Goal: Task Accomplishment & Management: Manage account settings

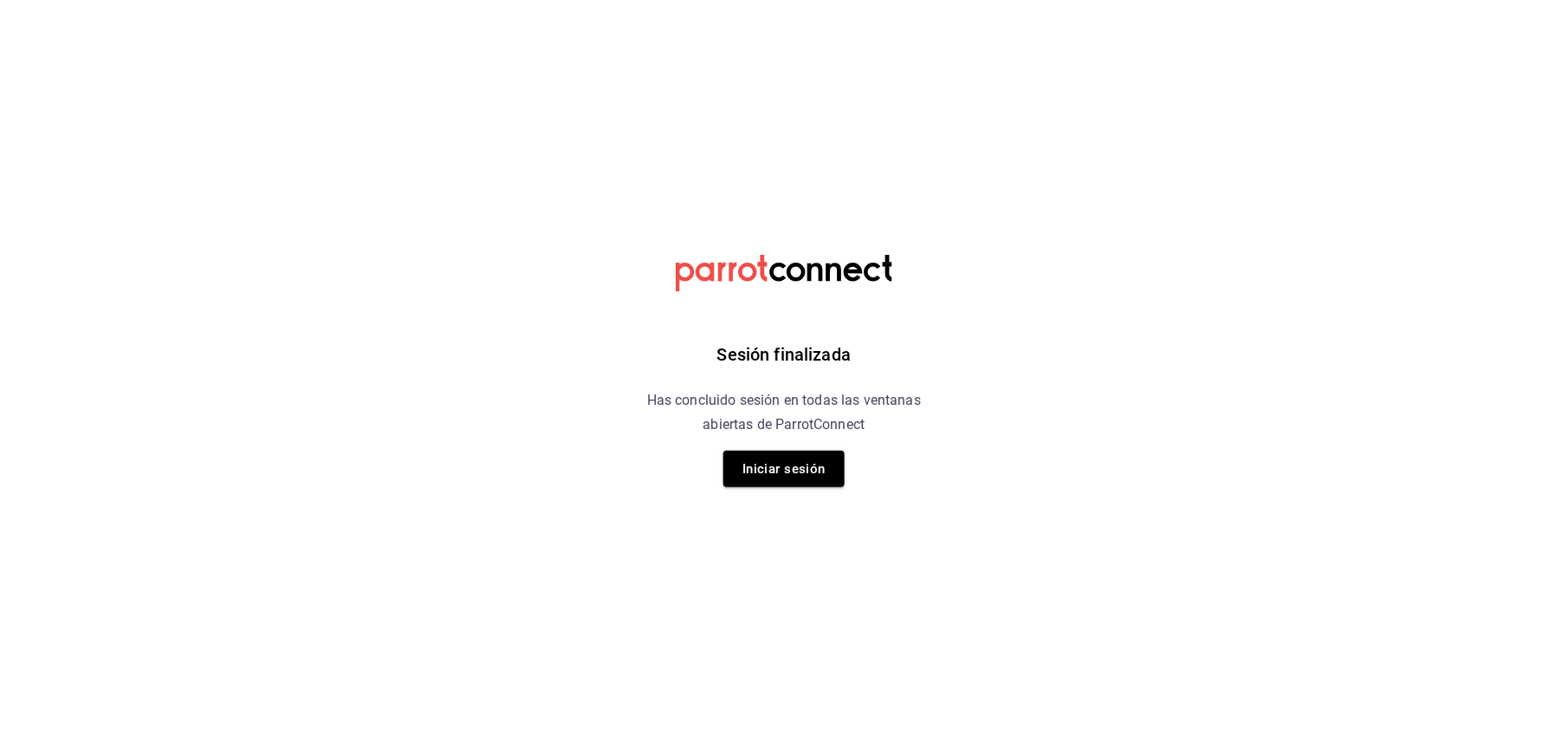
click at [818, 487] on div "Sesión finalizada Has concluido sesión en todas las ventanas abiertas de Parrot…" at bounding box center [784, 371] width 437 height 742
click at [816, 473] on button "Iniciar sesión" at bounding box center [784, 469] width 121 height 36
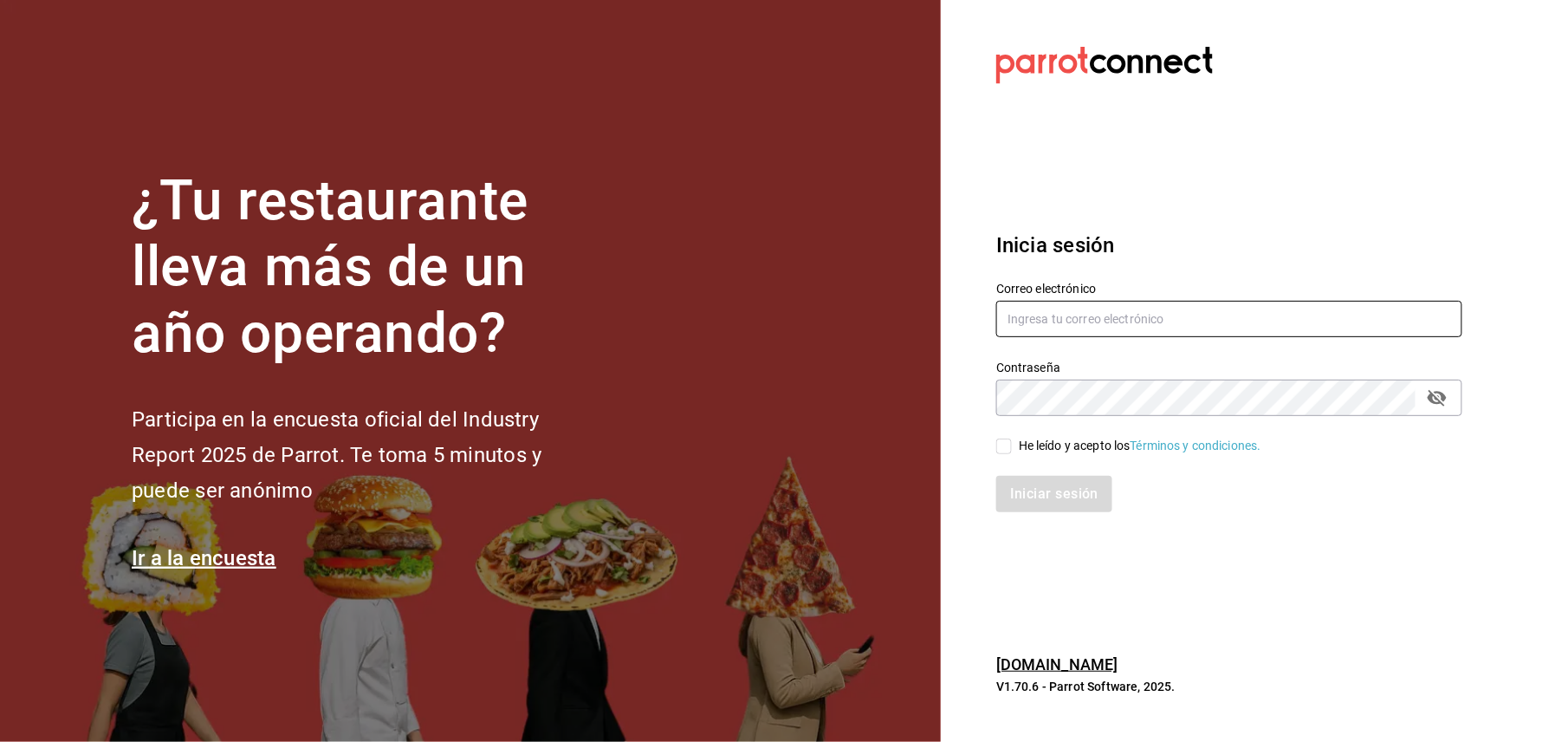
type input "[EMAIL_ADDRESS][DOMAIN_NAME]"
click at [1013, 448] on span "He leído y acepto los Términos y condiciones." at bounding box center [1136, 446] width 250 height 18
click at [1012, 448] on input "He leído y acepto los Términos y condiciones." at bounding box center [1003, 445] width 15 height 15
checkbox input "true"
click at [1013, 493] on button "Iniciar sesión" at bounding box center [1055, 494] width 118 height 36
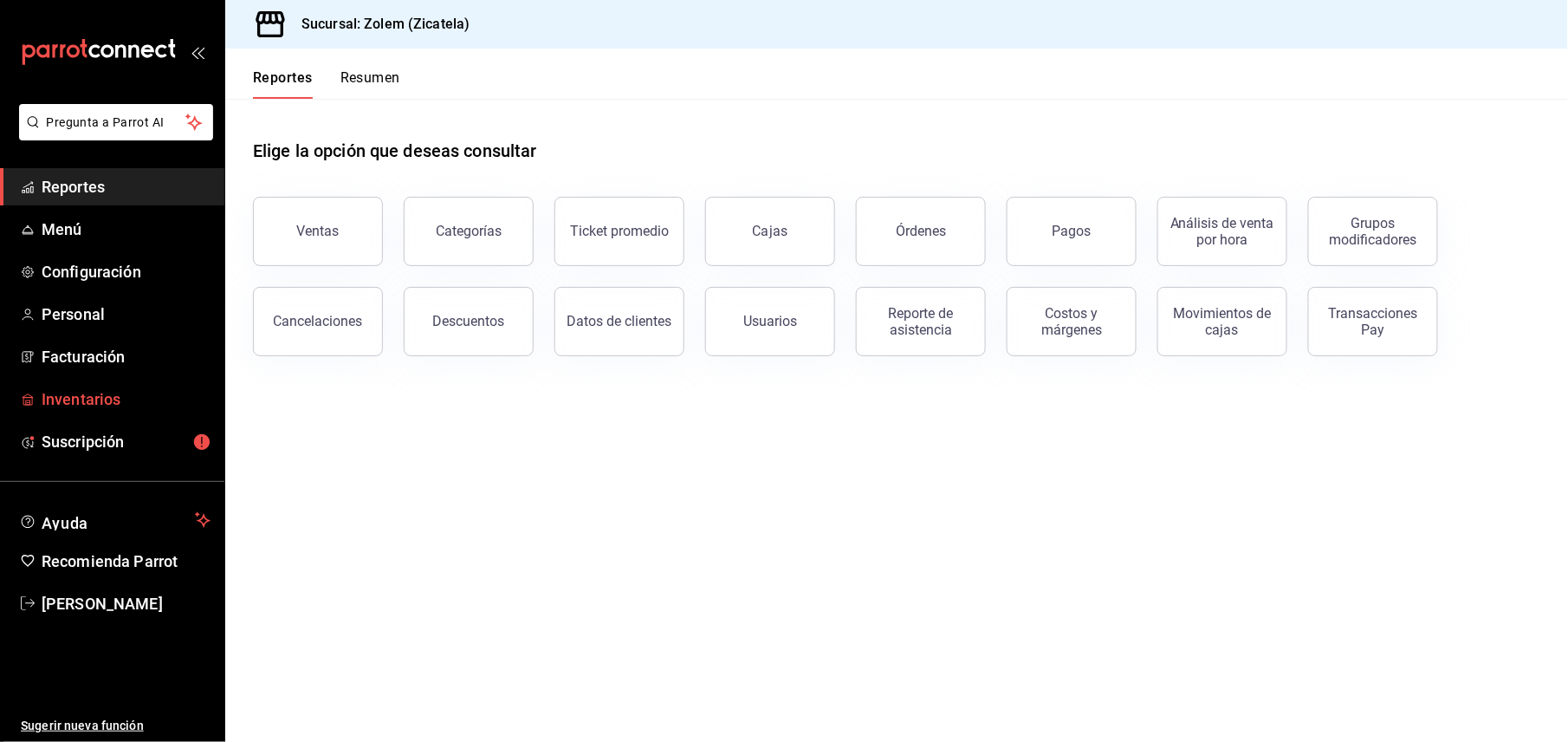
click at [105, 410] on span "Inventarios" at bounding box center [126, 399] width 169 height 24
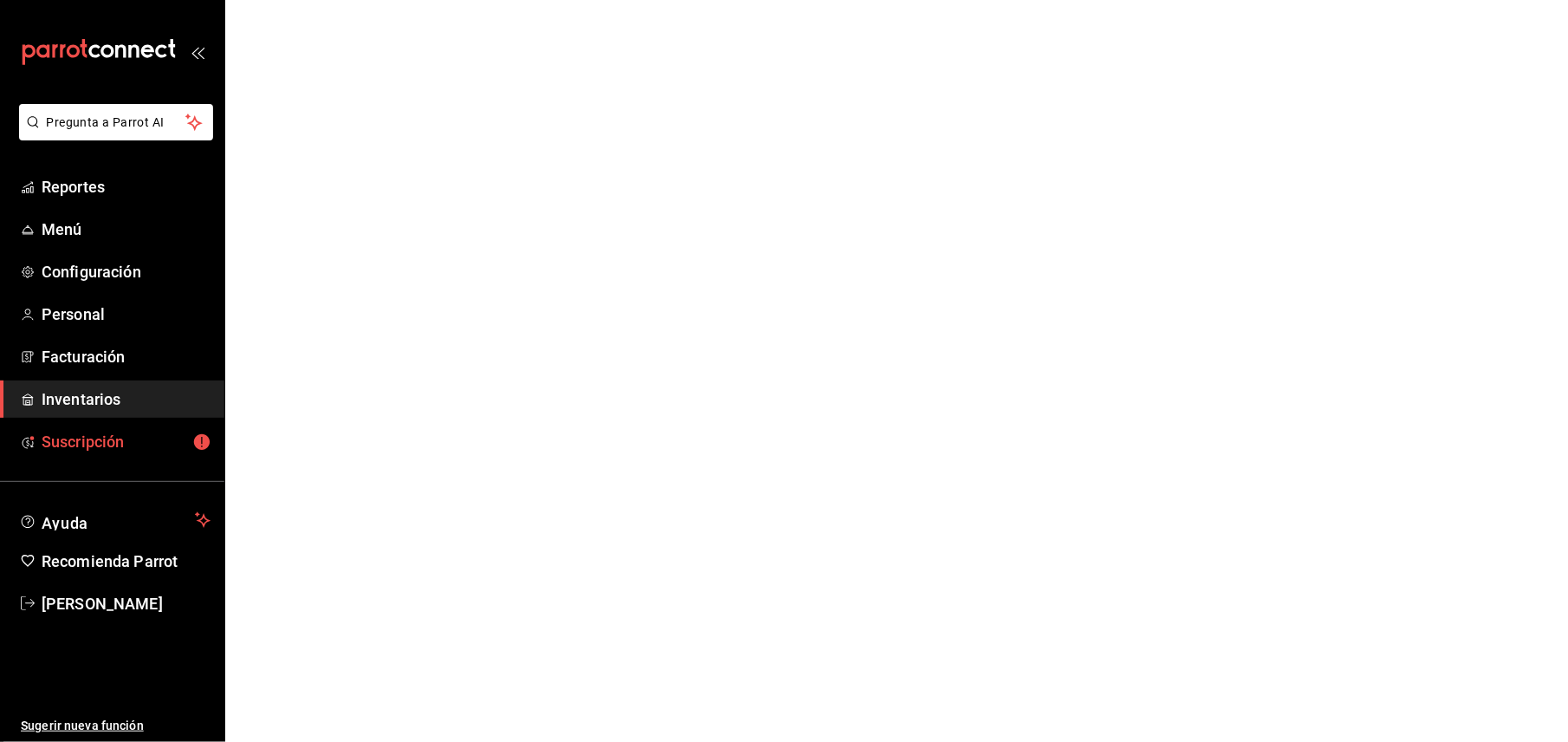
click at [105, 442] on span "Suscripción" at bounding box center [126, 442] width 169 height 24
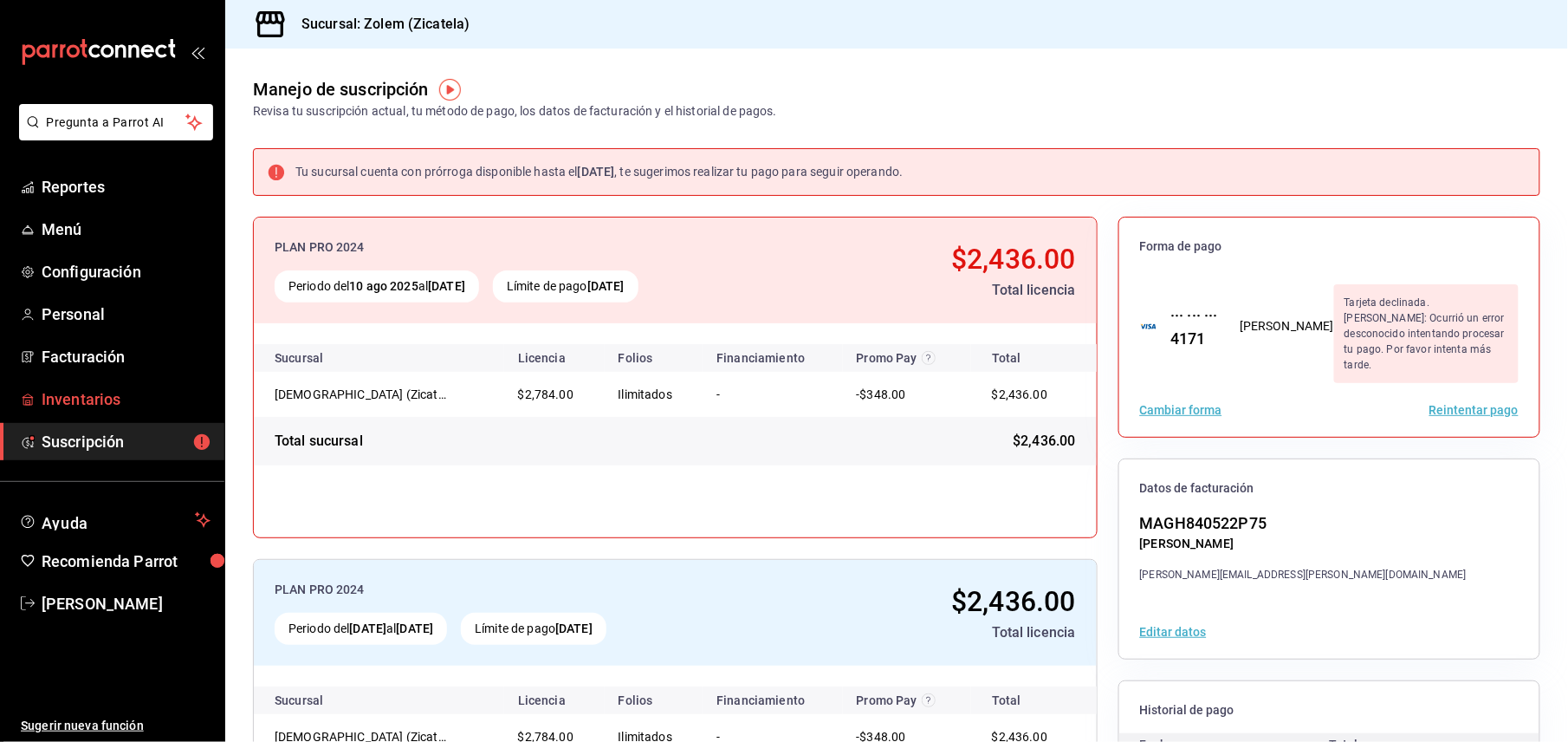
click at [62, 394] on span "Inventarios" at bounding box center [126, 399] width 169 height 24
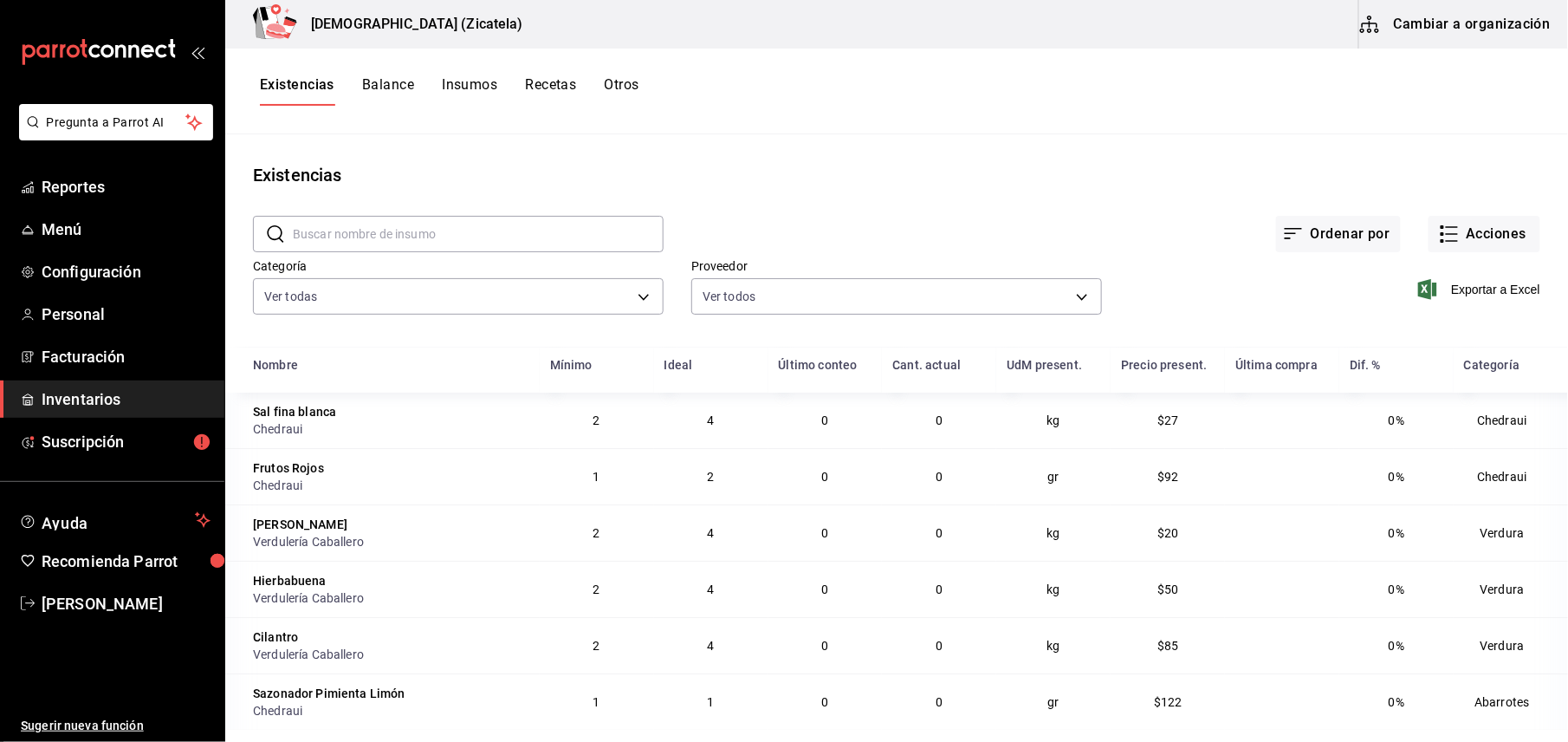
click at [1463, 25] on button "Cambiar a organización" at bounding box center [1456, 24] width 195 height 49
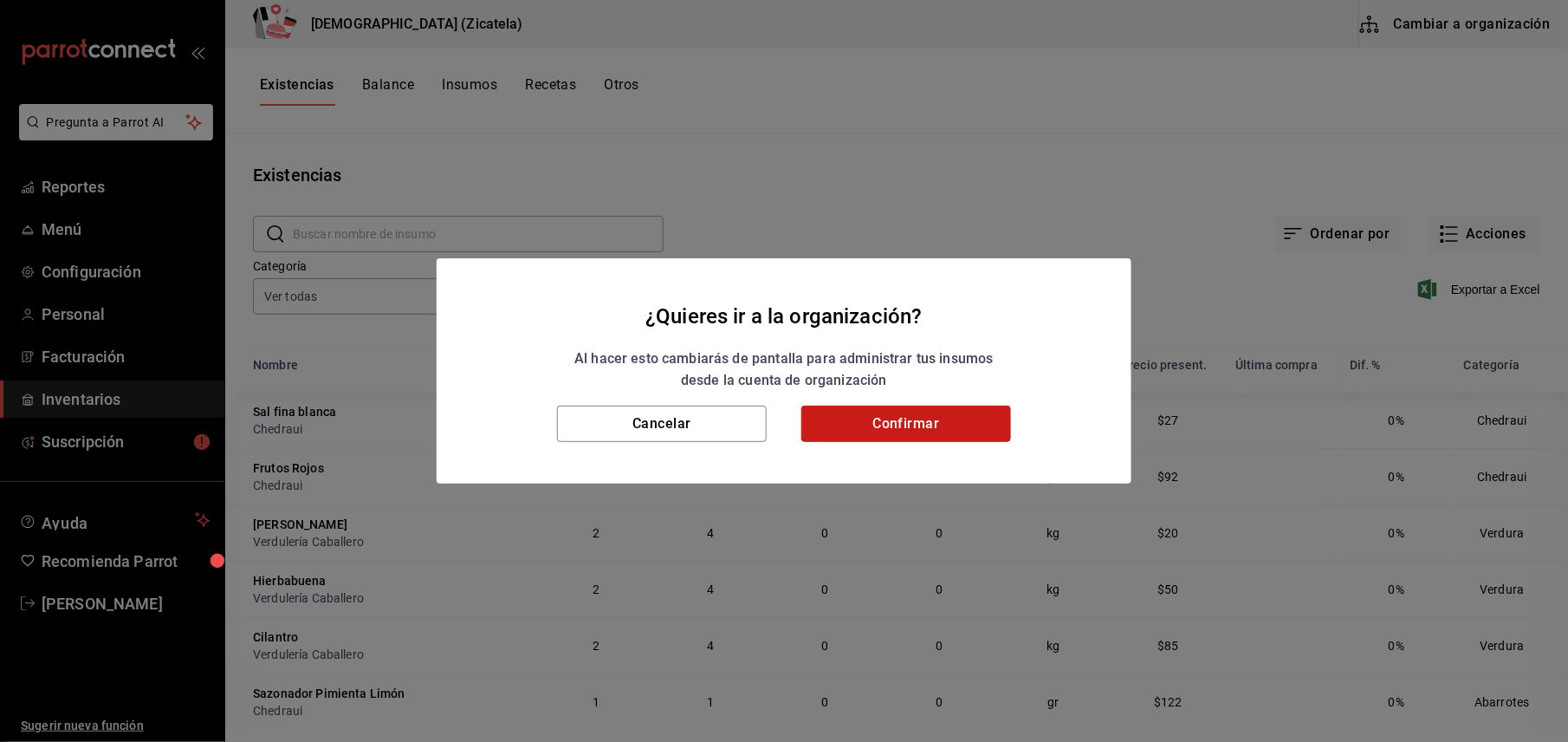
click at [840, 435] on button "Confirmar" at bounding box center [907, 423] width 210 height 36
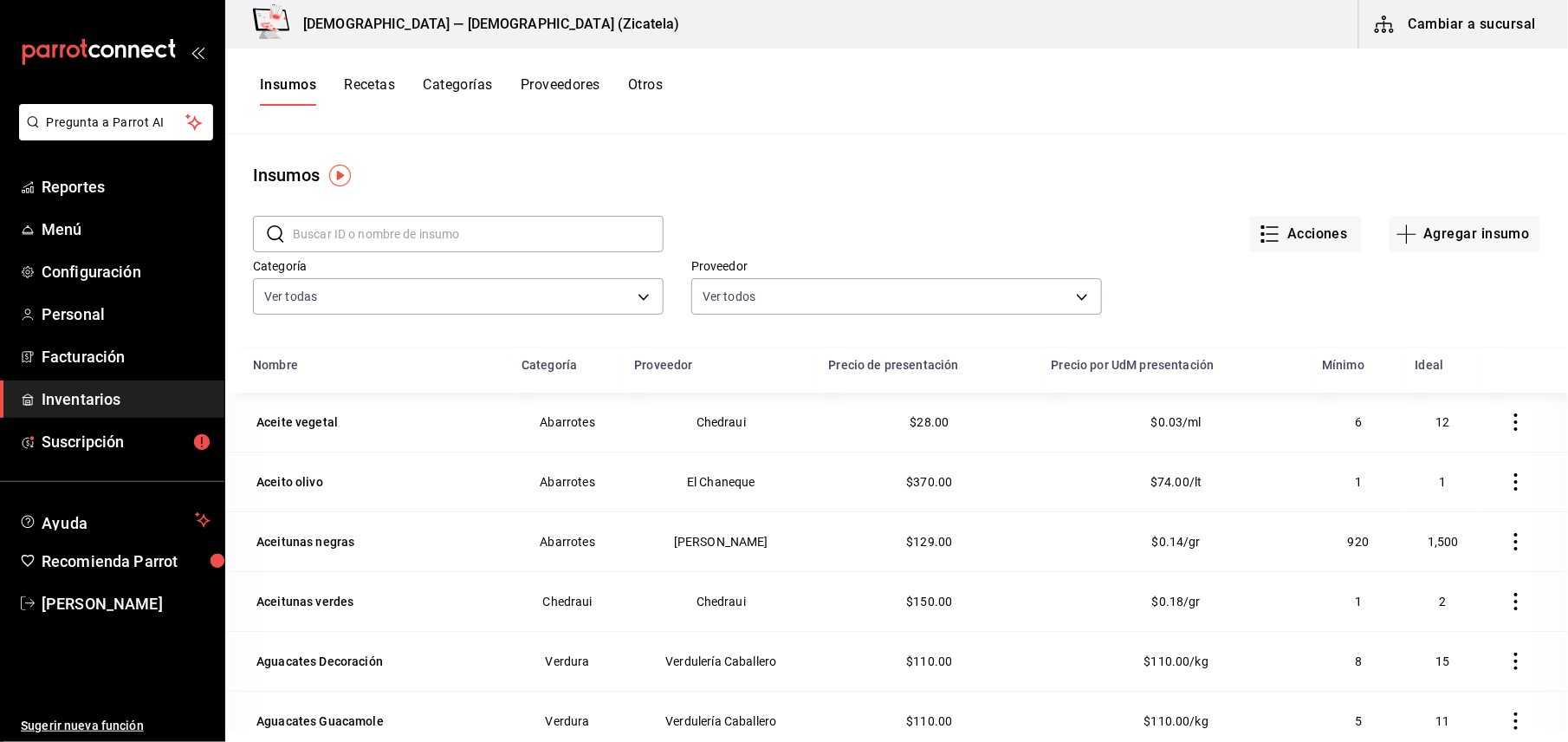
click at [372, 91] on button "Recetas" at bounding box center [369, 90] width 51 height 30
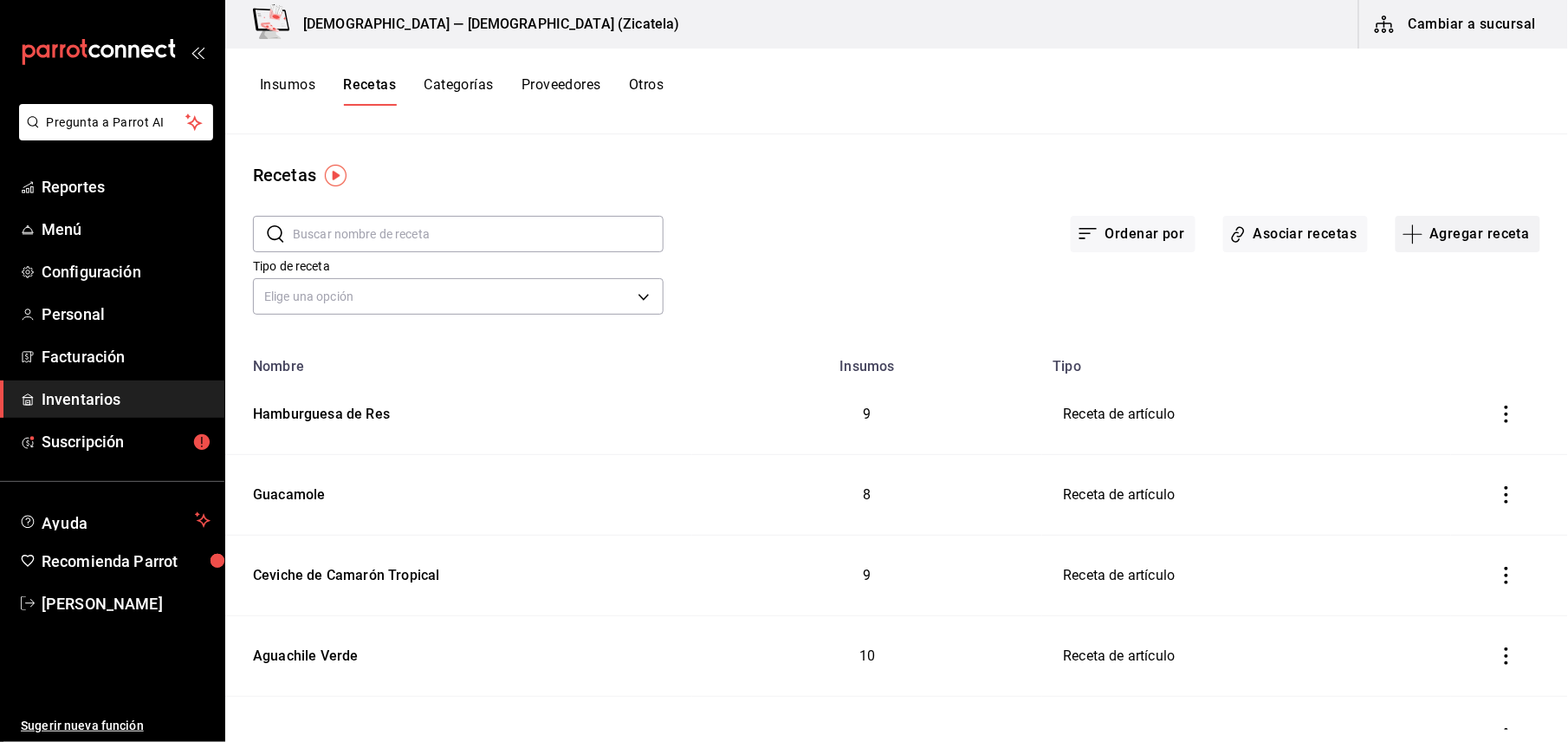
click at [1449, 233] on button "Agregar receta" at bounding box center [1468, 233] width 145 height 36
click at [1407, 274] on span "Receta" at bounding box center [1451, 282] width 146 height 18
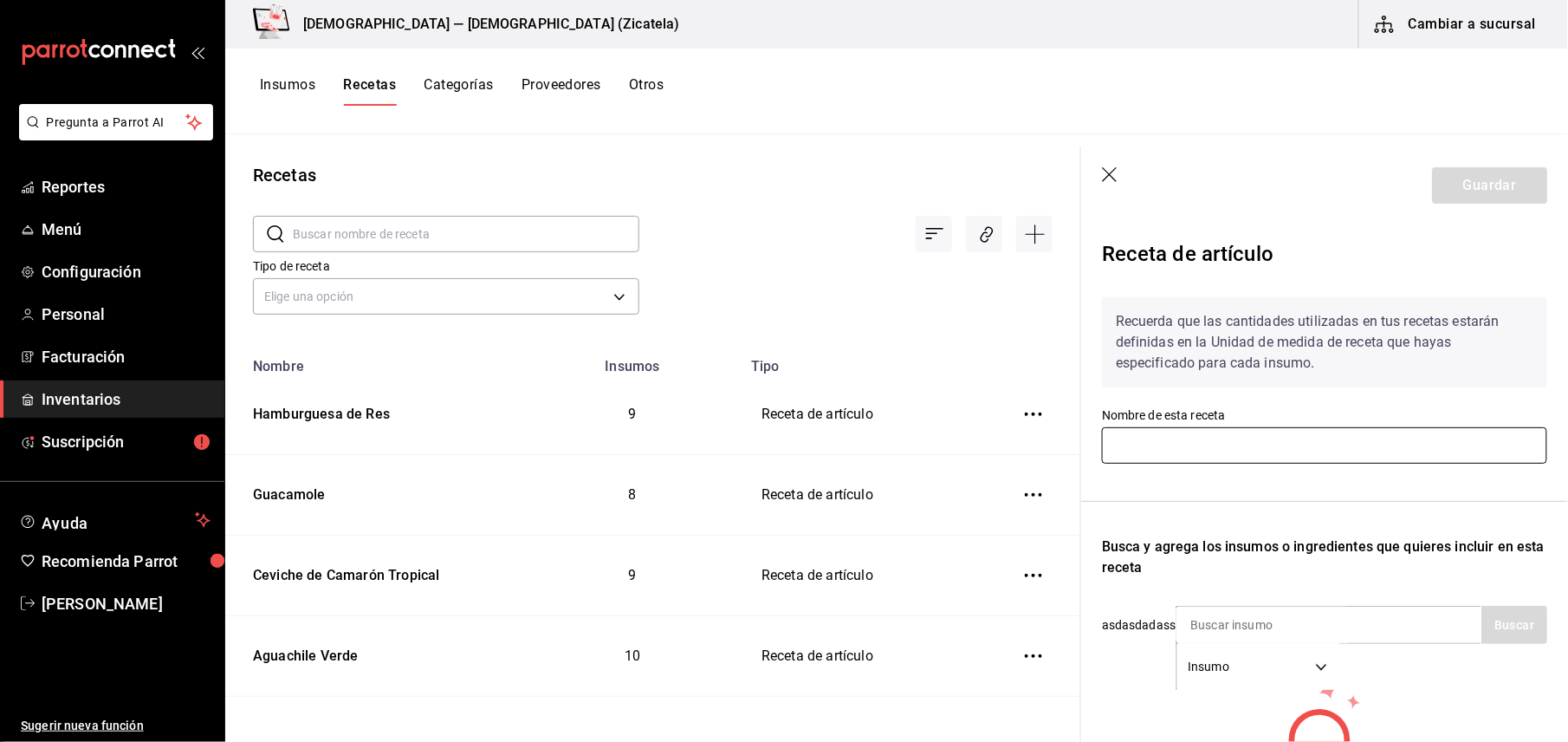
click at [1262, 445] on input "text" at bounding box center [1325, 445] width 445 height 36
type input "Tartar de Atún"
type input "atún"
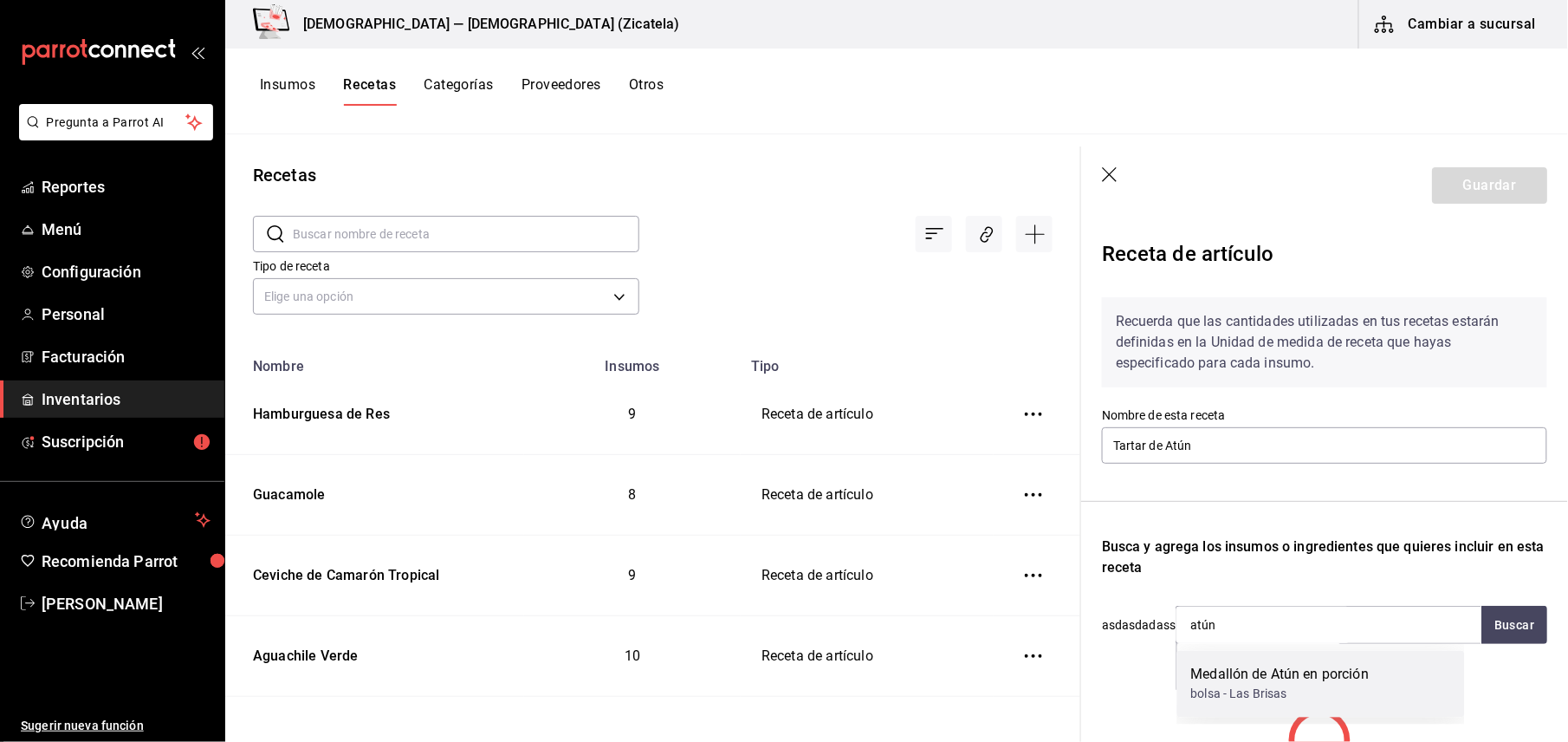
click at [1277, 680] on div "Medallón de Atún en porción" at bounding box center [1279, 674] width 178 height 21
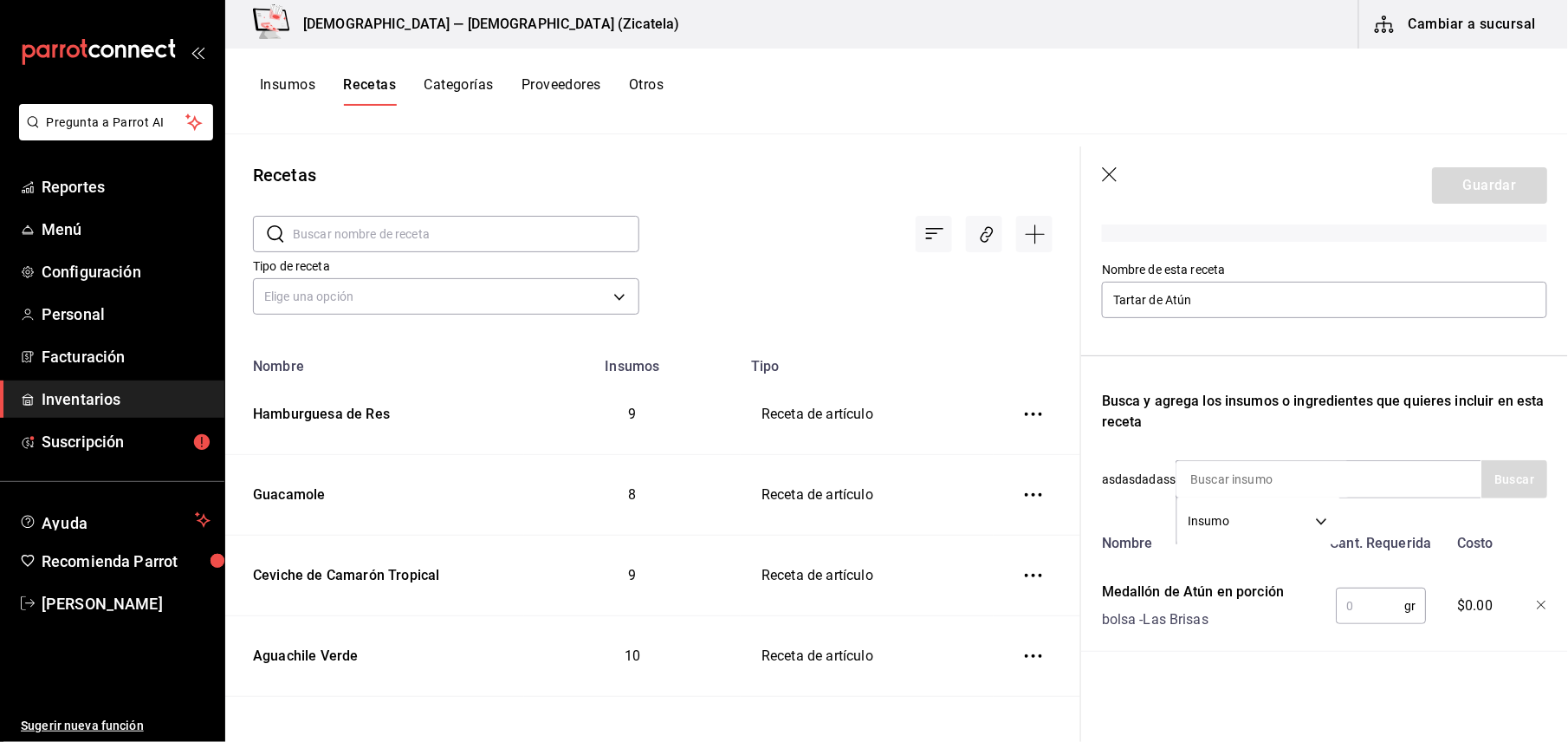
scroll to position [163, 0]
click at [1346, 588] on input "text" at bounding box center [1370, 605] width 69 height 34
type input "296"
click at [1388, 460] on div "Insumo SUPPLY" at bounding box center [1328, 479] width 306 height 38
click at [1349, 469] on input at bounding box center [1262, 479] width 173 height 36
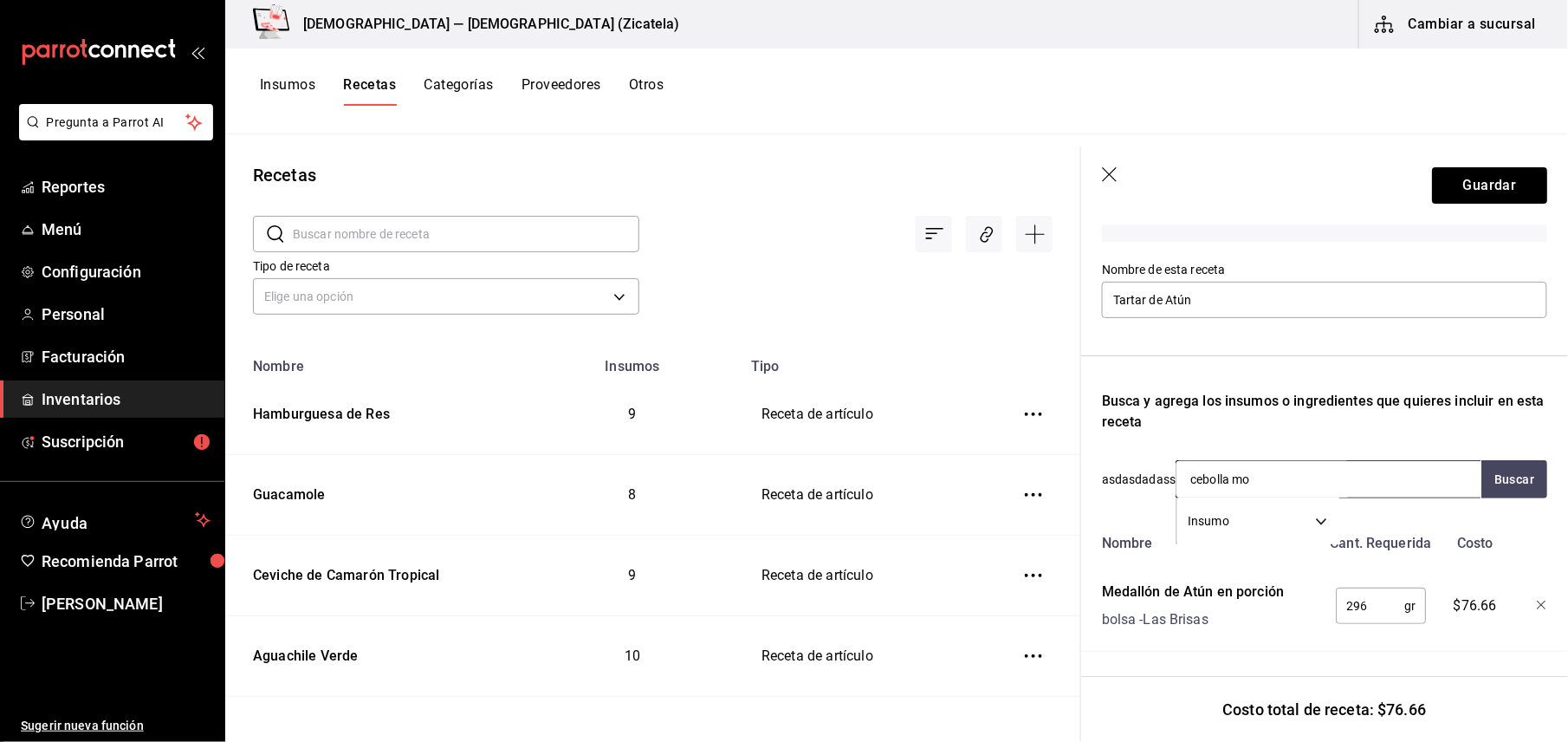
type input "cebolla mor"
click at [1318, 508] on div "Cebolla morada" at bounding box center [1269, 511] width 157 height 21
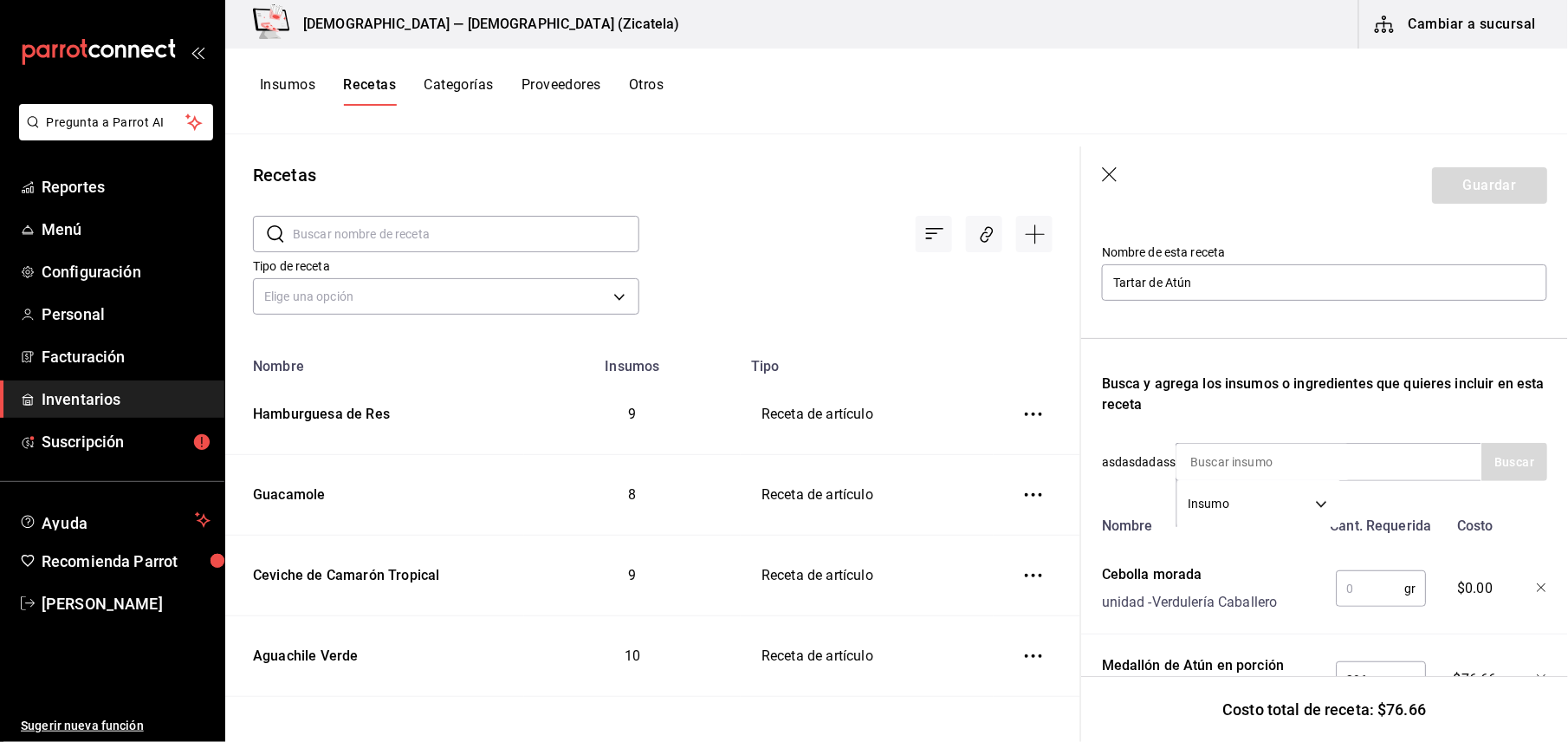
click at [1359, 583] on input "text" at bounding box center [1370, 588] width 69 height 34
type input "54"
click at [1369, 455] on div "Insumo SUPPLY" at bounding box center [1328, 461] width 306 height 38
click at [1275, 462] on input at bounding box center [1262, 461] width 173 height 36
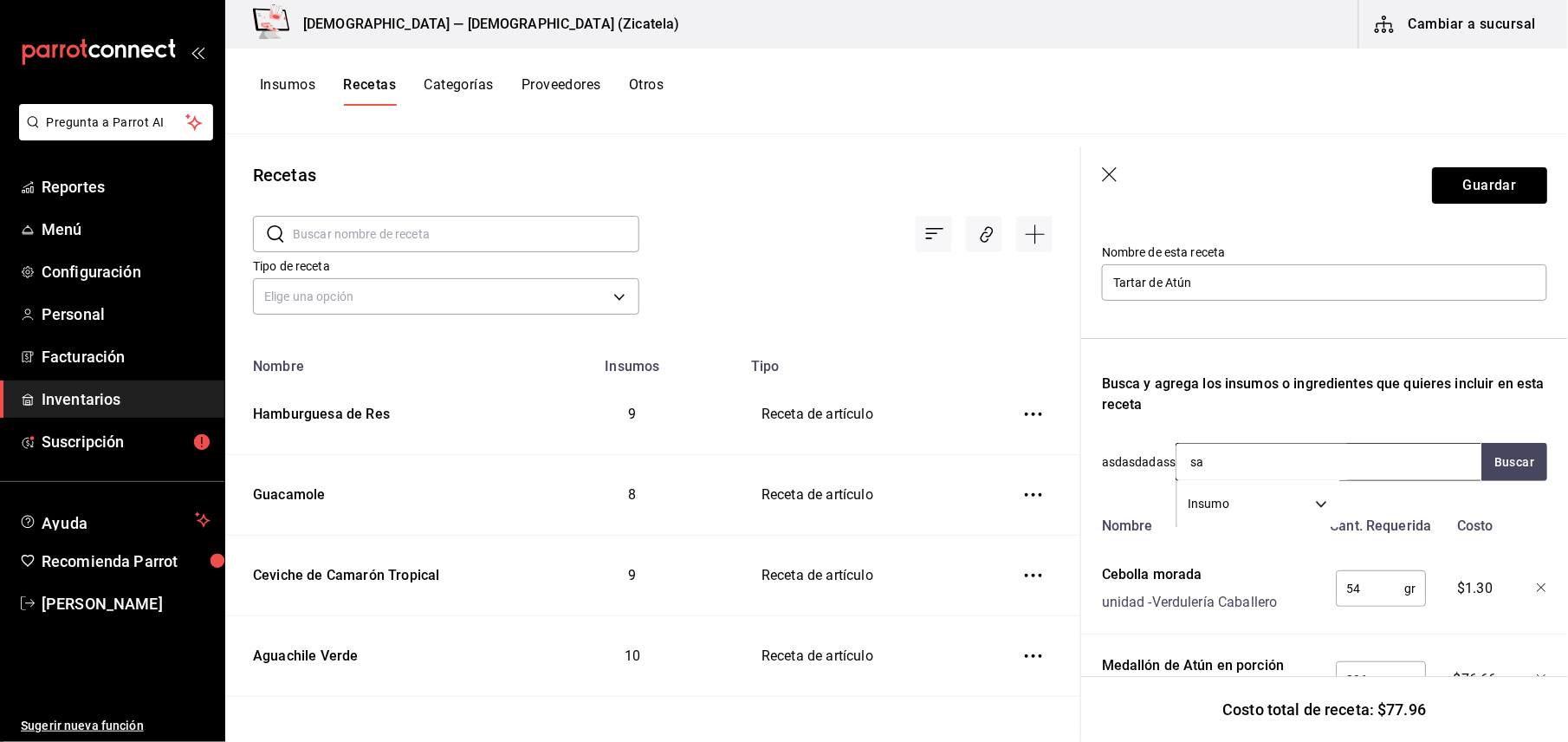
type input "s"
type input "lim"
click at [1311, 525] on div "Kilo - Verdulería Caballero" at bounding box center [1260, 531] width 140 height 18
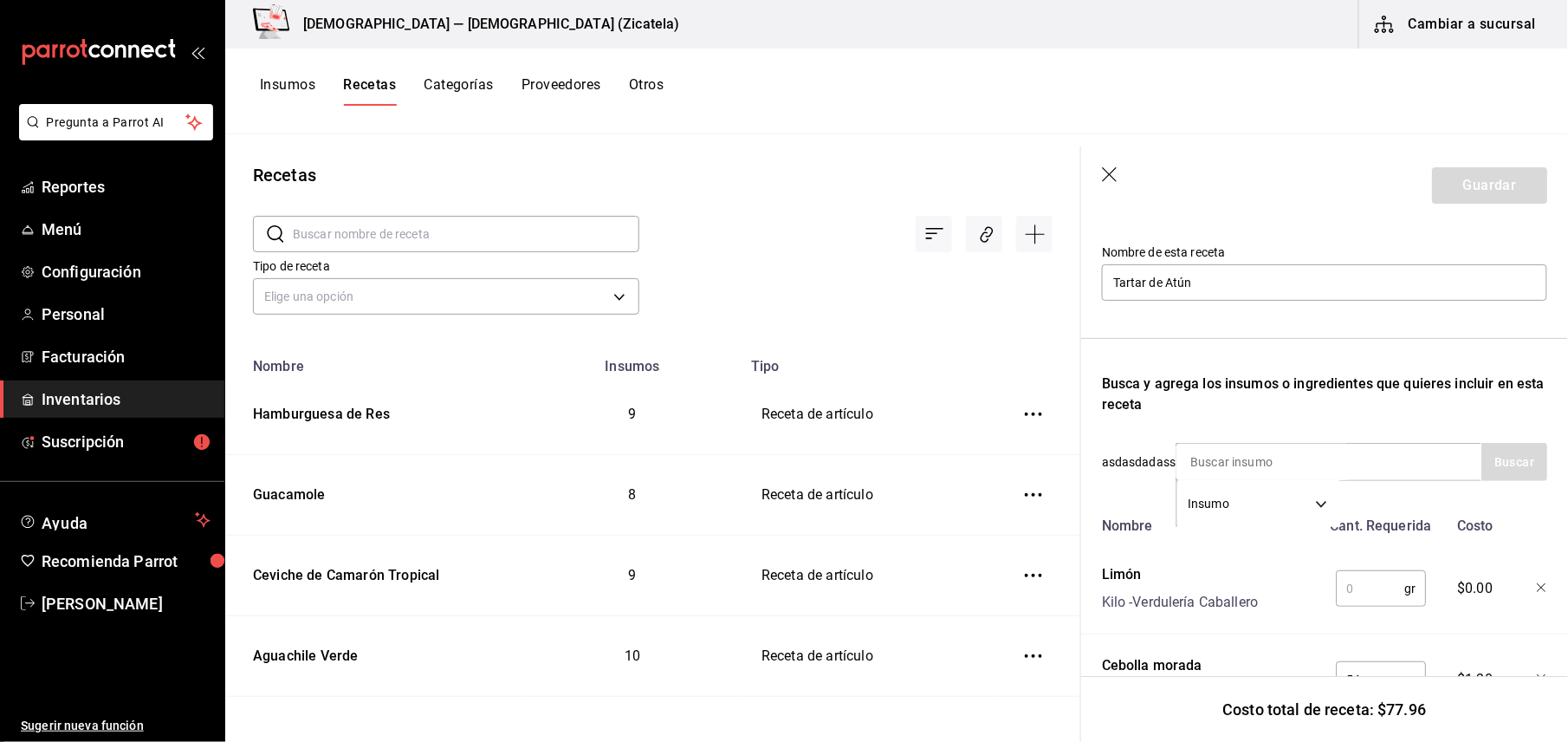
click at [1348, 576] on input "text" at bounding box center [1370, 588] width 69 height 34
type input "26"
click at [1317, 445] on input at bounding box center [1262, 461] width 173 height 36
type input "mango"
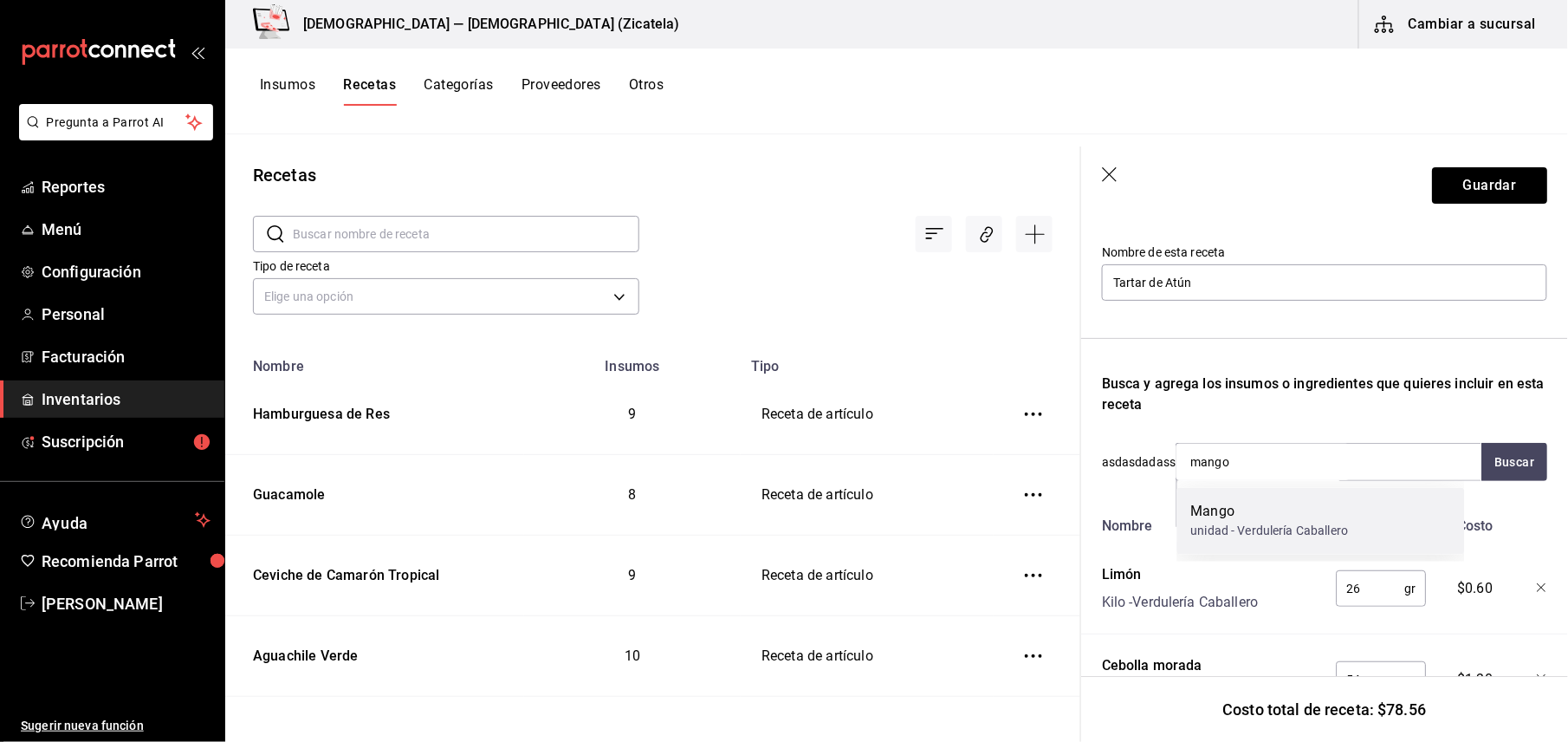
click at [1211, 514] on div "Mango" at bounding box center [1269, 511] width 157 height 21
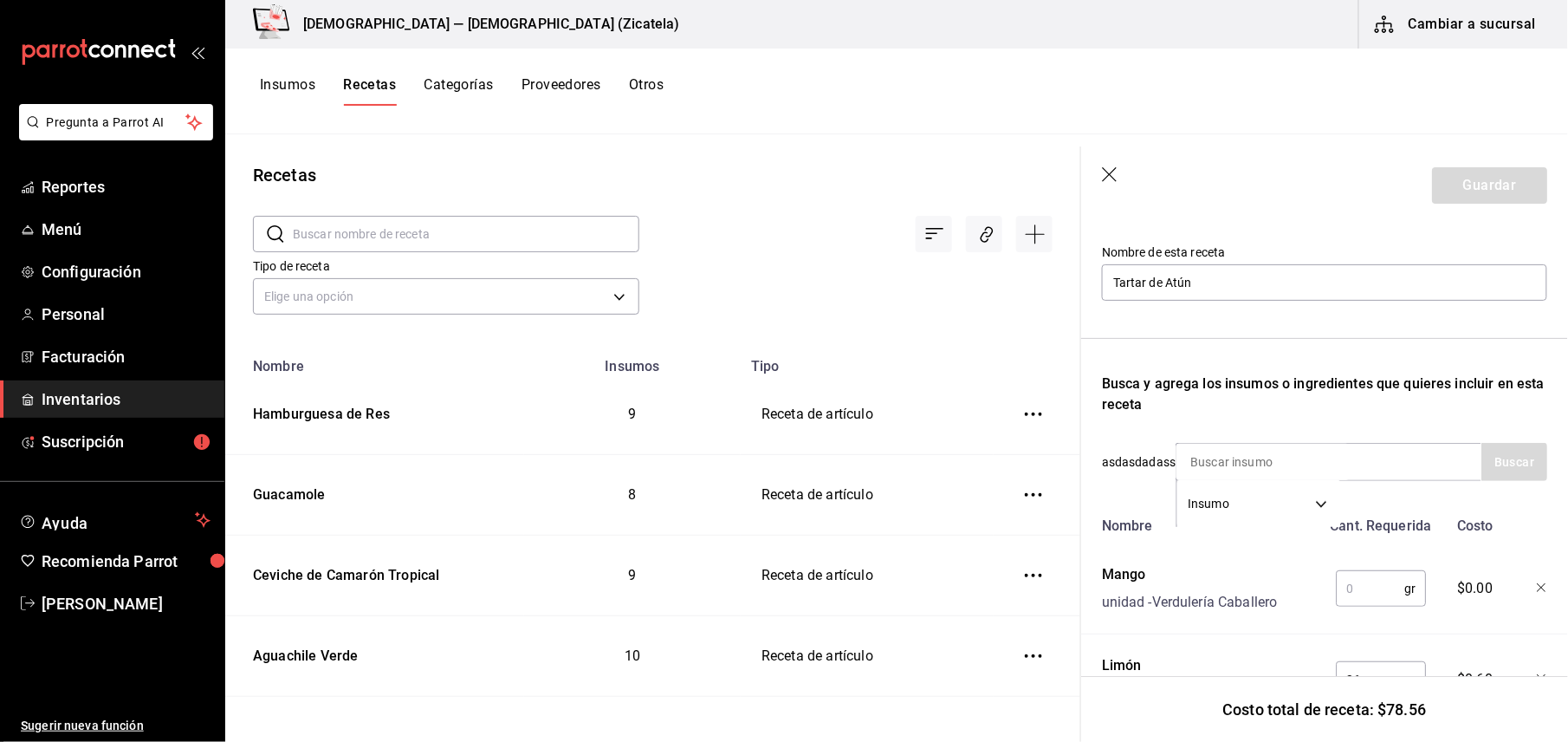
click at [1356, 584] on input "text" at bounding box center [1370, 588] width 69 height 34
type input "78"
click at [1297, 452] on input at bounding box center [1262, 461] width 173 height 36
type input "aguacate"
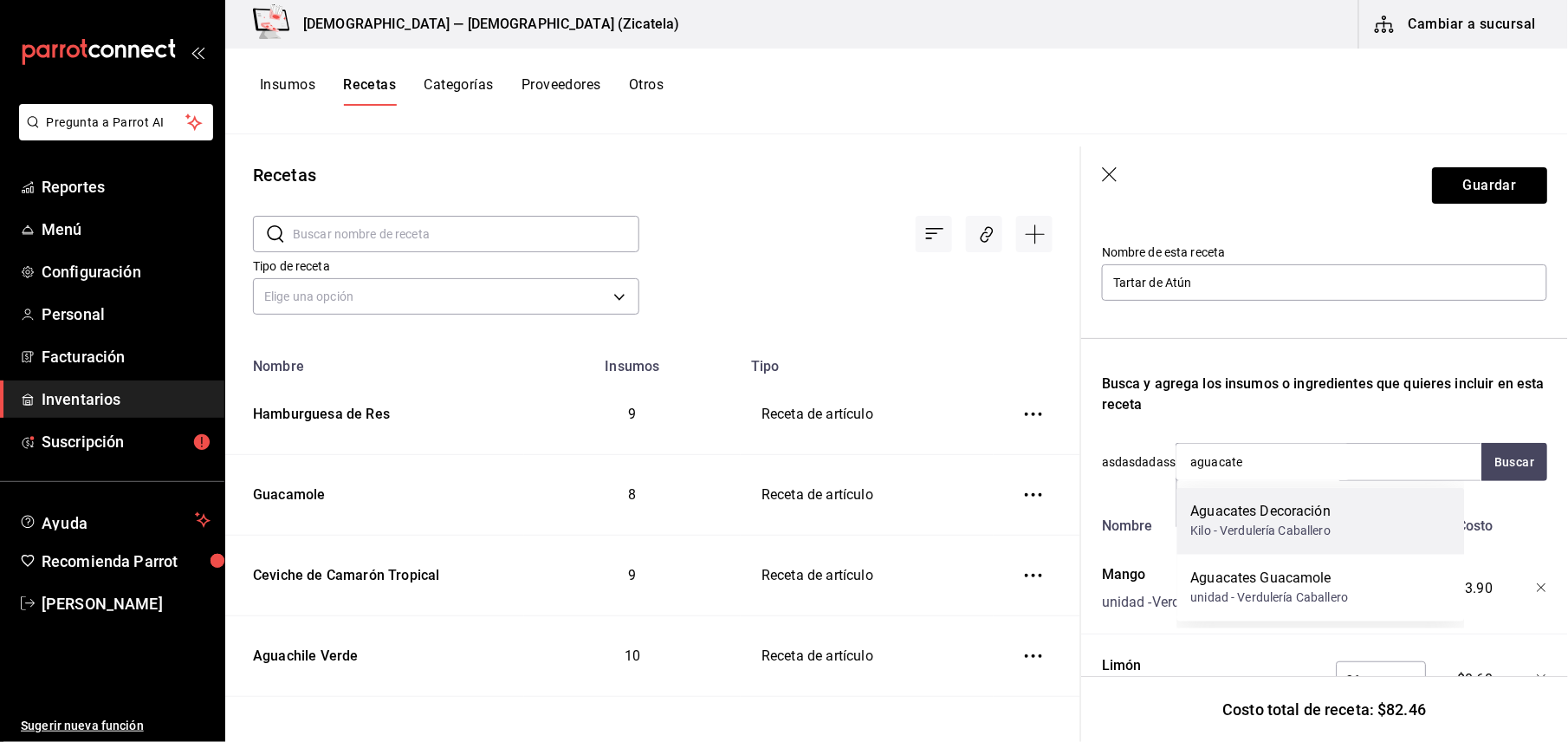
click at [1297, 518] on div "Aguacates Decoración" at bounding box center [1260, 511] width 140 height 21
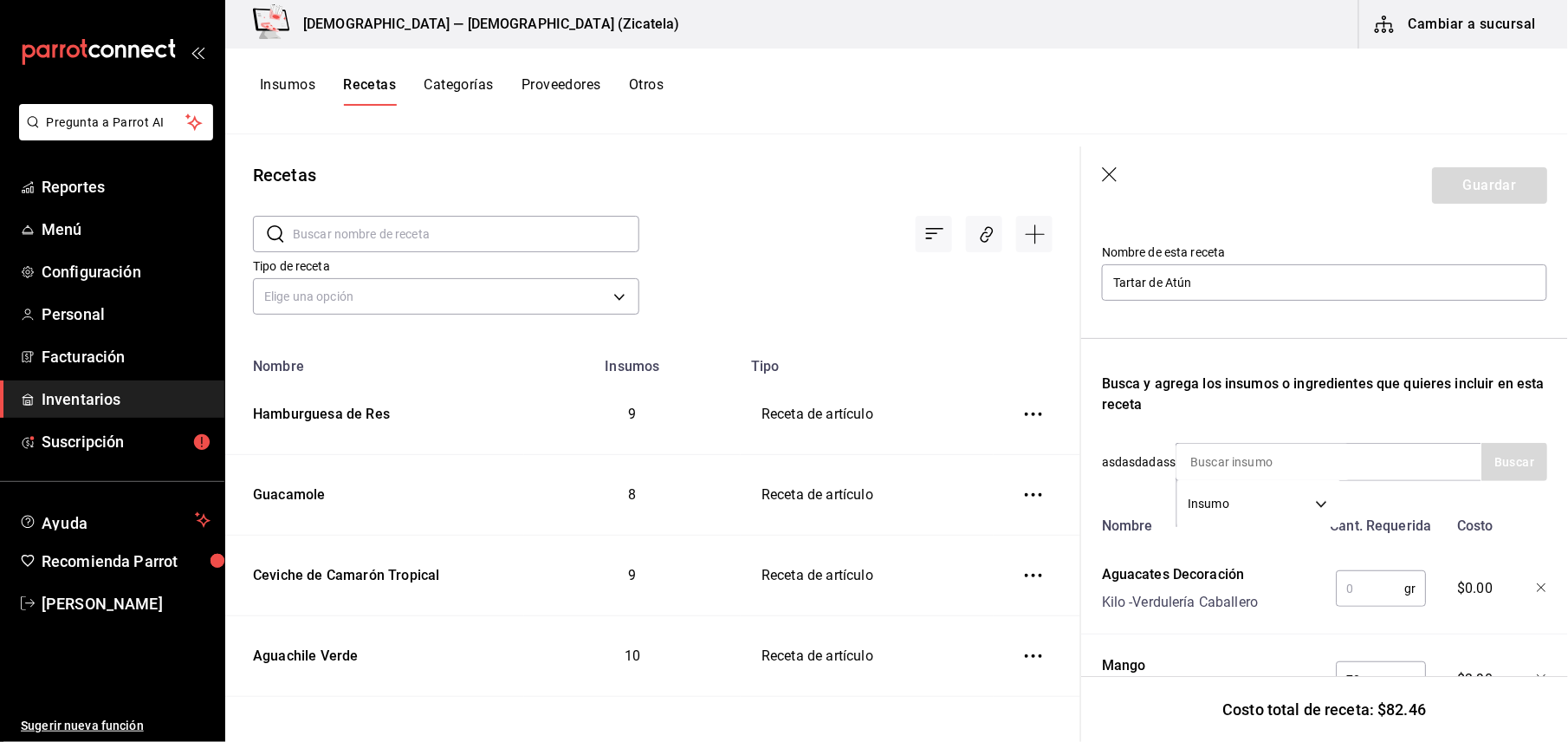
click at [1366, 589] on input "text" at bounding box center [1370, 588] width 69 height 34
type input "58"
click at [1369, 462] on div "Insumo SUPPLY" at bounding box center [1328, 461] width 306 height 38
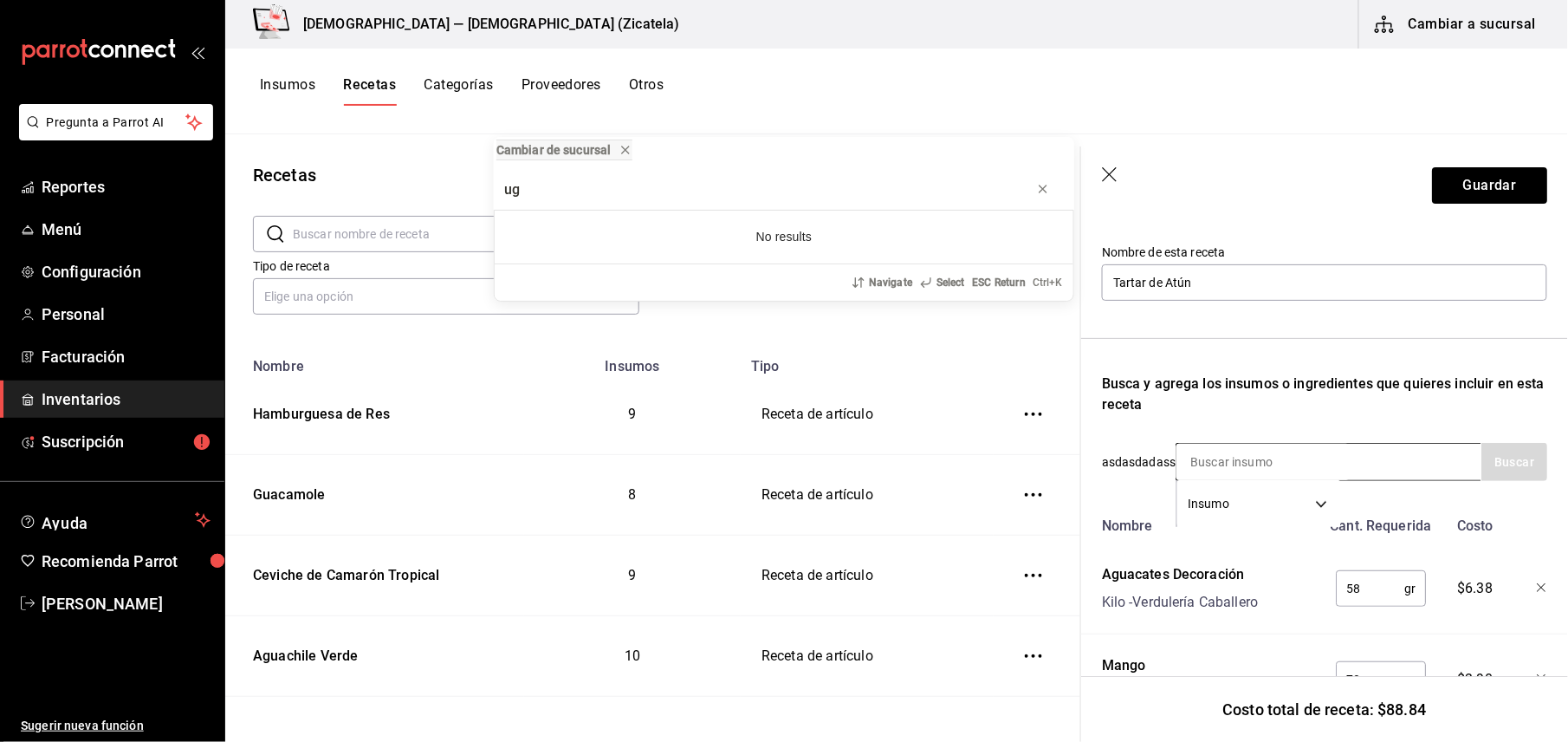
type input "u"
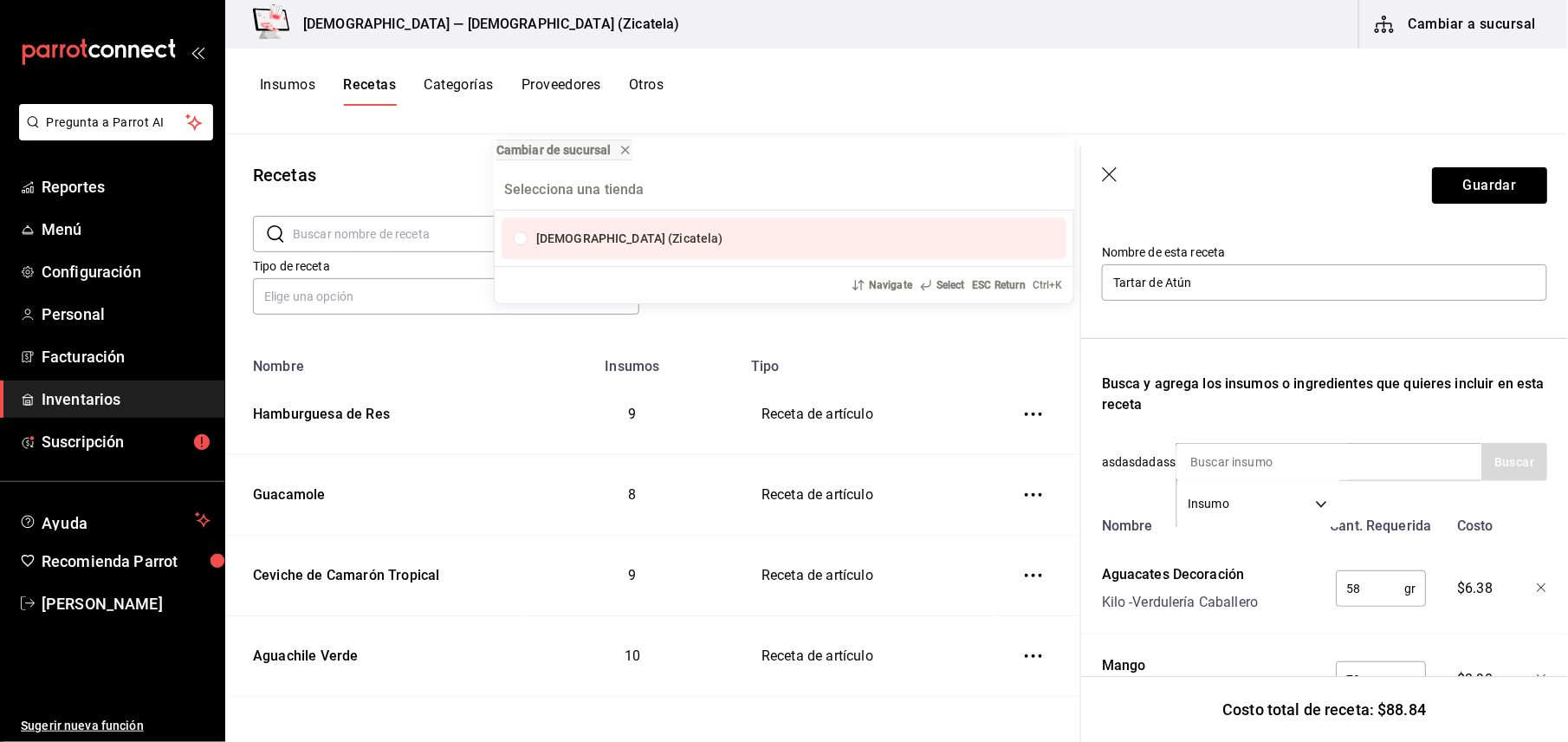
click at [1329, 465] on div "Cambiar de sucursal Zolem (Zicatela) Navigate Select ESC Return Ctrl+ K" at bounding box center [784, 371] width 1568 height 742
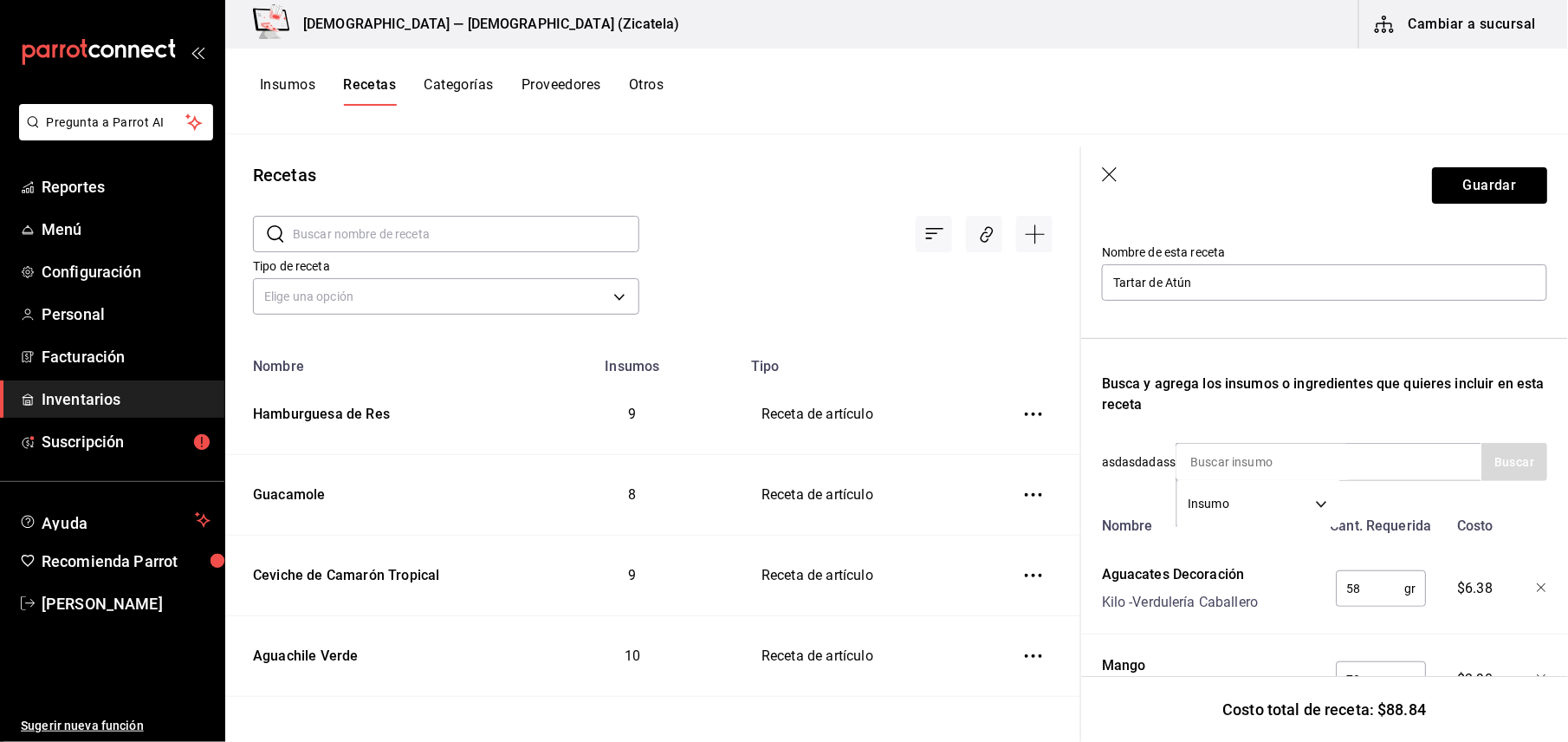
click at [1329, 465] on input at bounding box center [1262, 461] width 173 height 36
type input "lechuga"
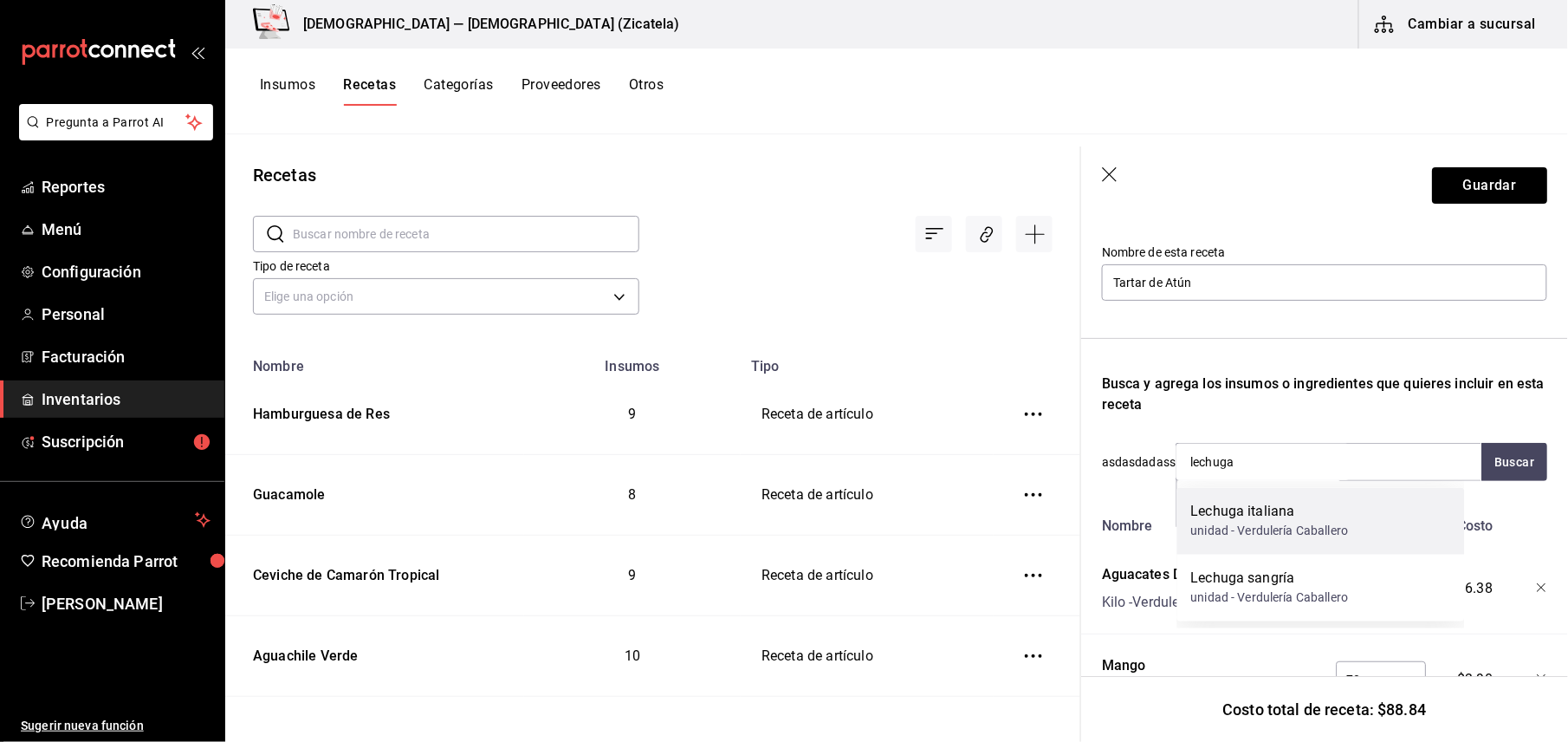
click at [1310, 523] on div "unidad - Verdulería Caballero" at bounding box center [1269, 531] width 157 height 18
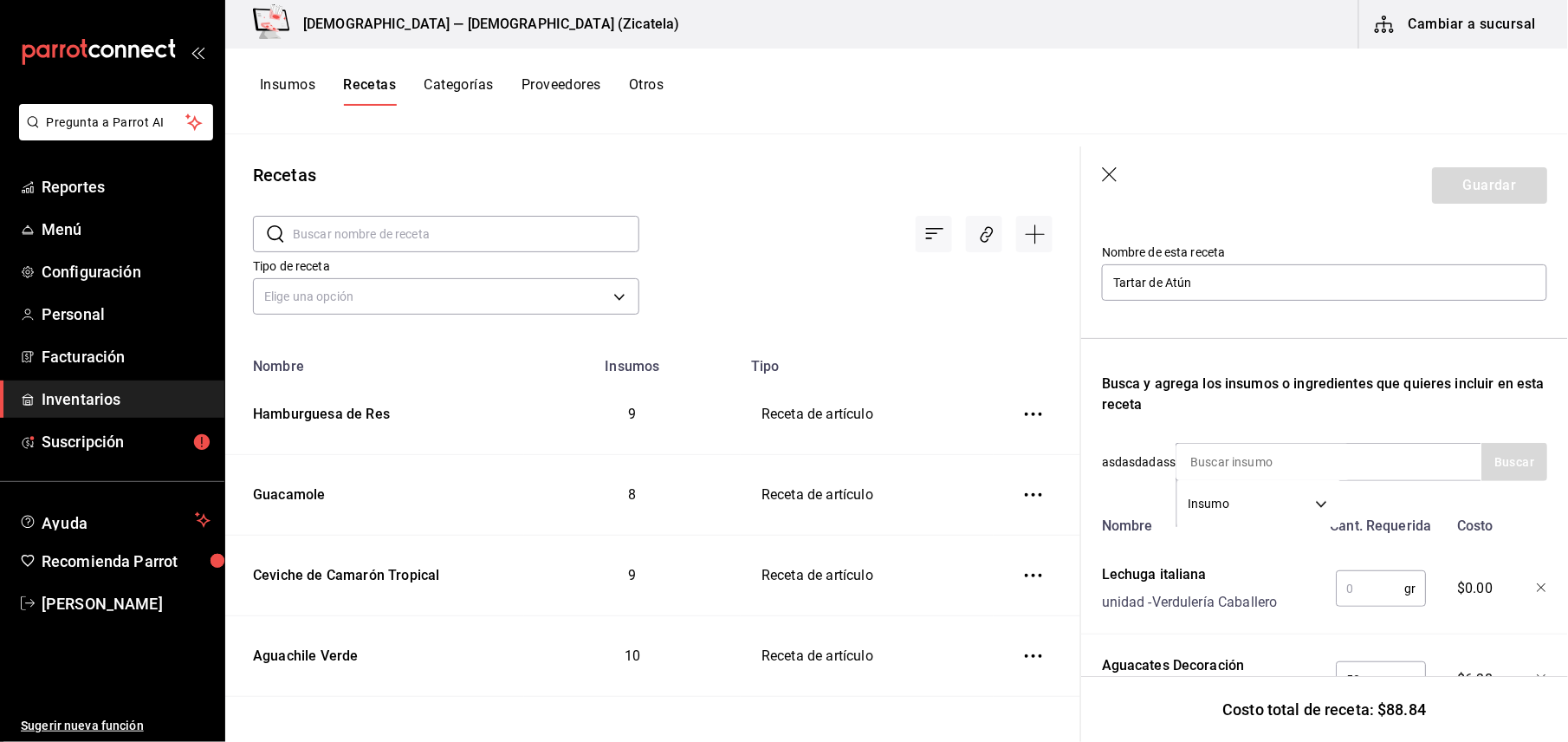
click at [1363, 583] on input "text" at bounding box center [1370, 588] width 69 height 34
type input "1"
click at [1536, 586] on icon "button" at bounding box center [1541, 587] width 9 height 9
click at [1294, 468] on input at bounding box center [1262, 461] width 173 height 36
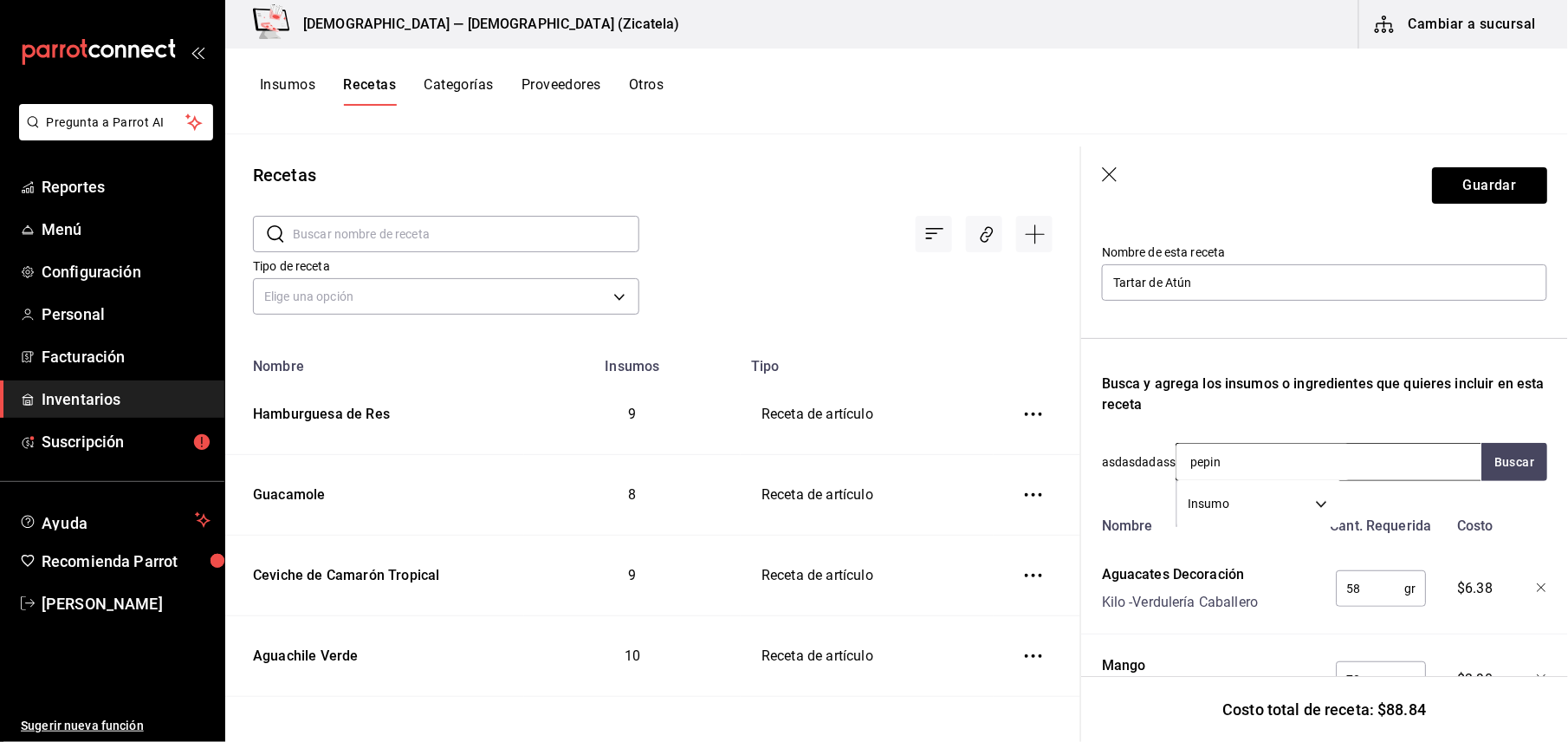
type input "pepino"
click at [1288, 520] on div "Pepino" at bounding box center [1269, 511] width 157 height 21
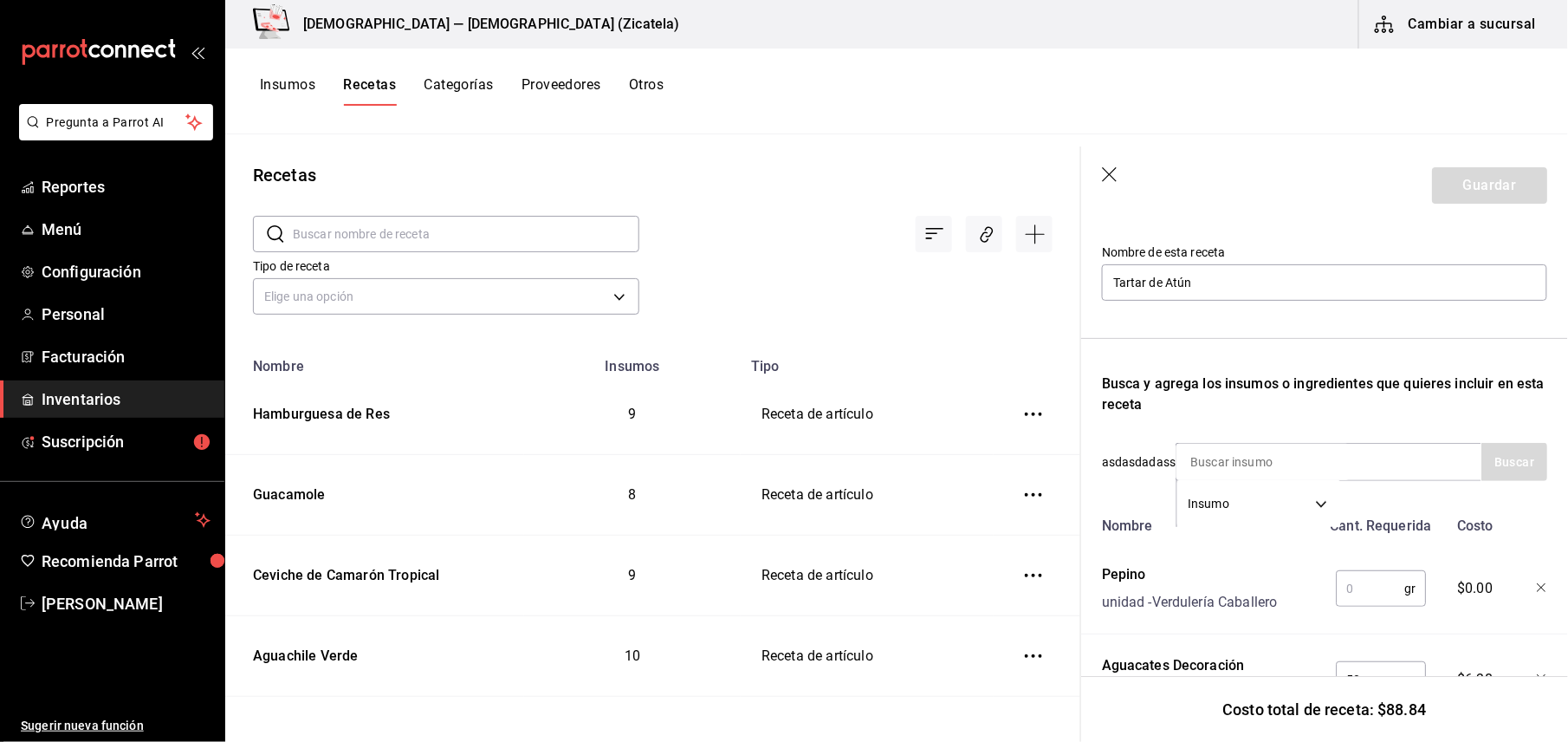
click at [1348, 601] on input "text" at bounding box center [1370, 588] width 69 height 34
type input "12"
click at [1396, 462] on div "Insumo SUPPLY" at bounding box center [1328, 461] width 306 height 38
click at [1233, 465] on input at bounding box center [1262, 461] width 173 height 36
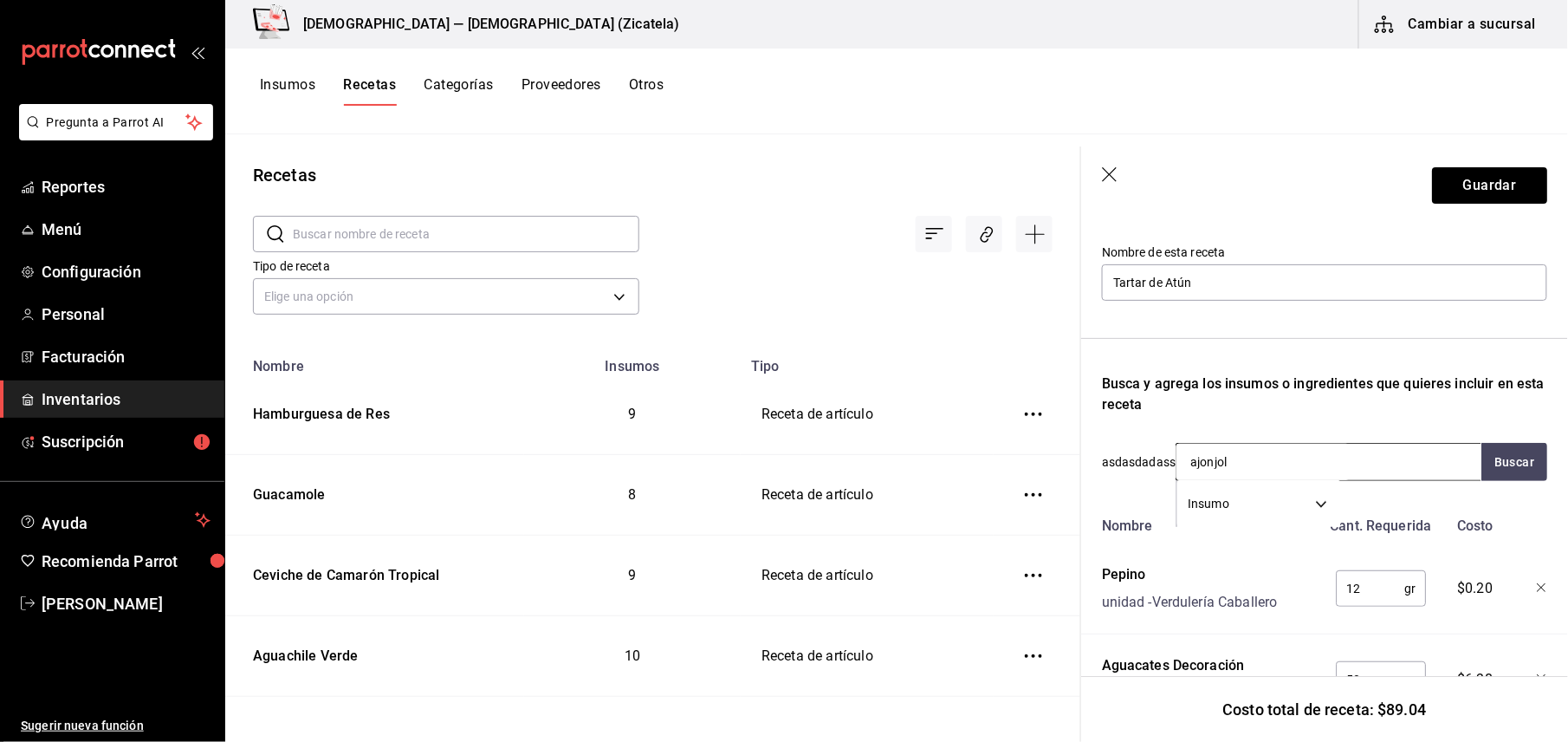
type input "ajonjolí"
click at [1248, 525] on div "granel - Verdulería Caballero" at bounding box center [1268, 531] width 154 height 18
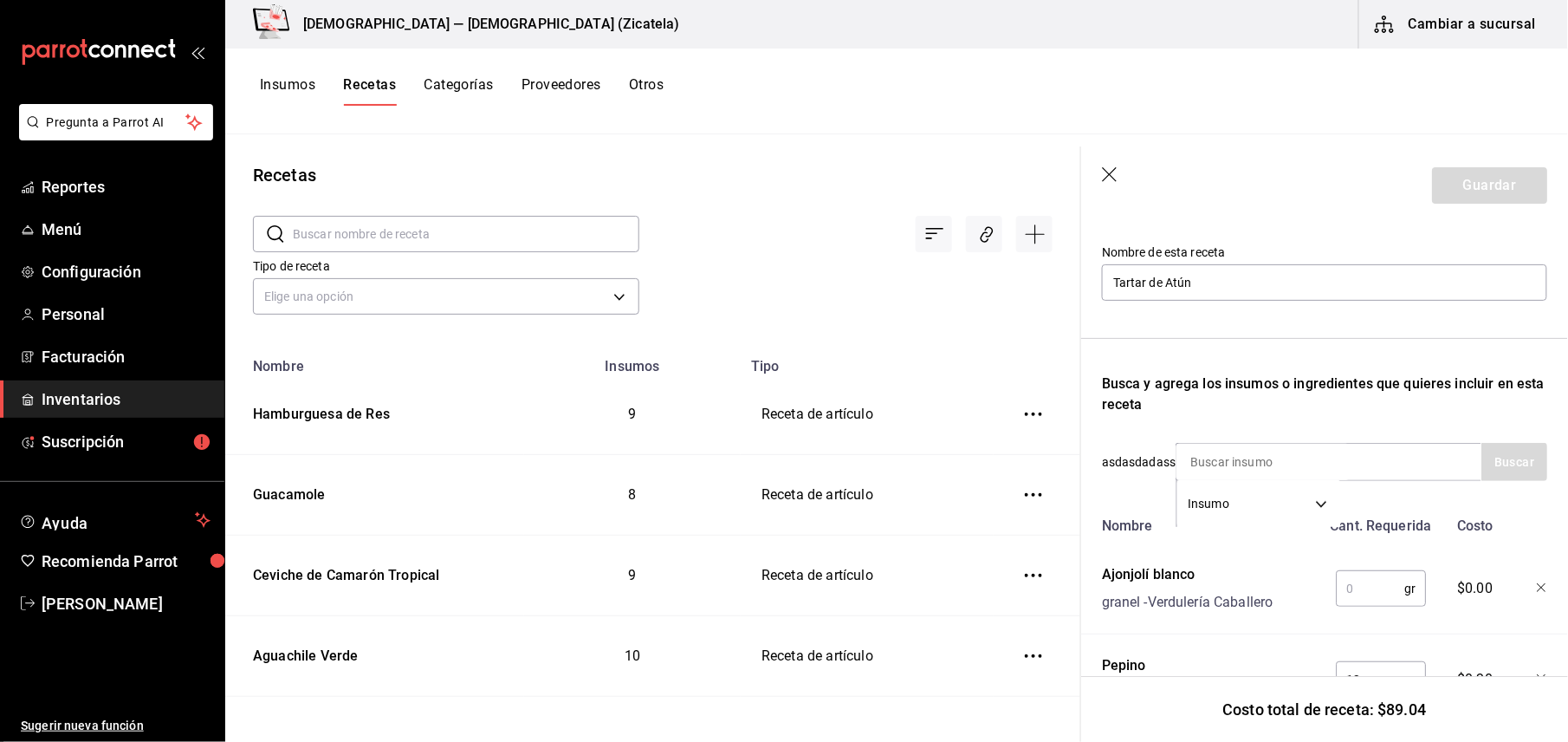
click at [1352, 579] on input "text" at bounding box center [1370, 588] width 69 height 34
type input "1"
click at [1345, 465] on input at bounding box center [1262, 461] width 173 height 36
type input "ajonjolí"
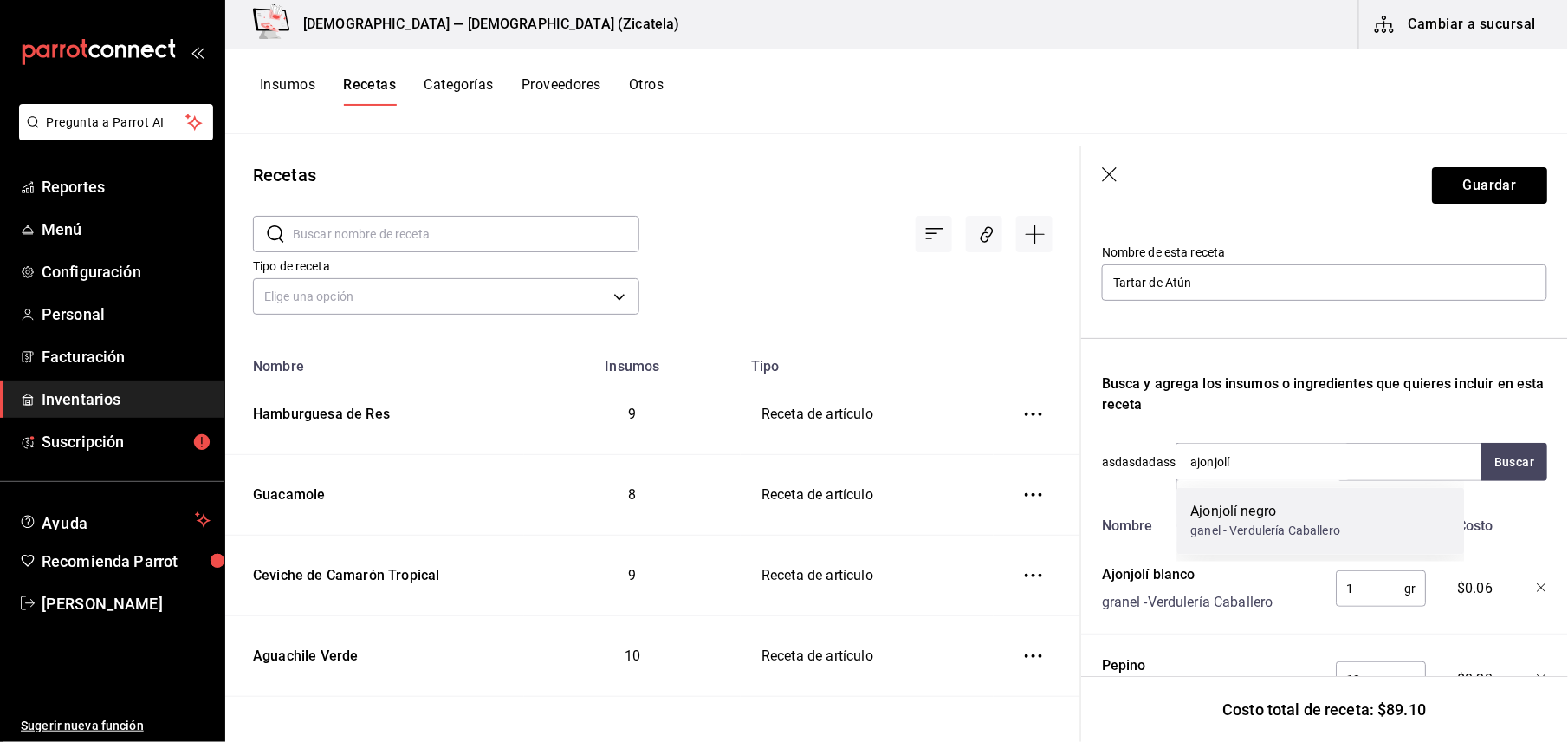
click at [1320, 515] on div "Ajonjolí negro" at bounding box center [1266, 511] width 150 height 21
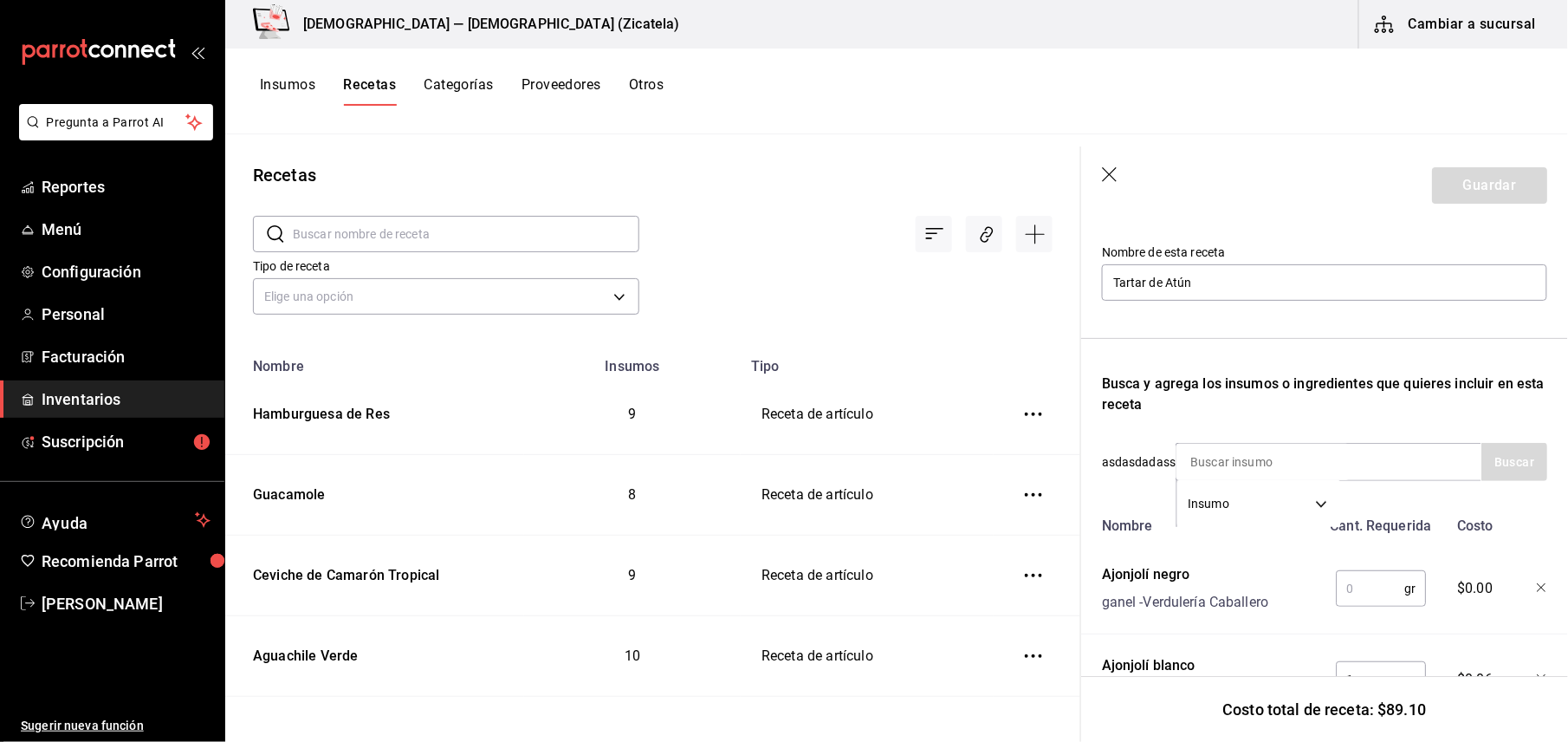
click at [1348, 600] on input "text" at bounding box center [1370, 588] width 69 height 34
type input "1"
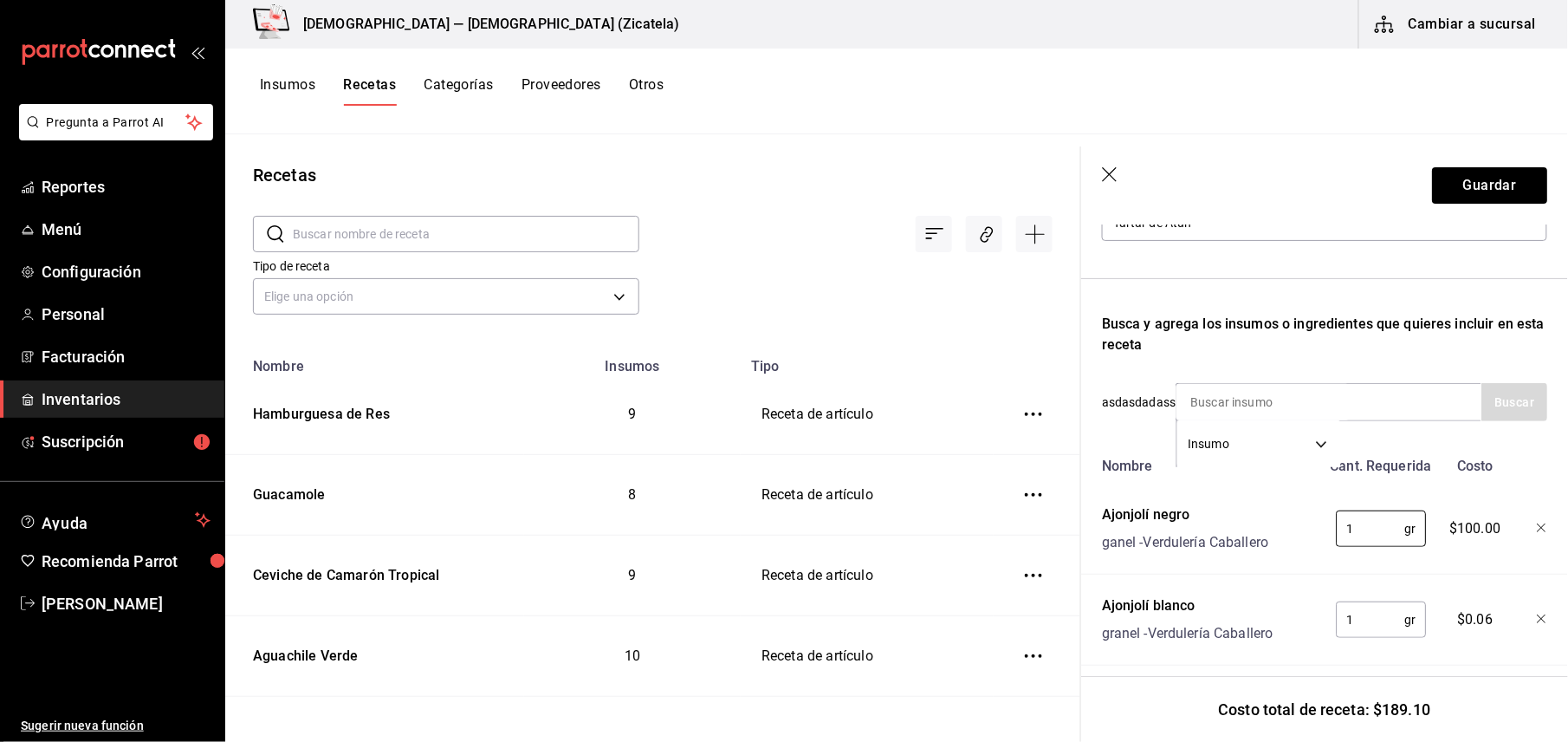
scroll to position [254, 0]
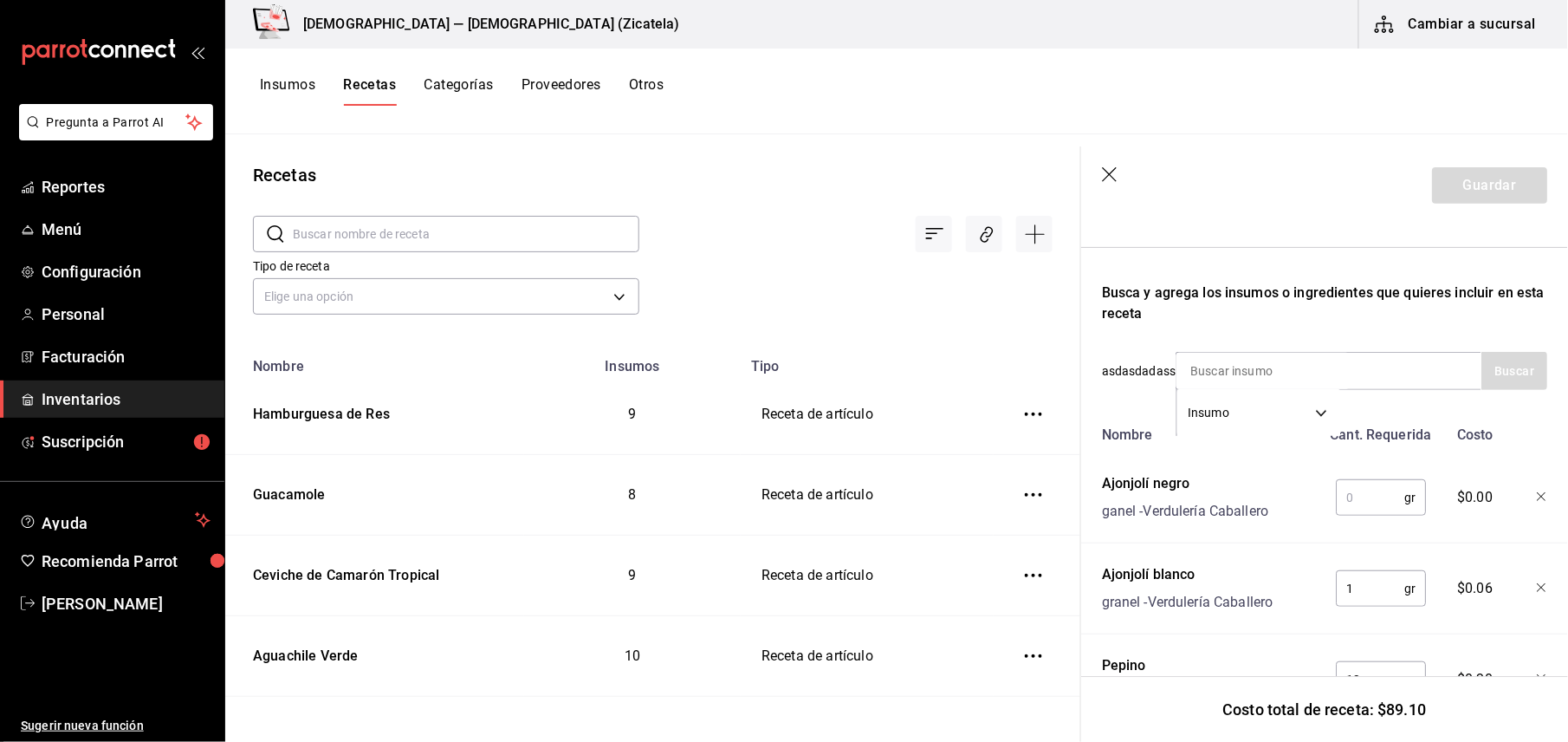
click at [1536, 494] on icon "button" at bounding box center [1541, 497] width 10 height 10
click at [1455, 180] on button "Guardar" at bounding box center [1489, 186] width 115 height 36
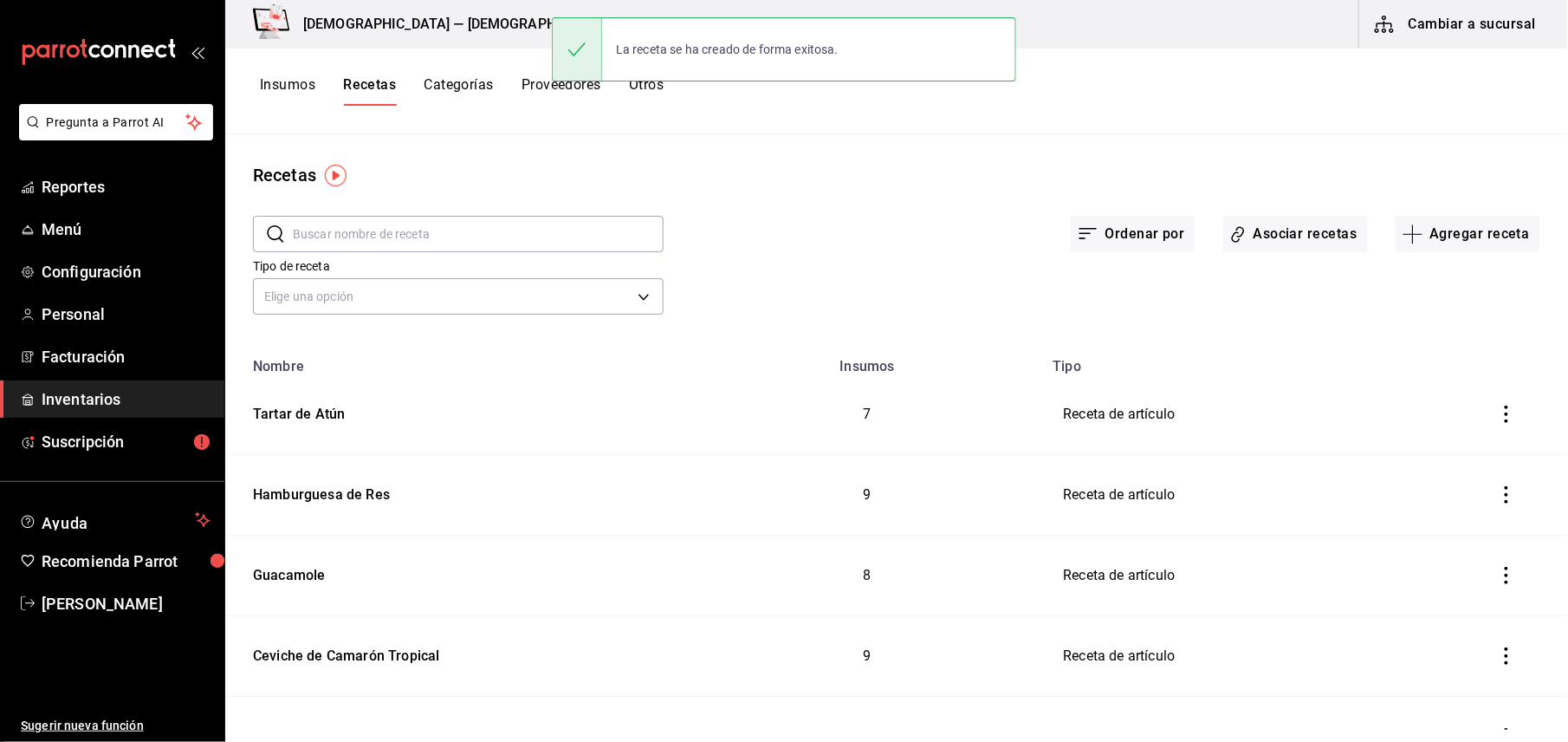
click at [303, 78] on button "Insumos" at bounding box center [287, 90] width 55 height 30
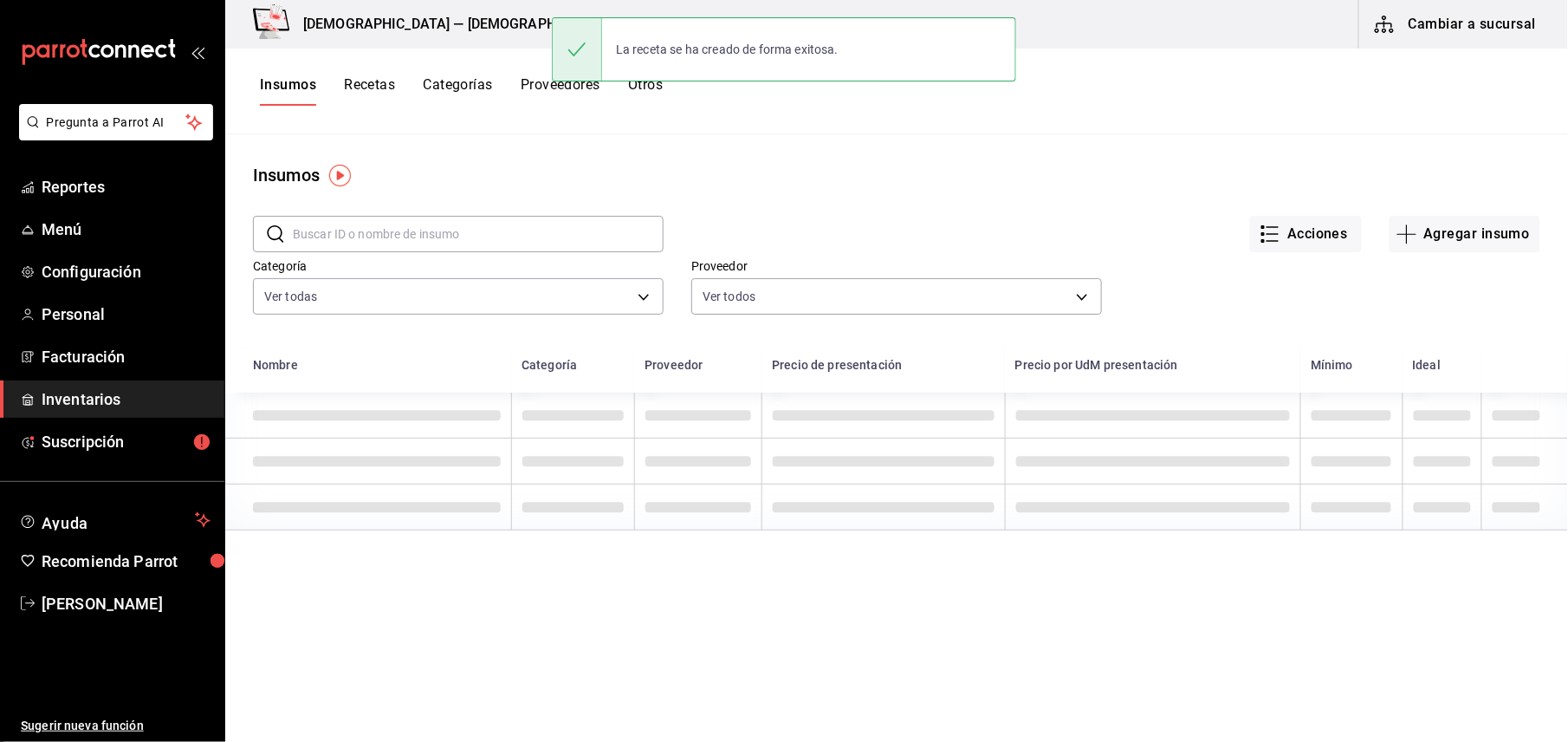
click at [333, 233] on input "text" at bounding box center [479, 233] width 371 height 34
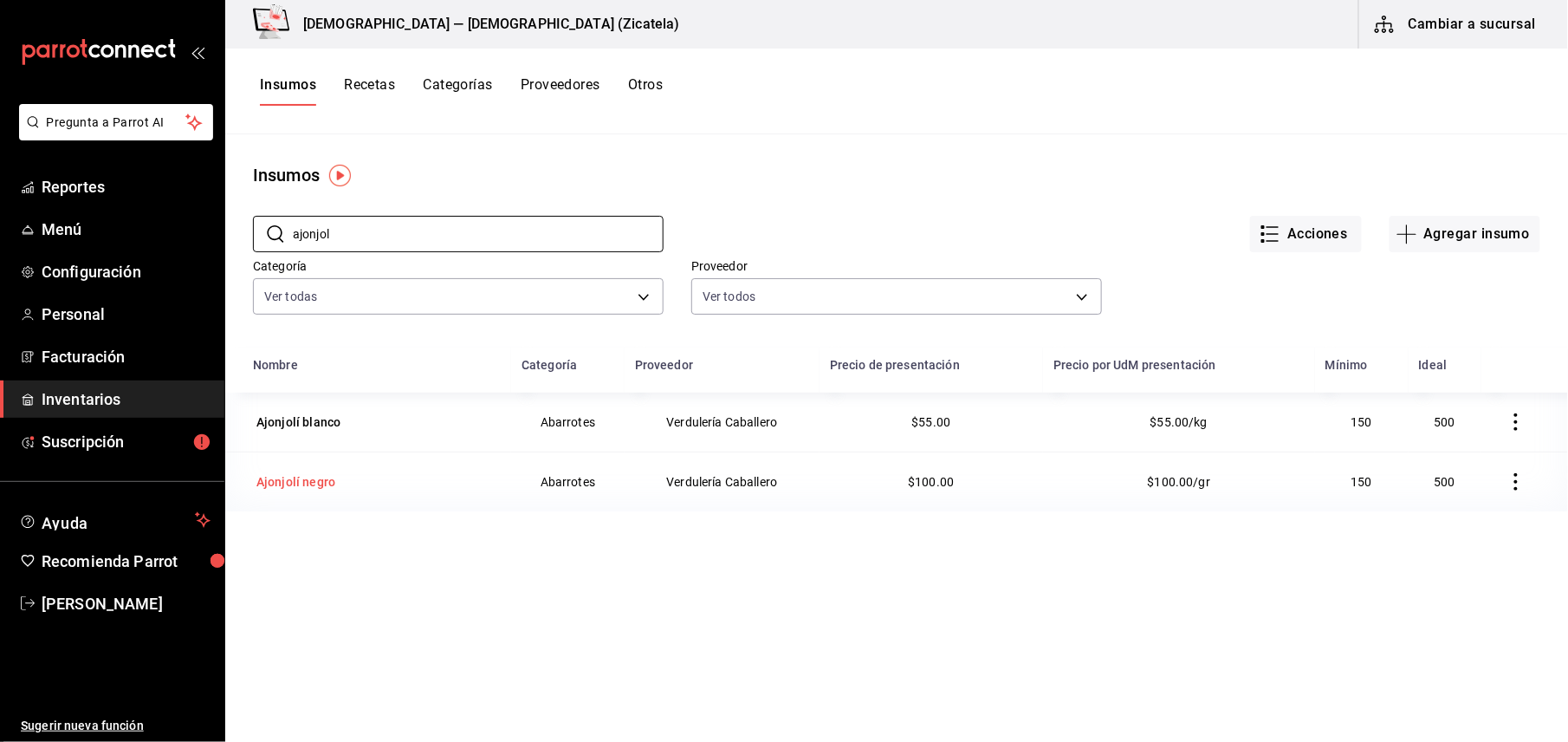
type input "ajonjol"
click at [323, 481] on div "Ajonjolí negro" at bounding box center [295, 481] width 79 height 17
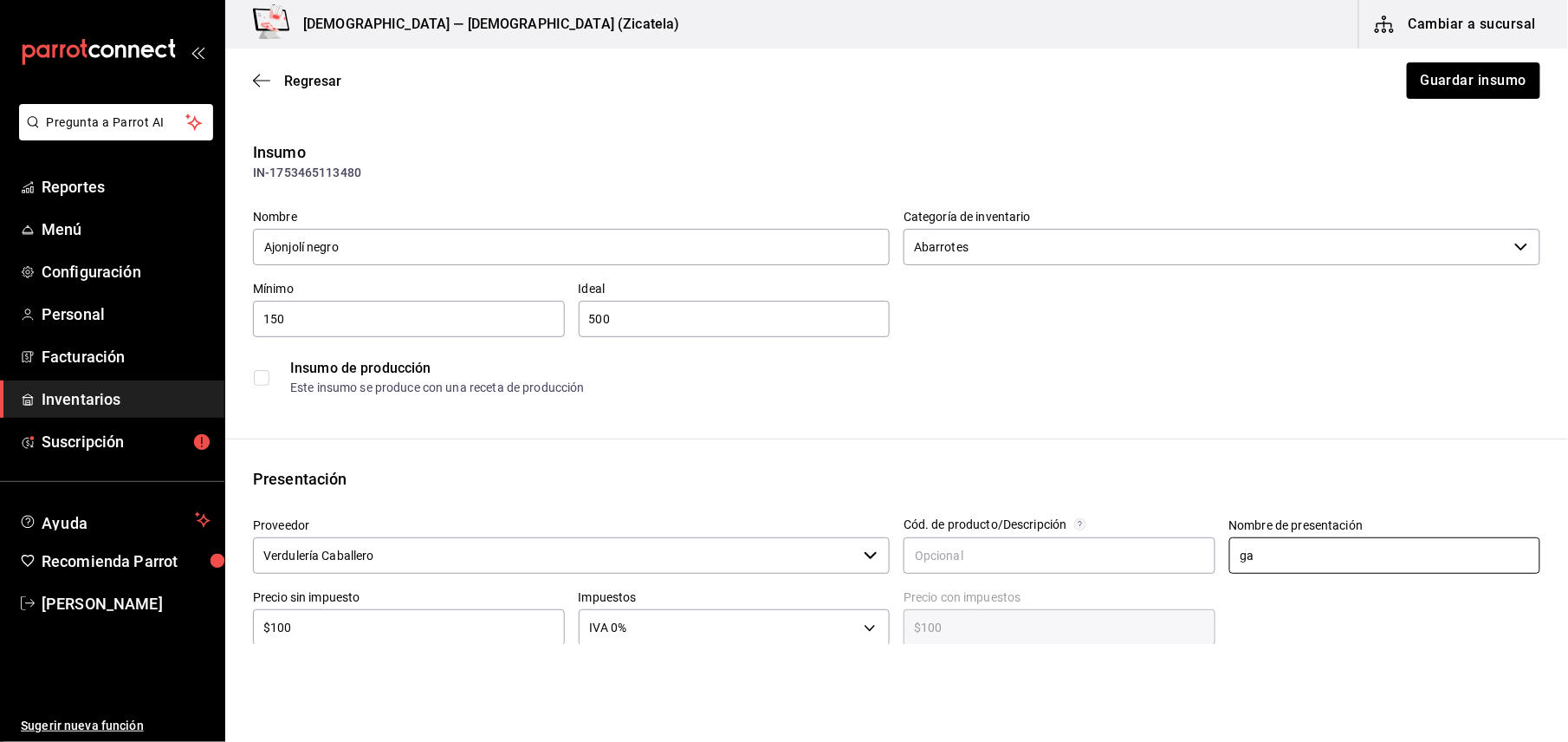
type input "g"
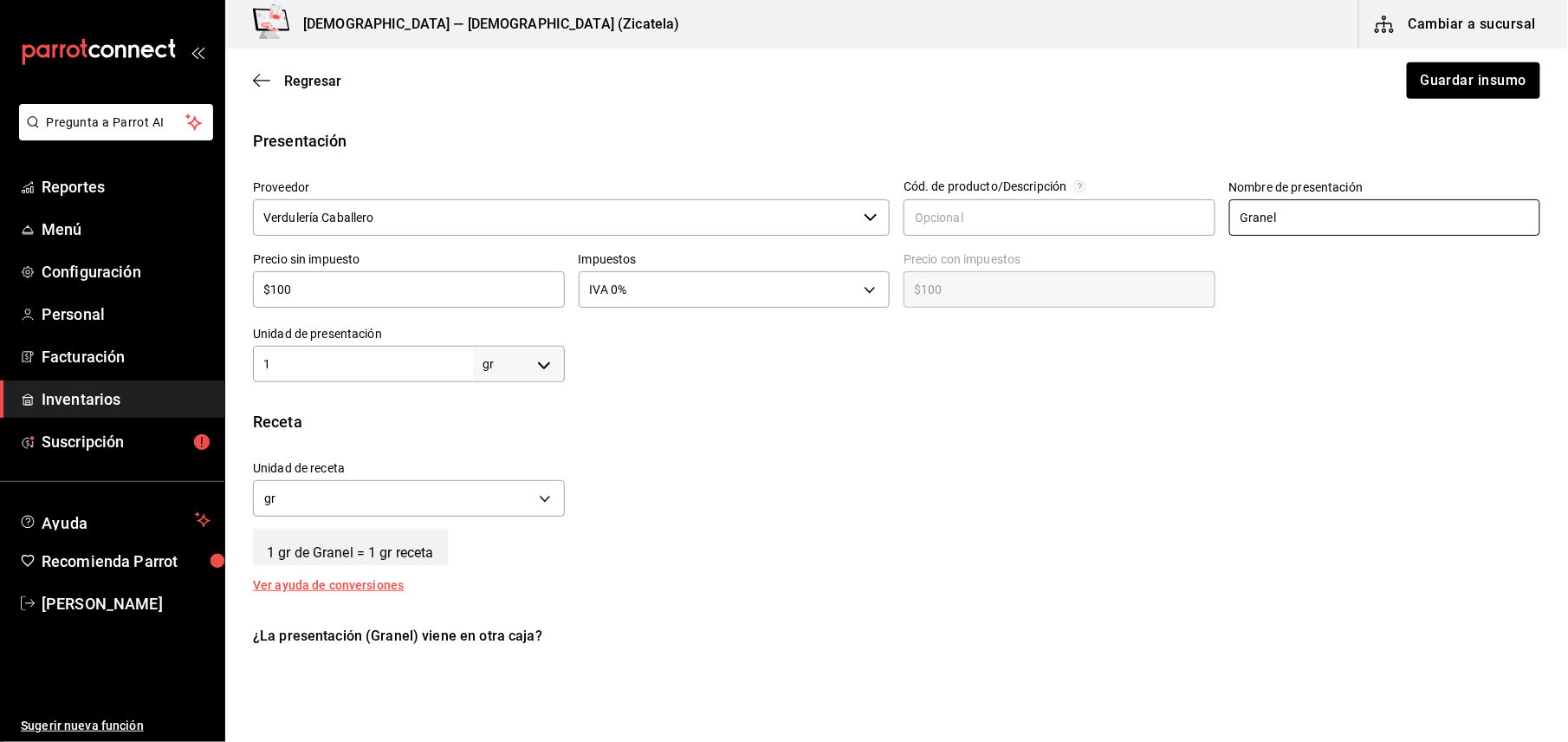
scroll to position [344, 0]
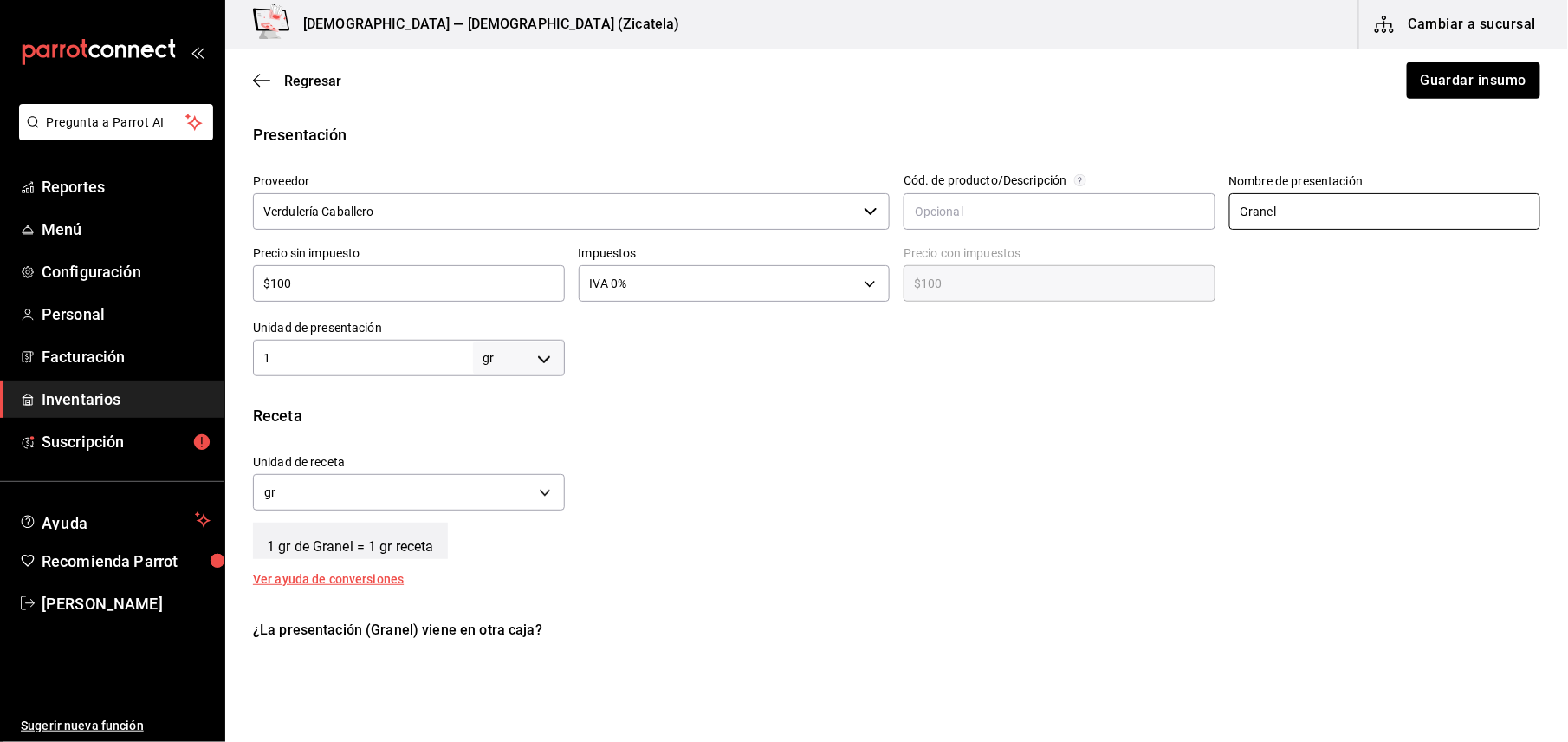
type input "Granel"
click at [528, 352] on body "Pregunta a Parrot AI Reportes Menú Configuración Personal Facturación Inventari…" at bounding box center [784, 321] width 1568 height 643
drag, startPoint x: 486, startPoint y: 452, endPoint x: 499, endPoint y: 432, distance: 23.9
click at [499, 432] on ul "UdM kg gr lt ml pza gal" at bounding box center [515, 496] width 90 height 214
click at [499, 432] on li "kg" at bounding box center [515, 439] width 90 height 29
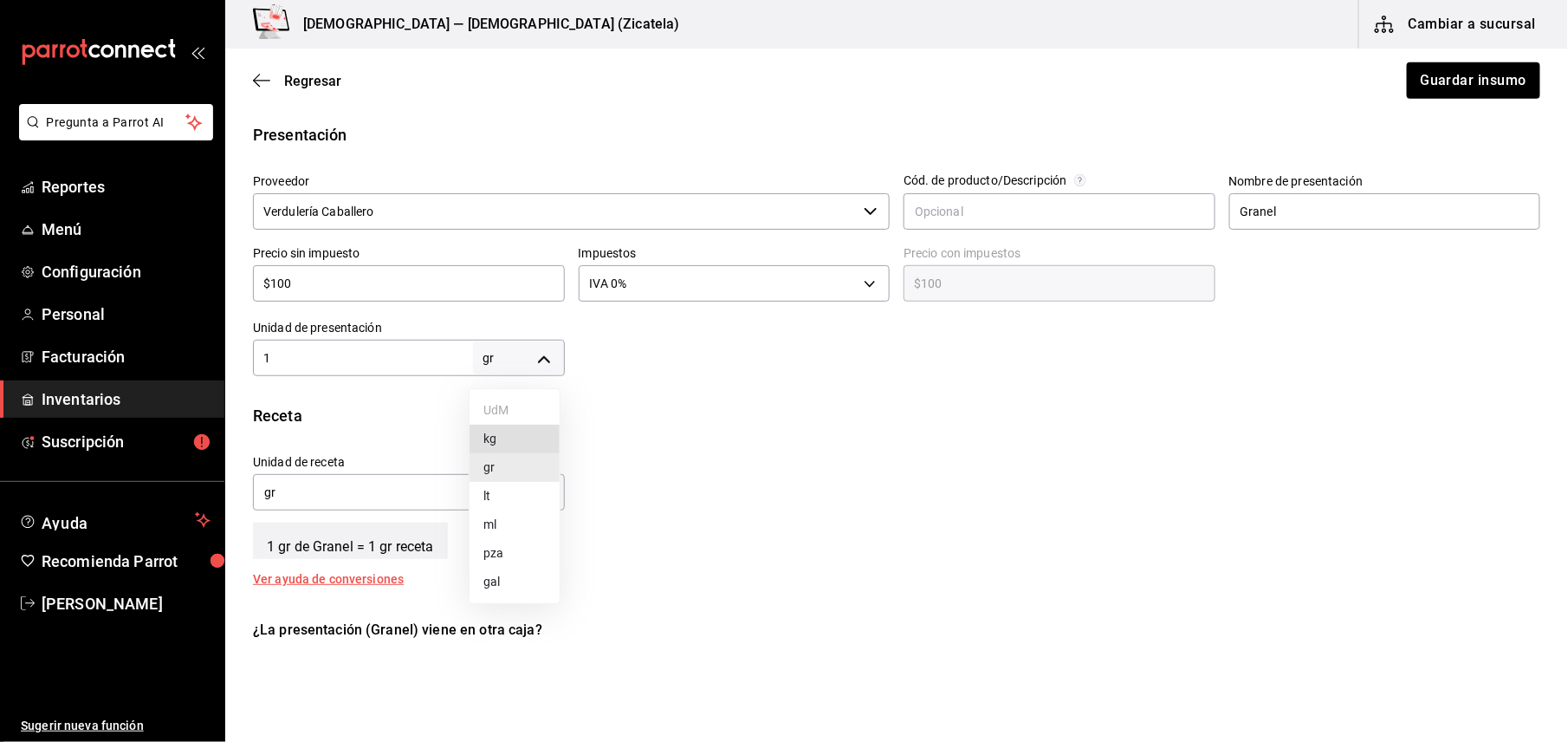
type input "KILOGRAM"
type input "1"
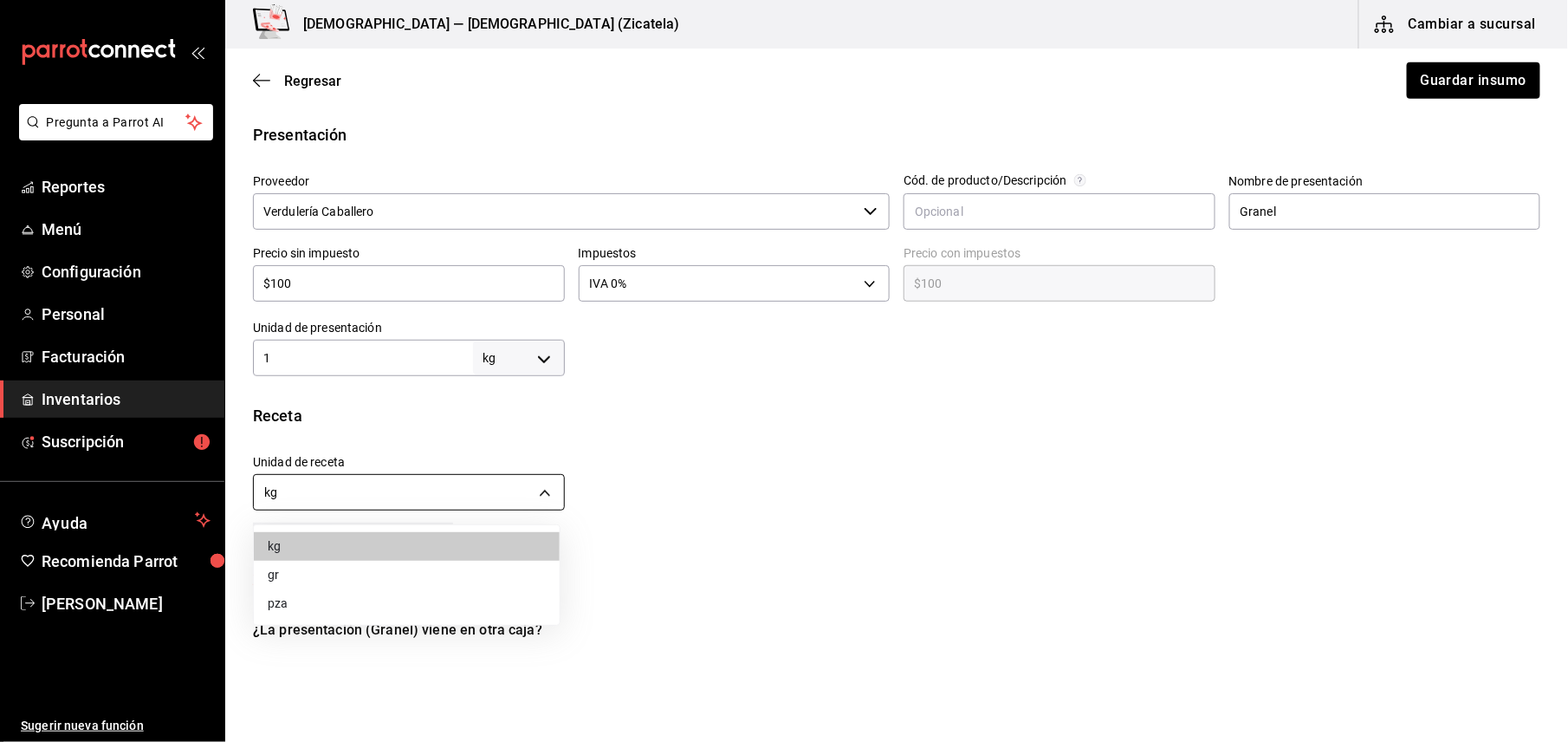
click at [421, 485] on body "Pregunta a Parrot AI Reportes Menú Configuración Personal Facturación Inventari…" at bounding box center [784, 321] width 1568 height 643
click at [329, 570] on li "gr" at bounding box center [407, 575] width 306 height 29
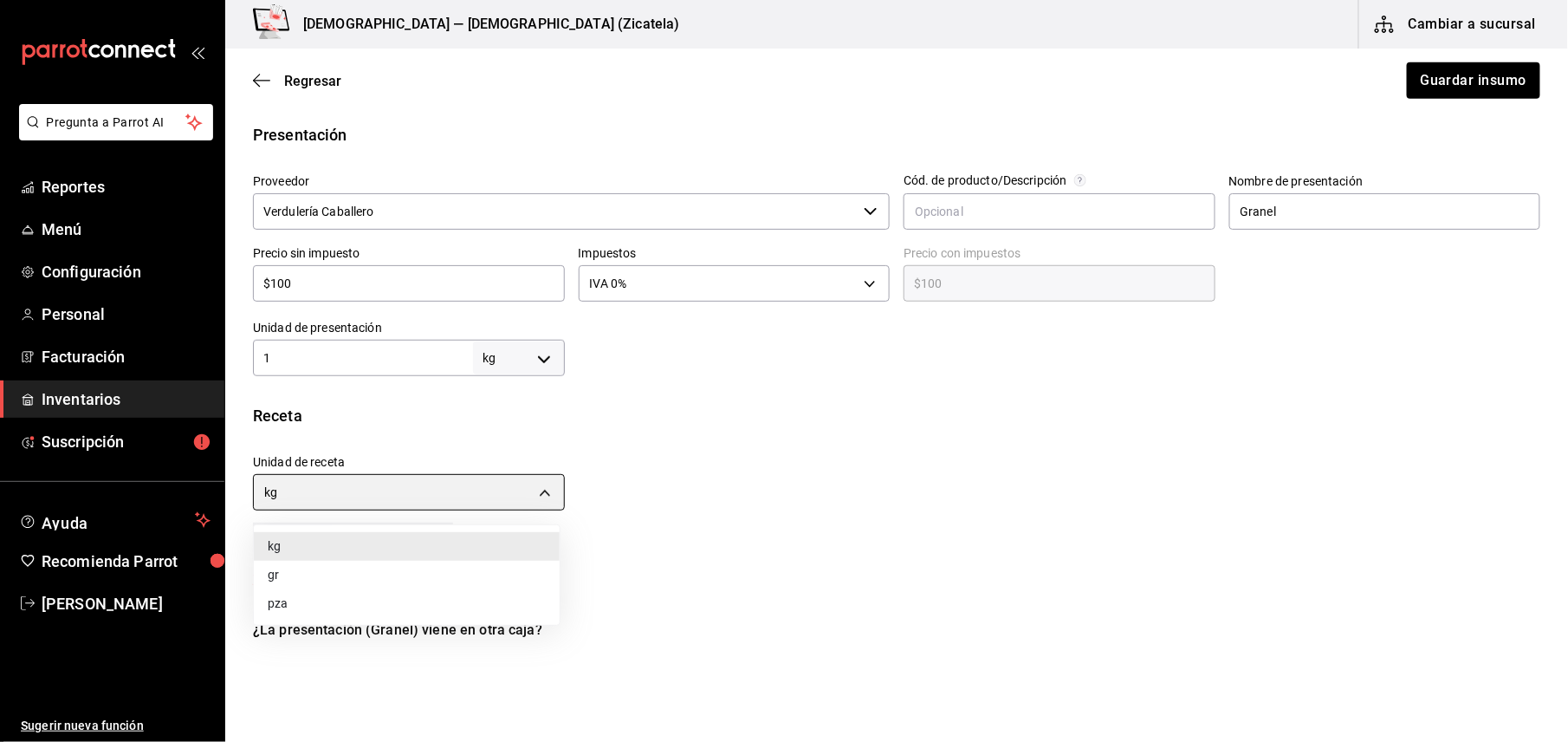
type input "GRAM"
type input "1,000"
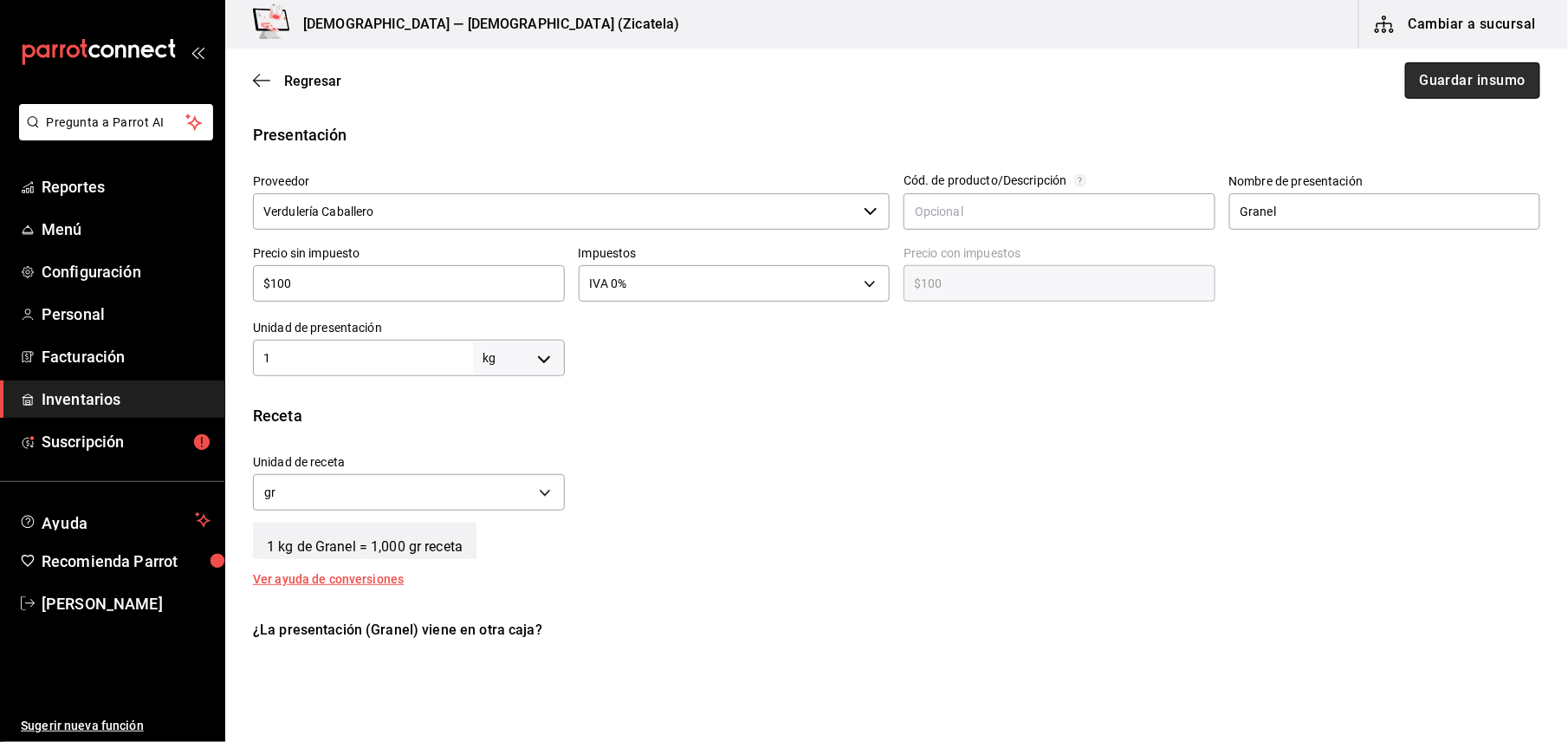
click at [1419, 71] on button "Guardar insumo" at bounding box center [1472, 81] width 135 height 36
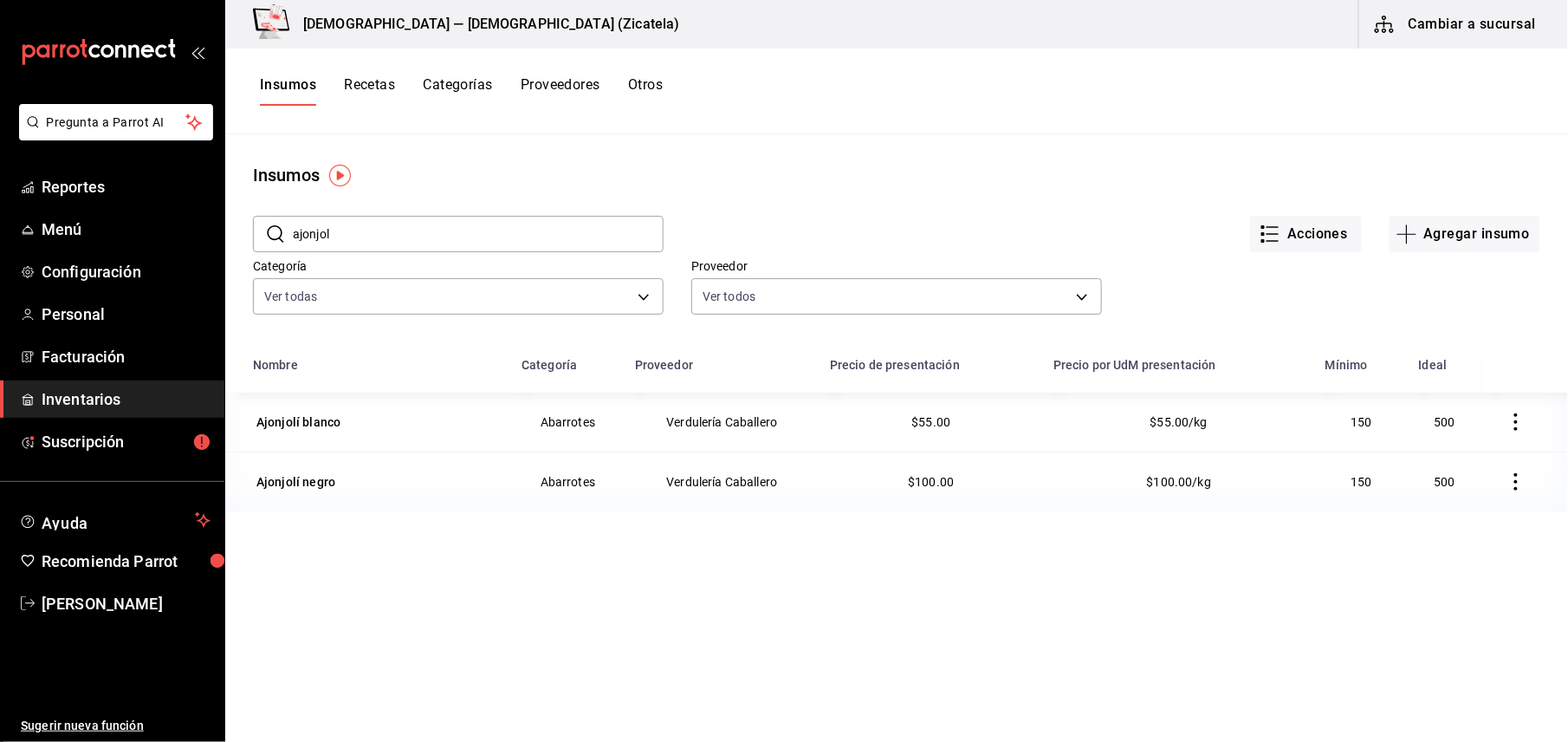
click at [351, 81] on button "Recetas" at bounding box center [369, 90] width 51 height 30
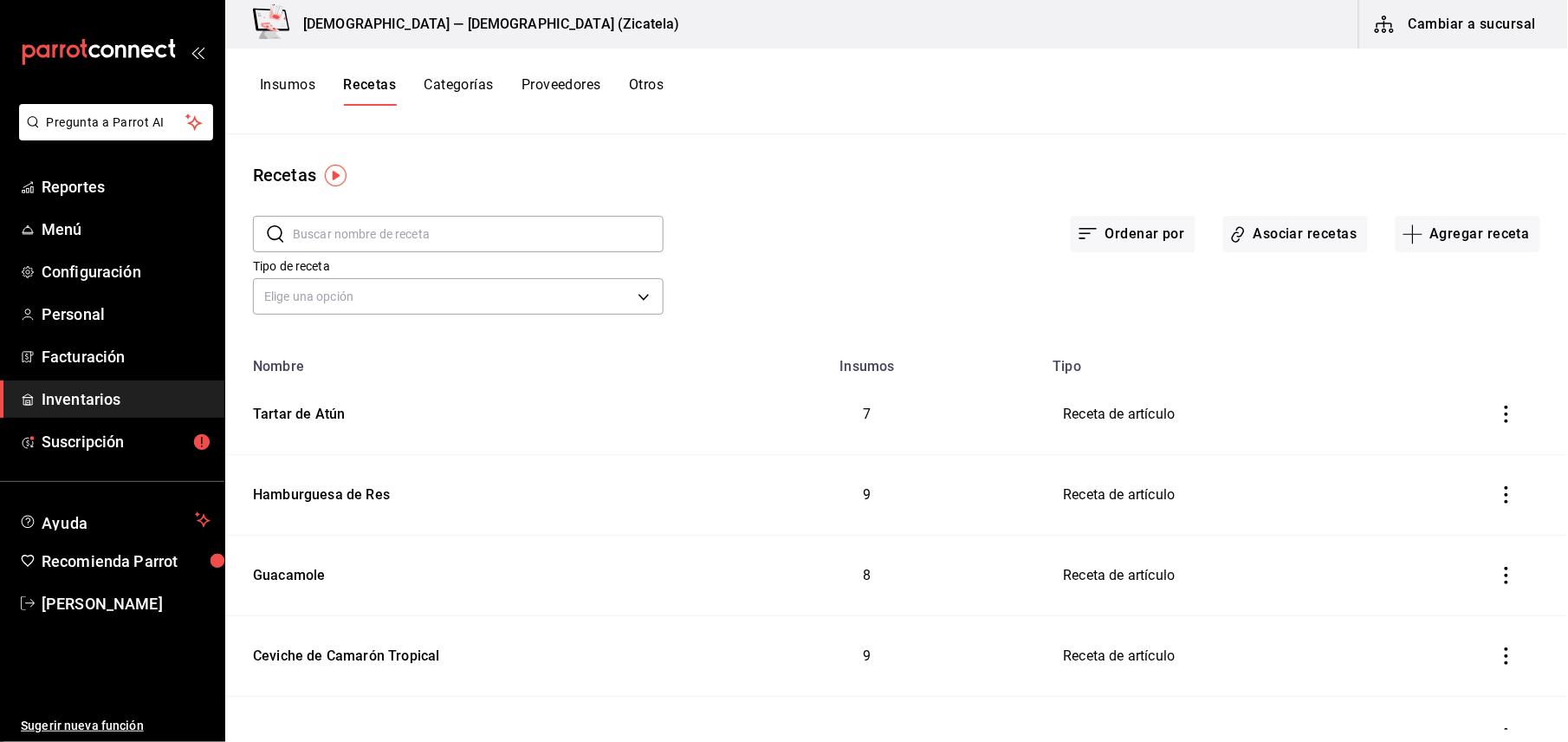
click at [274, 91] on button "Insumos" at bounding box center [287, 90] width 55 height 30
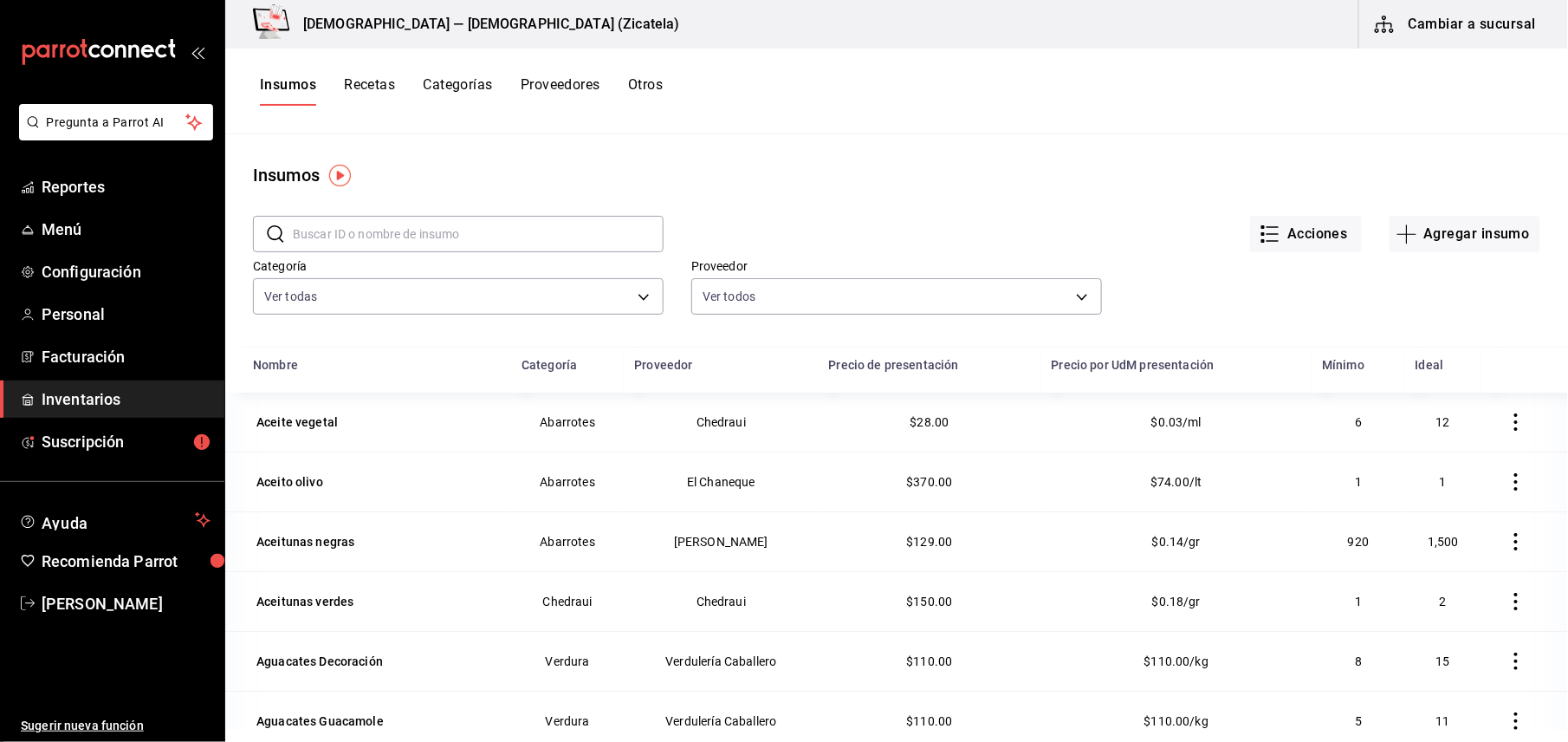
click at [355, 239] on input "text" at bounding box center [479, 233] width 371 height 34
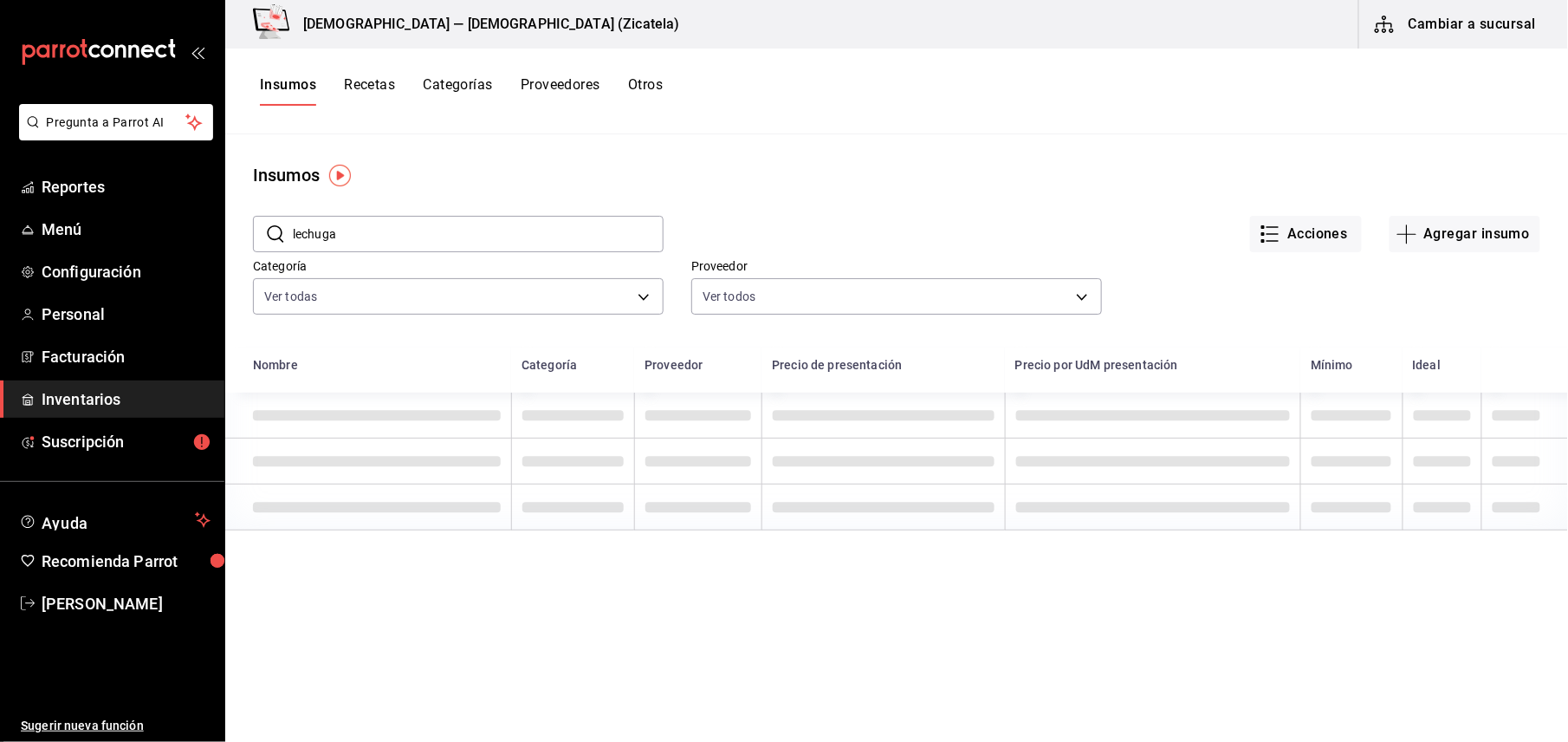
type input "lechuga"
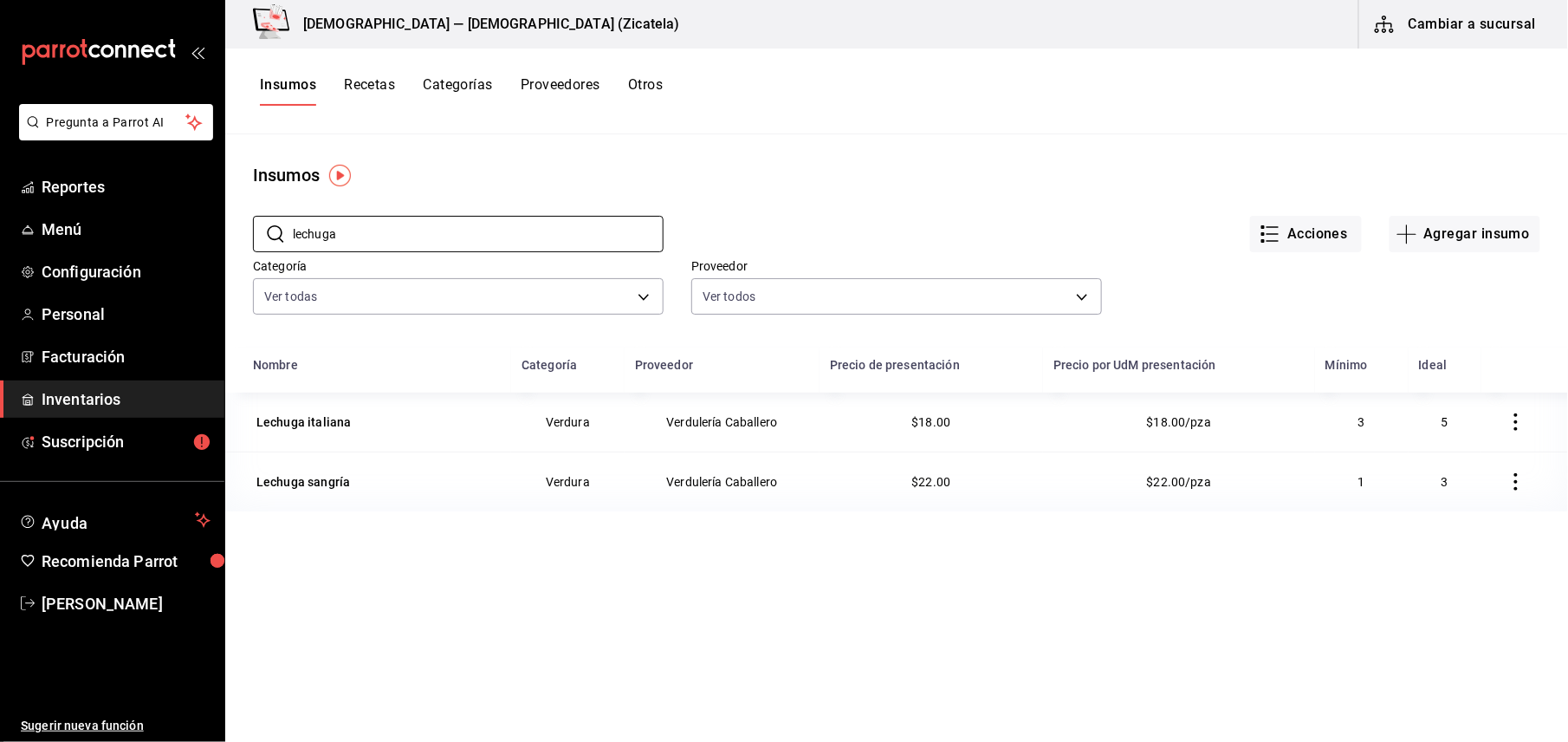
click at [677, 428] on td "Verdulería Caballero" at bounding box center [721, 422] width 195 height 59
click at [341, 433] on div "Lechuga italiana" at bounding box center [304, 422] width 101 height 24
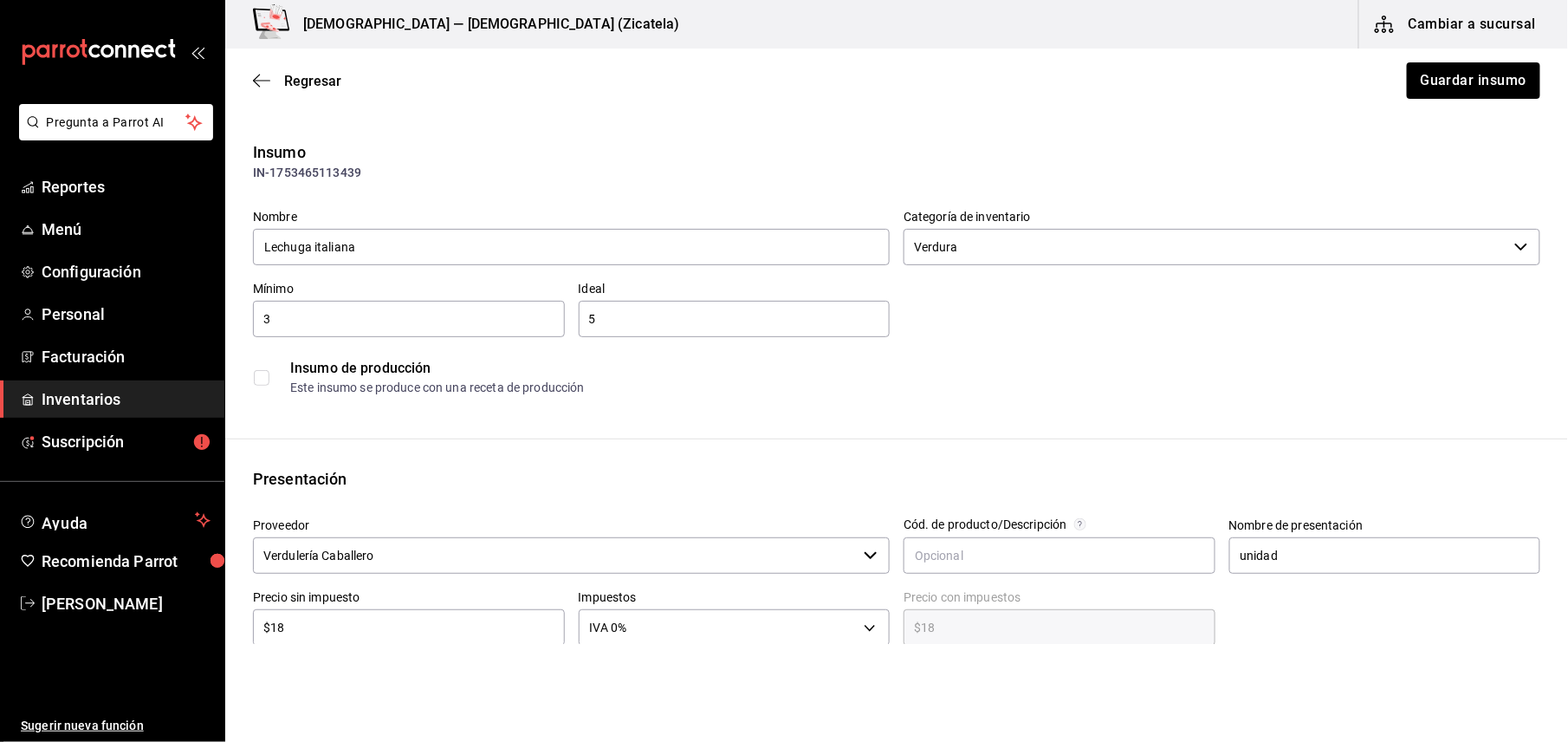
click at [798, 361] on div "Insumo de producción" at bounding box center [915, 367] width 1250 height 21
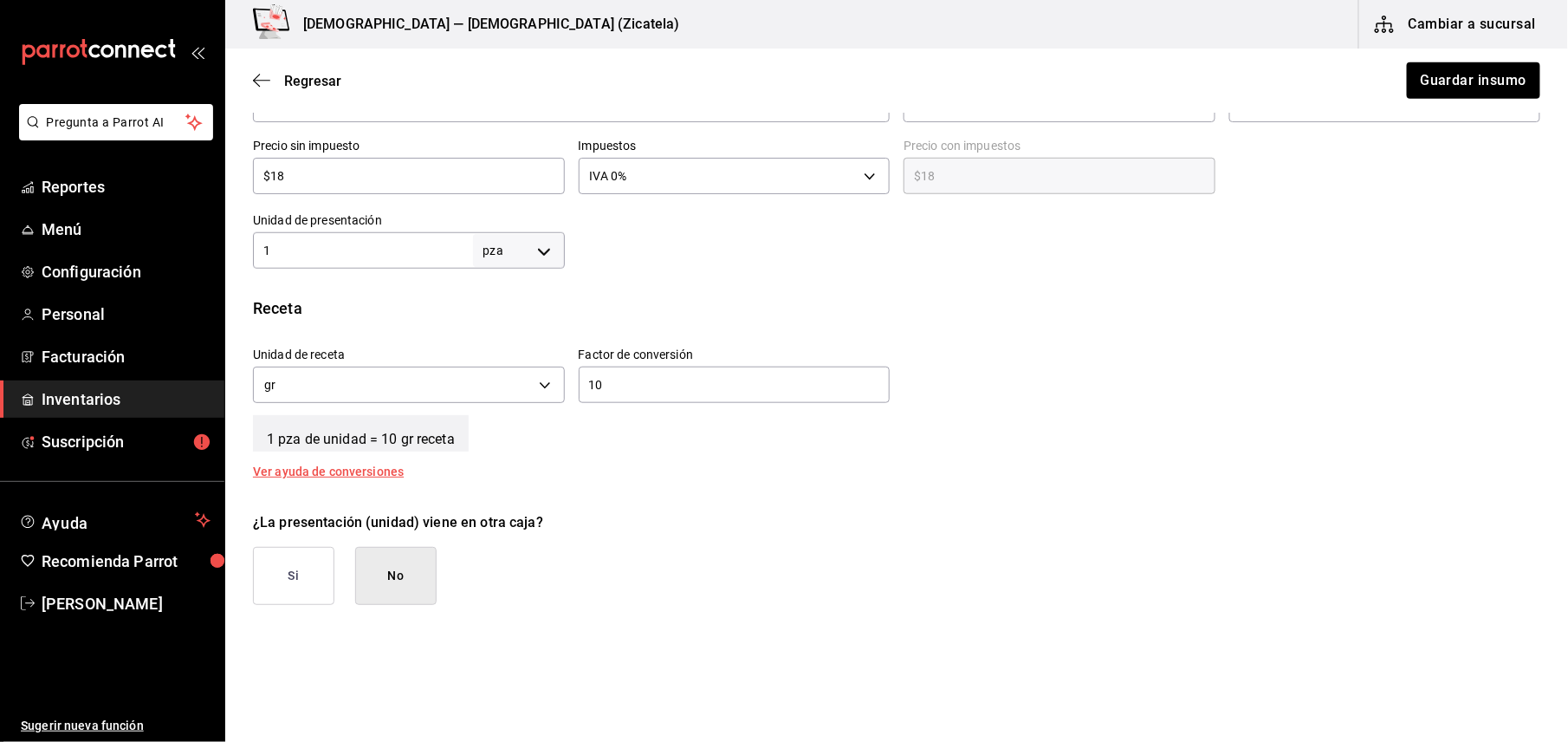
scroll to position [461, 0]
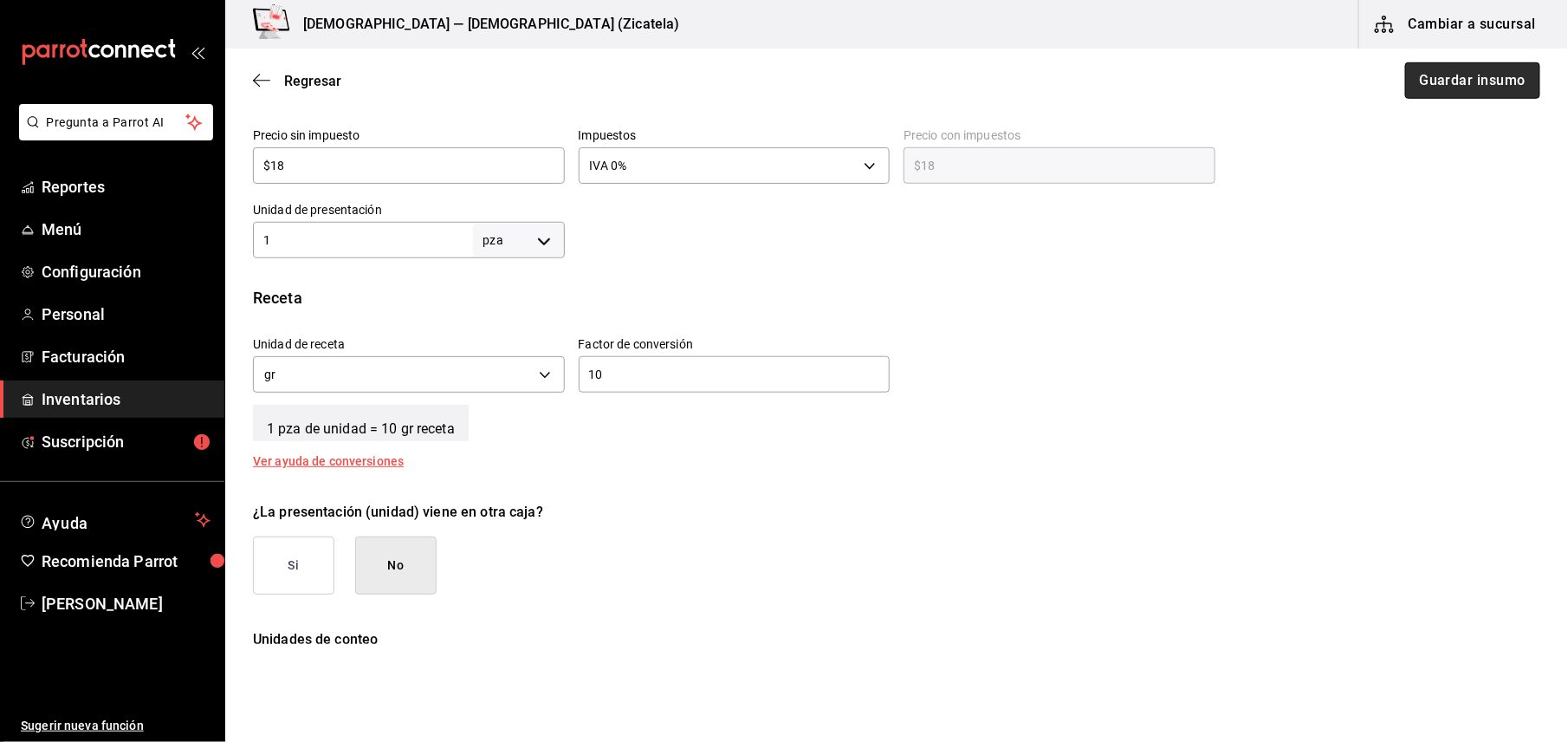
click at [1428, 85] on button "Guardar insumo" at bounding box center [1472, 81] width 135 height 36
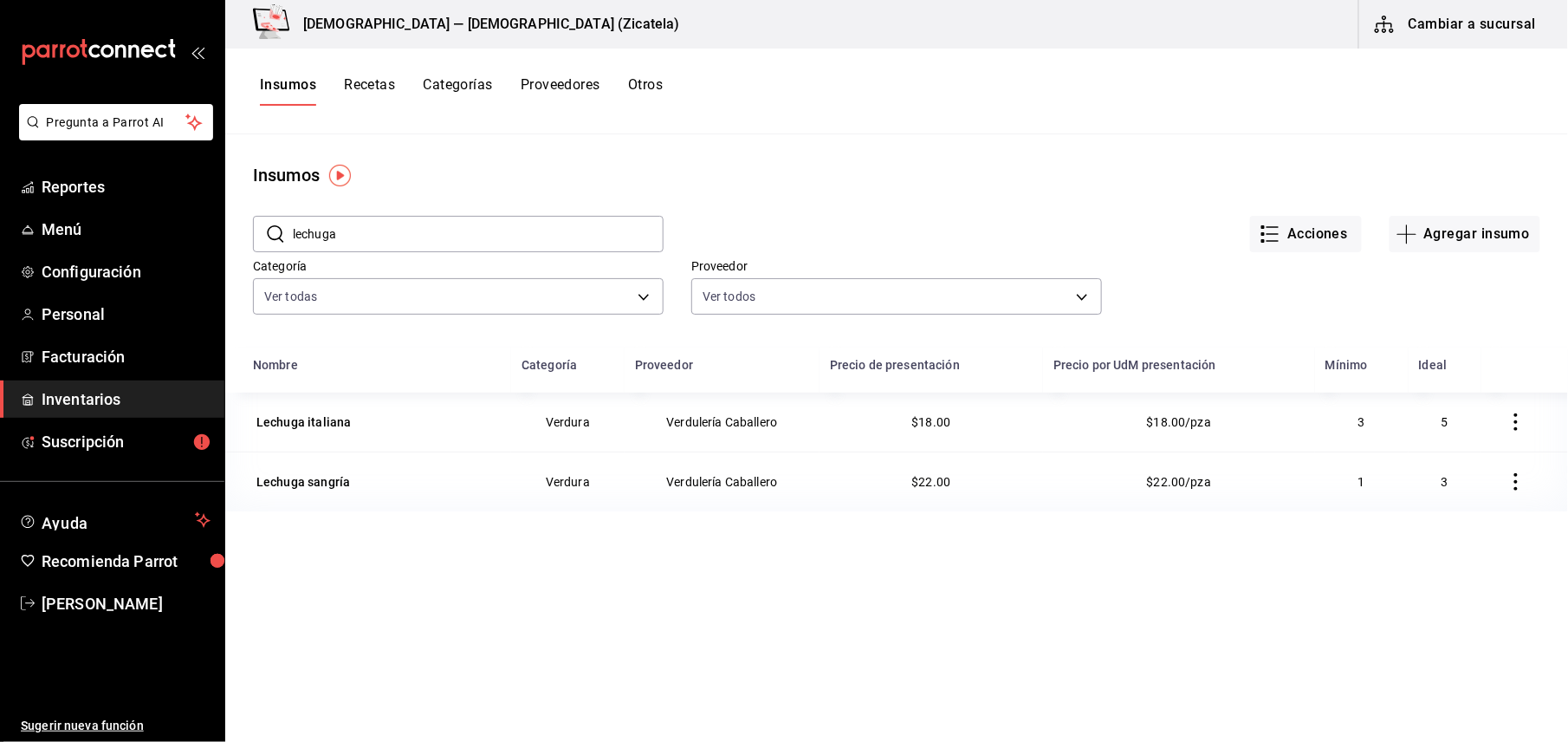
click at [364, 91] on button "Recetas" at bounding box center [369, 90] width 51 height 30
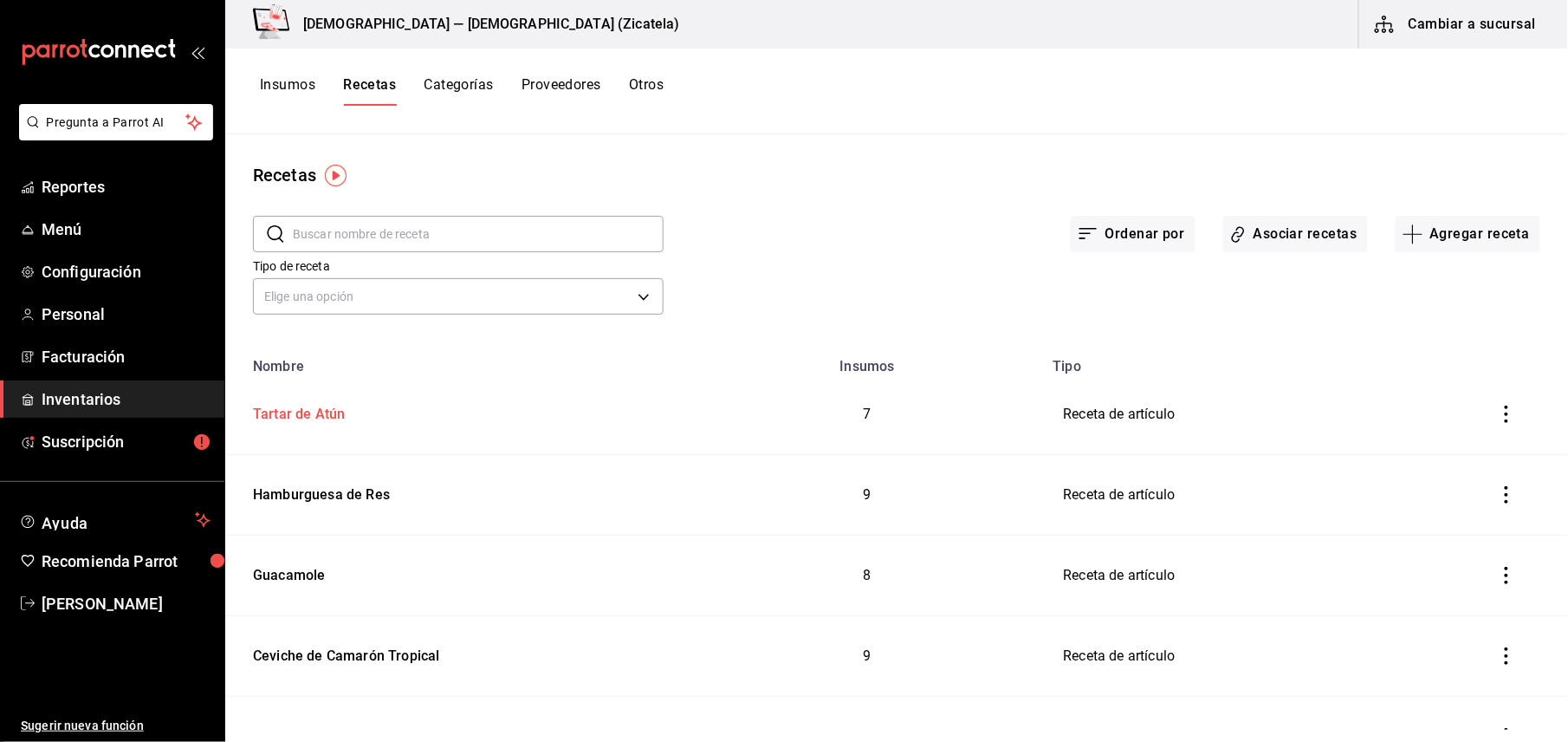
click at [310, 416] on div "Tartar de Atún" at bounding box center [295, 411] width 99 height 27
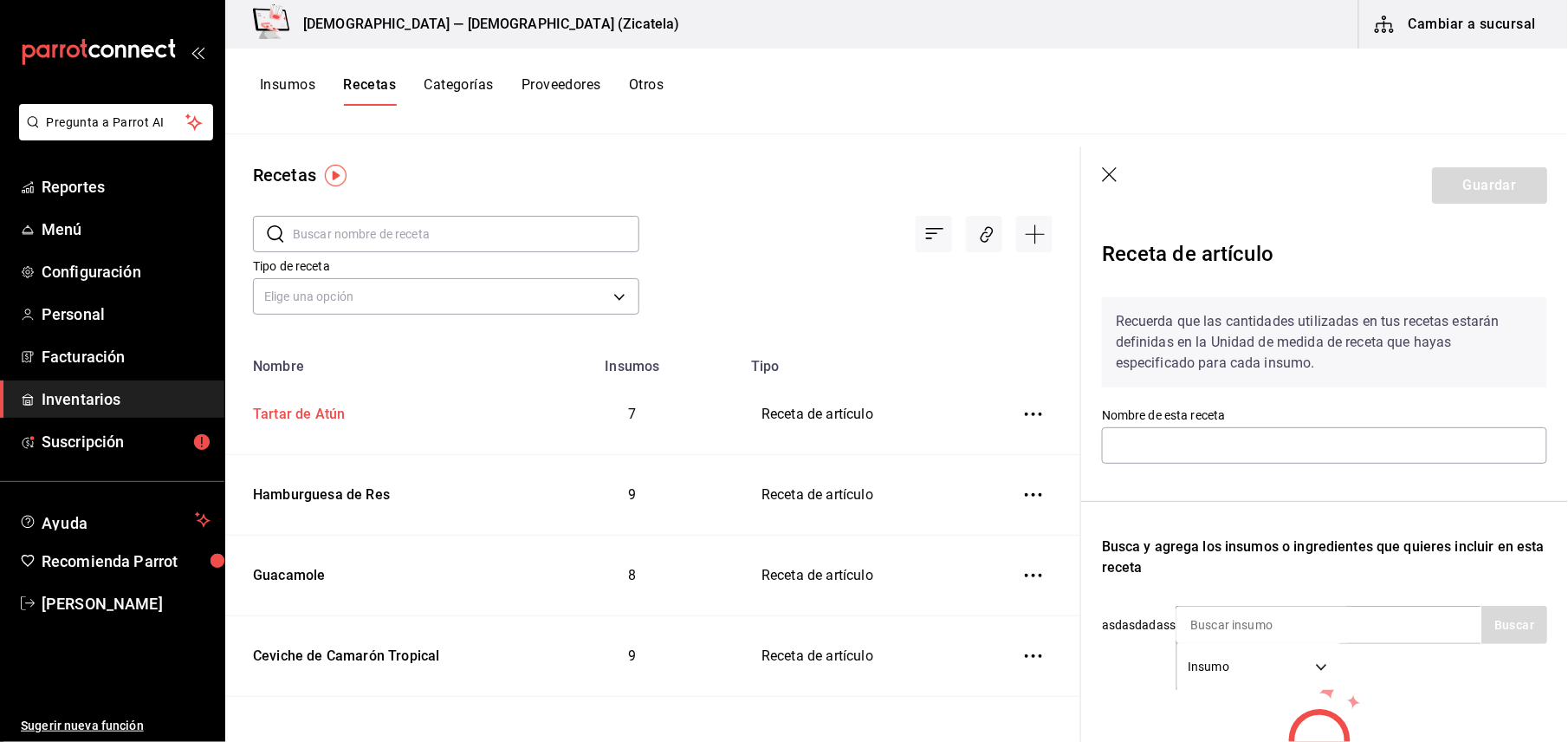
type input "Tartar de Atún"
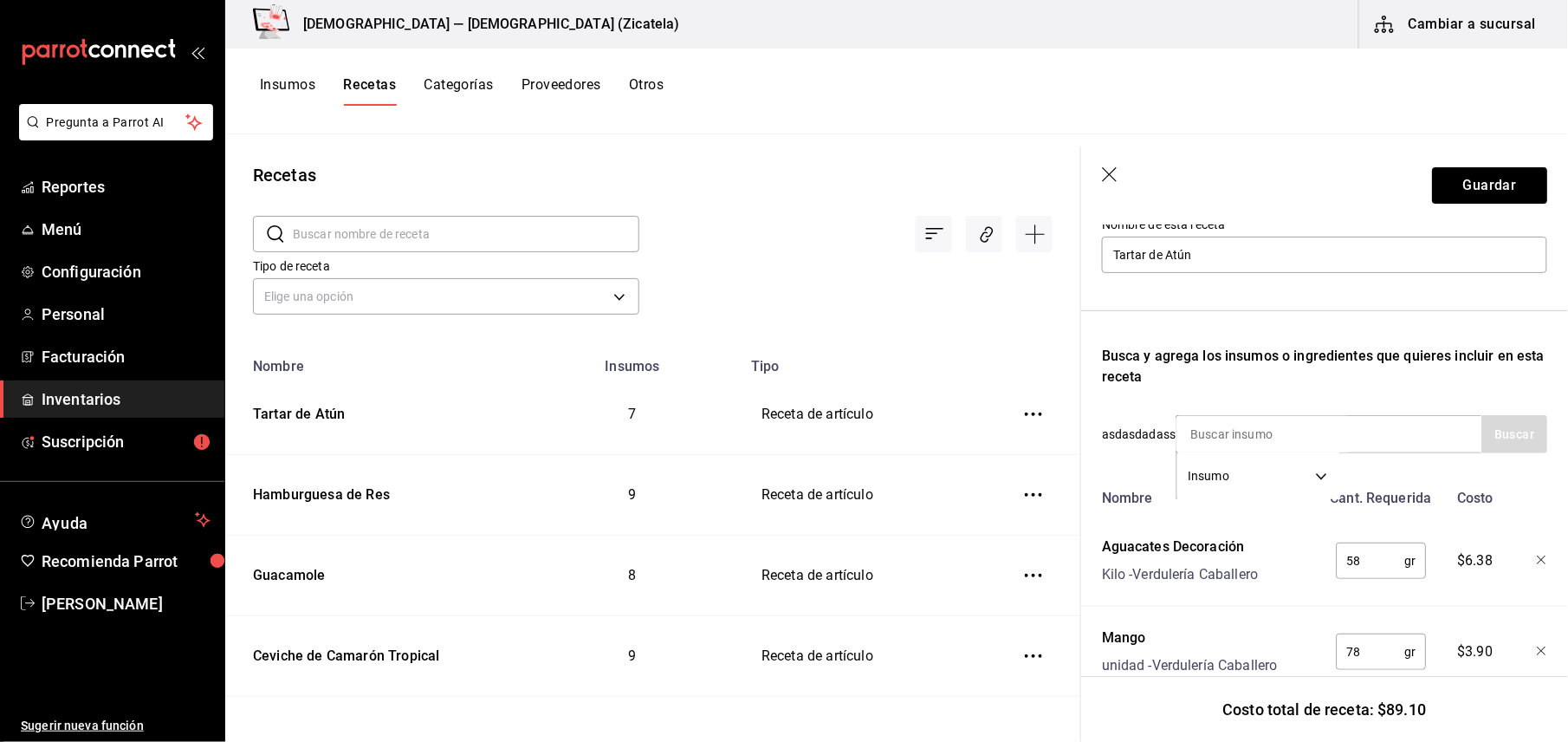
scroll to position [210, 0]
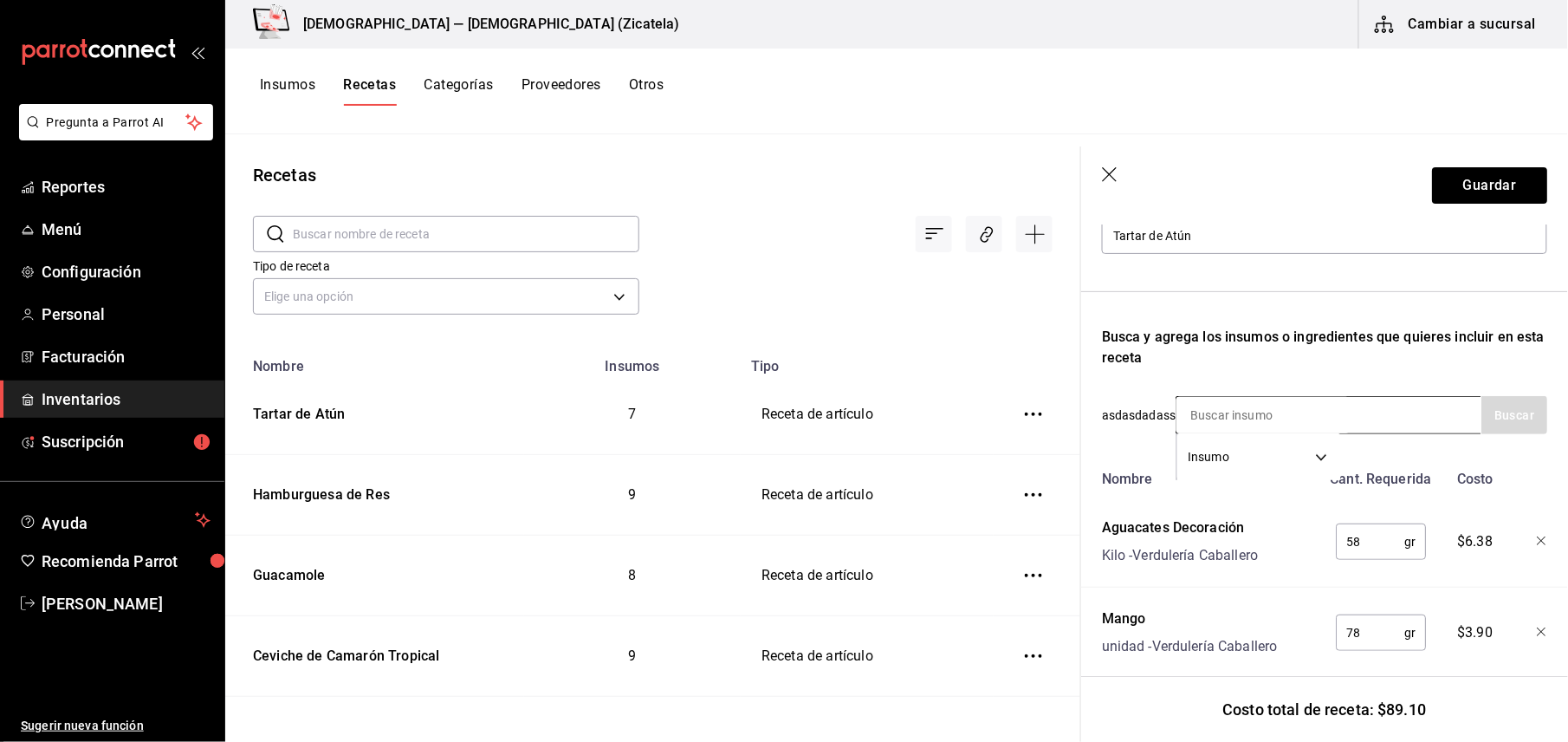
click at [1244, 402] on input at bounding box center [1262, 414] width 173 height 36
type input "lechu"
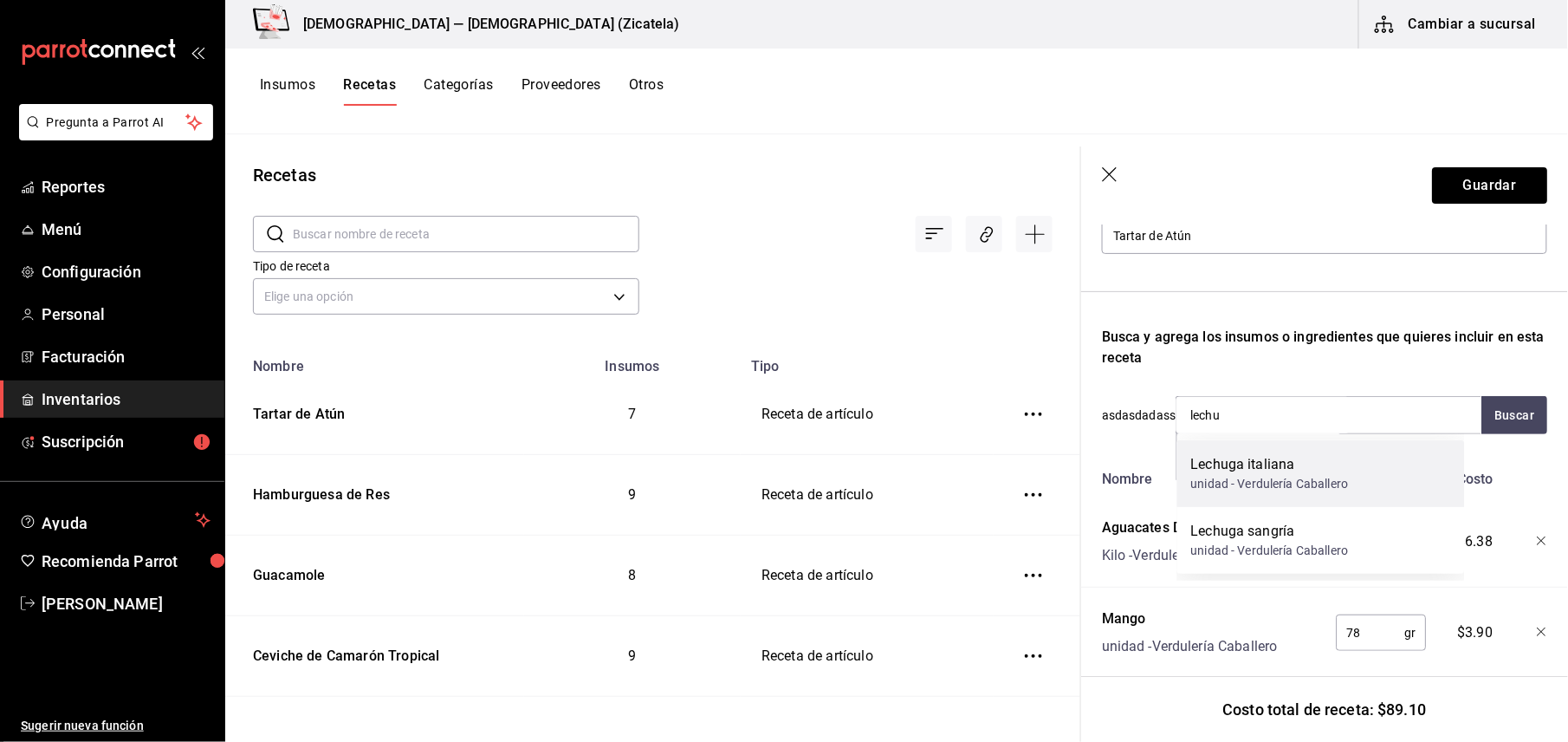
click at [1250, 472] on div "Lechuga italiana" at bounding box center [1269, 464] width 157 height 21
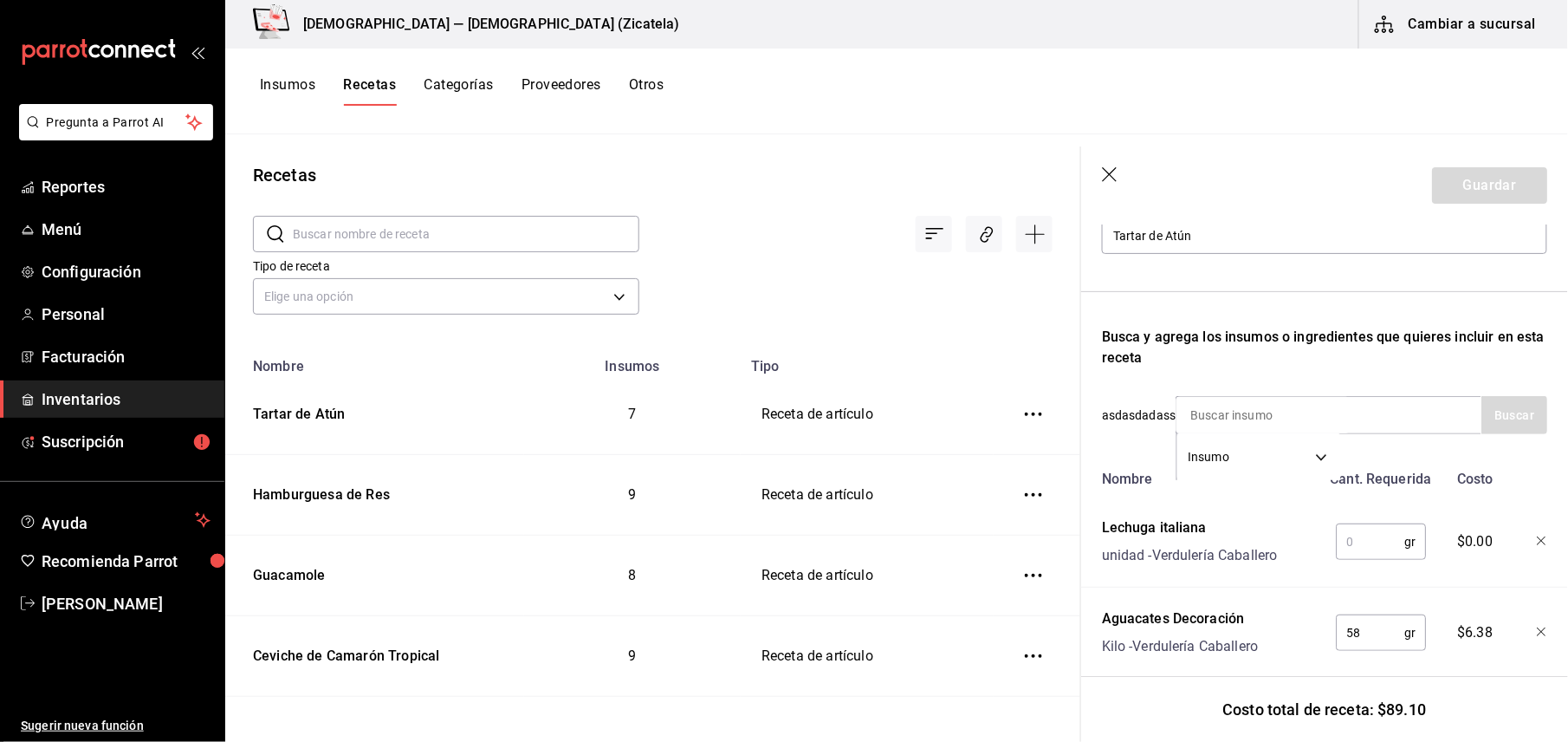
click at [1335, 528] on input "text" at bounding box center [1370, 541] width 69 height 34
type input "1"
click at [1536, 542] on icon "button" at bounding box center [1541, 541] width 10 height 10
drag, startPoint x: 1463, startPoint y: 178, endPoint x: 357, endPoint y: 87, distance: 1109.7
click at [357, 87] on div "Zolem — Zolem (Zicatela) Cambiar a sucursal Insumos Recetas Categorías Proveedo…" at bounding box center [897, 365] width 1343 height 729
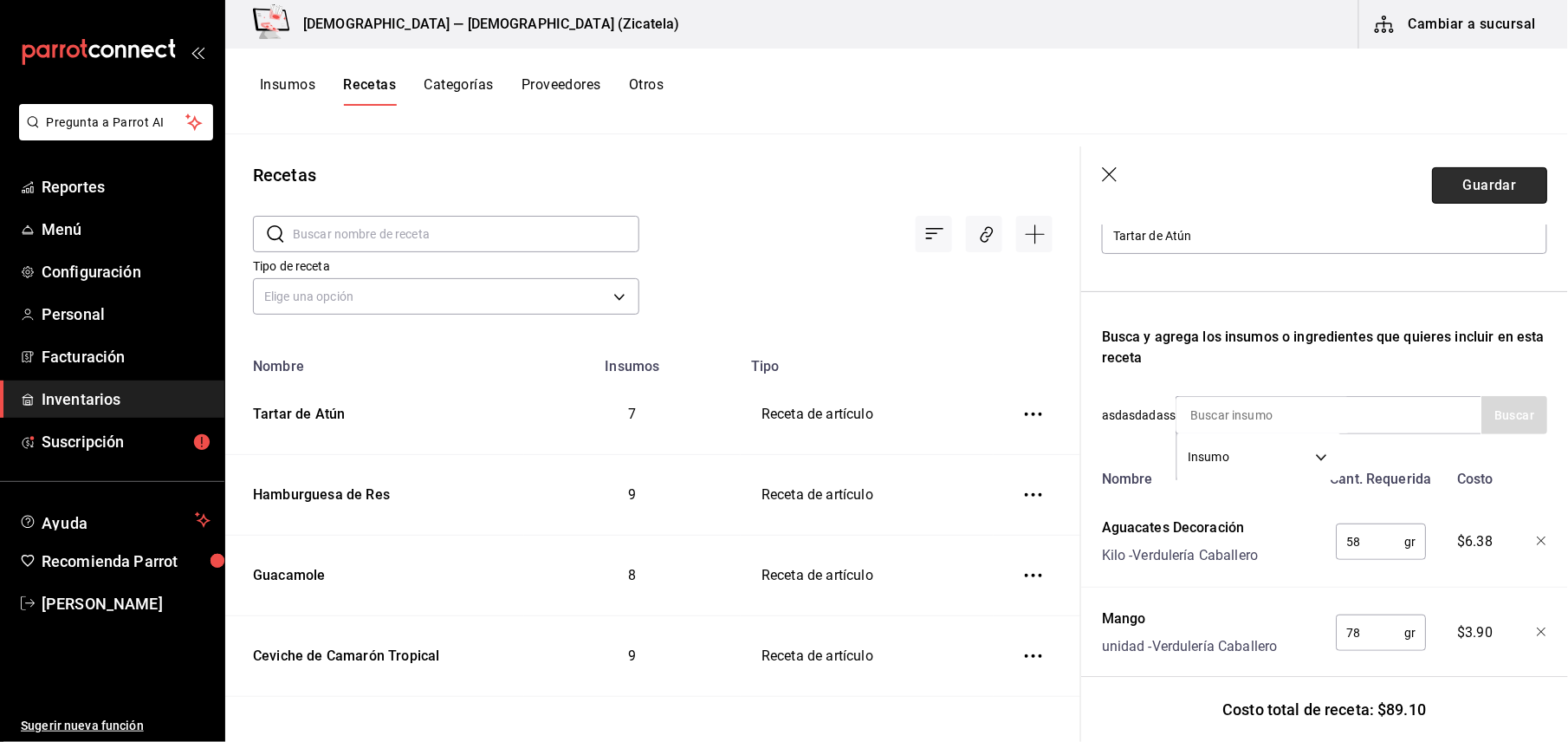
click at [1497, 194] on button "Guardar" at bounding box center [1489, 186] width 115 height 36
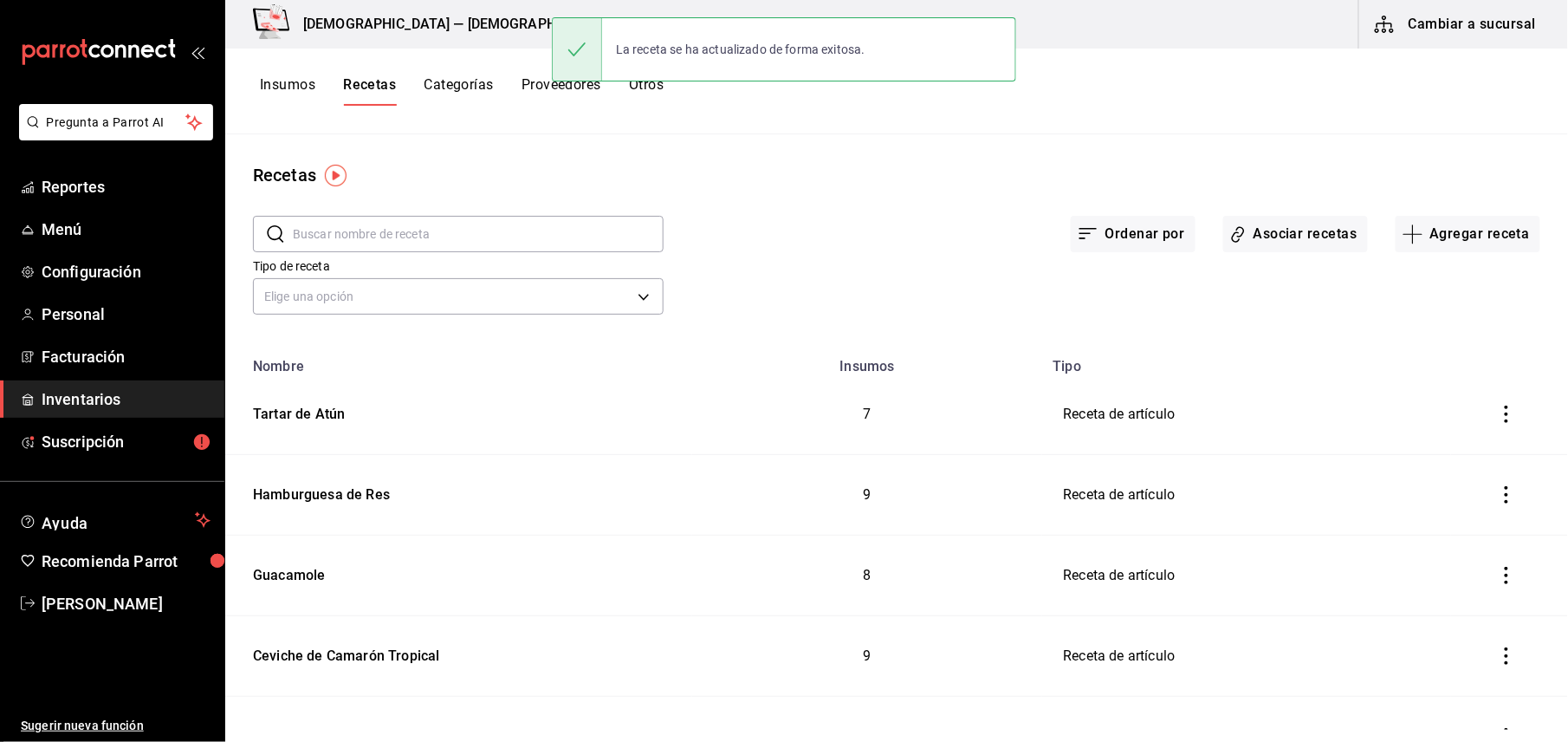
click at [307, 77] on button "Insumos" at bounding box center [287, 90] width 55 height 30
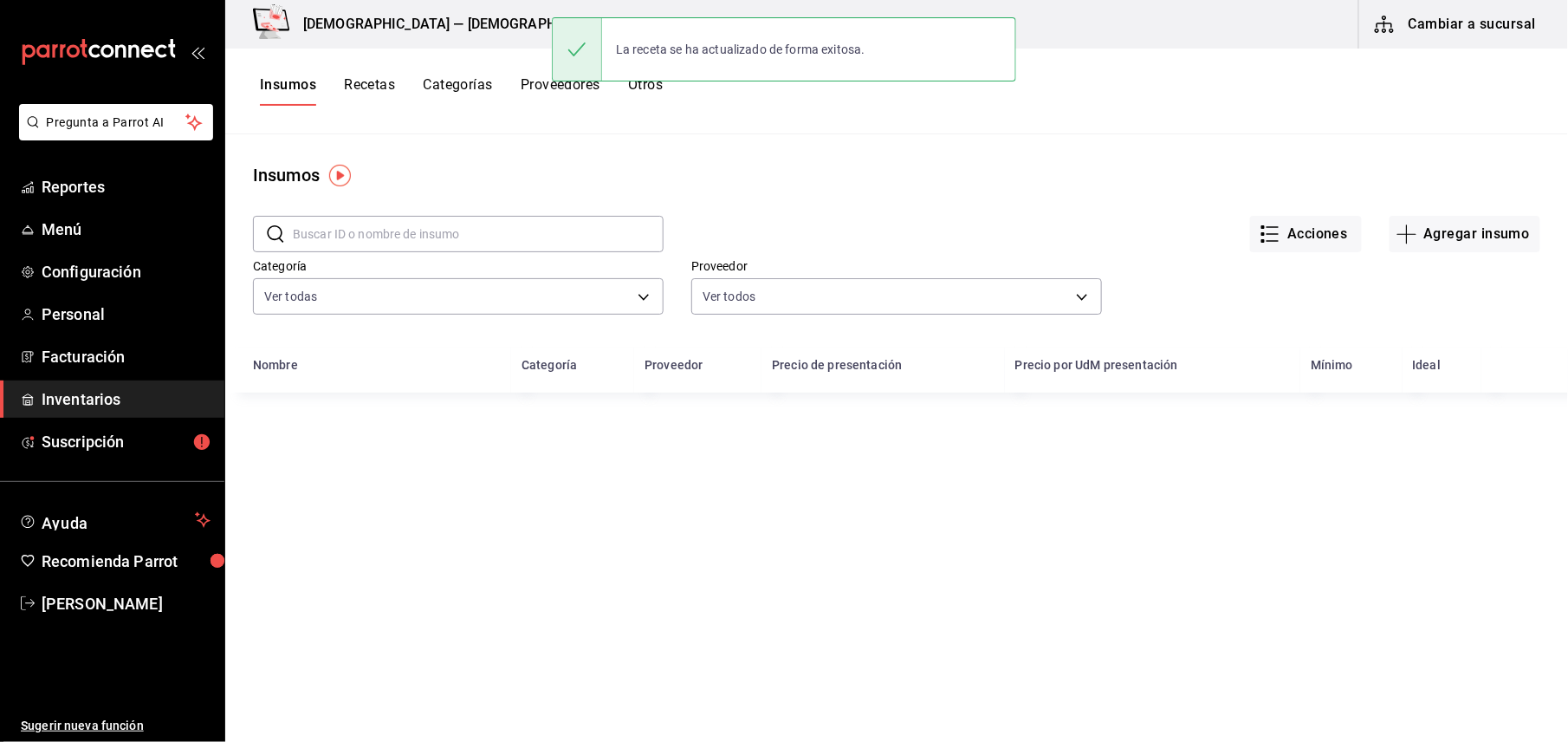
click at [351, 222] on input "text" at bounding box center [479, 233] width 371 height 34
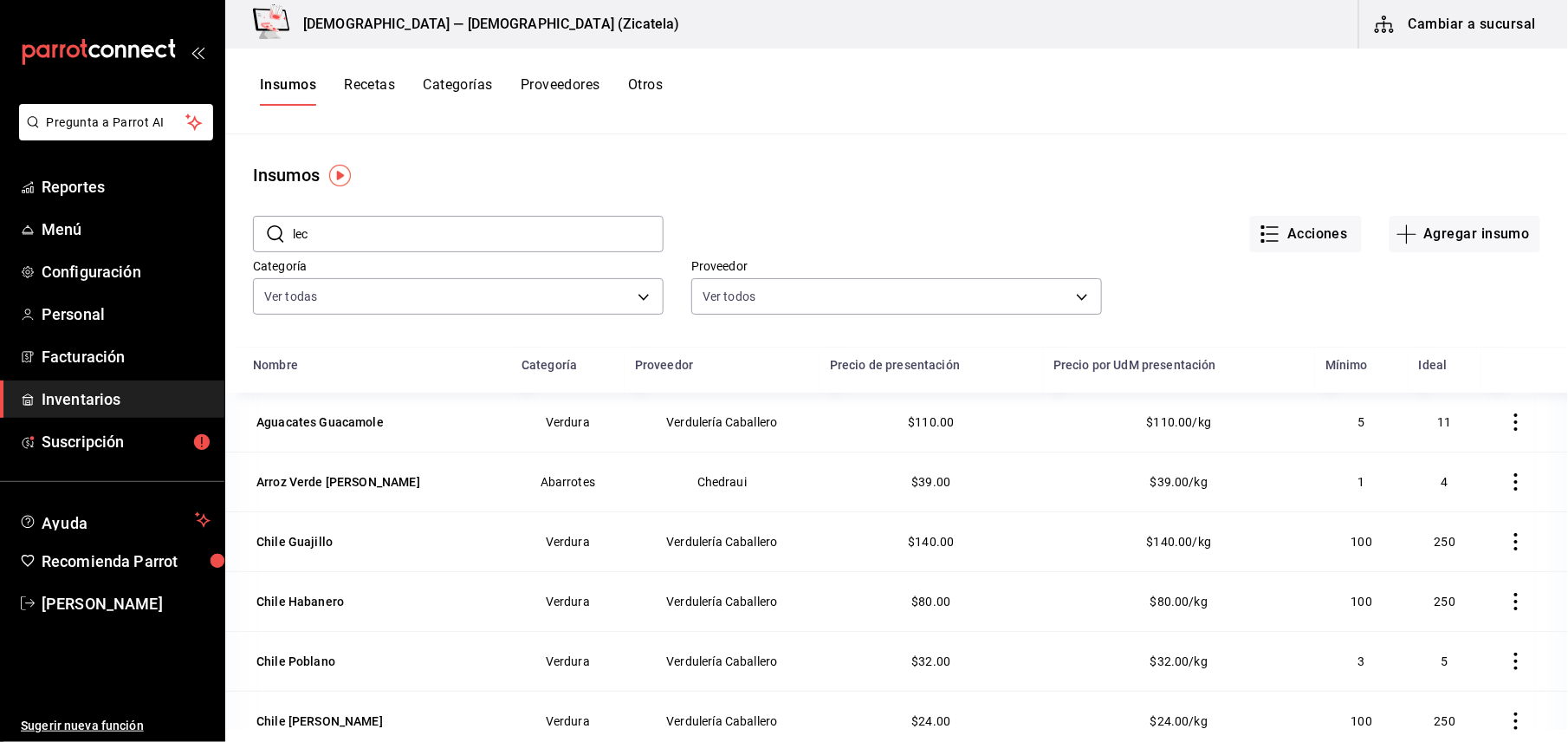
type input "lec"
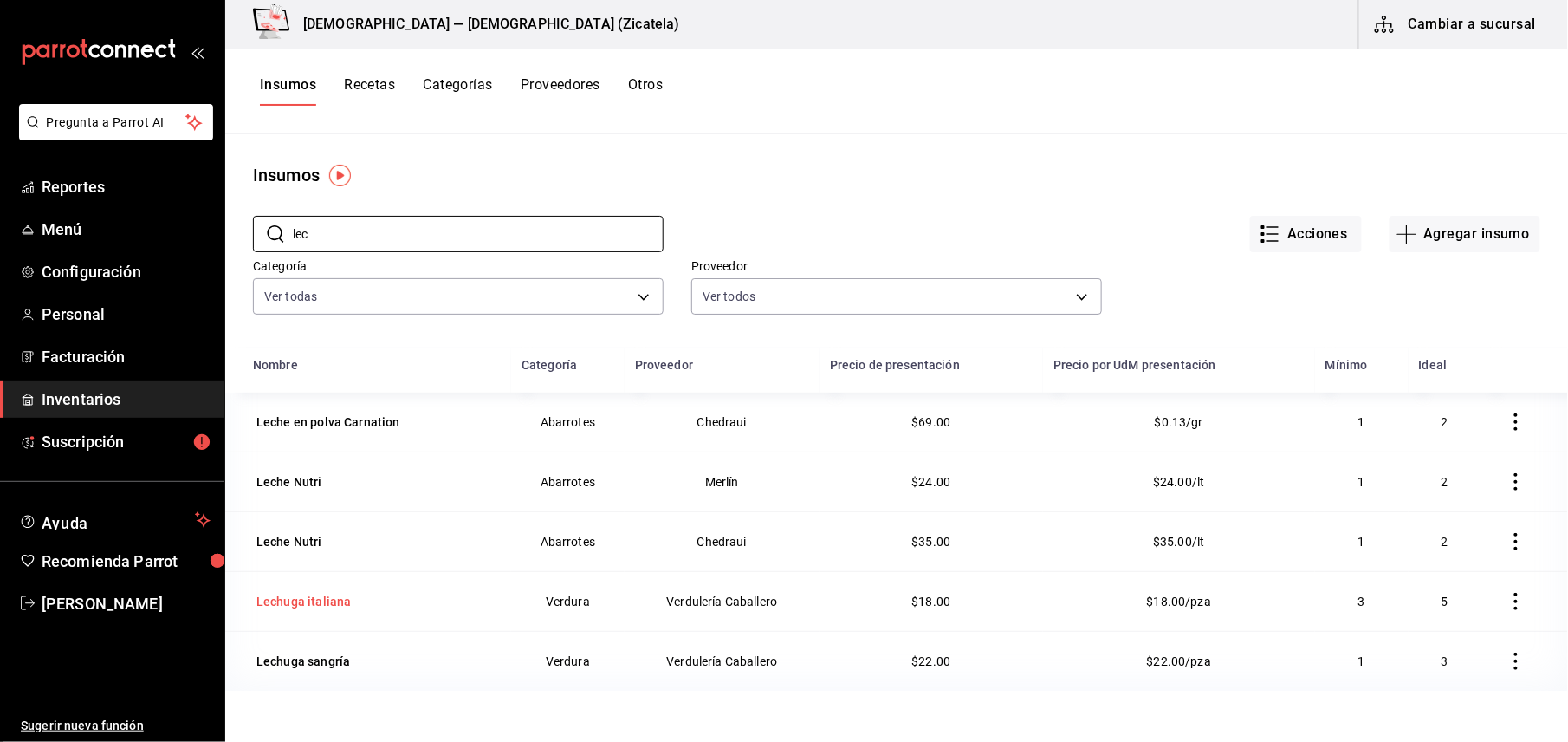
click at [341, 606] on div "Lechuga italiana" at bounding box center [303, 601] width 94 height 17
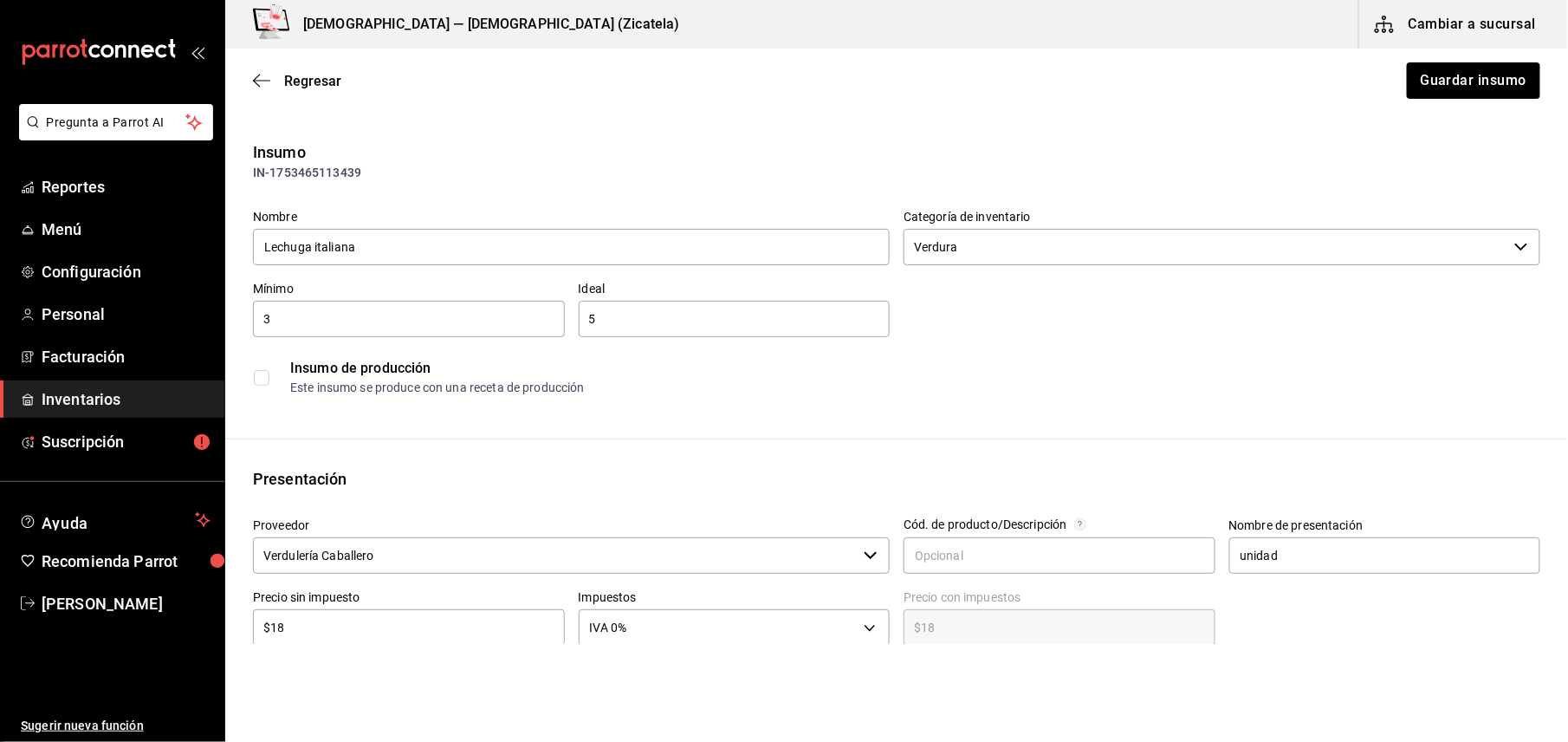
click at [1303, 396] on div "Insumo de producción Este insumo se produce con una receta de producción" at bounding box center [897, 377] width 1288 height 52
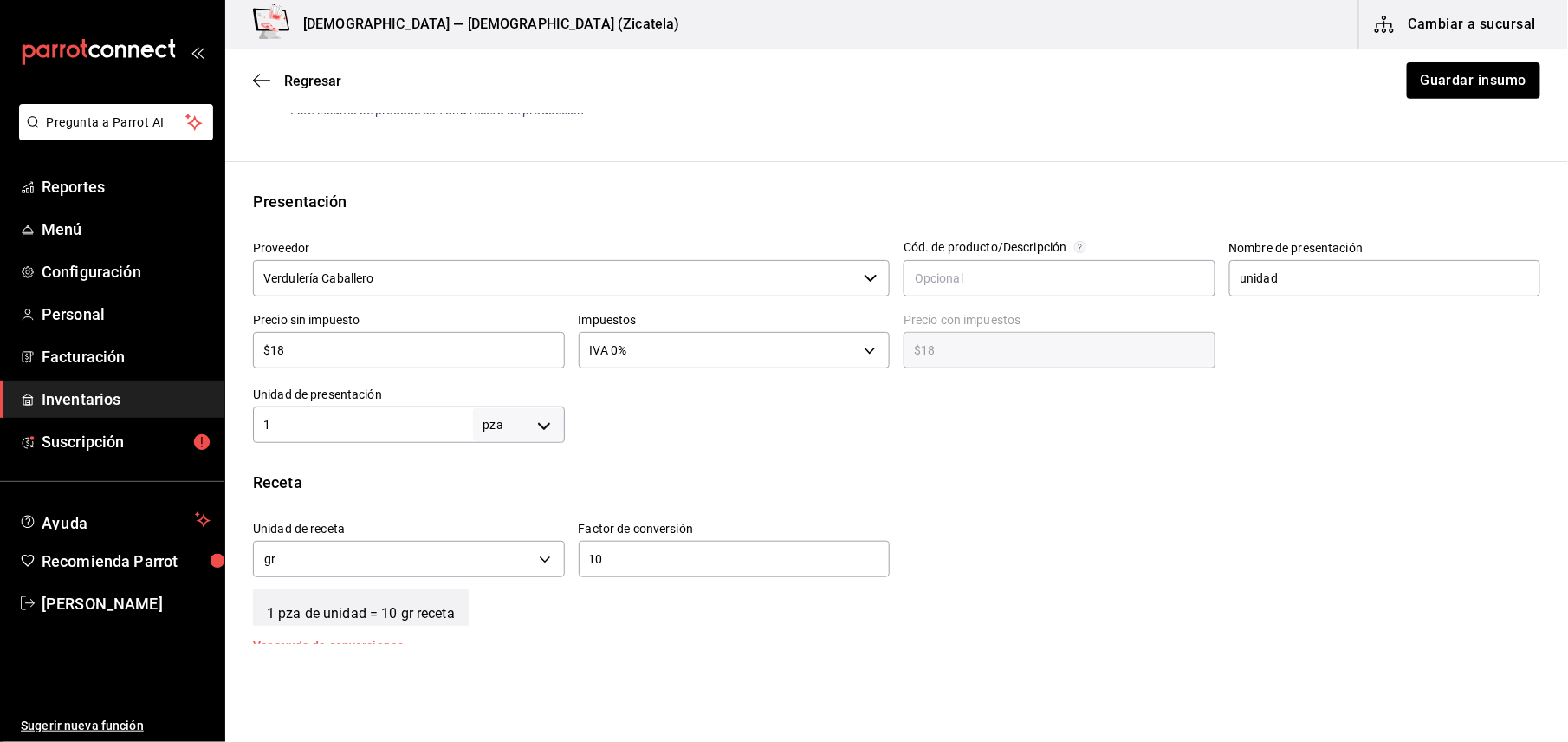
scroll to position [323, 0]
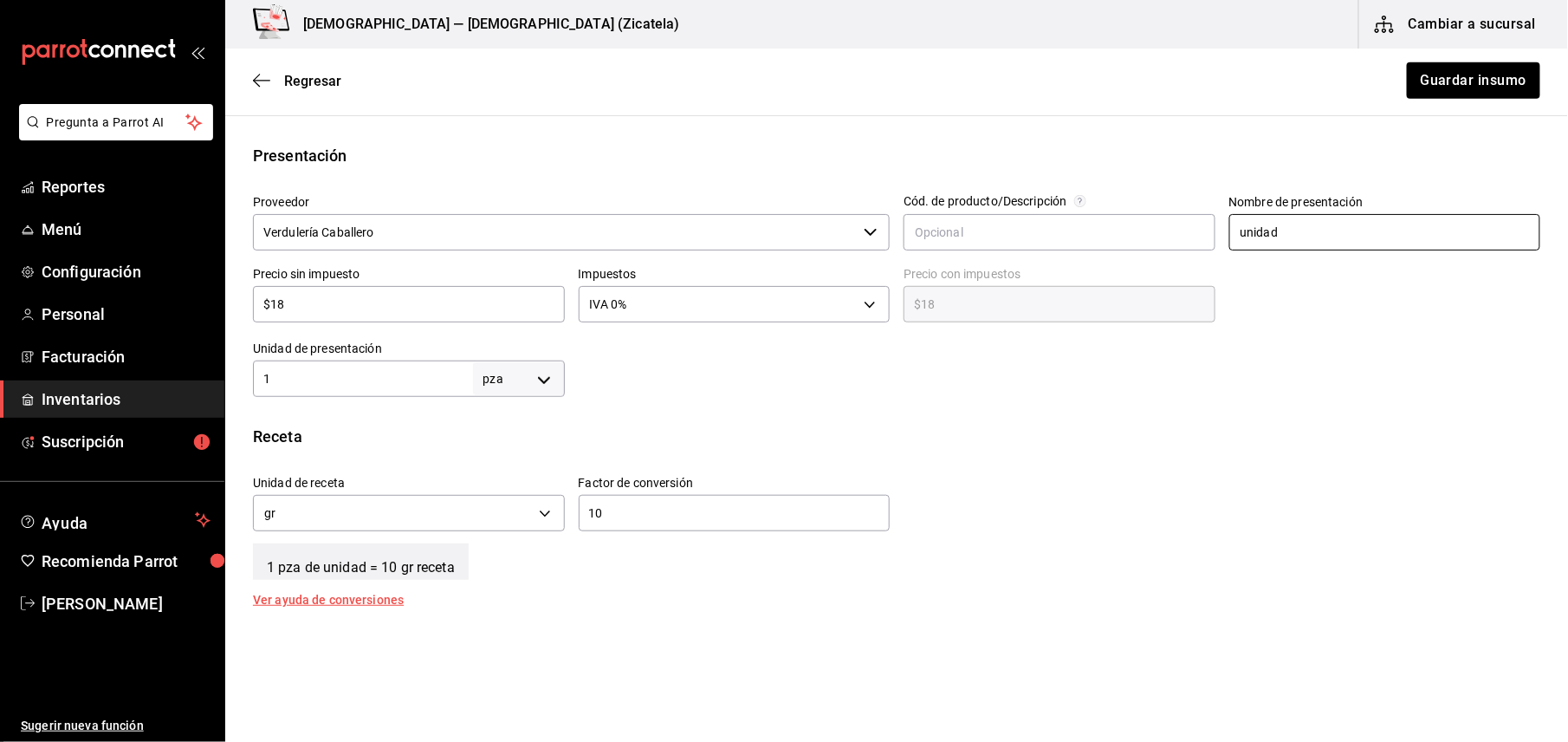
click at [1290, 243] on input "unidad" at bounding box center [1385, 232] width 312 height 36
type input "u"
type input "Pieza"
click at [682, 504] on input "10" at bounding box center [735, 512] width 312 height 21
type input "1"
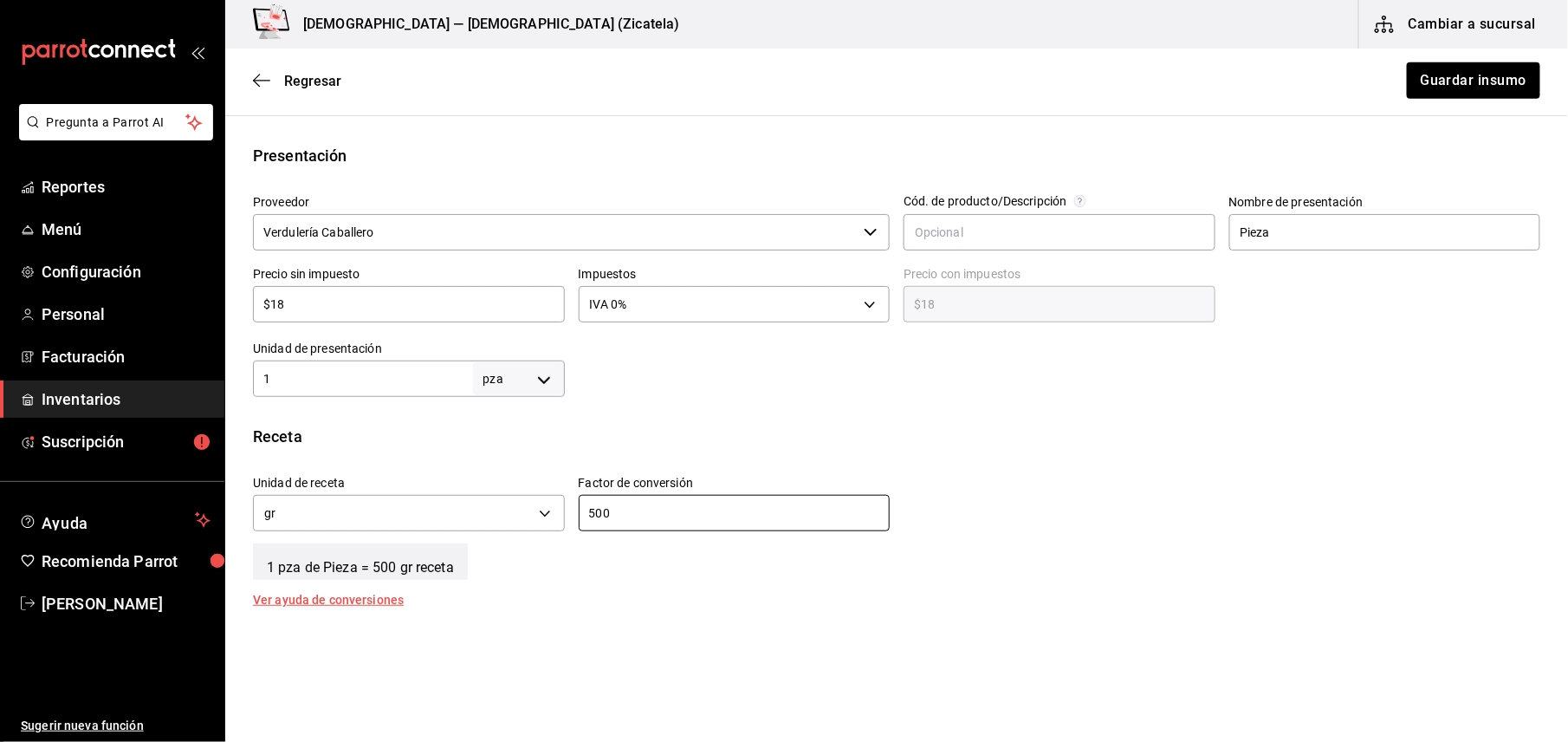
type input "500"
click at [546, 394] on body "Pregunta a Parrot AI Reportes Menú Configuración Personal Facturación Inventari…" at bounding box center [784, 321] width 1568 height 643
click at [546, 394] on div at bounding box center [784, 371] width 1568 height 742
click at [546, 394] on body "Pregunta a Parrot AI Reportes Menú Configuración Personal Facturación Inventari…" at bounding box center [784, 321] width 1568 height 643
click at [503, 479] on li "gr" at bounding box center [515, 489] width 90 height 29
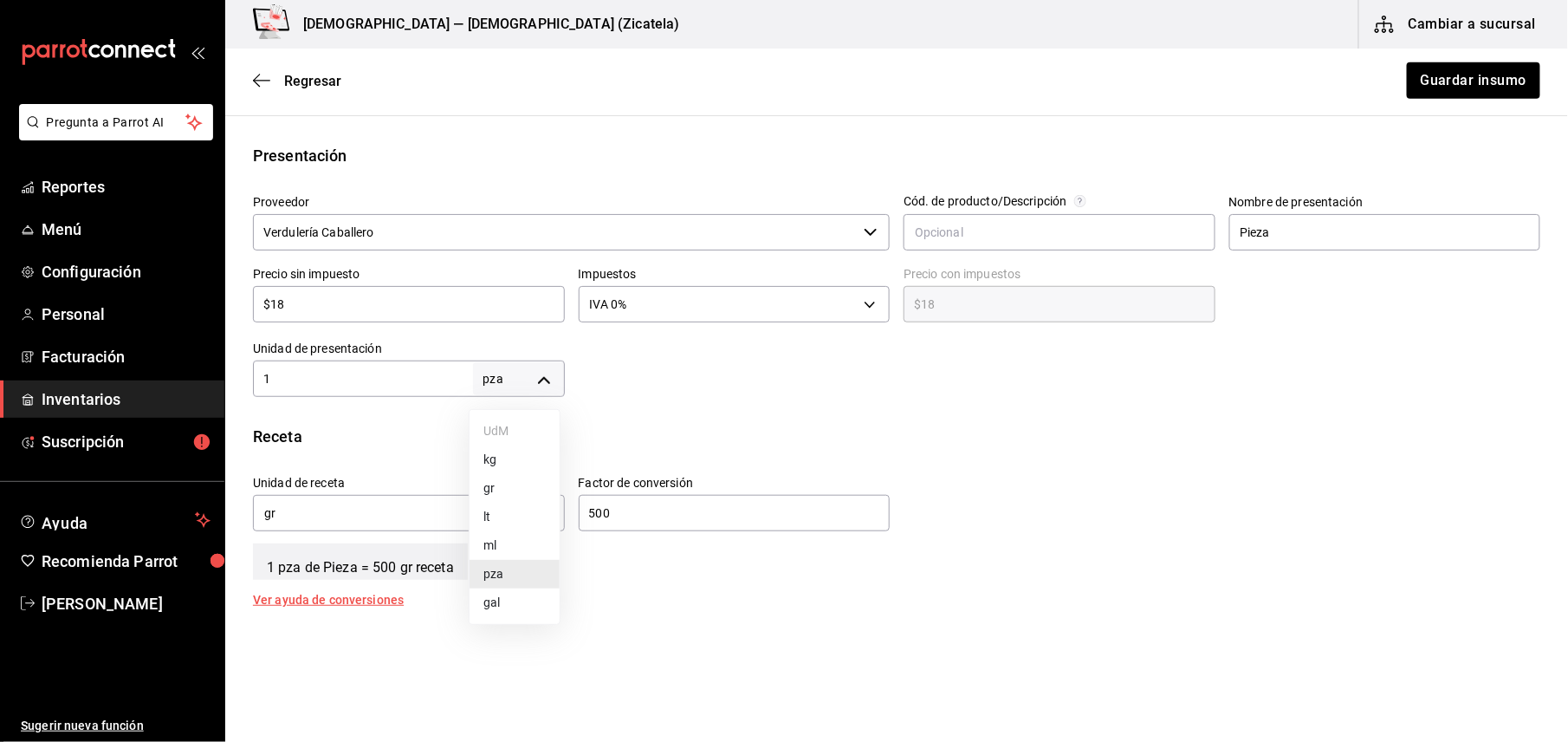
type input "GRAM"
type input "1"
click at [356, 394] on div "1 gr GRAM ​" at bounding box center [409, 378] width 312 height 36
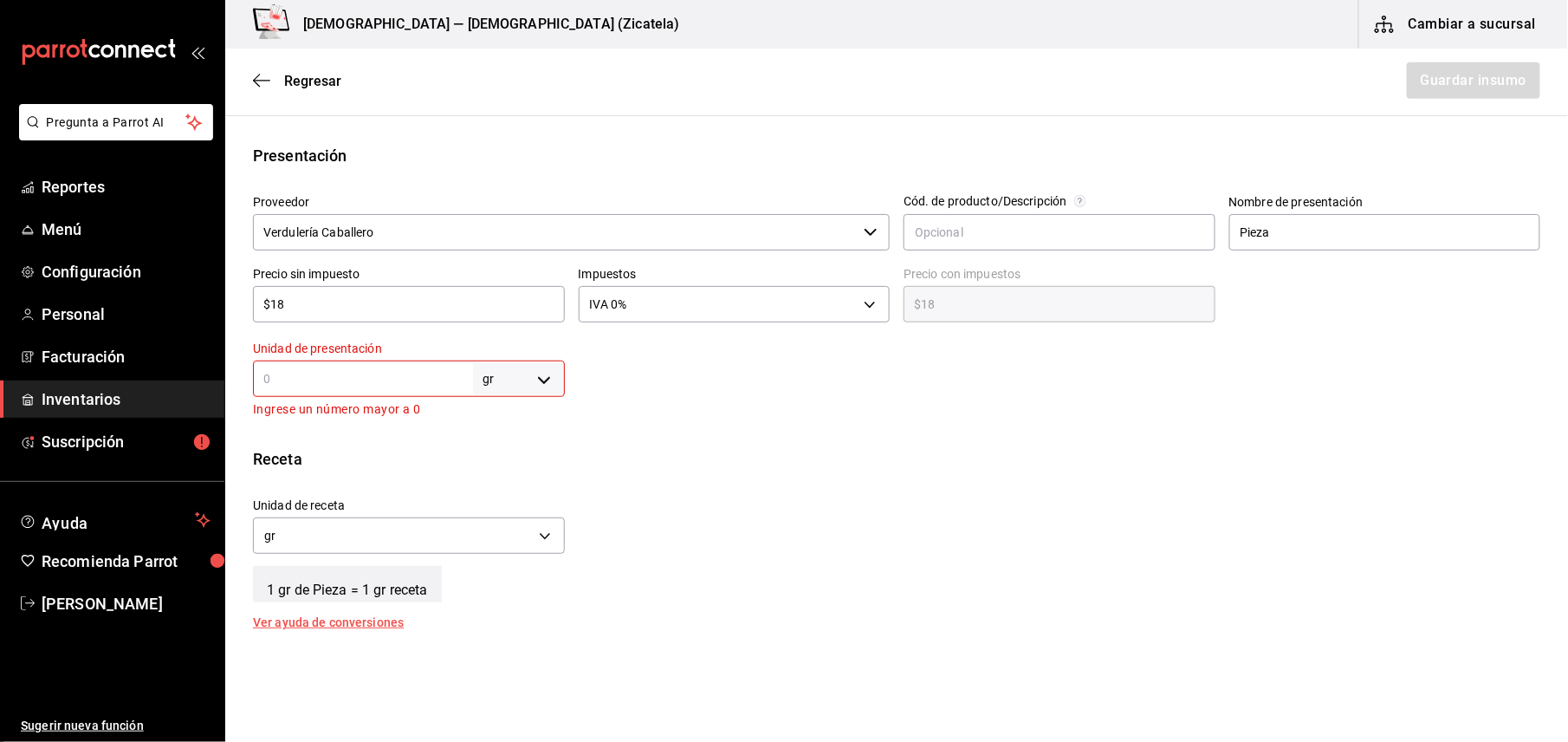
type input "5"
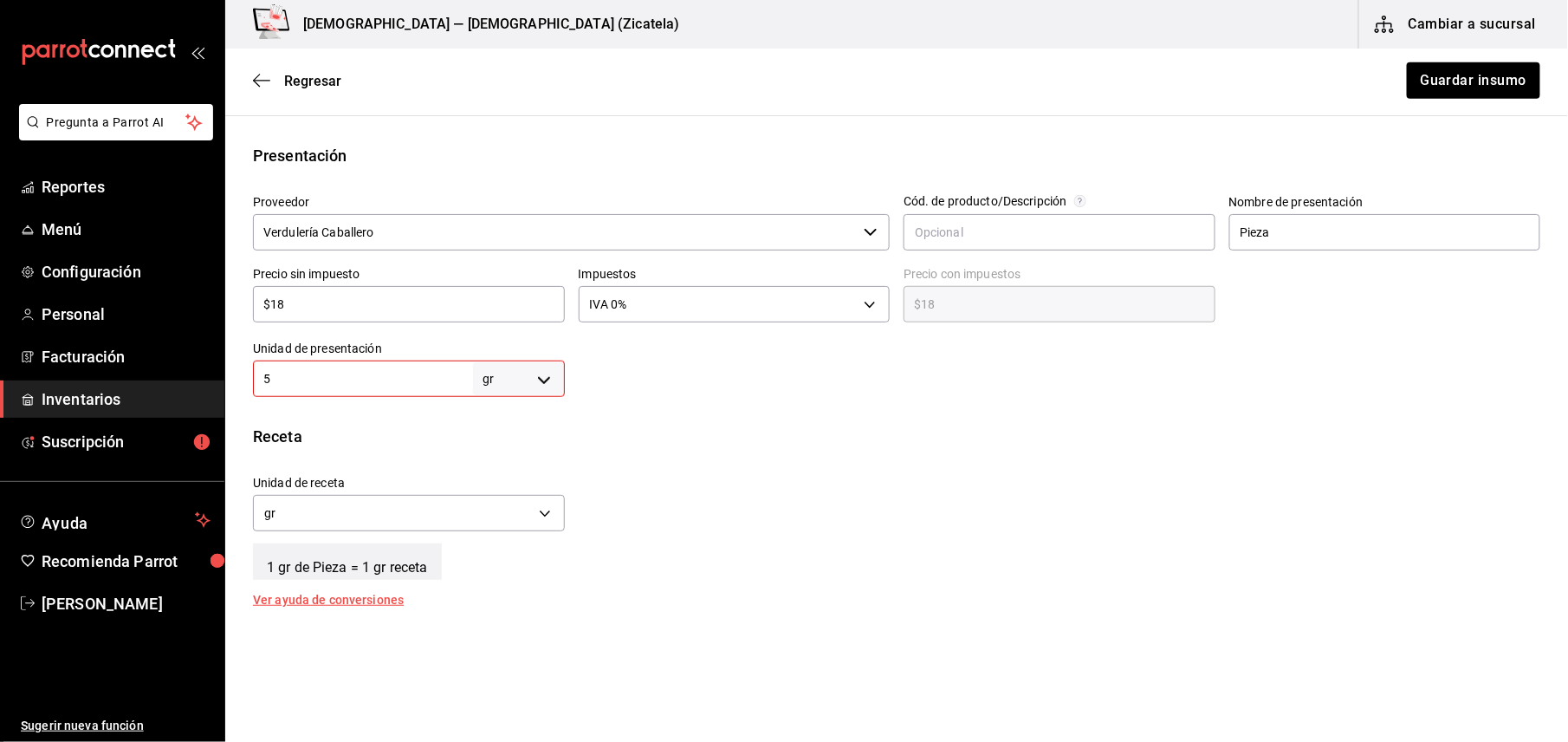
type input "5"
type input "50"
type input "500"
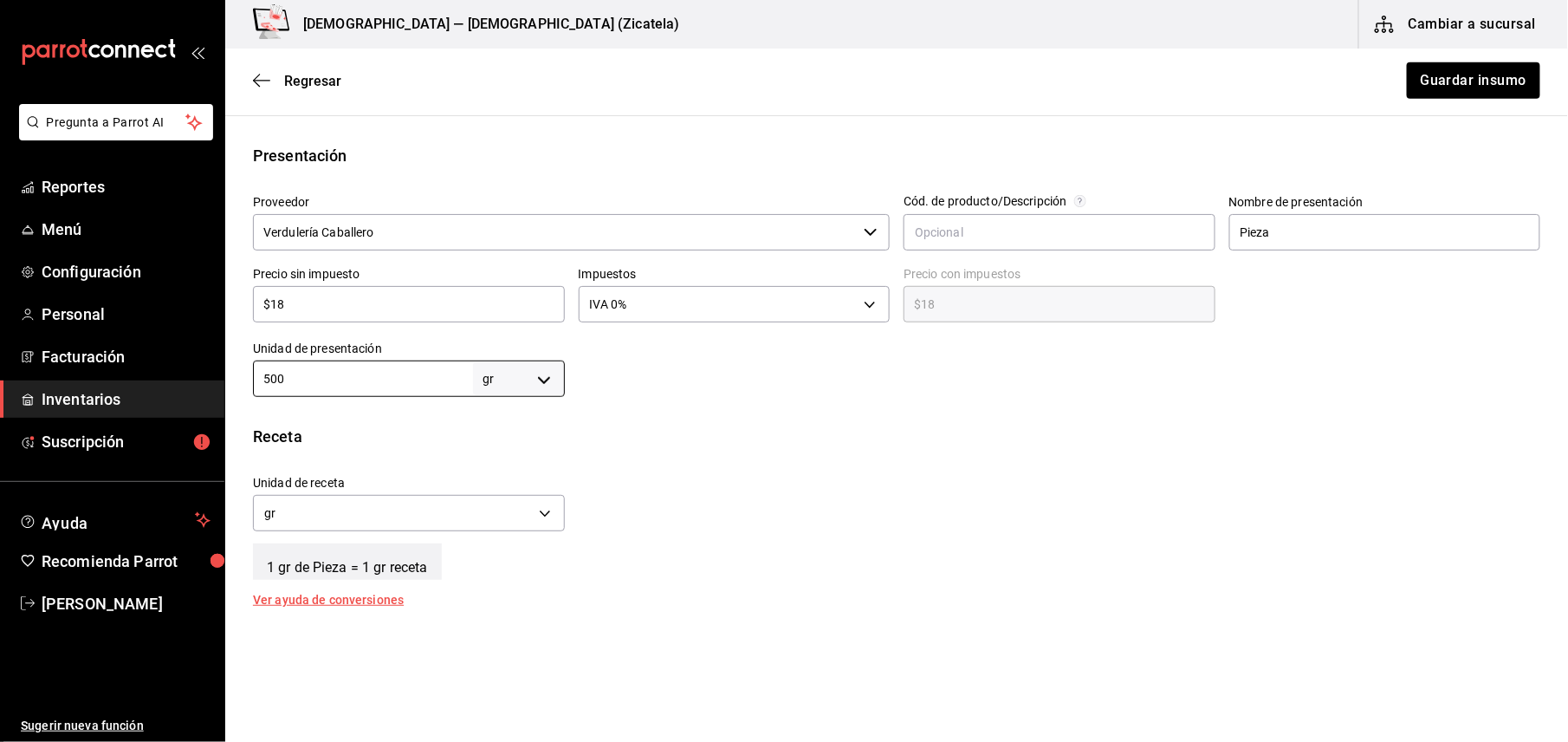
type input "500"
click at [721, 409] on div "Insumo IN-1753465113439 Nombre Lechuga italiana Categoría de inventario Verdura…" at bounding box center [897, 327] width 1343 height 1020
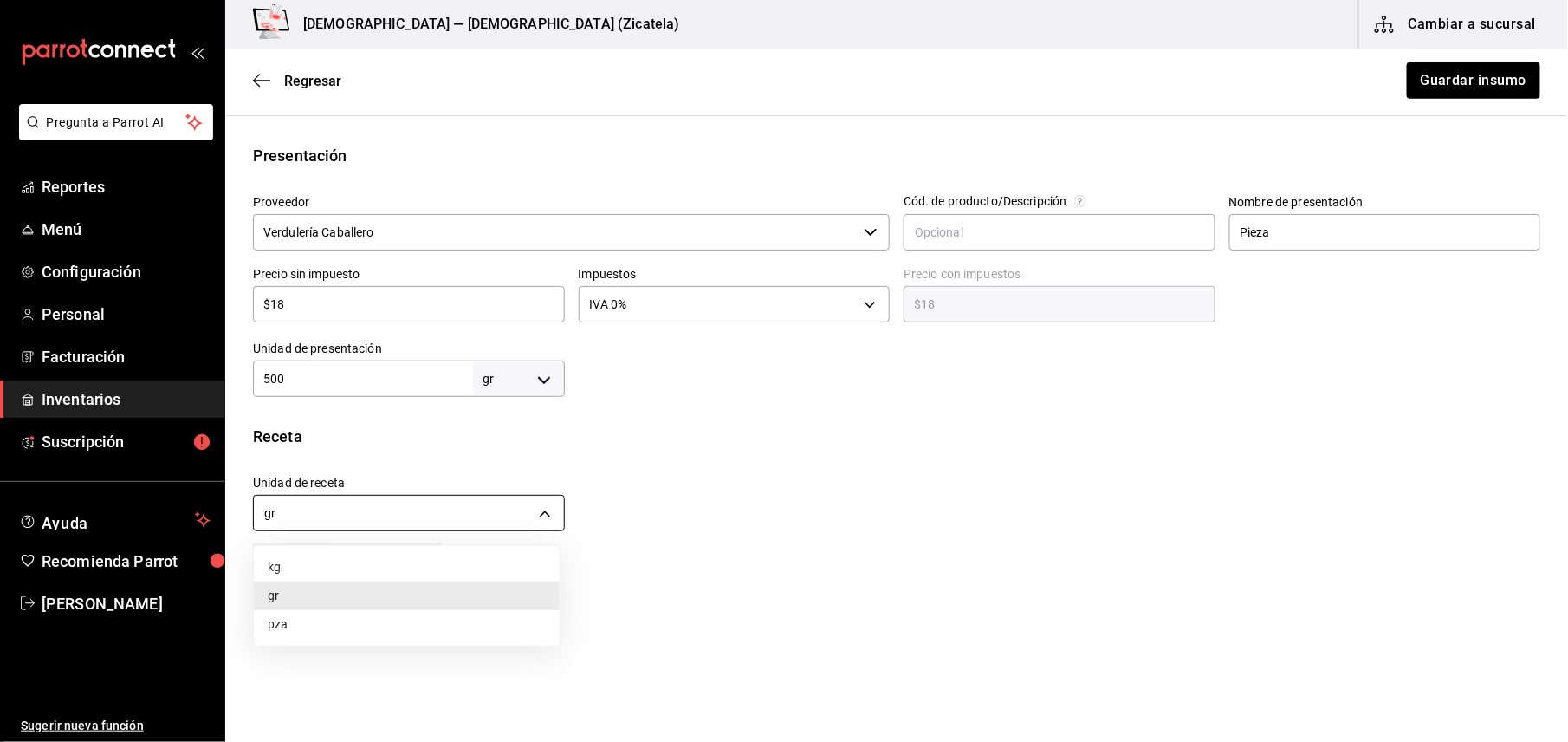
click at [535, 514] on body "Pregunta a Parrot AI Reportes Menú Configuración Personal Facturación Inventari…" at bounding box center [784, 321] width 1568 height 643
click at [535, 514] on div at bounding box center [784, 371] width 1568 height 742
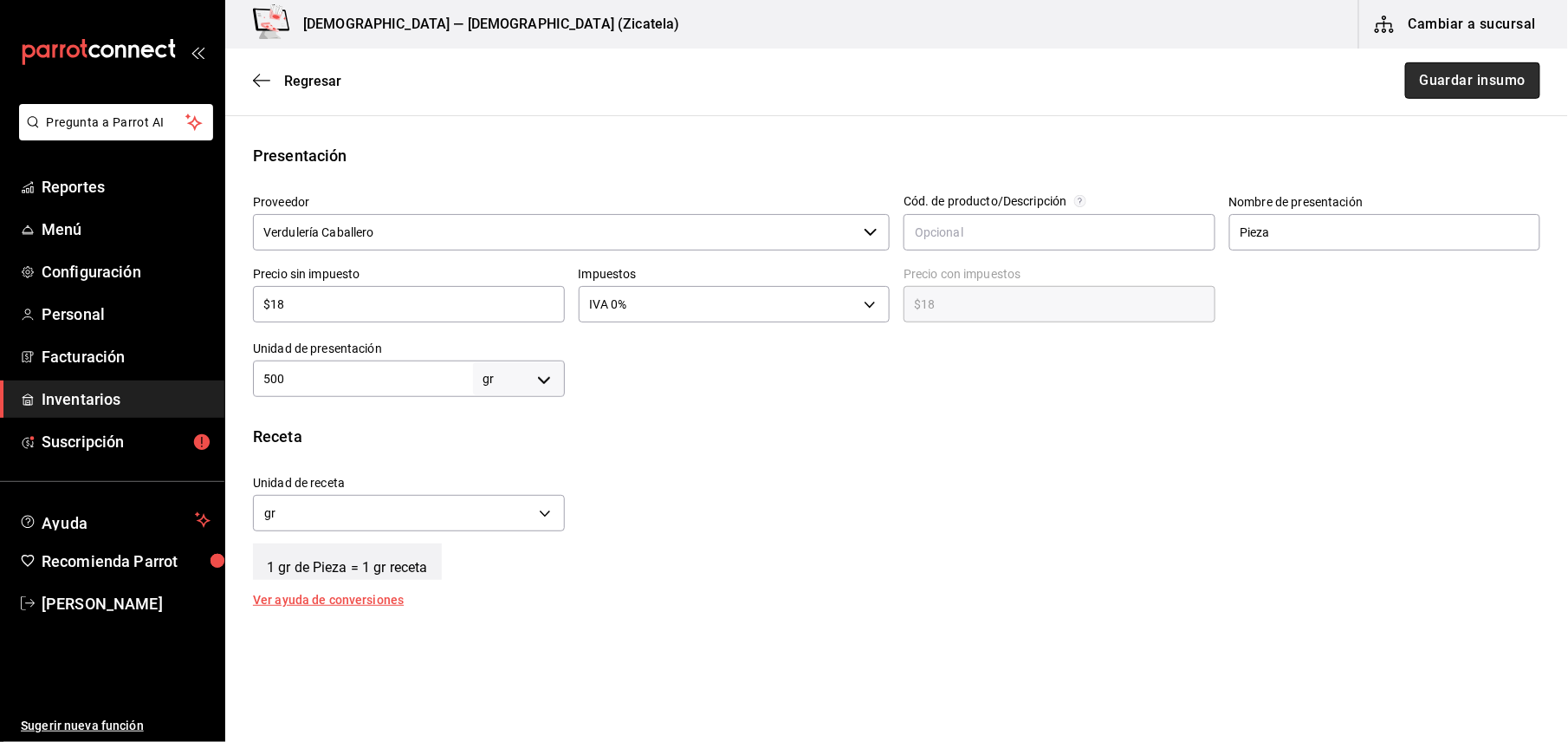
click at [1473, 80] on button "Guardar insumo" at bounding box center [1472, 81] width 135 height 36
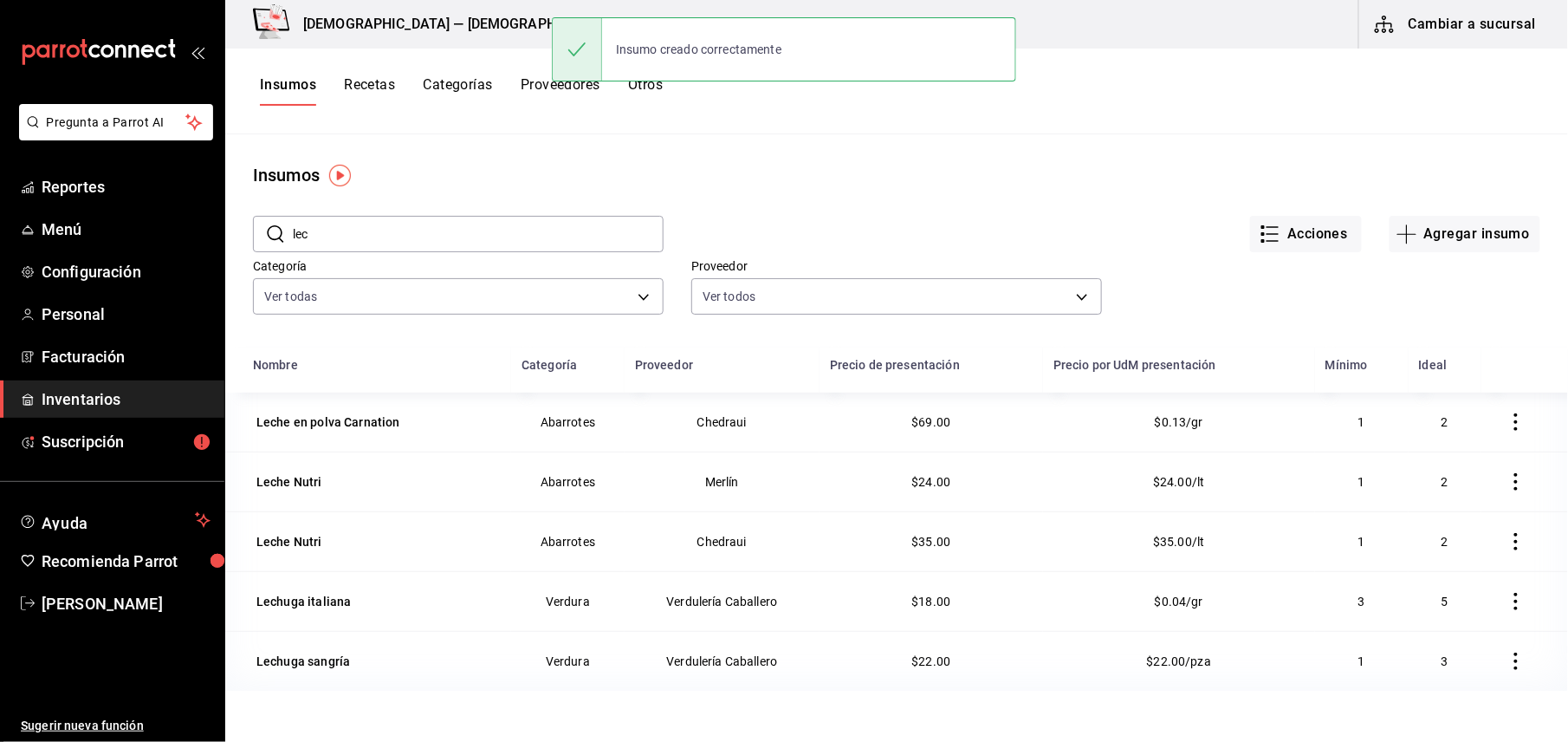
click at [366, 84] on button "Recetas" at bounding box center [369, 90] width 51 height 30
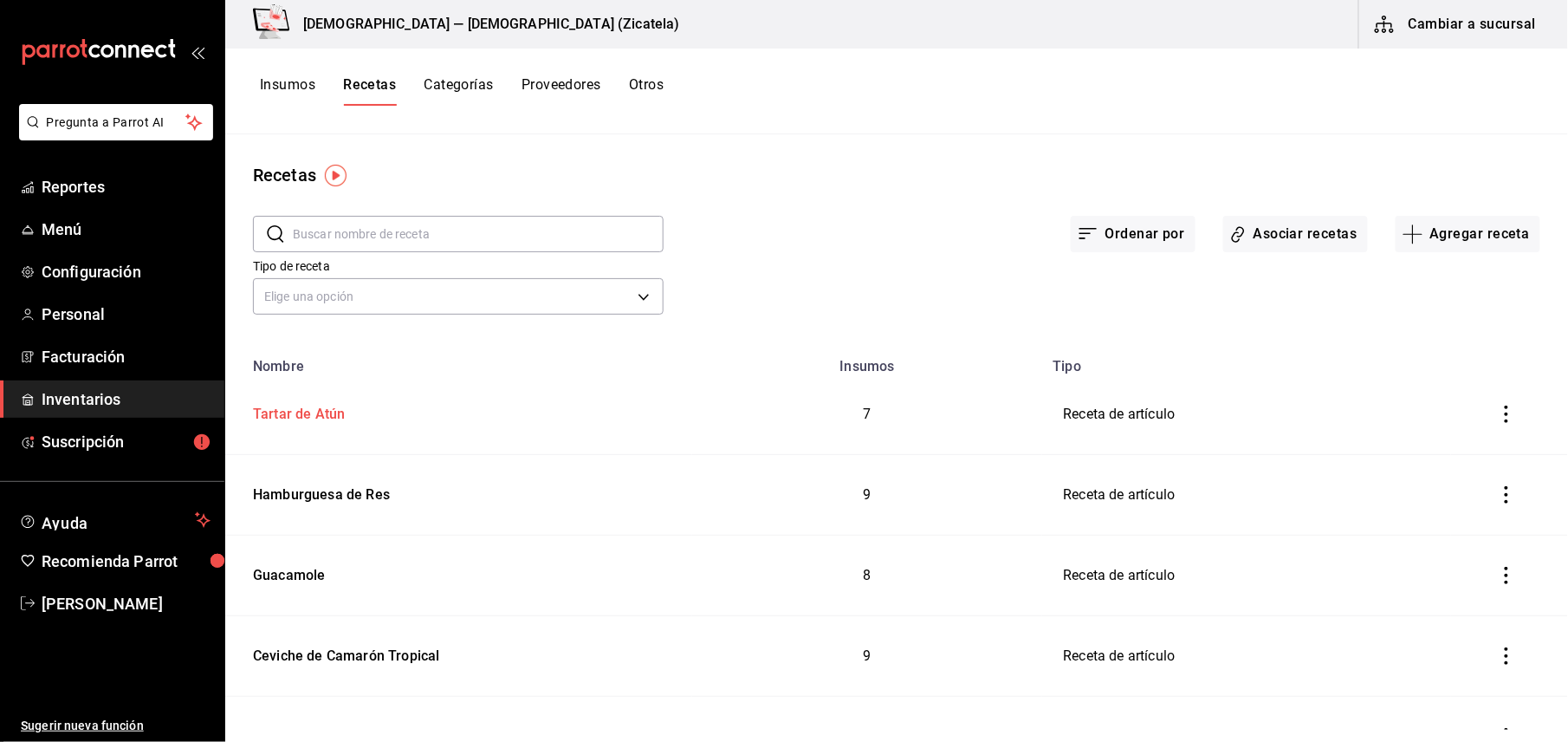
click at [337, 414] on div "Tartar de Atún" at bounding box center [295, 411] width 99 height 27
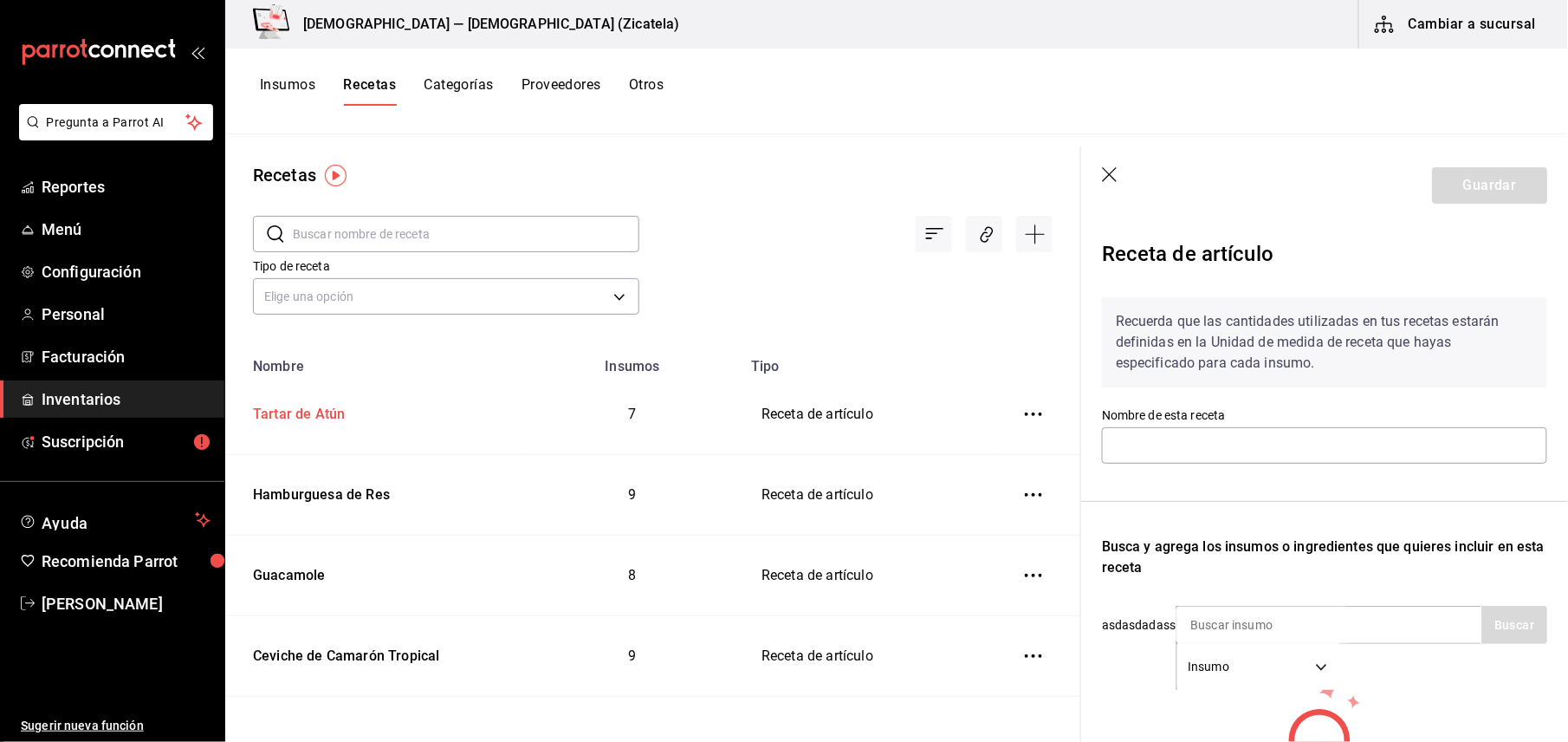
type input "Tartar de Atún"
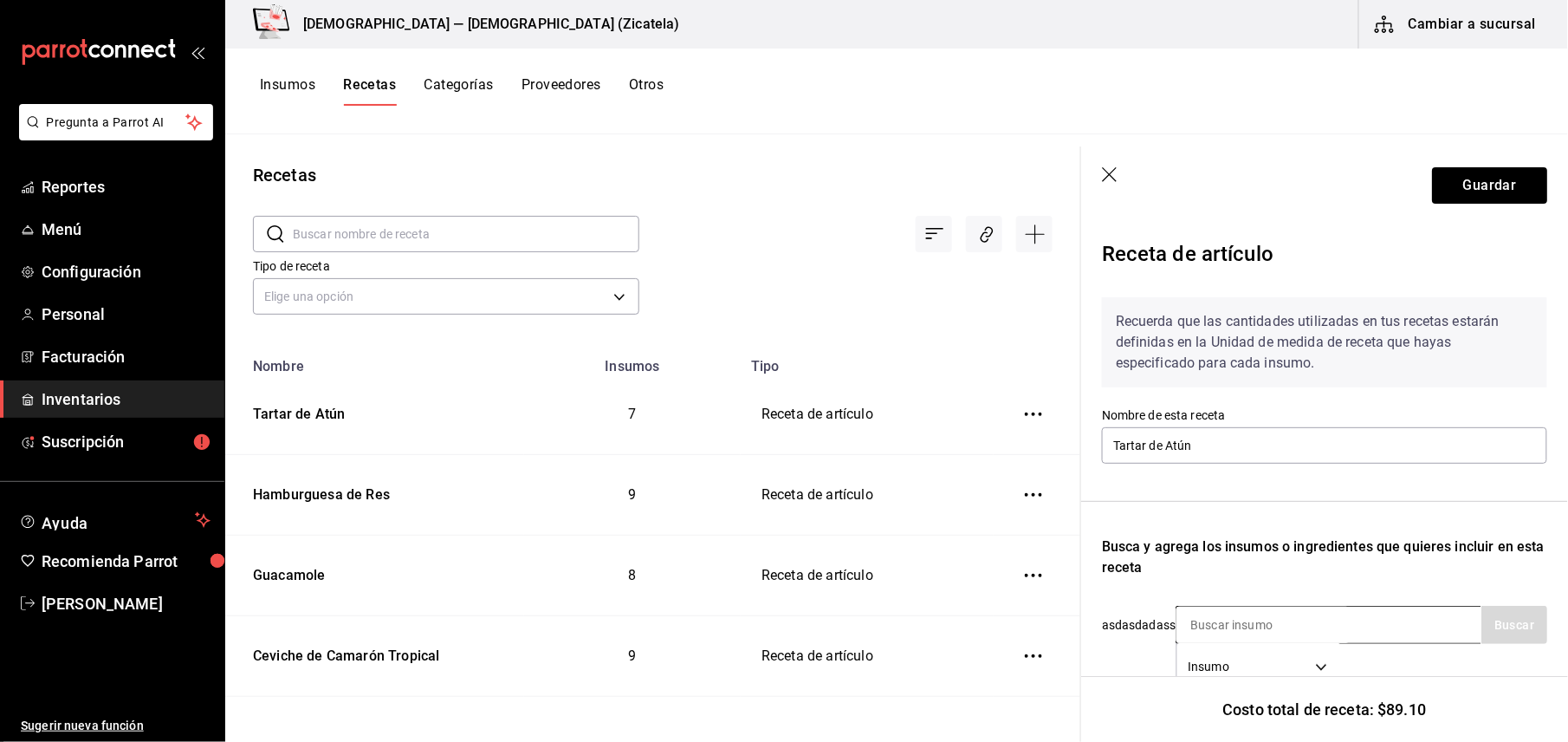
click at [1224, 608] on input at bounding box center [1262, 624] width 173 height 36
type input "lechuga"
click at [1481, 639] on button "Buscar" at bounding box center [1514, 624] width 66 height 38
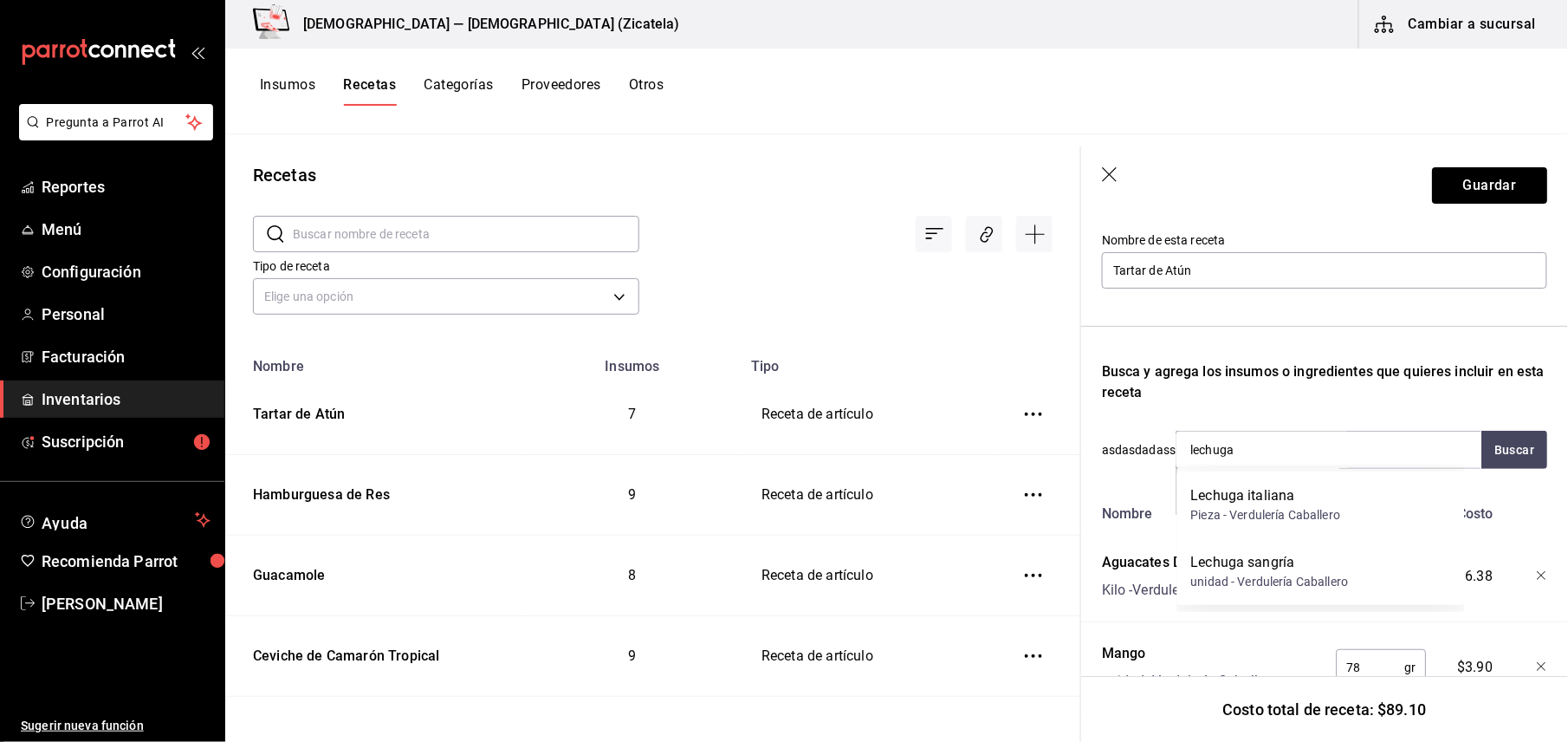
scroll to position [178, 0]
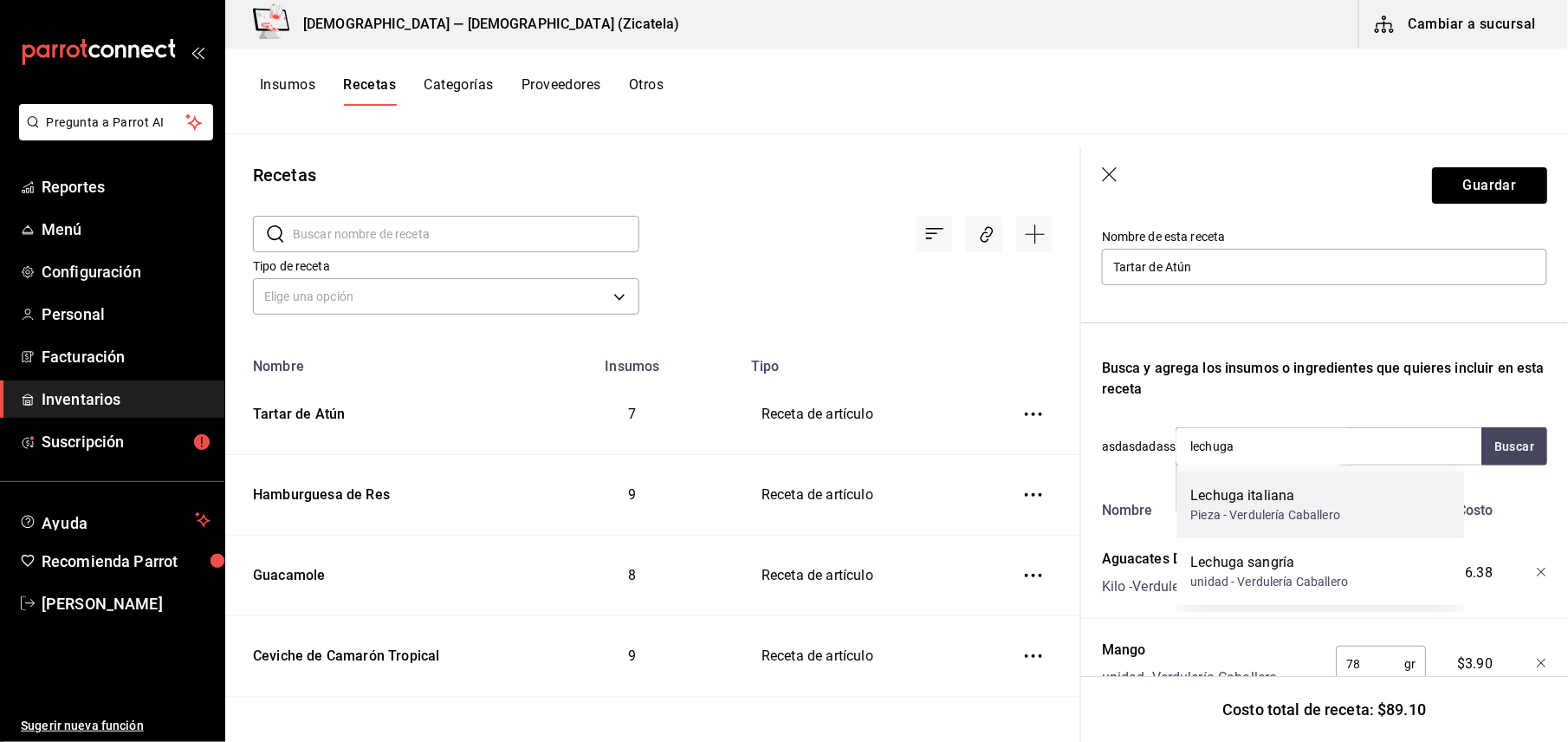
click at [1269, 506] on div "Pieza - Verdulería Caballero" at bounding box center [1266, 515] width 150 height 18
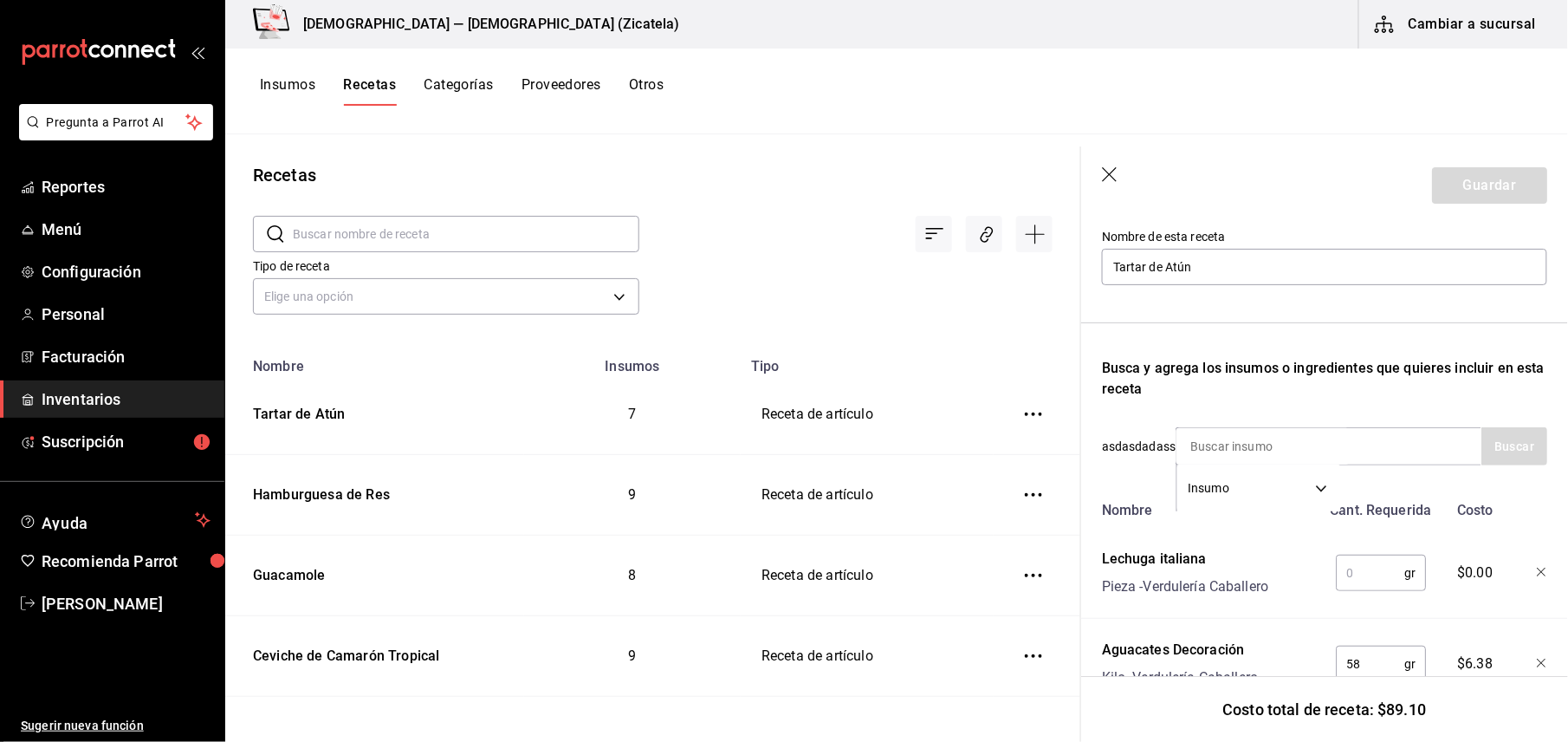
click at [1345, 556] on input "text" at bounding box center [1370, 573] width 69 height 34
type input "16"
click at [1370, 443] on div "Insumo SUPPLY" at bounding box center [1328, 446] width 306 height 38
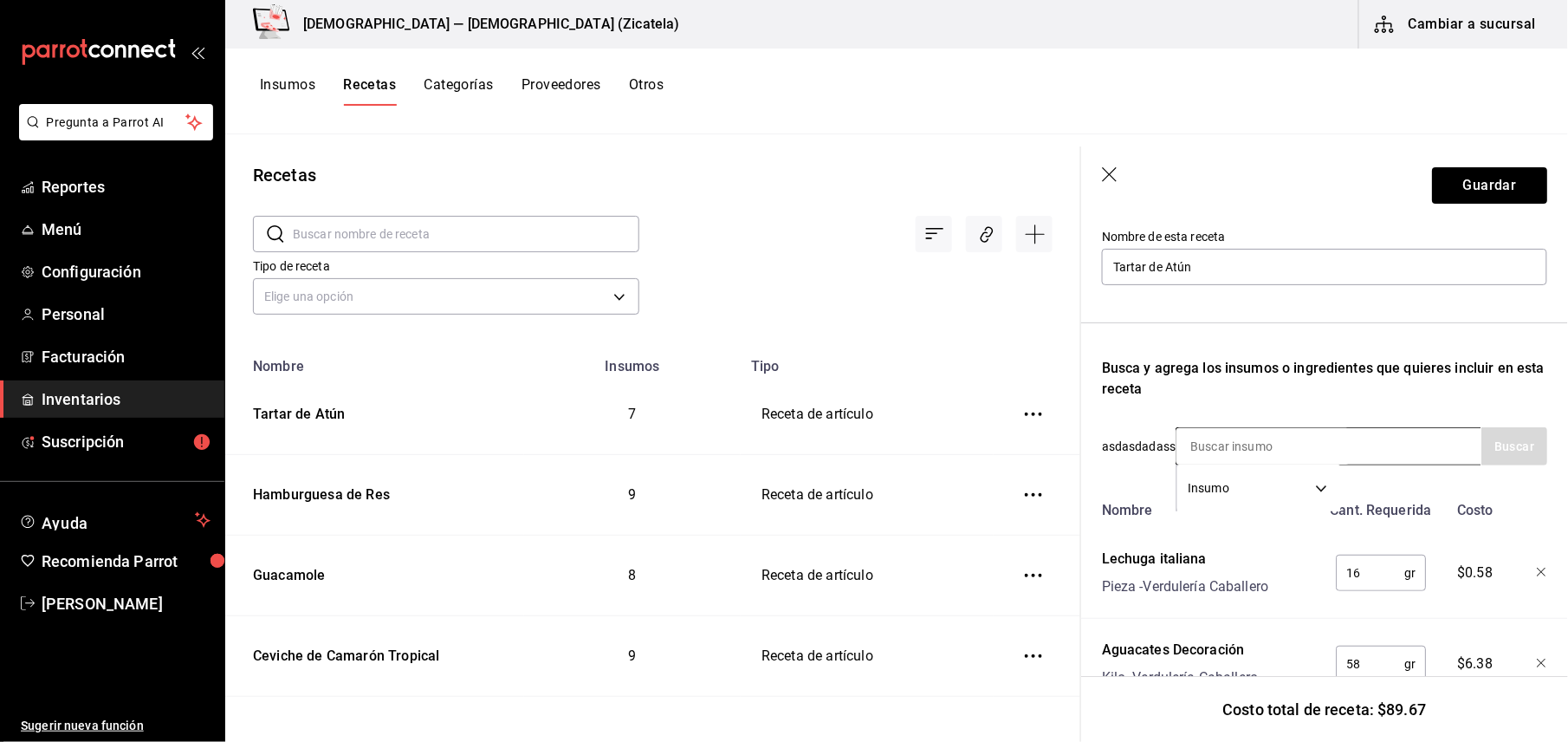
click at [1370, 443] on div "Insumo SUPPLY" at bounding box center [1328, 446] width 306 height 38
click at [1315, 449] on input at bounding box center [1262, 446] width 173 height 36
type input "ajon"
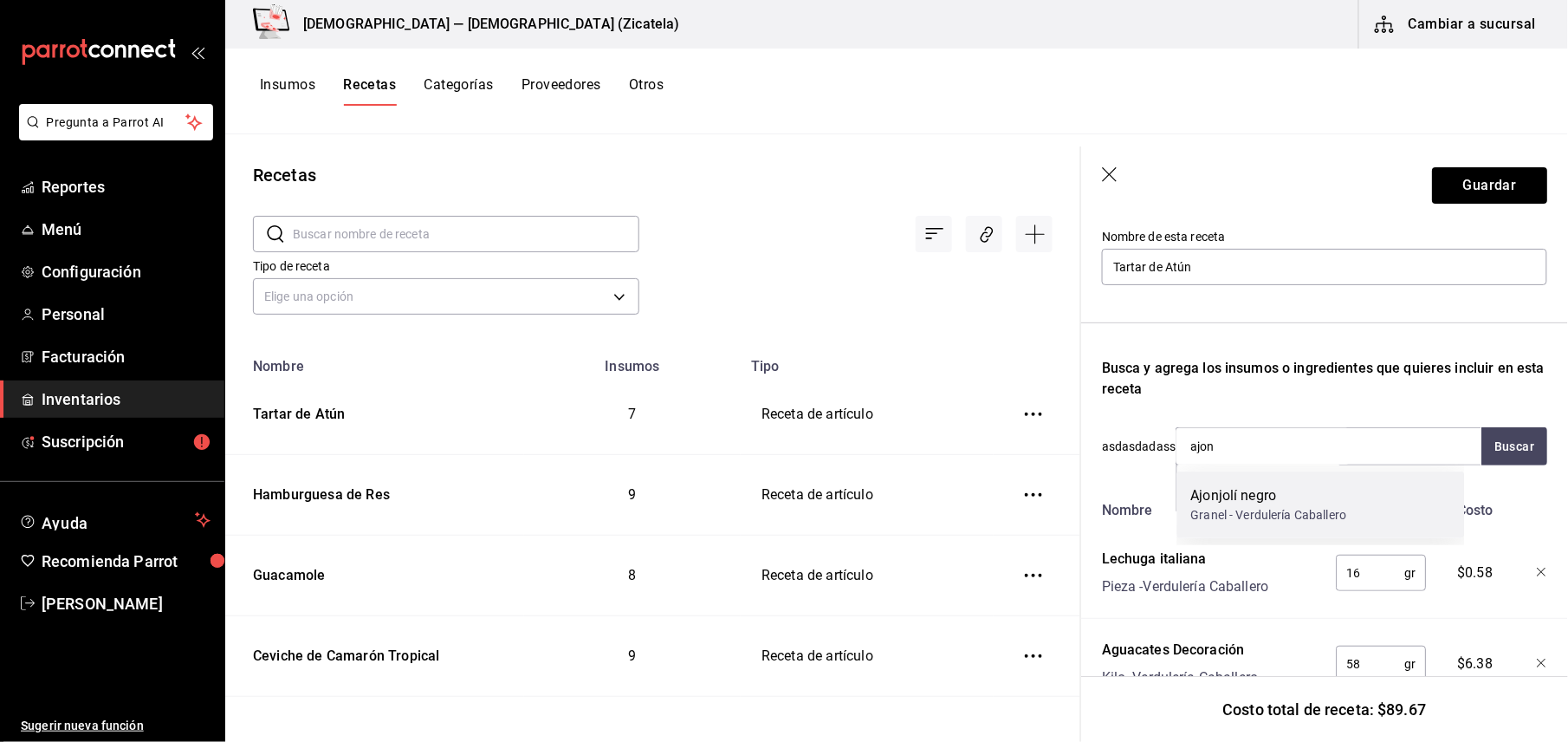
click at [1275, 492] on div "Ajonjolí negro" at bounding box center [1269, 495] width 156 height 21
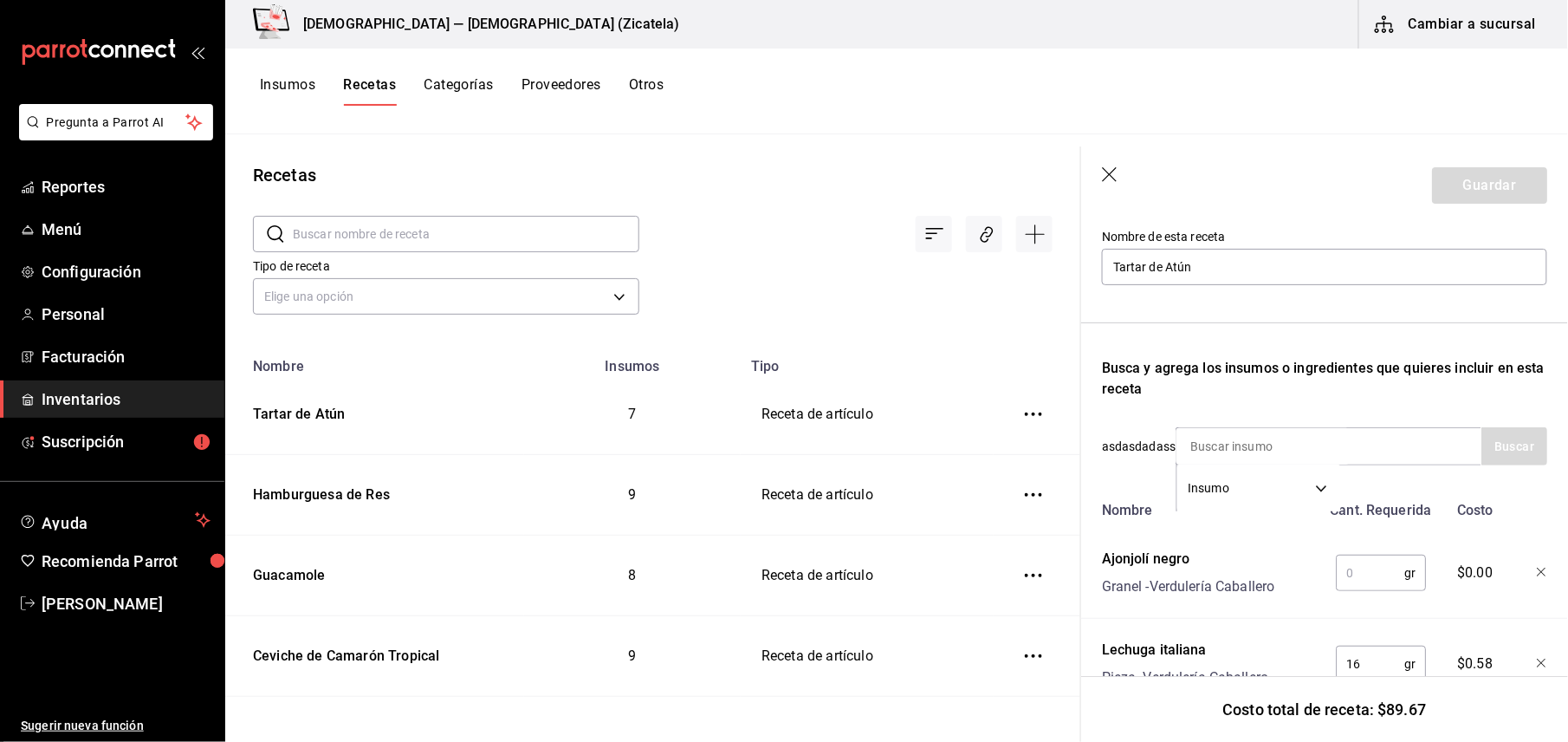
click at [1365, 568] on input "text" at bounding box center [1370, 573] width 69 height 34
type input "1"
click at [1483, 186] on button "Guardar" at bounding box center [1489, 186] width 115 height 36
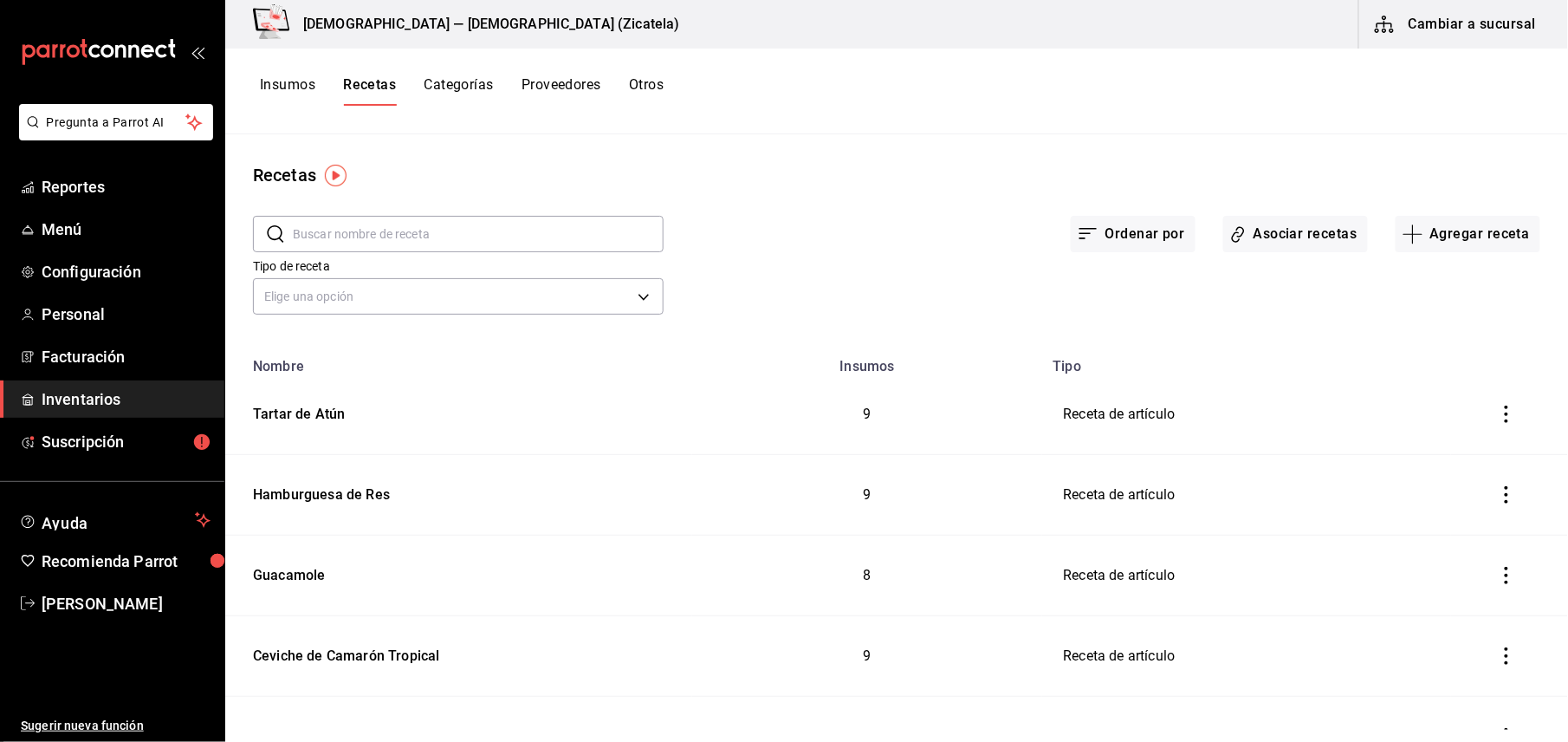
click at [293, 87] on button "Insumos" at bounding box center [287, 90] width 55 height 30
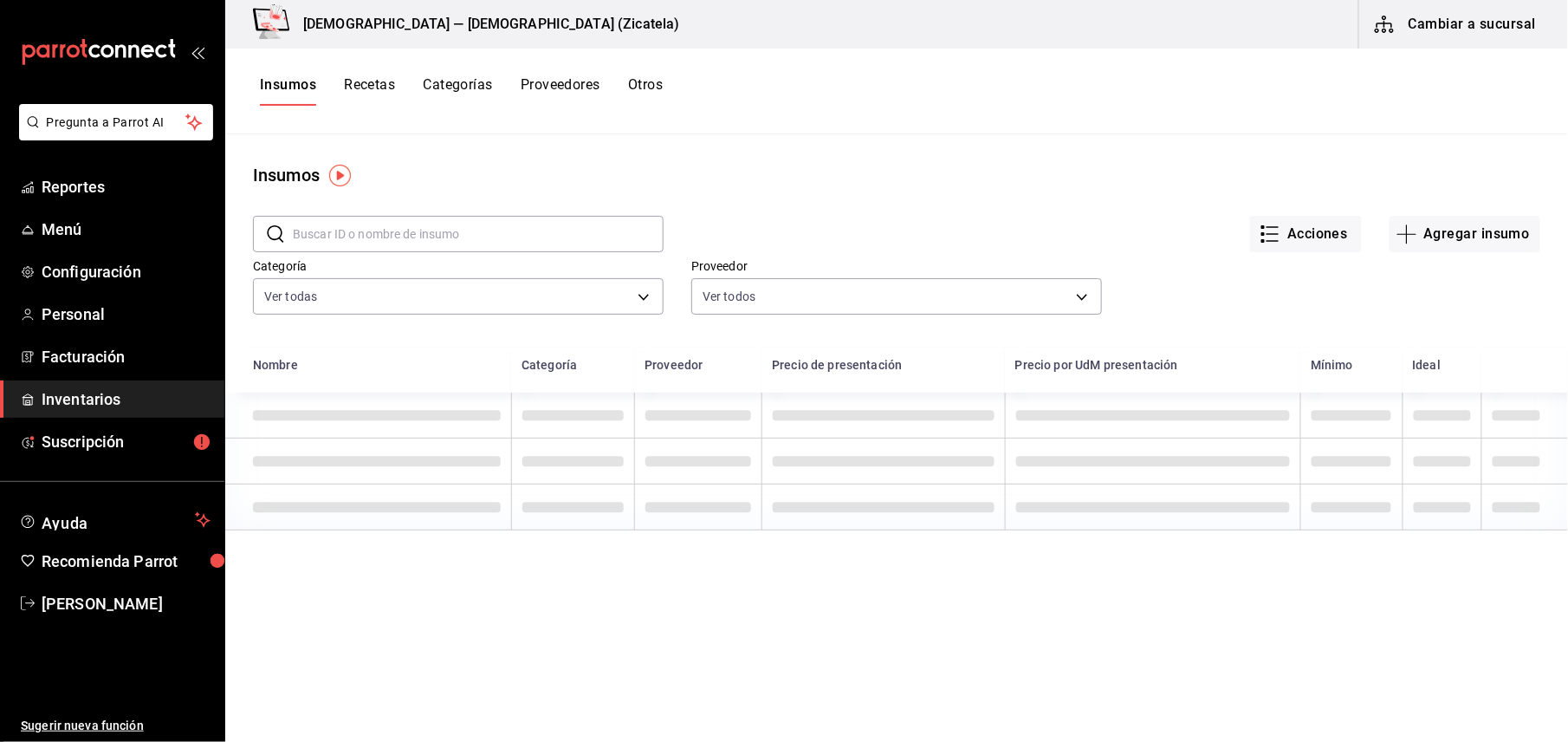
click at [406, 233] on input "text" at bounding box center [479, 233] width 371 height 34
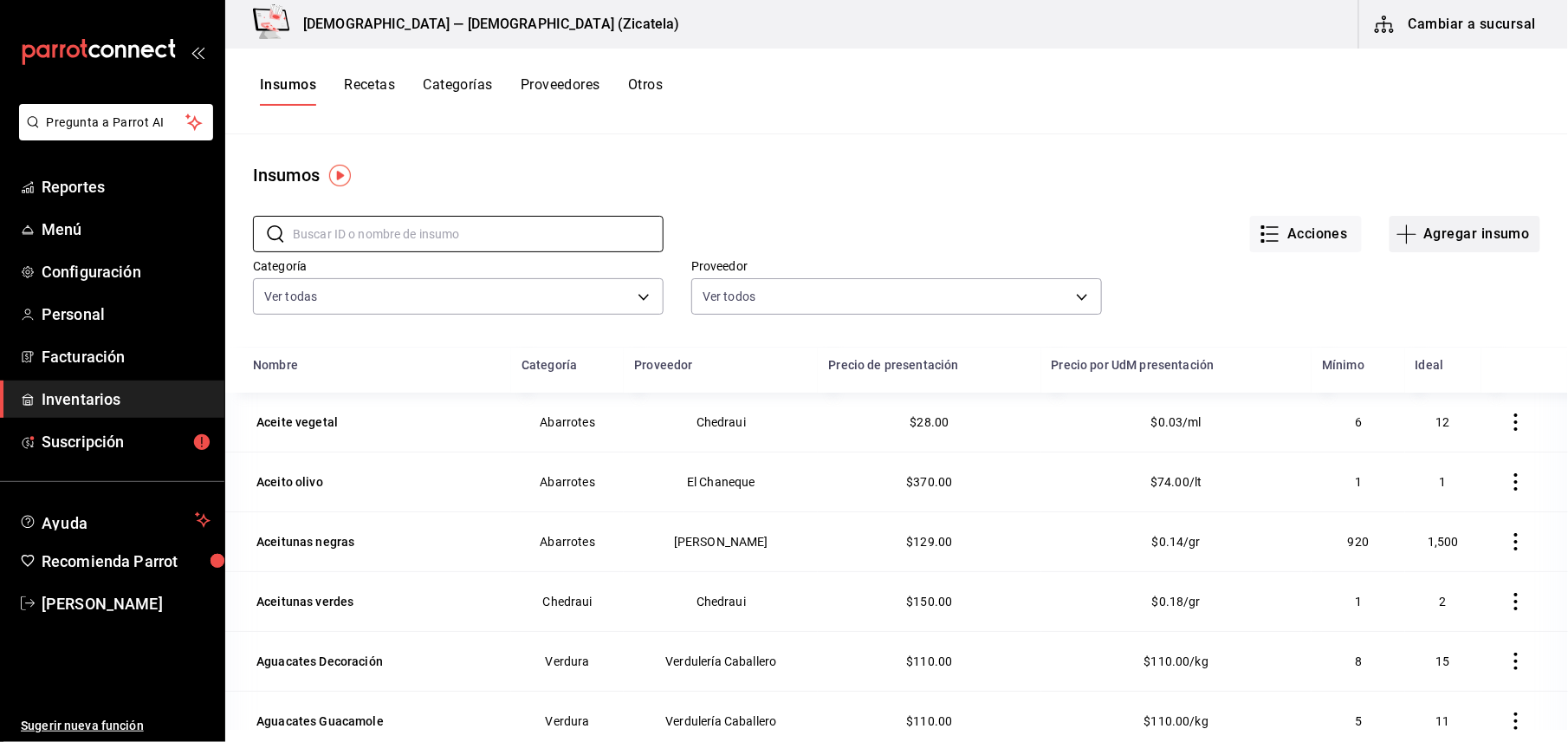
click at [1438, 223] on button "Agregar insumo" at bounding box center [1465, 233] width 151 height 36
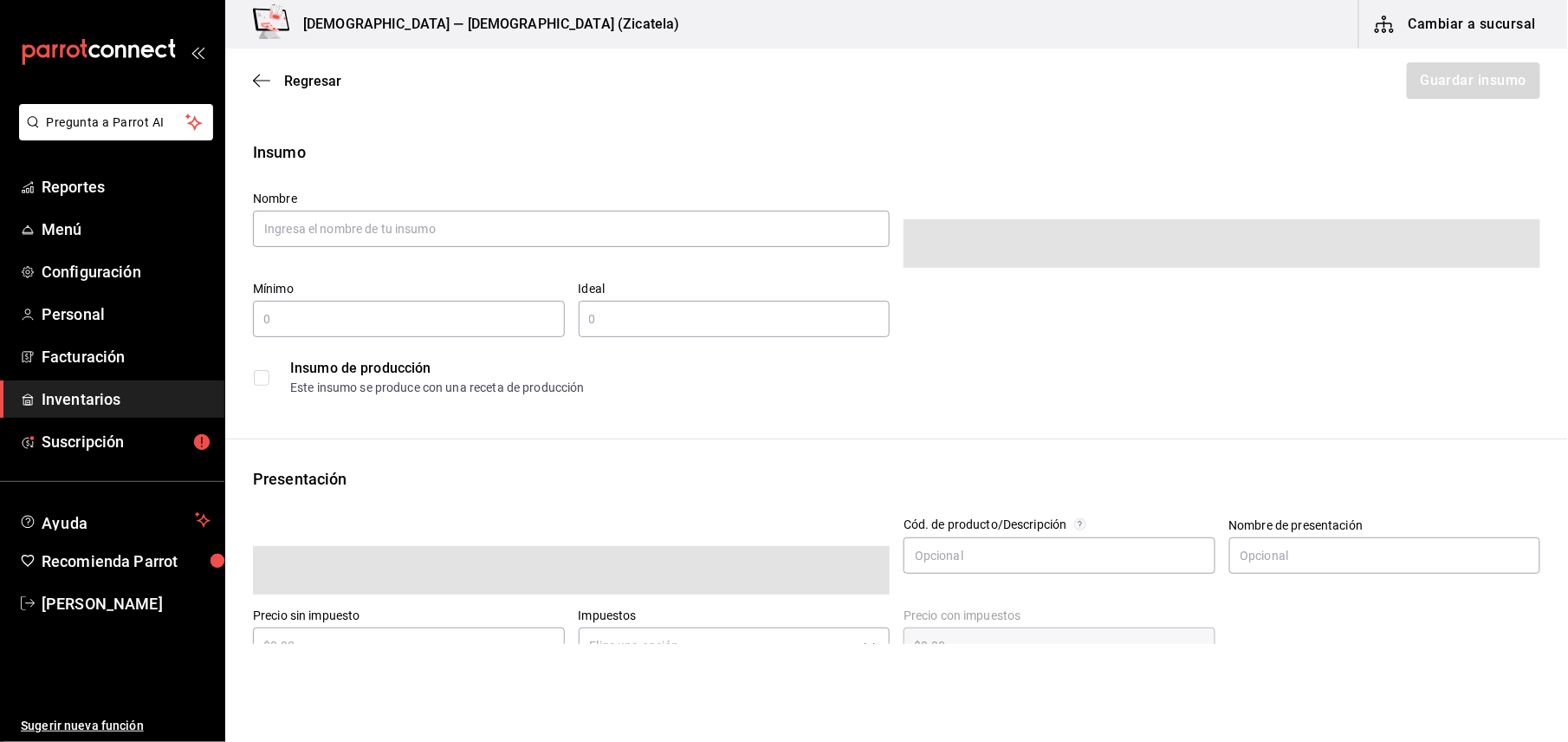
type input "$0.00"
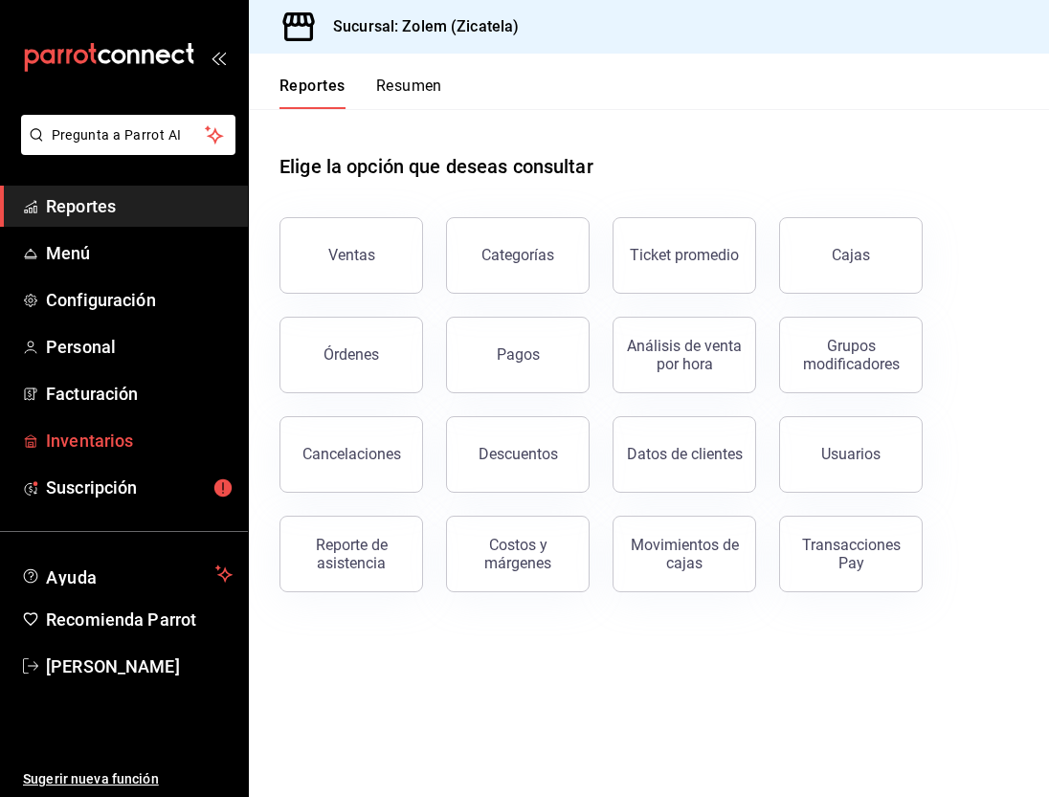
click at [92, 437] on span "Inventarios" at bounding box center [139, 441] width 187 height 26
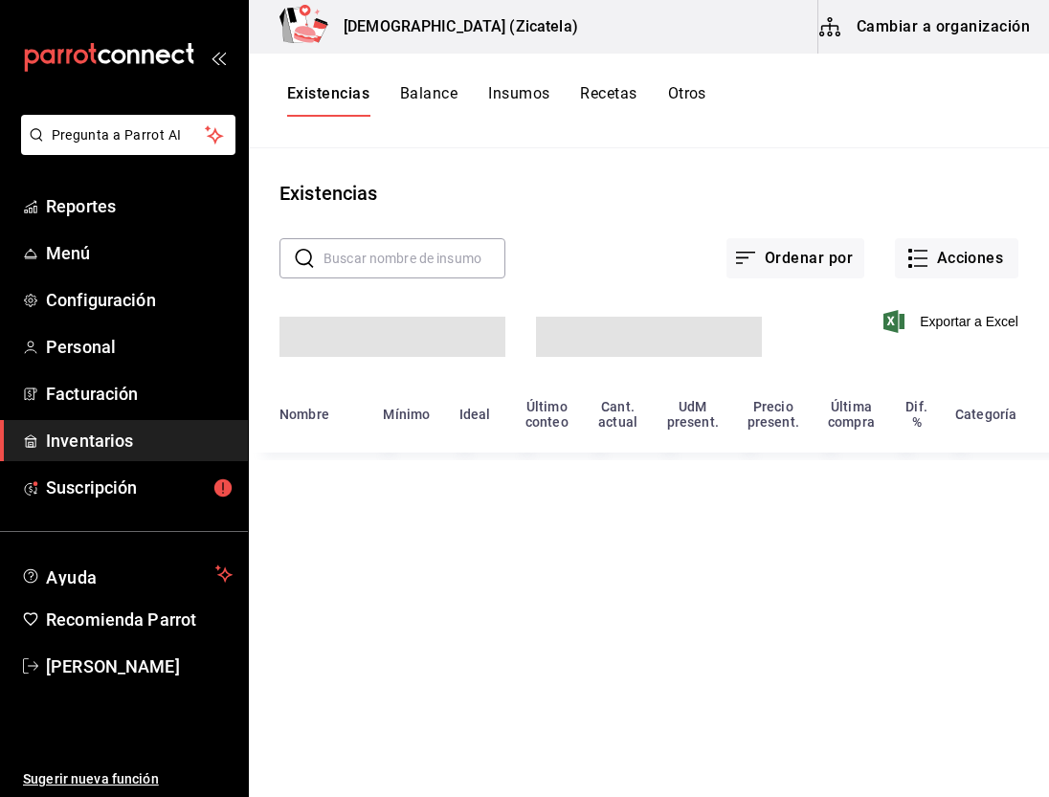
click at [889, 31] on button "Cambiar a organización" at bounding box center [926, 27] width 215 height 54
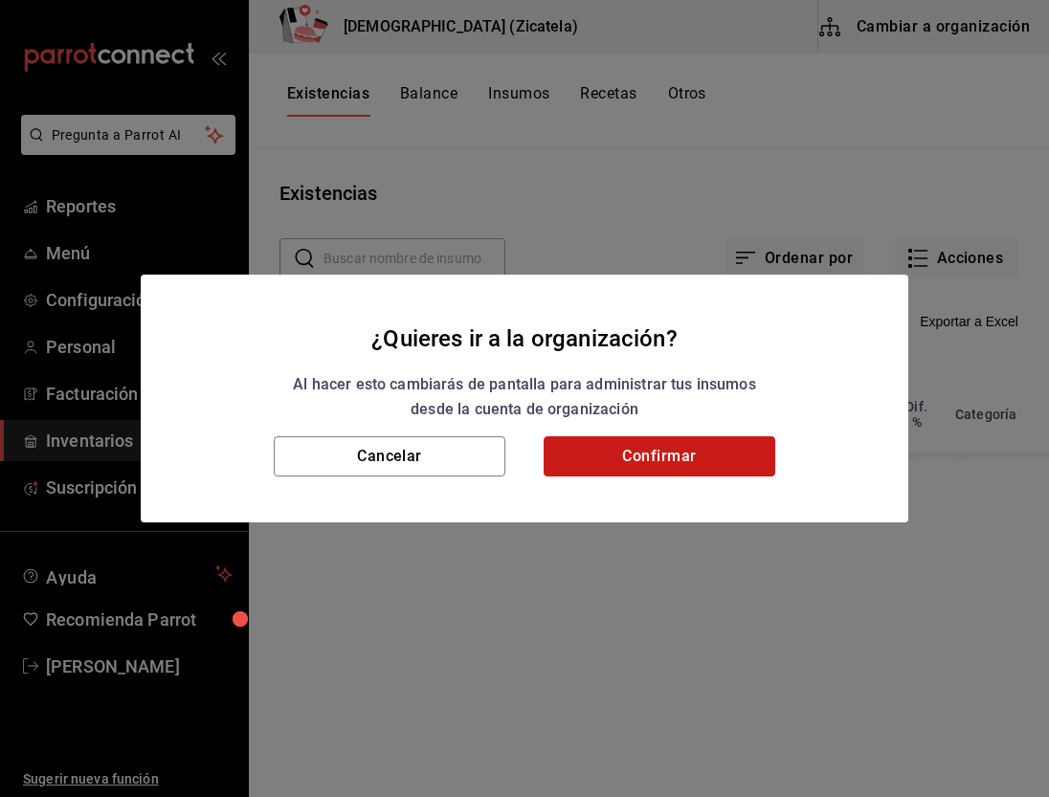
click at [705, 457] on button "Confirmar" at bounding box center [660, 457] width 232 height 40
type input "23416646-d61d-44d2-8c03-36f93dd31e9c,fd333edc-3f75-4e28-b68b-2f36607815f6,3e0a4…"
type input "4bfeb187-789e-429f-a263-fe9e2a3a2313,d4879610-af49-44dd-bd6a-434b831e43ce,2be9c…"
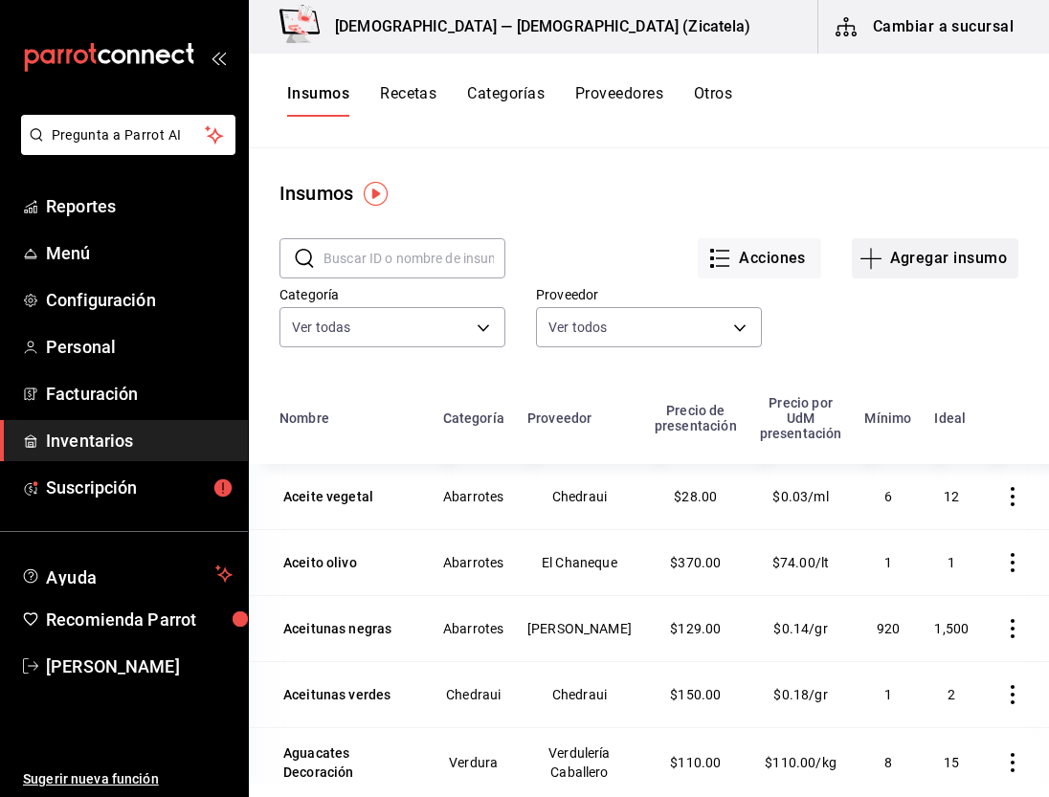
click at [929, 258] on button "Agregar insumo" at bounding box center [935, 258] width 167 height 40
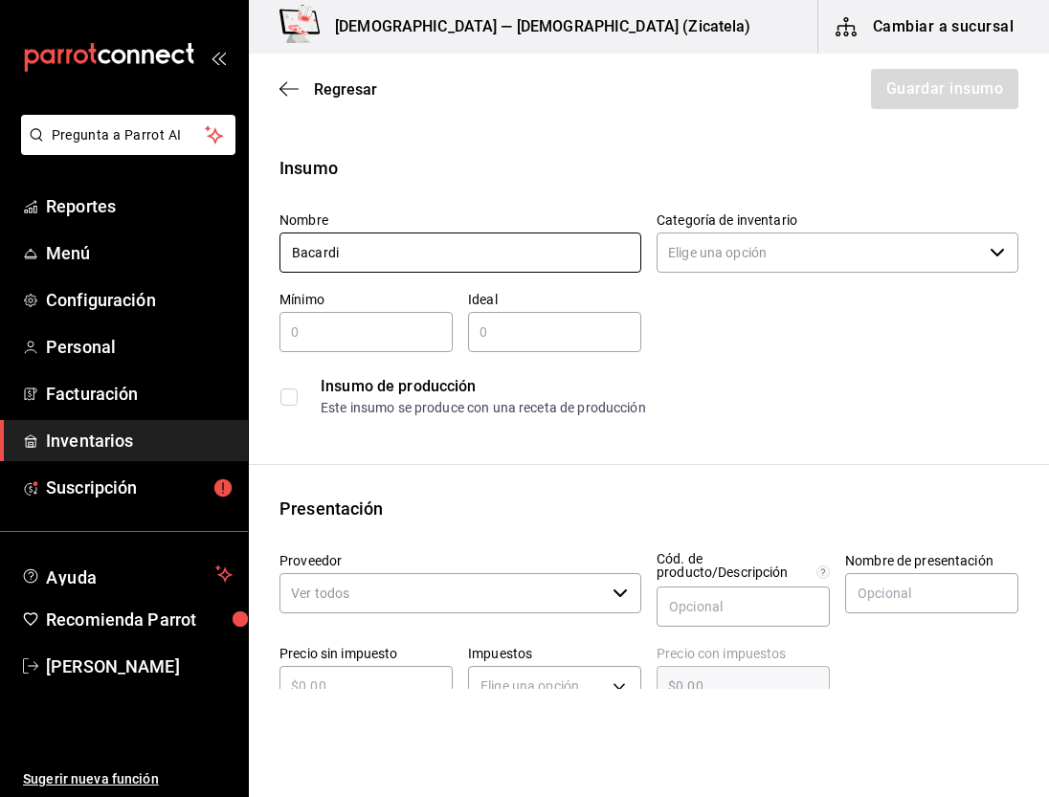
type input "Bacardi Blanco"
type input "2"
type input "4"
type input "$136.30"
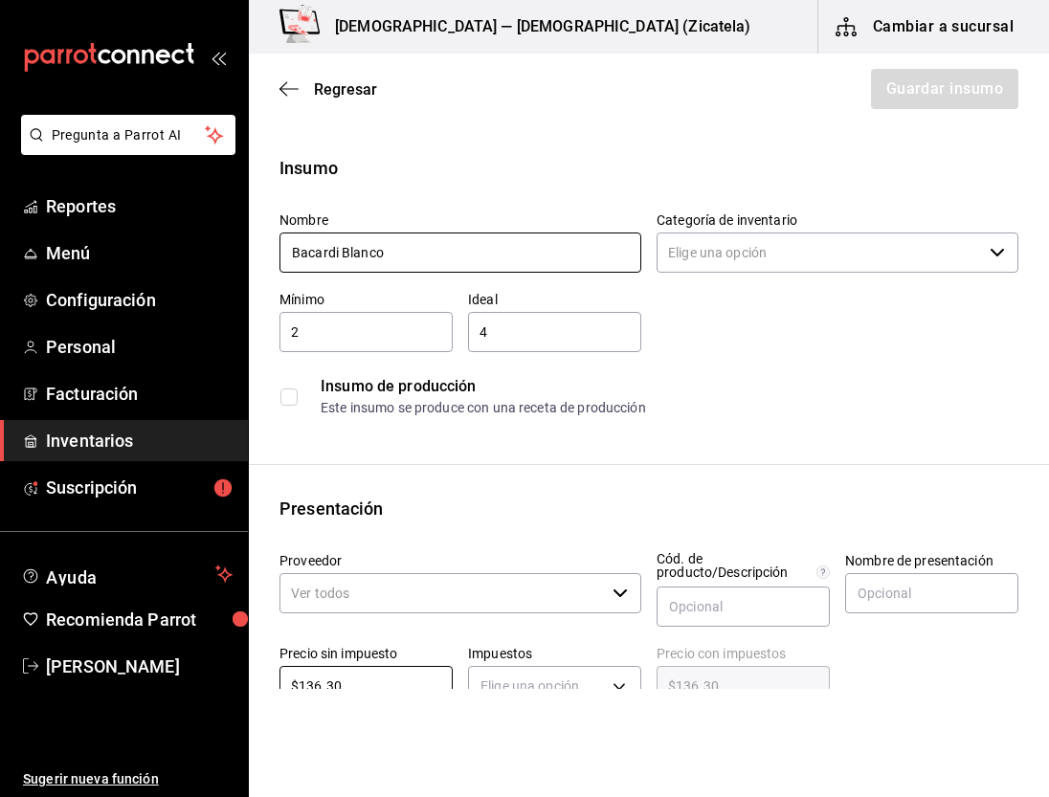
scroll to position [9, 0]
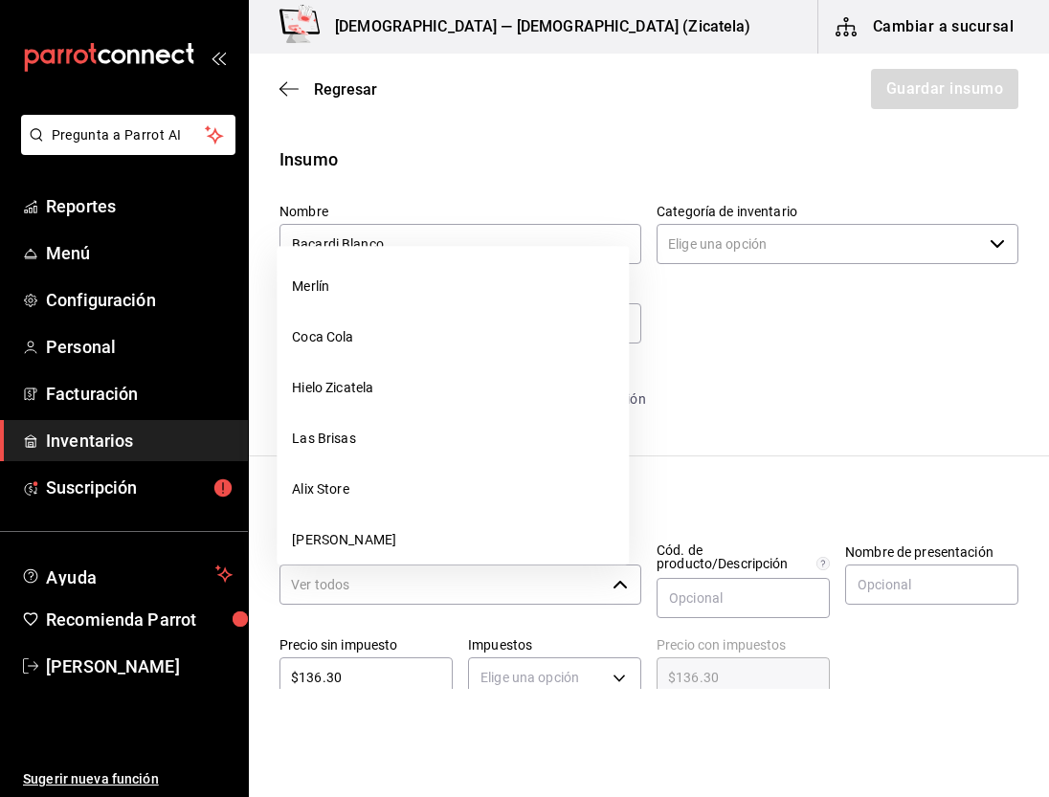
click at [304, 573] on input "Proveedor" at bounding box center [443, 585] width 326 height 40
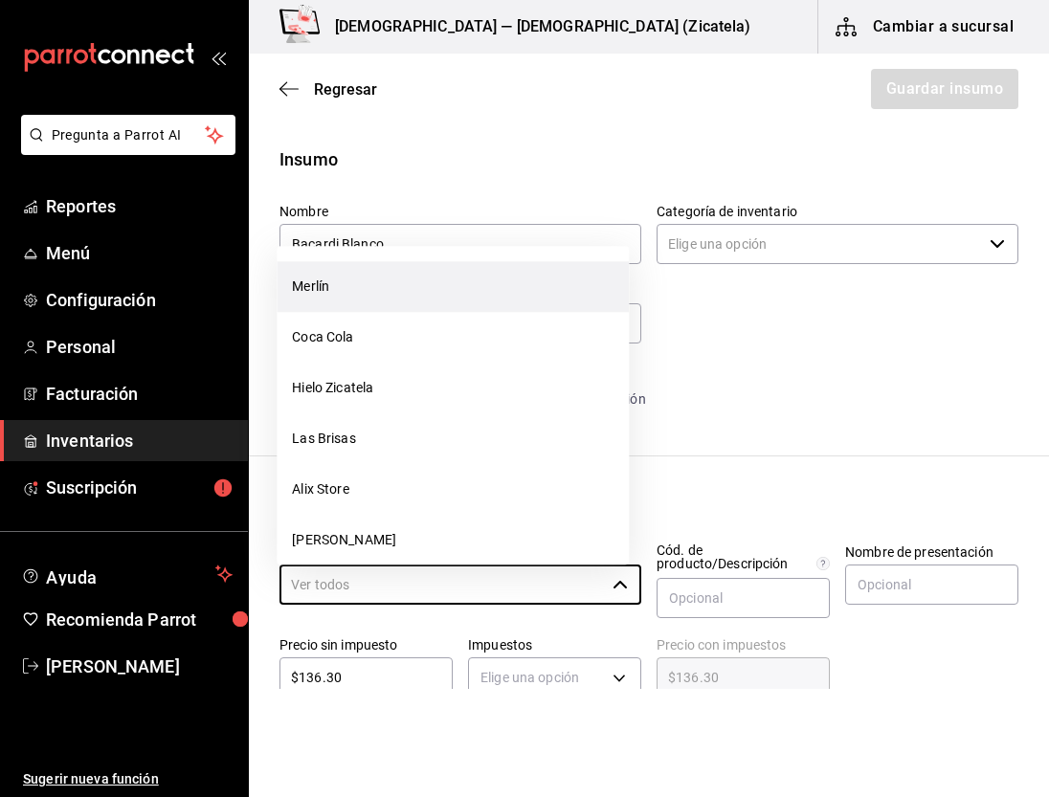
click at [384, 304] on li "Merlín" at bounding box center [453, 286] width 352 height 51
type input "Merlín"
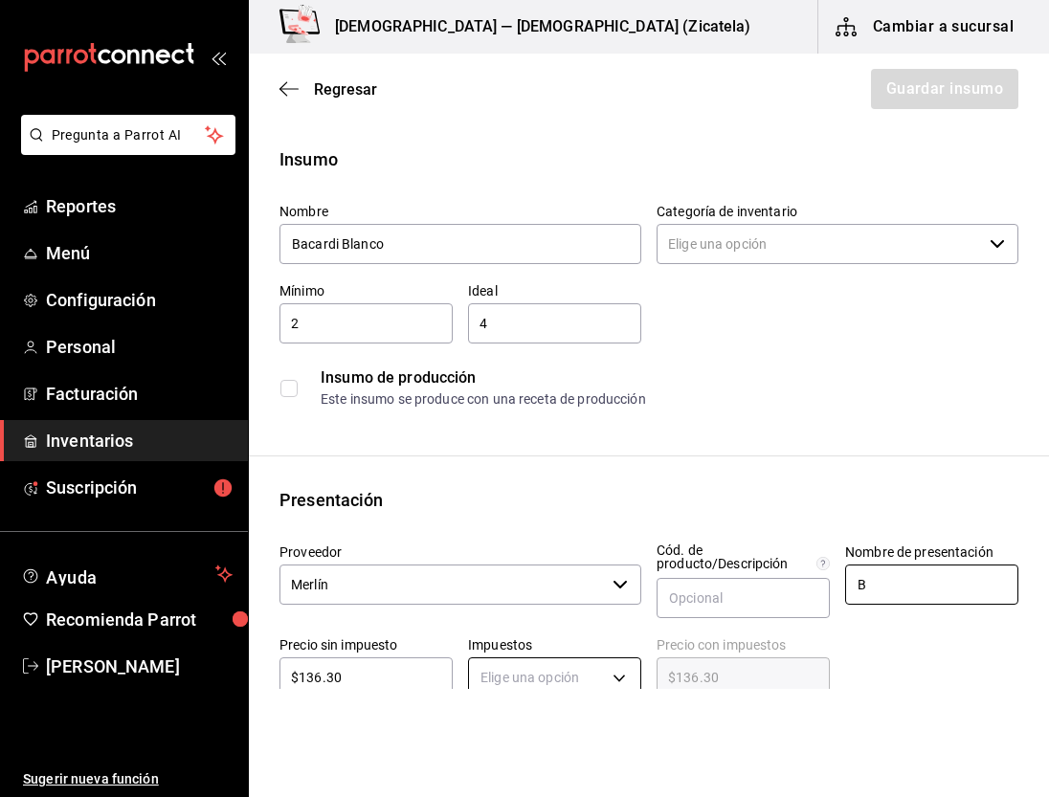
type input "Botella"
click at [403, 680] on input "$136.30" at bounding box center [366, 677] width 173 height 23
type input "$136."
type input "$136.00"
type input "$13"
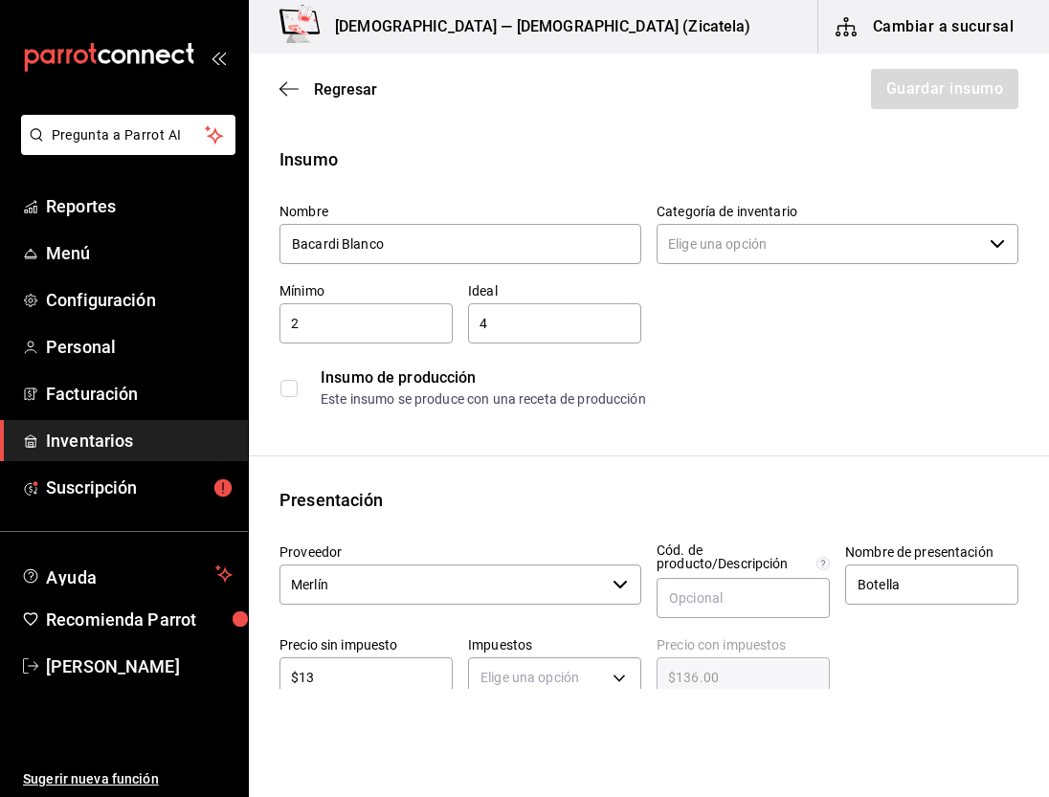
type input "$13.00"
type input "$1"
type input "$1.00"
type input "$0.00"
type input "$2"
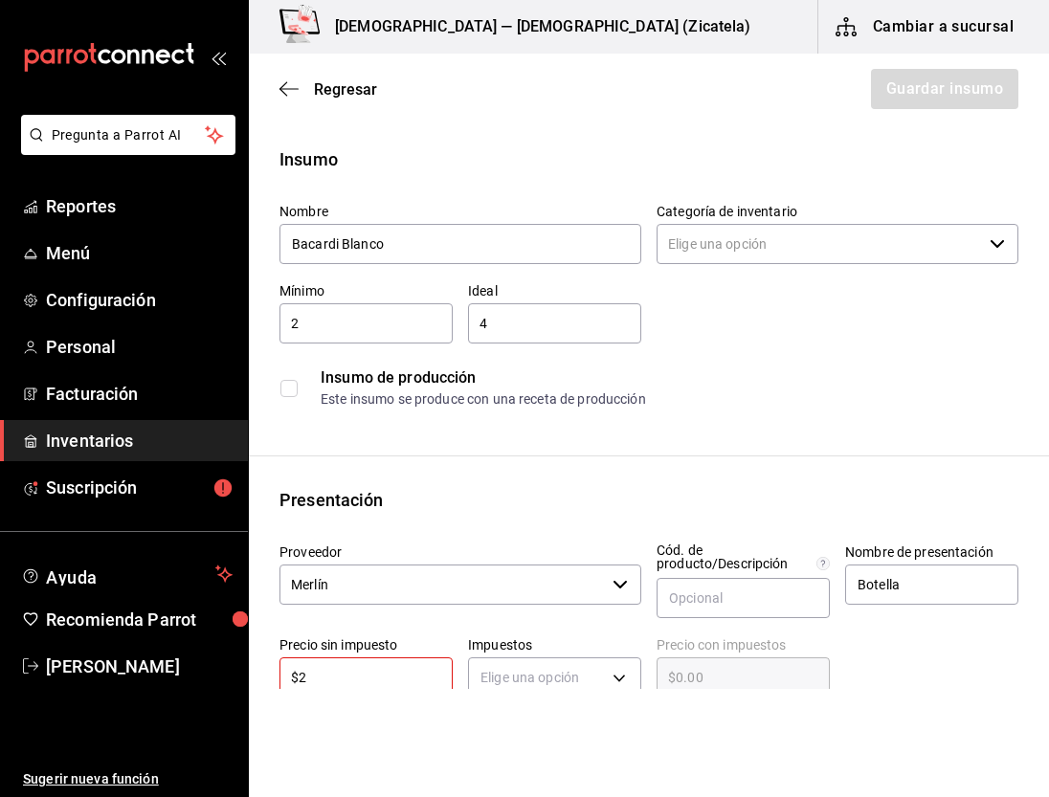
type input "$2.00"
type input "$290"
type input "$290.00"
type input "$290"
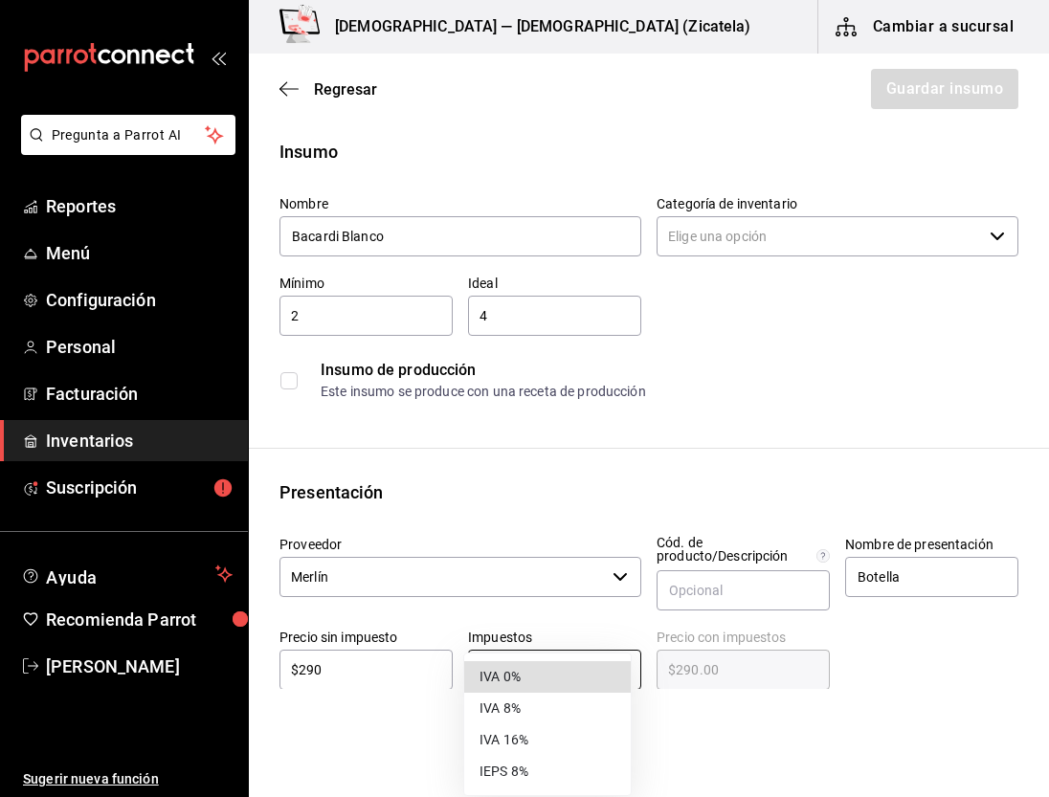
click at [615, 668] on body "Pregunta a Parrot AI Reportes Menú Configuración Personal Facturación Inventari…" at bounding box center [524, 344] width 1049 height 689
click at [532, 777] on li "IEPS 8%" at bounding box center [547, 772] width 167 height 32
type input "IEPS_8"
type input "$313.20"
click at [387, 667] on input "$290" at bounding box center [366, 670] width 173 height 23
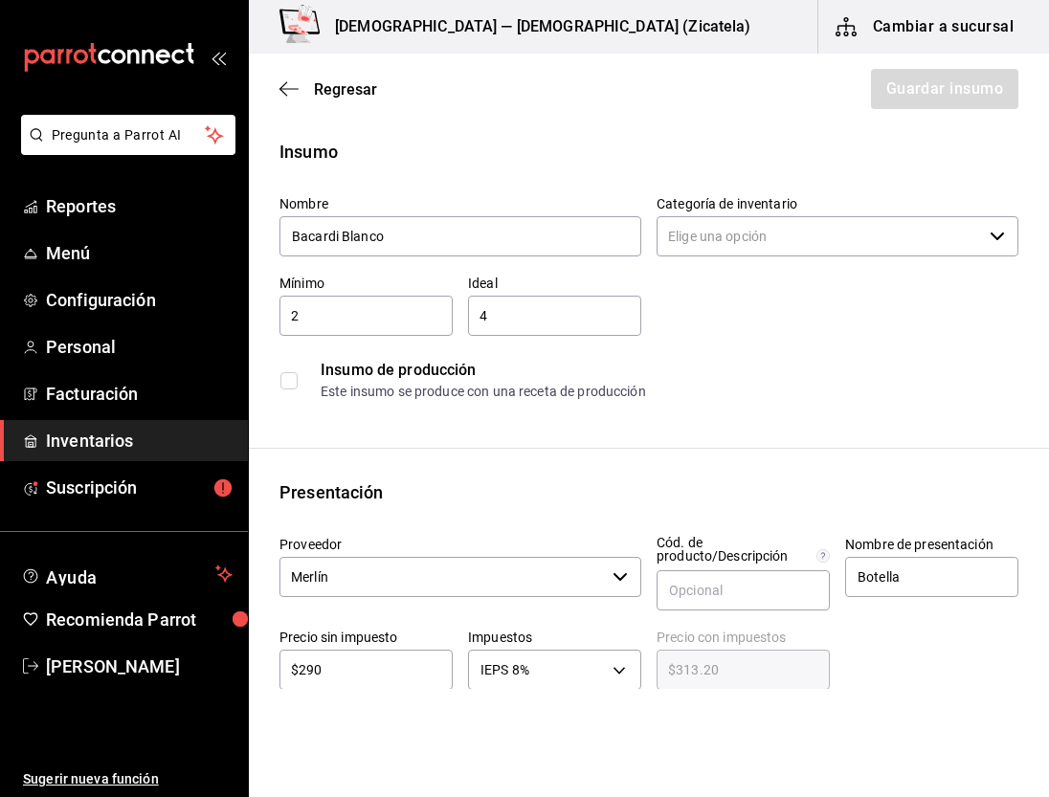
type input "$29"
type input "$31.32"
type input "$2"
type input "$2.16"
type input "$0.00"
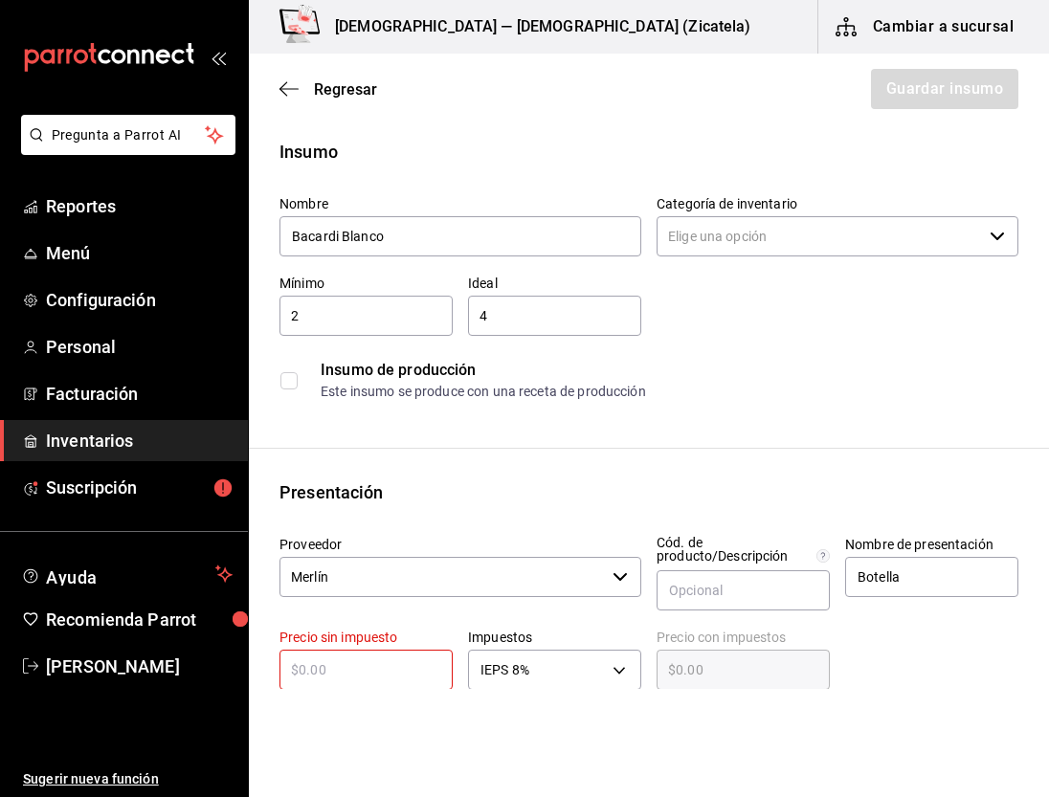
type input "$2"
type input "$2.16"
type input "$24"
type input "$25.92"
type input "$243"
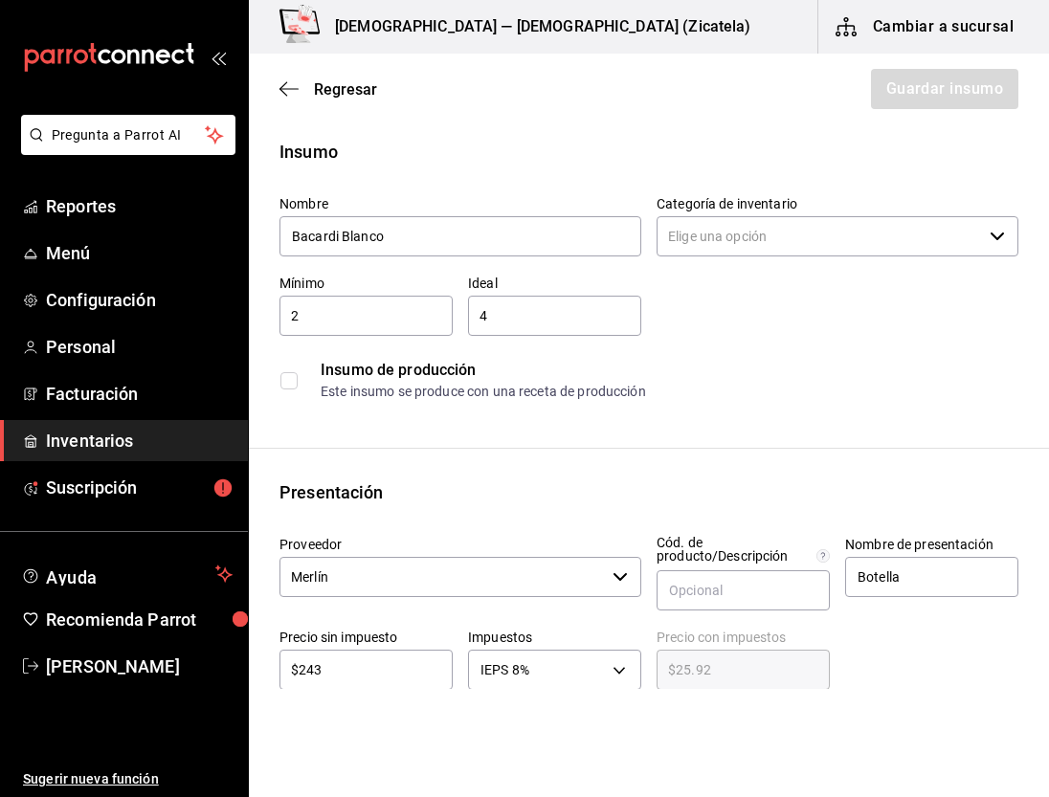
type input "$262.44"
type input "$243"
click at [621, 670] on body "Pregunta a Parrot AI Reportes Menú Configuración Personal Facturación Inventari…" at bounding box center [524, 344] width 1049 height 689
click at [549, 743] on li "IVA 16%" at bounding box center [547, 741] width 167 height 32
type input "IVA_16"
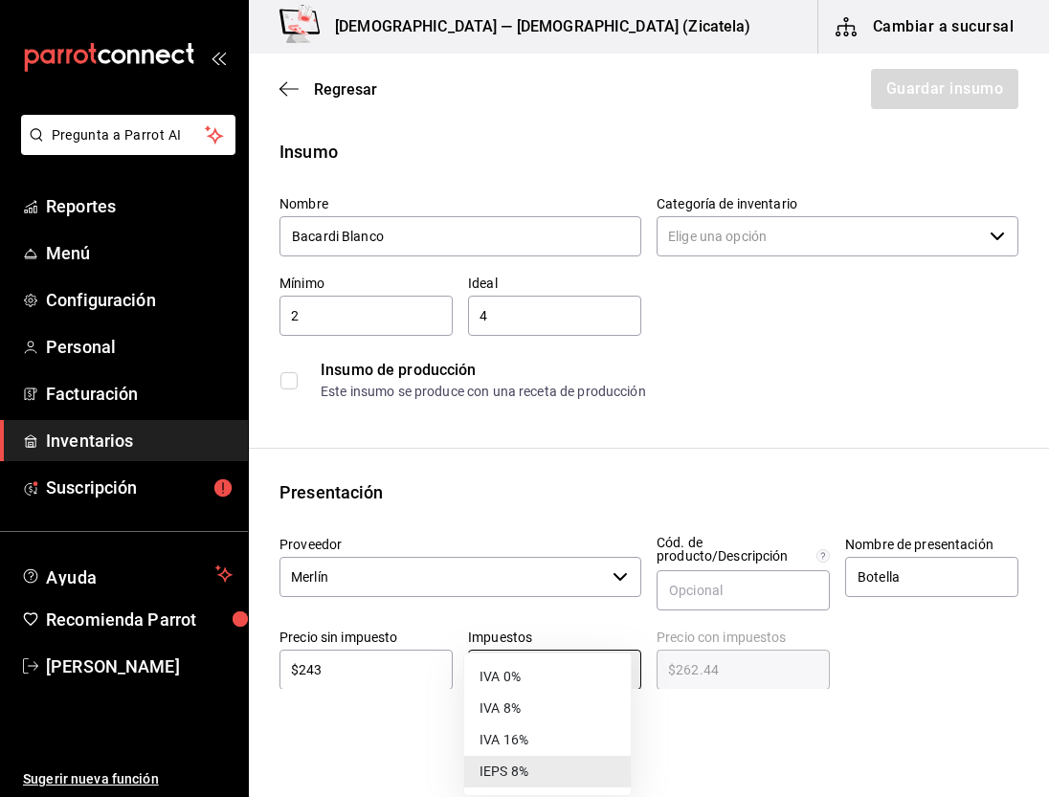
type input "$281.88"
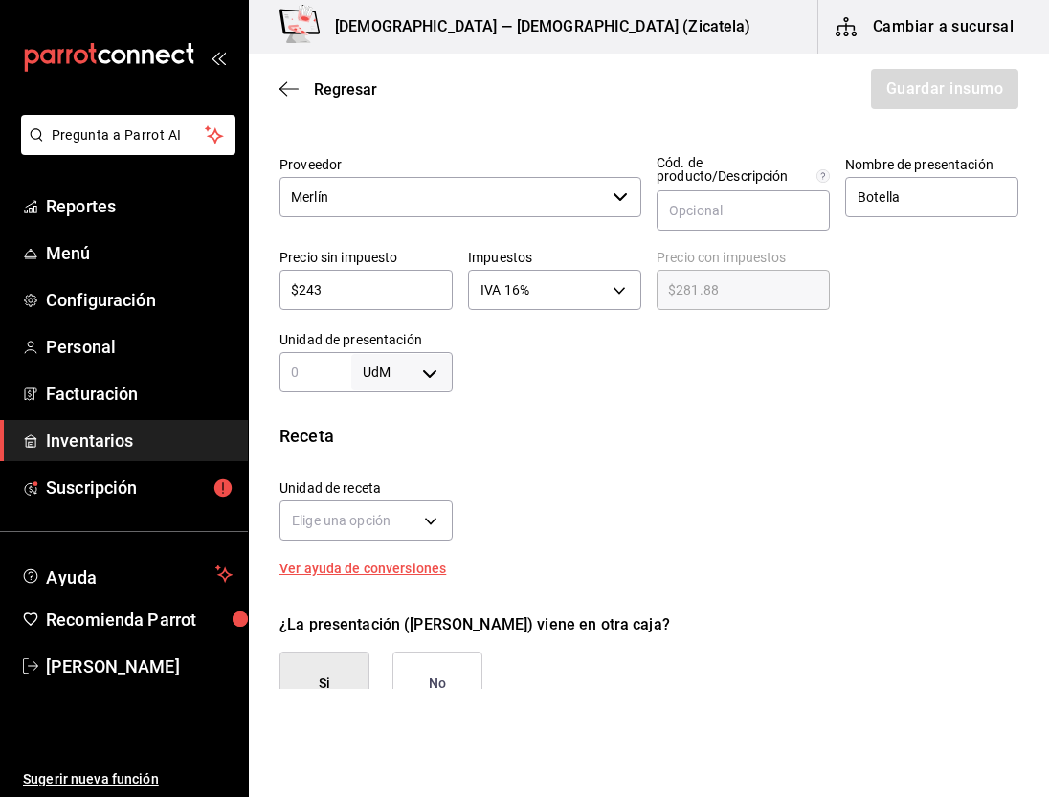
click at [348, 289] on input "$243" at bounding box center [366, 290] width 173 height 23
type input "$243.6"
type input "$282.58"
type input "$243.60"
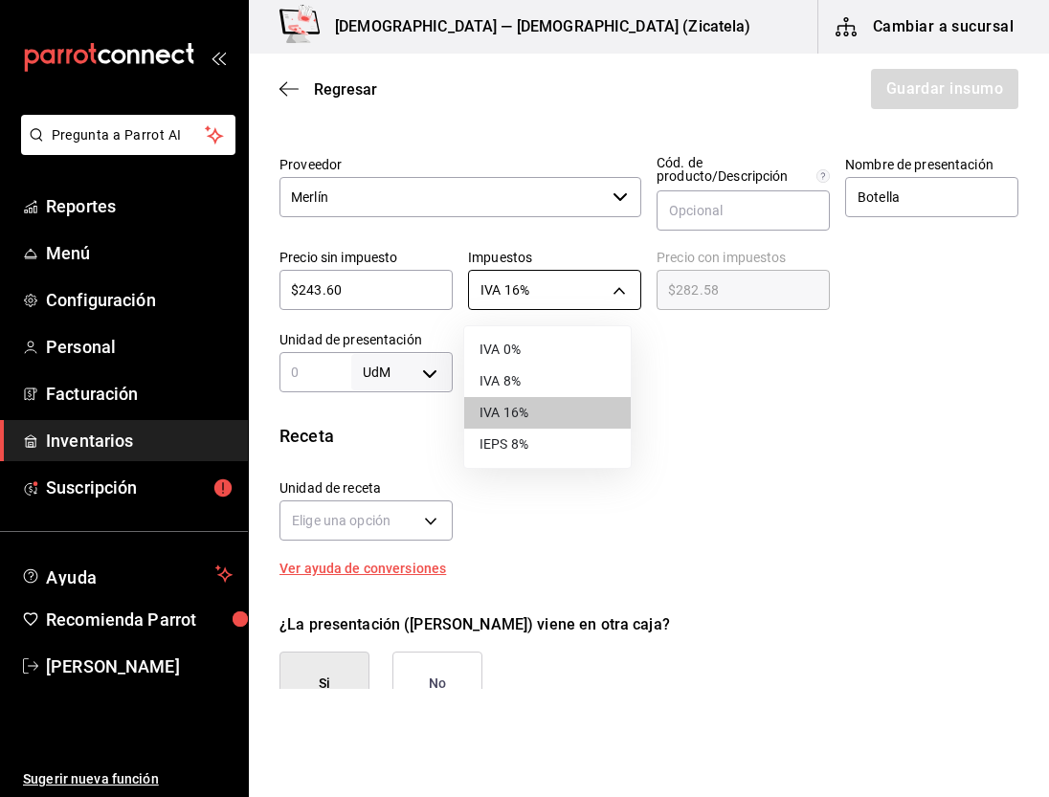
click at [617, 289] on body "Pregunta a Parrot AI Reportes Menú Configuración Personal Facturación Inventari…" at bounding box center [524, 344] width 1049 height 689
click at [557, 411] on li "IVA 16%" at bounding box center [547, 413] width 167 height 32
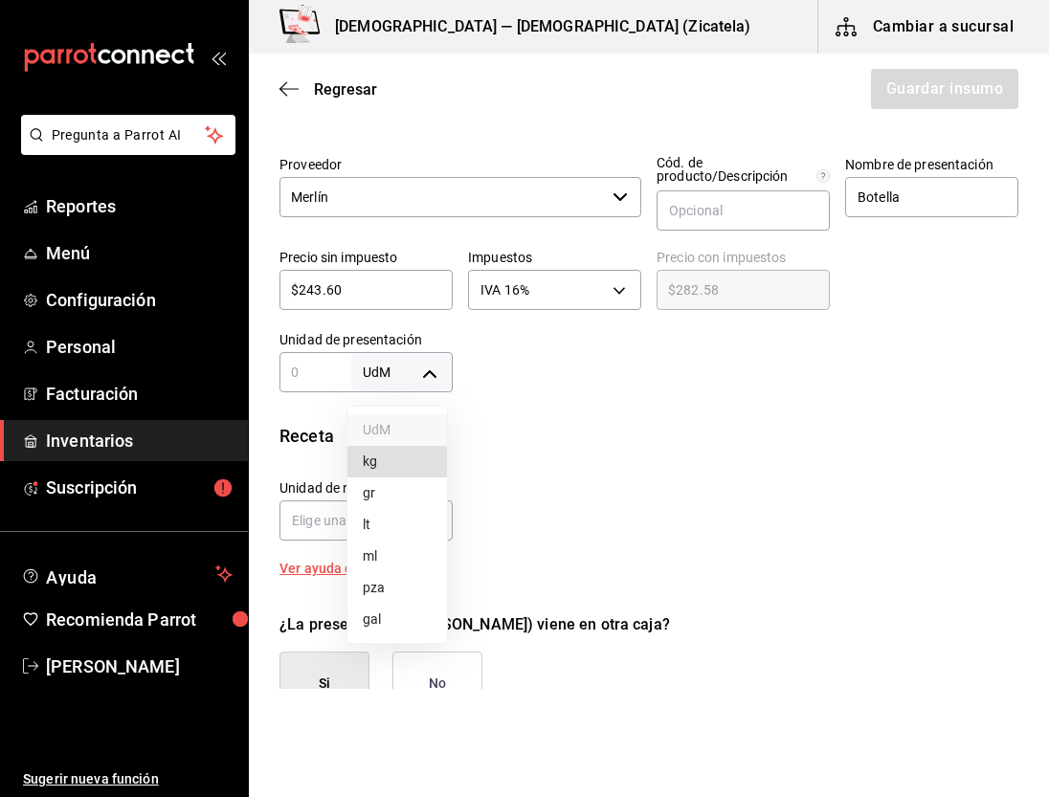
click at [415, 369] on body "Pregunta a Parrot AI Reportes Menú Configuración Personal Facturación Inventari…" at bounding box center [524, 344] width 1049 height 689
click at [375, 588] on li "pza" at bounding box center [398, 589] width 100 height 32
type input "UNIT"
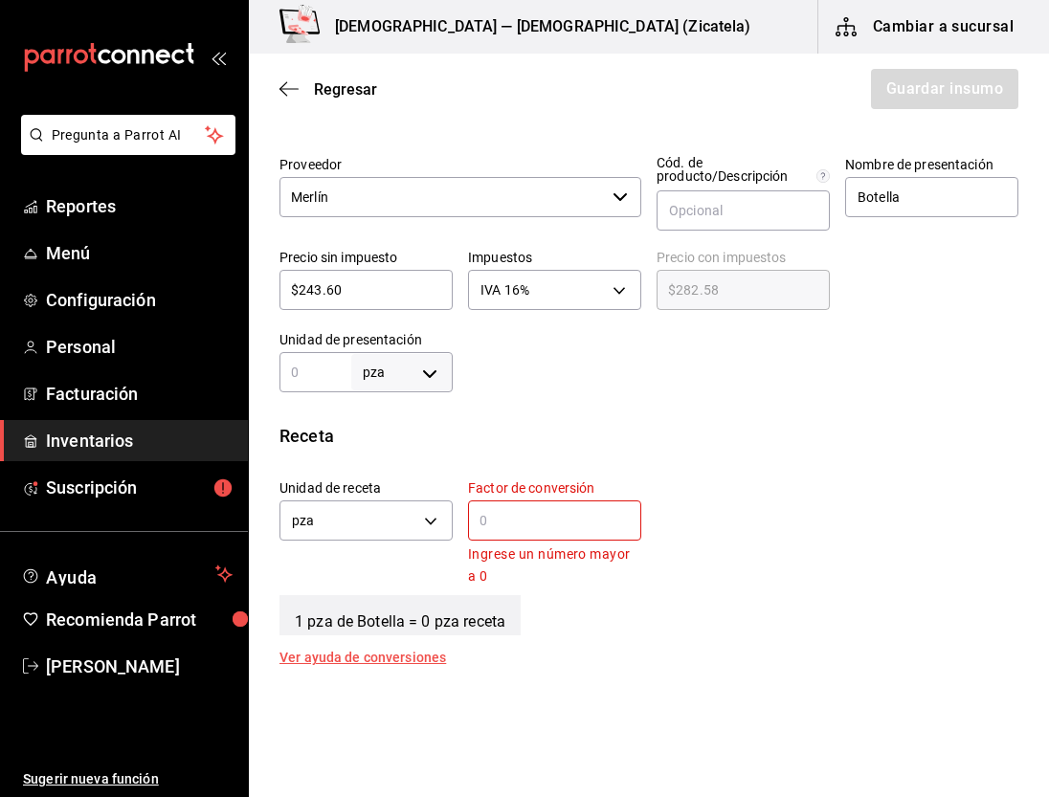
click at [343, 373] on input "text" at bounding box center [316, 372] width 72 height 23
type input "1"
click at [392, 373] on body "Pregunta a Parrot AI Reportes Menú Configuración Personal Facturación Inventari…" at bounding box center [524, 344] width 1049 height 689
click at [323, 371] on div at bounding box center [524, 398] width 1049 height 797
click at [308, 371] on input "1" at bounding box center [316, 372] width 72 height 23
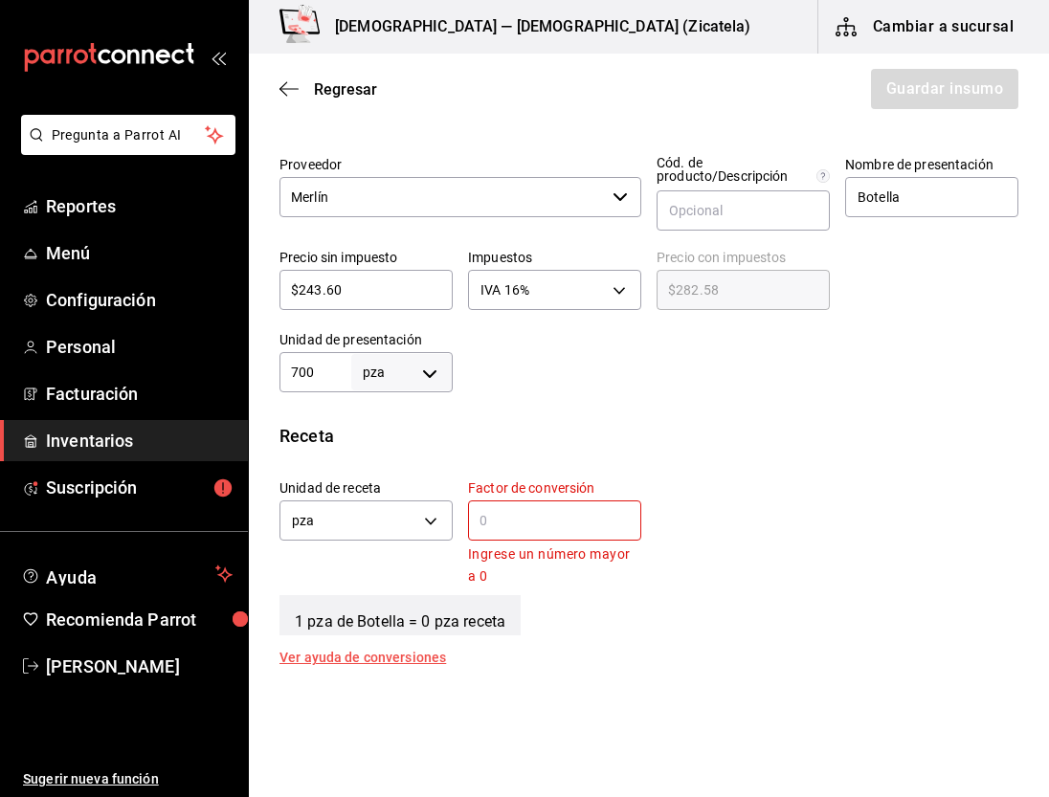
type input "700"
click at [411, 377] on body "Pregunta a Parrot AI Reportes Menú Configuración Personal Facturación Inventari…" at bounding box center [524, 344] width 1049 height 689
click at [379, 553] on li "ml" at bounding box center [398, 557] width 100 height 32
type input "MILLILITER"
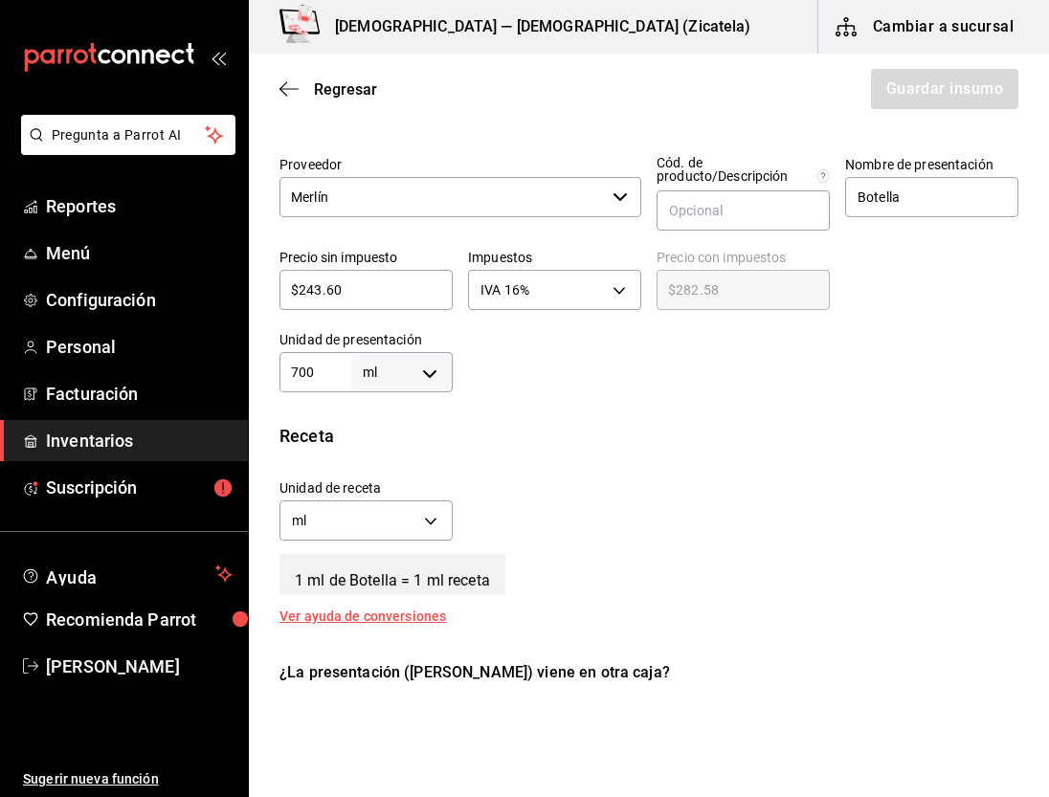
type input "700"
click at [509, 668] on div "¿La presentación ([PERSON_NAME]) viene en otra caja?" at bounding box center [649, 673] width 739 height 23
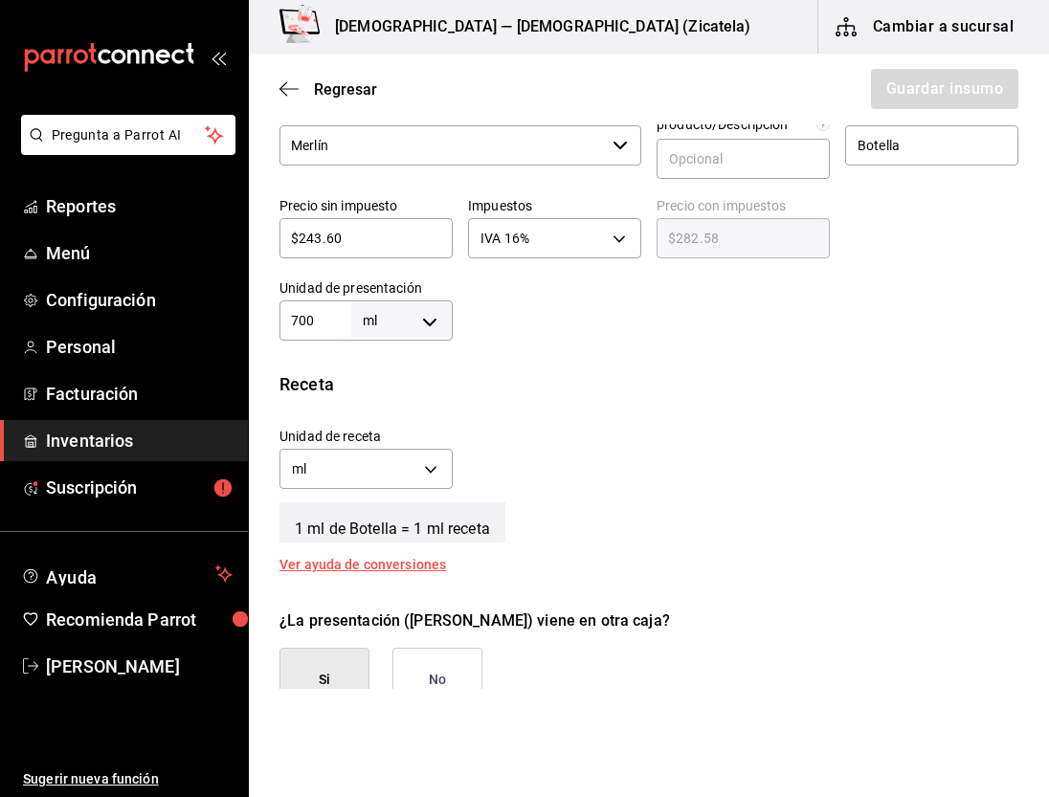
click at [441, 668] on button "No" at bounding box center [438, 680] width 90 height 64
click at [775, 379] on div "Receta" at bounding box center [649, 384] width 739 height 26
click at [419, 682] on button "No" at bounding box center [438, 680] width 90 height 64
click at [564, 414] on div "Unidad de receta ml MILLILITER Factor de conversión 700 ​" at bounding box center [641, 454] width 754 height 82
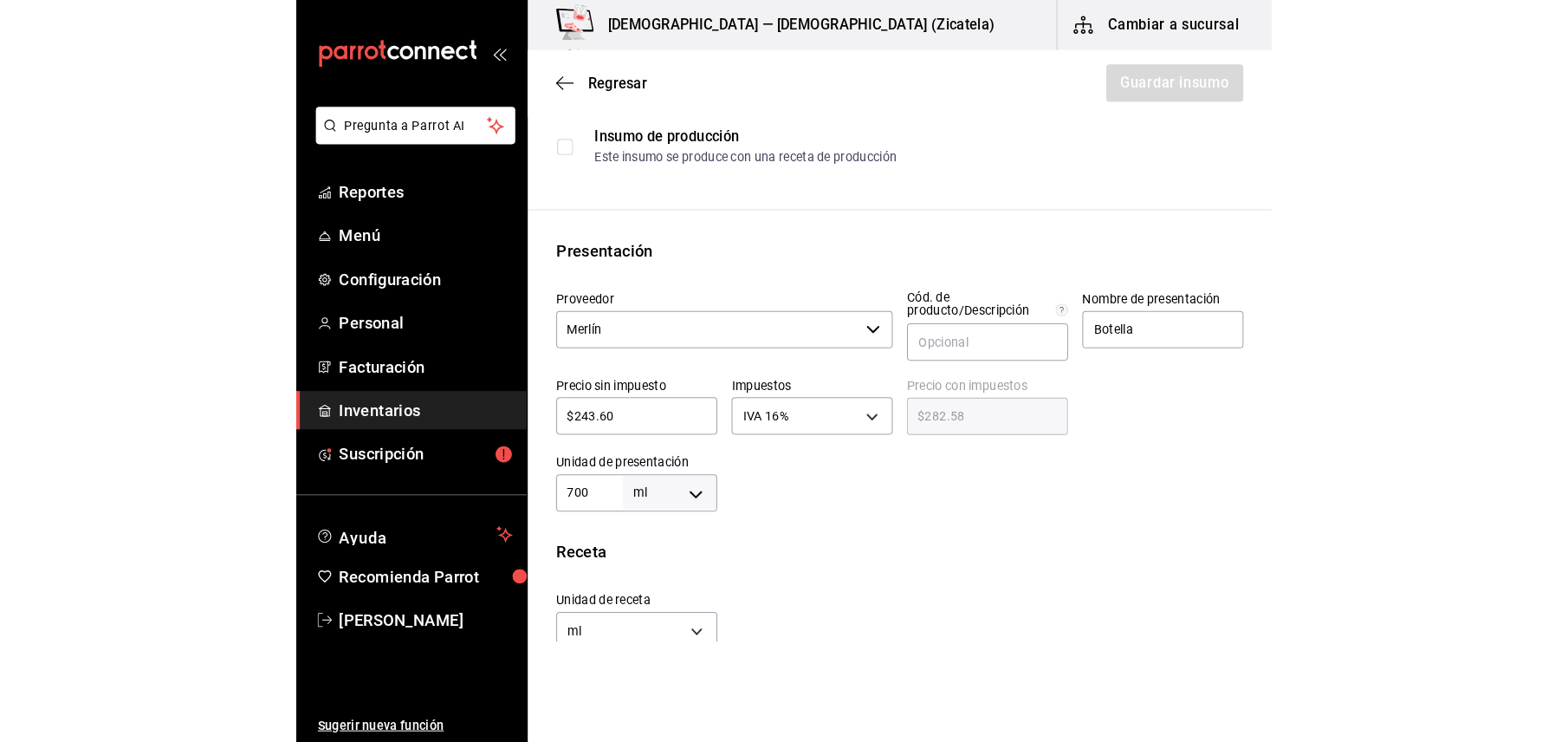
scroll to position [174, 0]
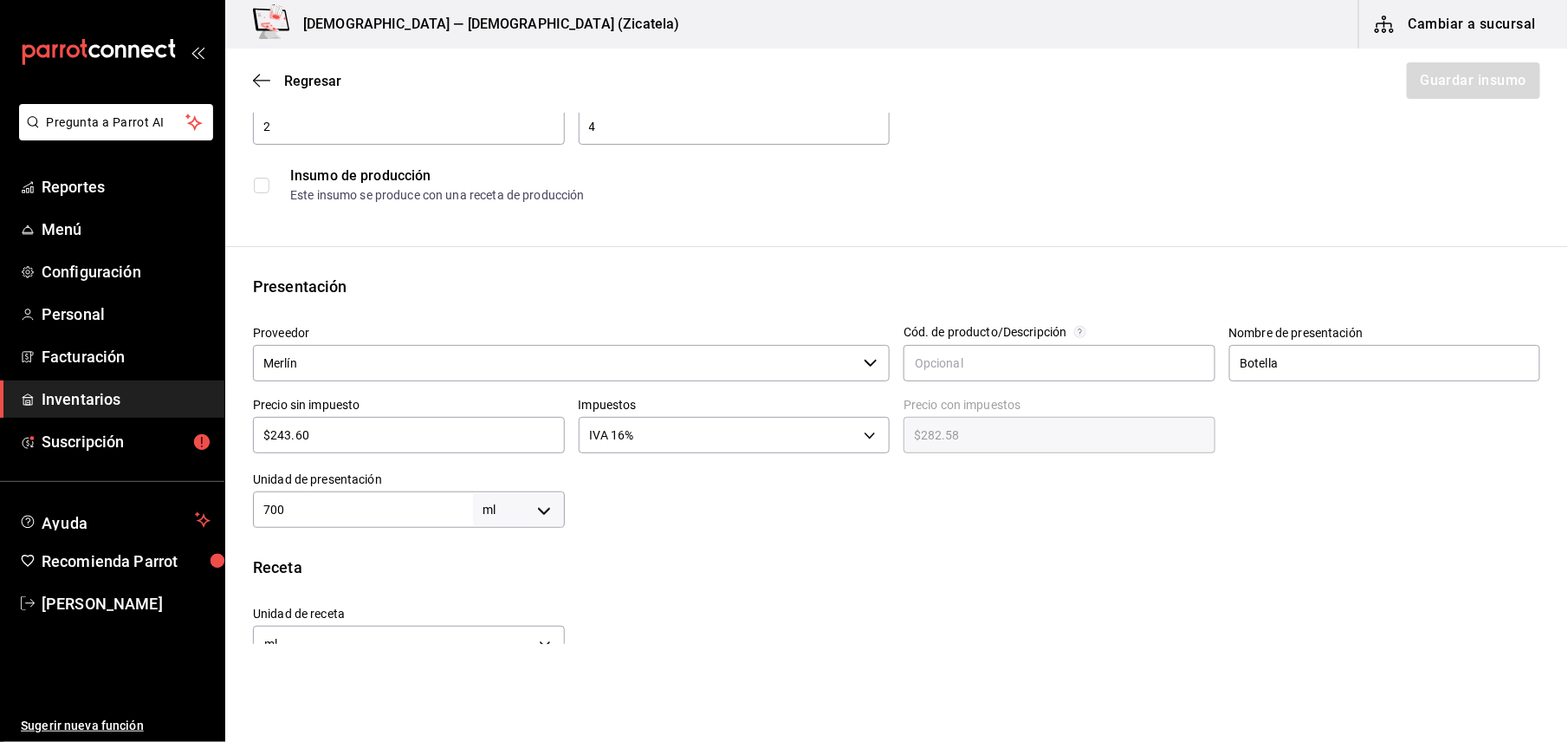
click at [948, 517] on div at bounding box center [1052, 492] width 976 height 70
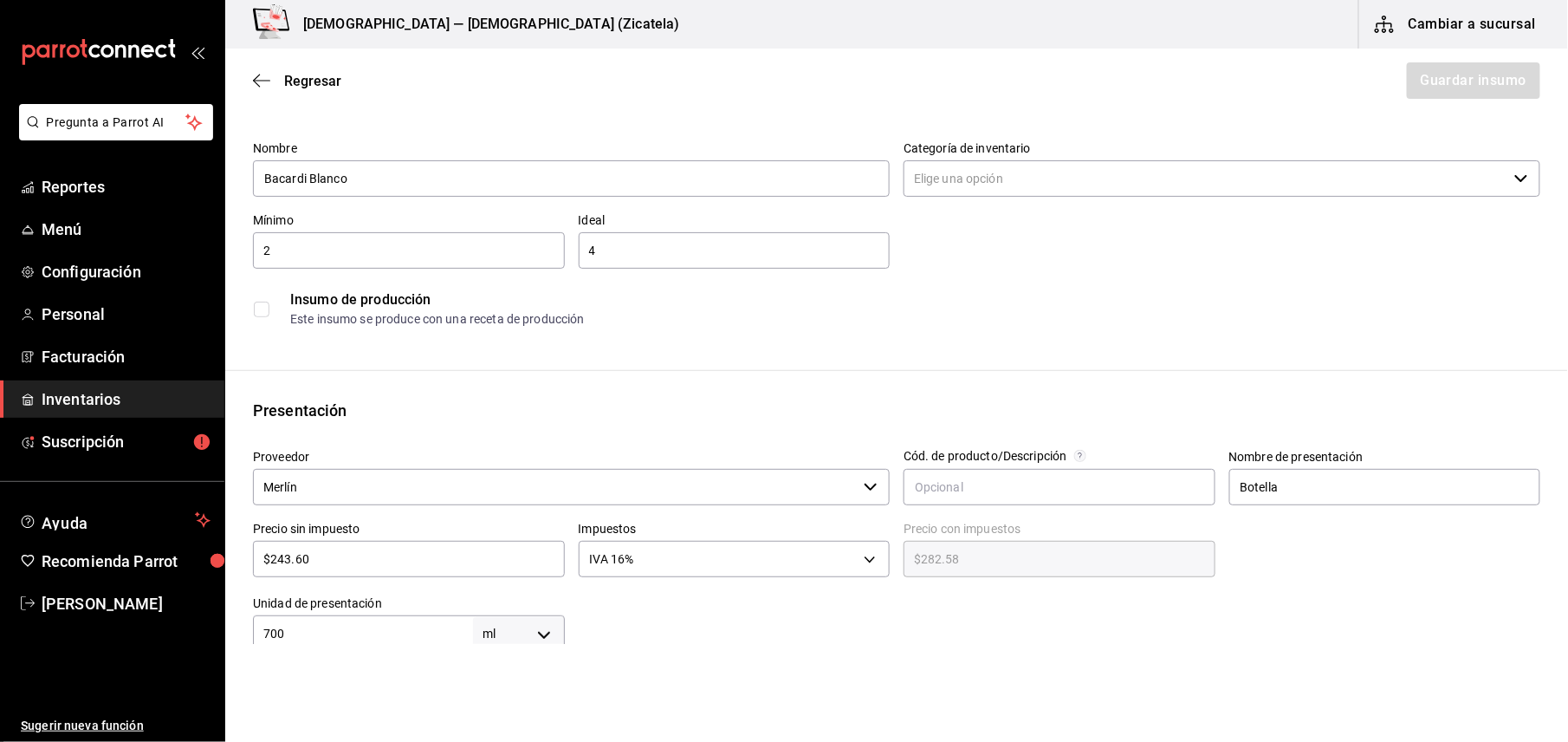
scroll to position [0, 0]
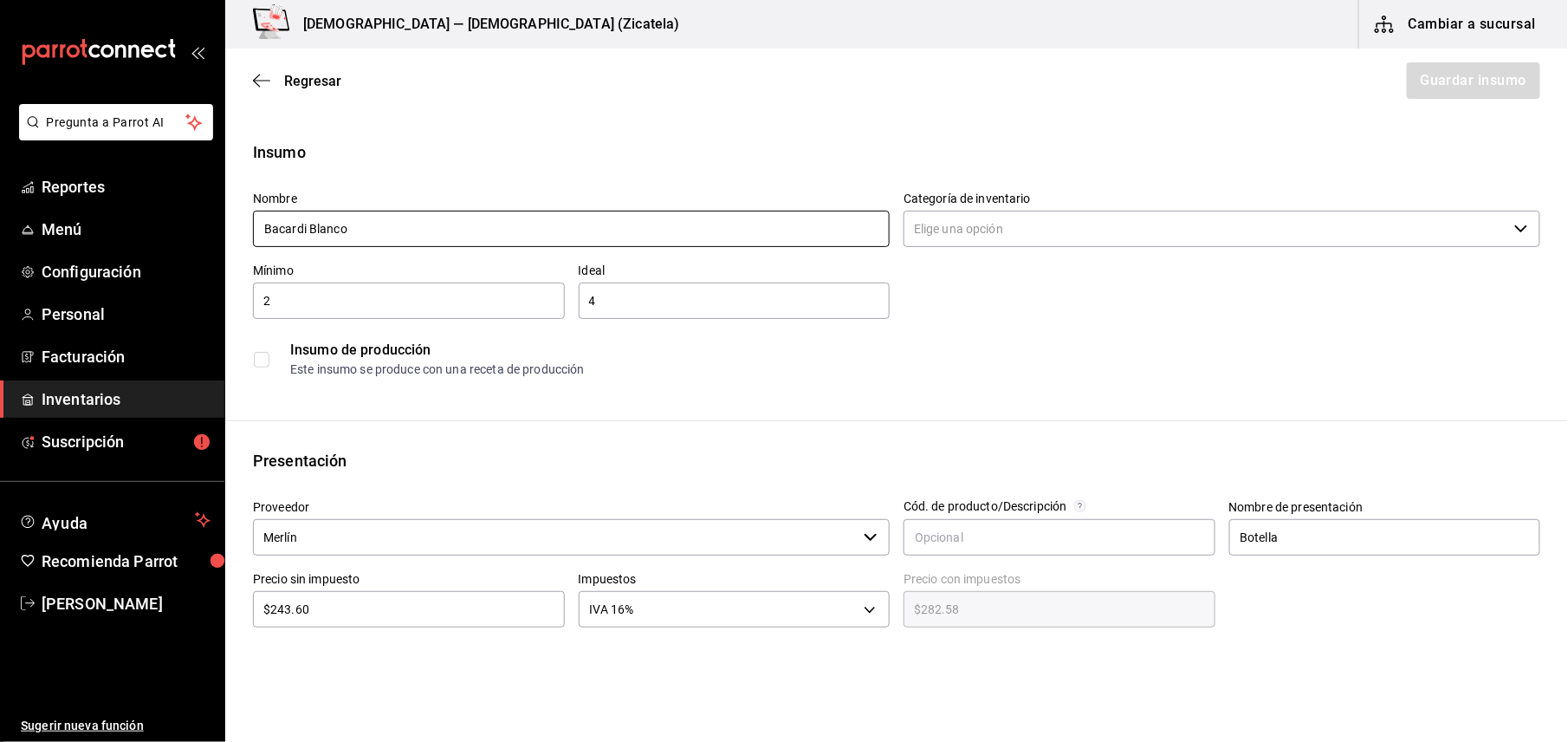
click at [552, 236] on input "Bacardi Blanco" at bounding box center [572, 229] width 637 height 36
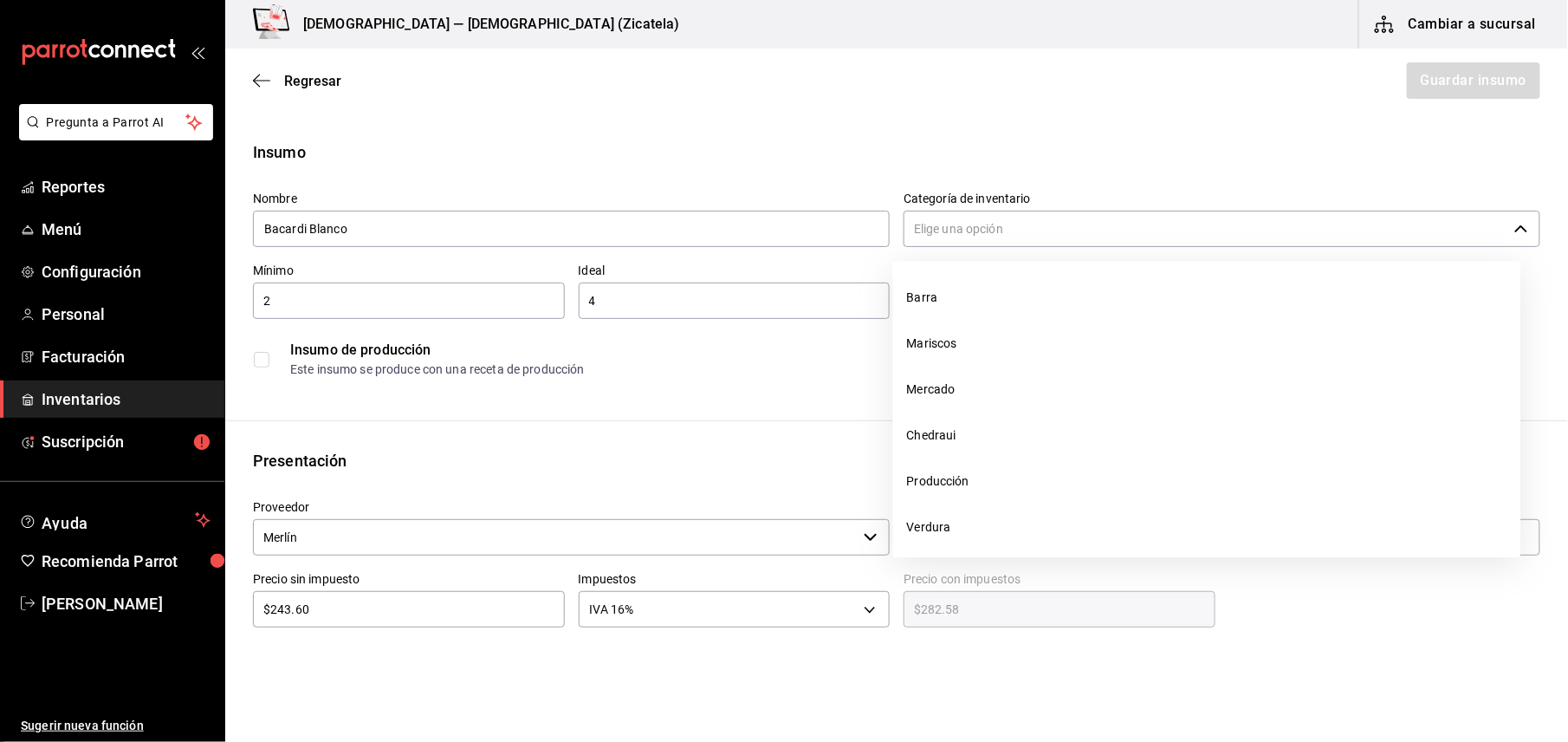
click at [926, 240] on input "Categoría de inventario" at bounding box center [1205, 229] width 603 height 36
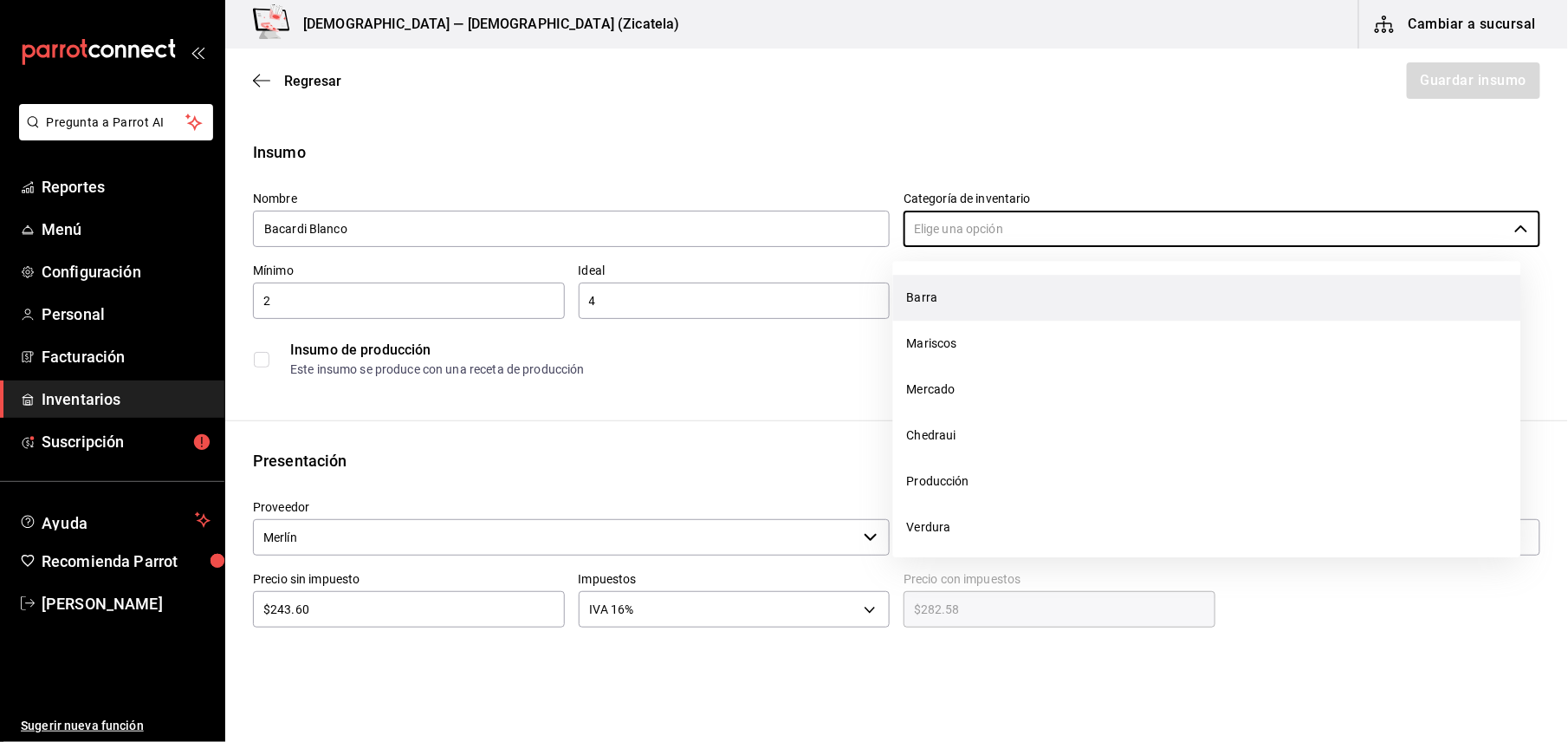
click at [940, 300] on li "Barra" at bounding box center [1207, 297] width 628 height 46
type input "Barra"
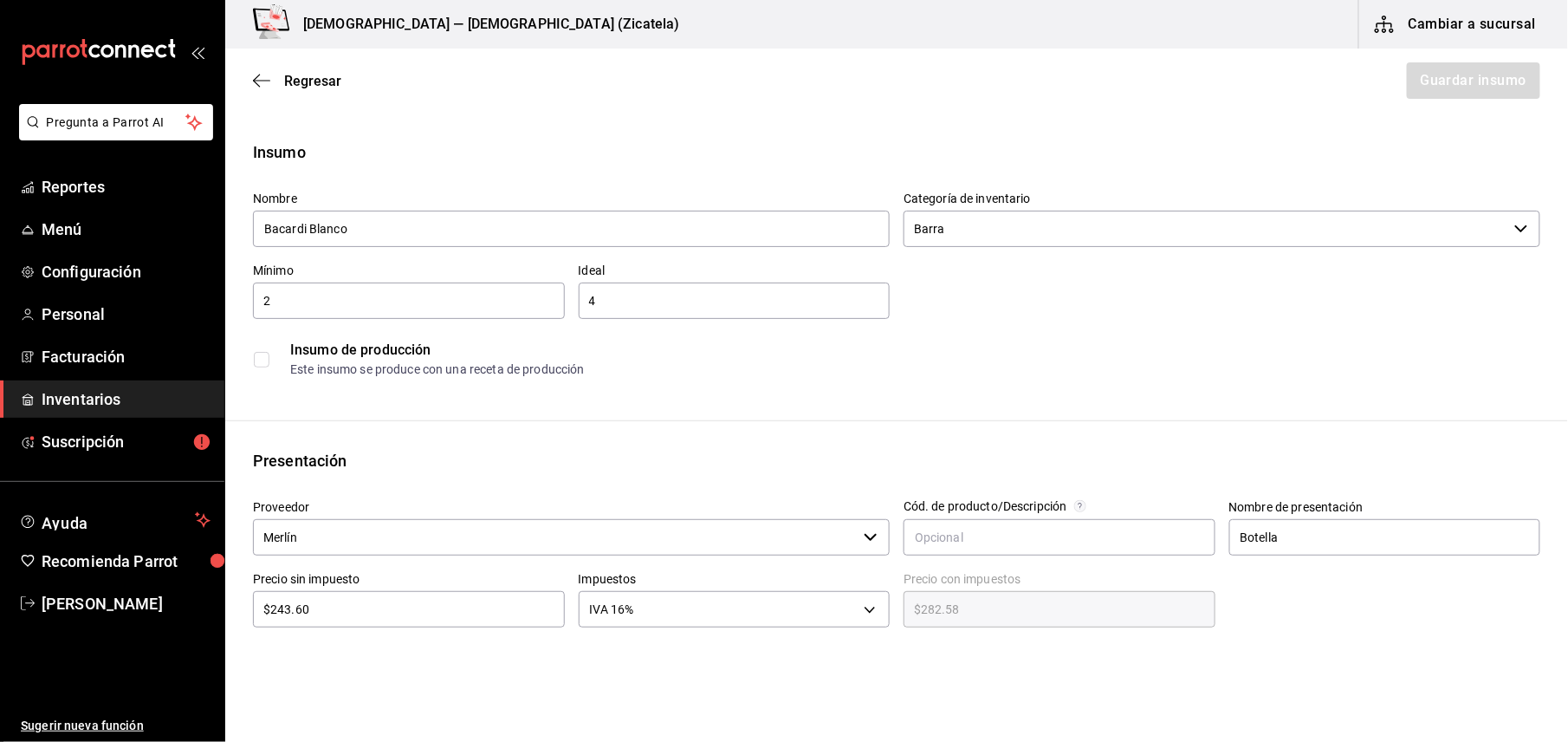
scroll to position [337, 0]
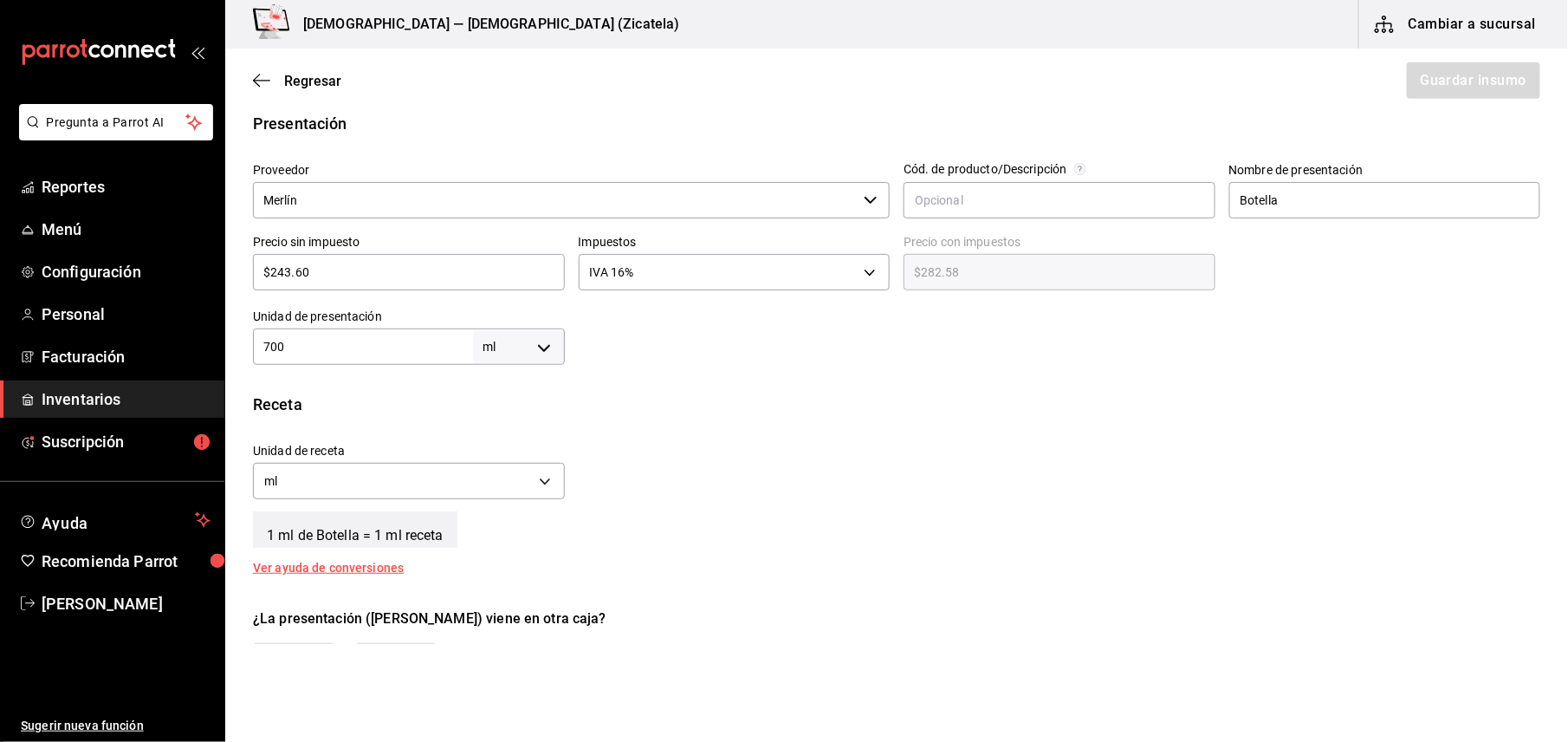
click at [663, 576] on div "Insumo Nombre Bacardi Blanco Categoría de inventario Barra ​ Mínimo 2 ​ Ideal 4…" at bounding box center [897, 304] width 1343 height 1002
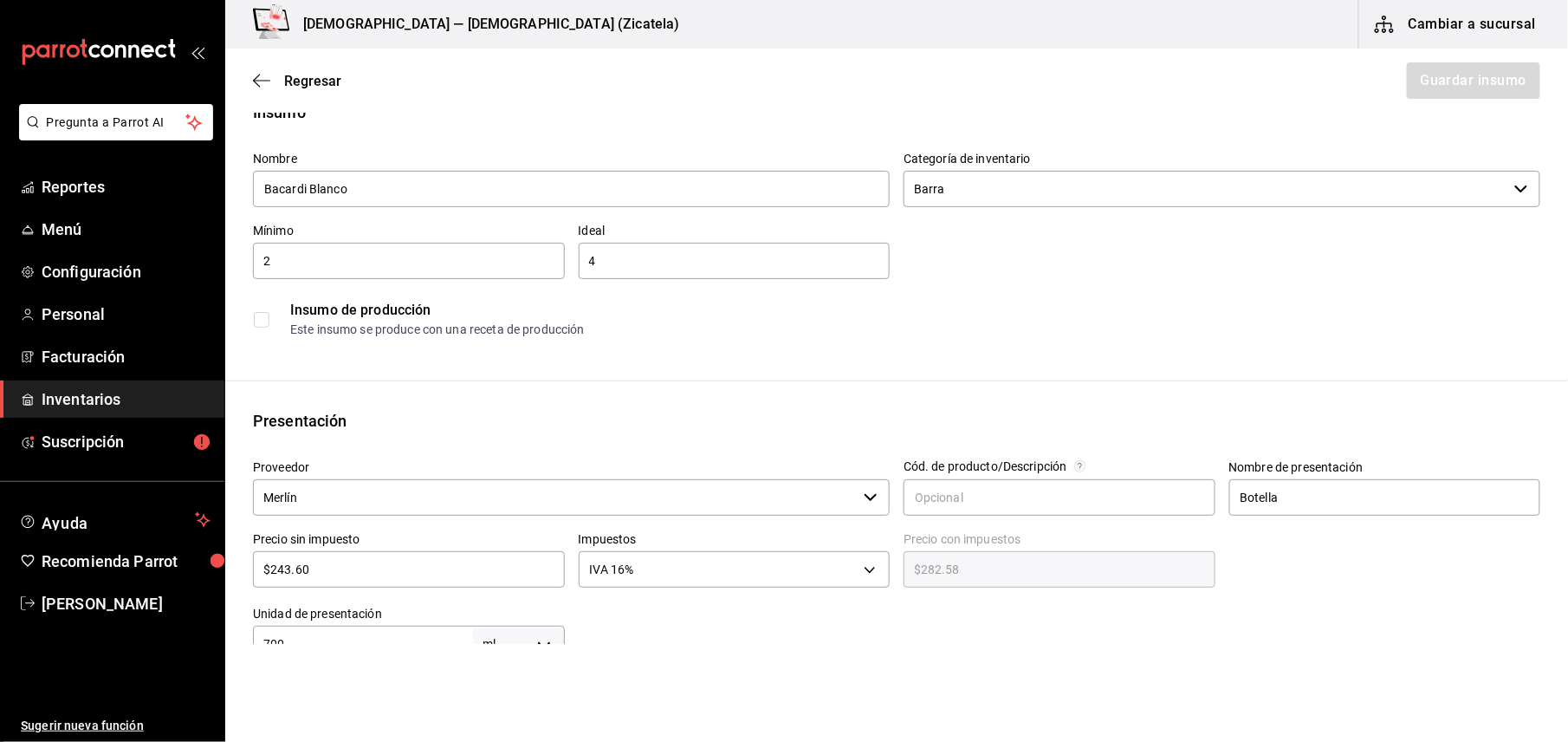
scroll to position [0, 0]
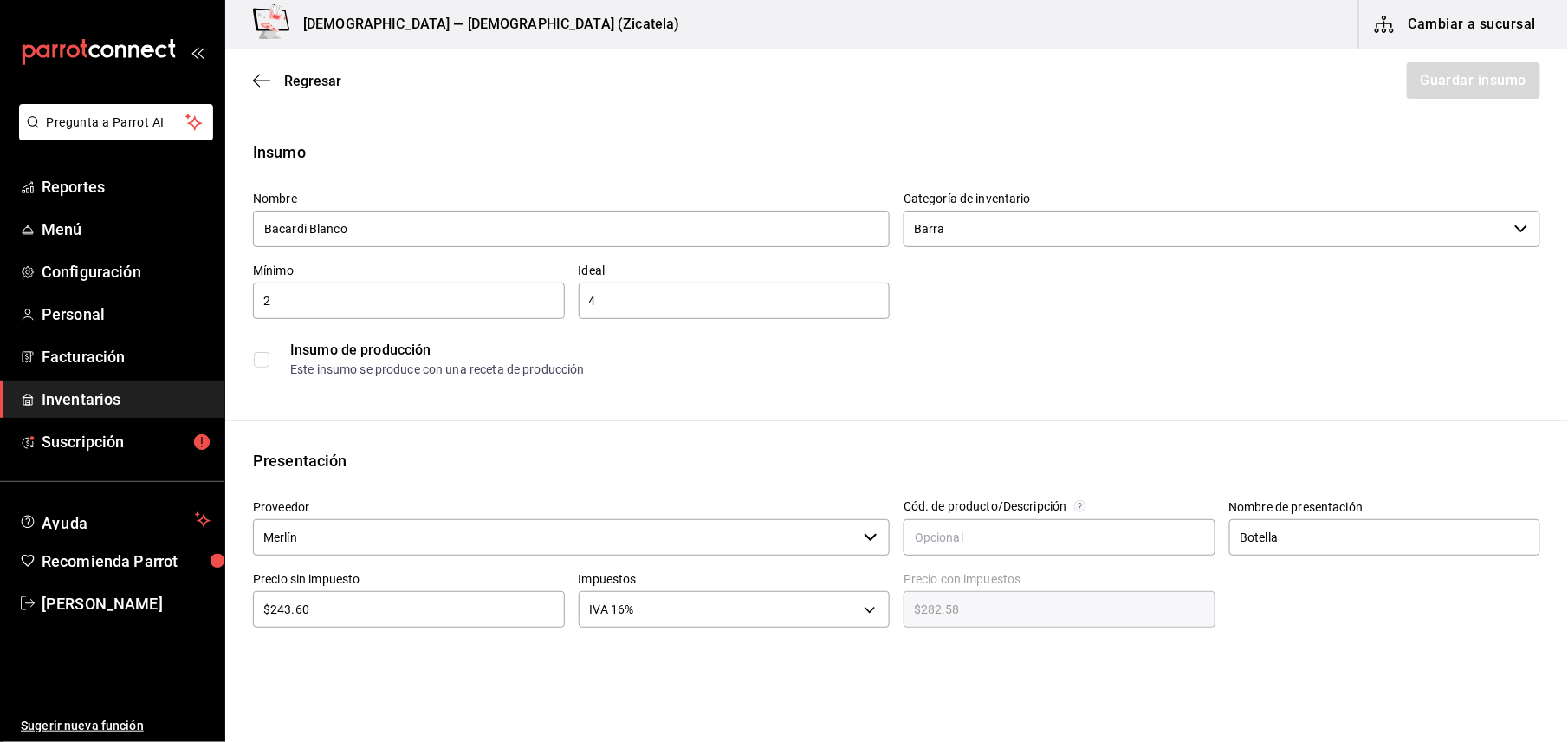
click at [314, 89] on div "Regresar Guardar insumo" at bounding box center [897, 81] width 1343 height 64
click at [314, 81] on span "Regresar" at bounding box center [312, 81] width 57 height 16
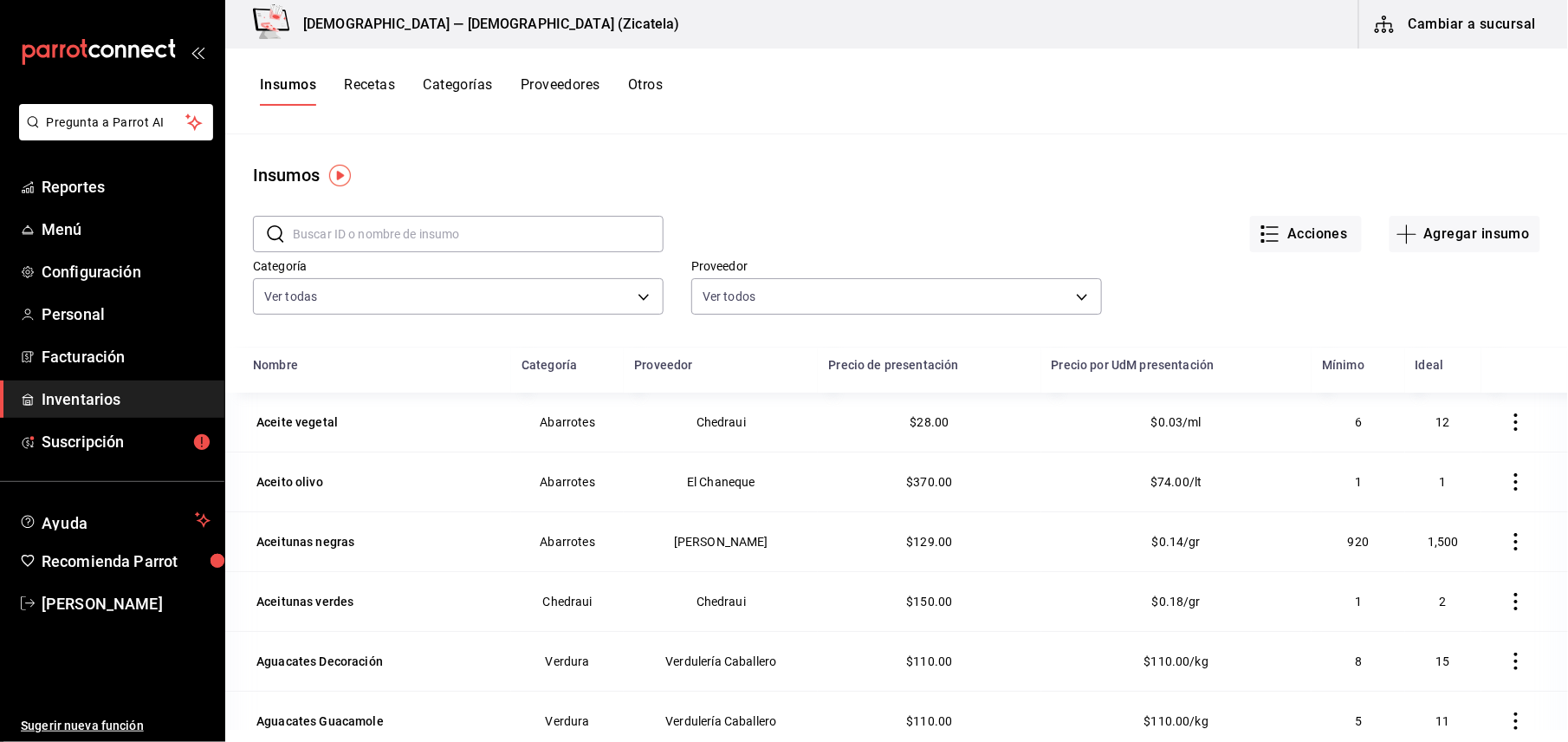
click at [948, 12] on button "Cambiar a sucursal" at bounding box center [1456, 24] width 195 height 49
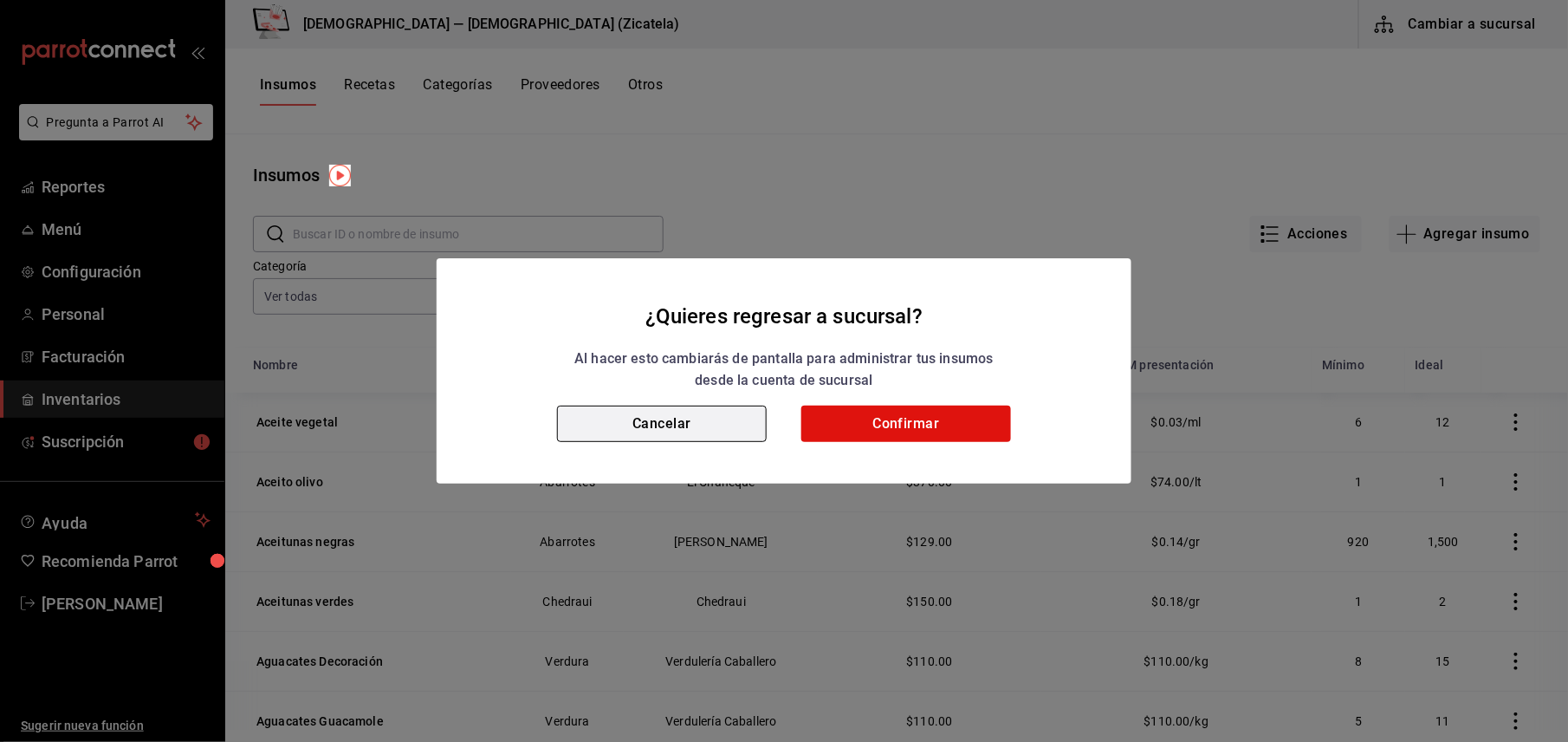
click at [721, 423] on button "Cancelar" at bounding box center [662, 423] width 210 height 36
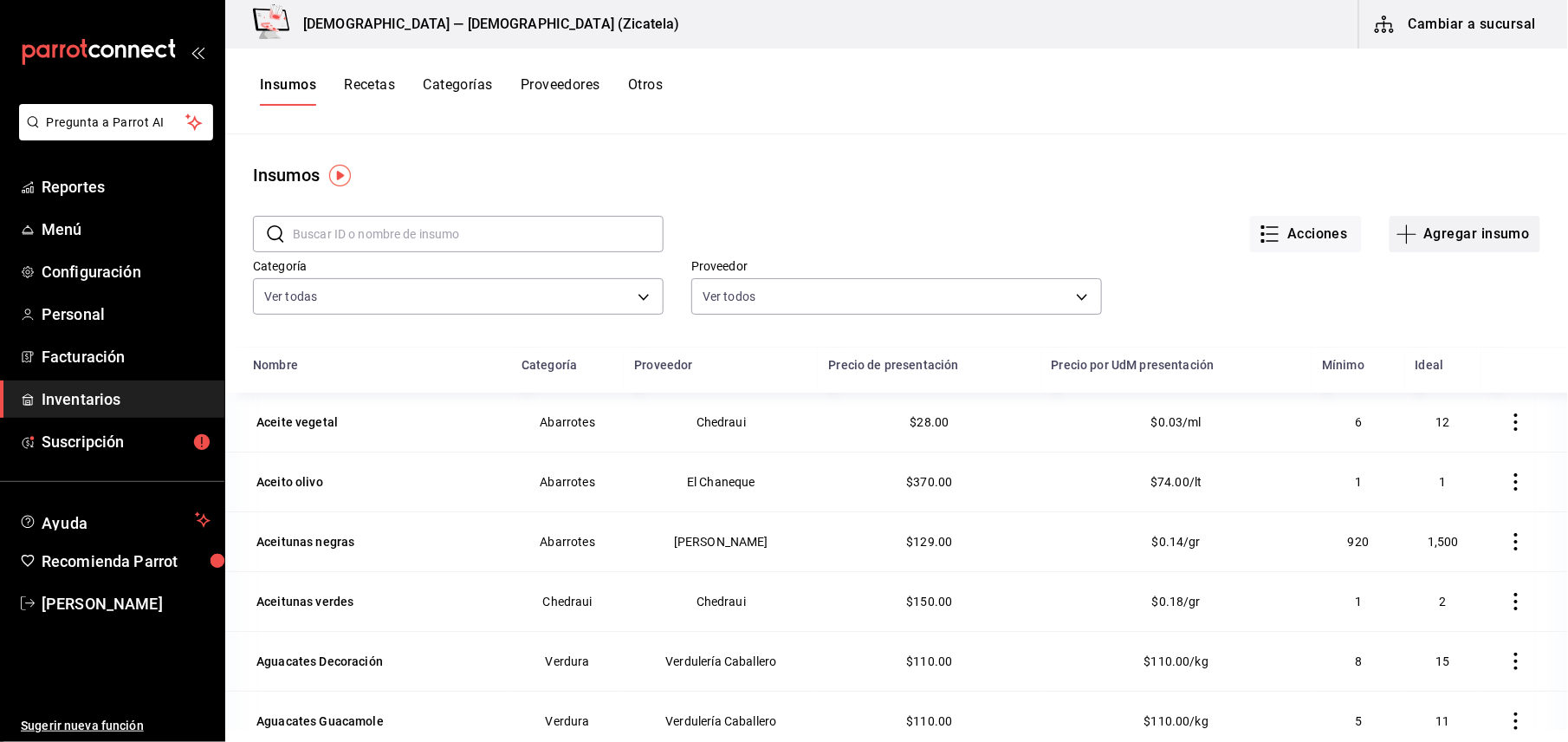
click at [948, 236] on button "Agregar insumo" at bounding box center [1465, 233] width 151 height 36
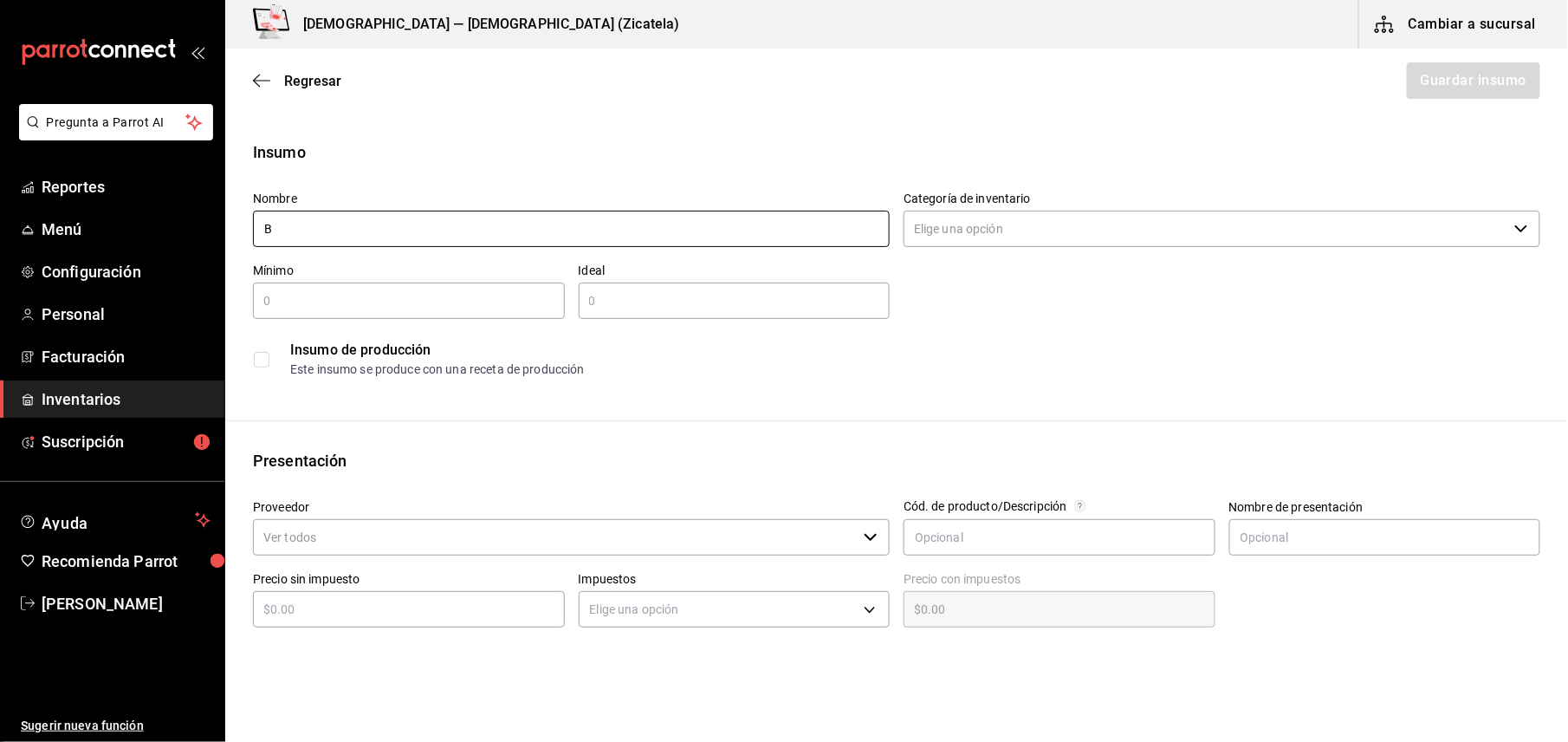
type input "Bacardi Blanco"
type input "2"
type input "4"
type input "Botella"
type input "$290"
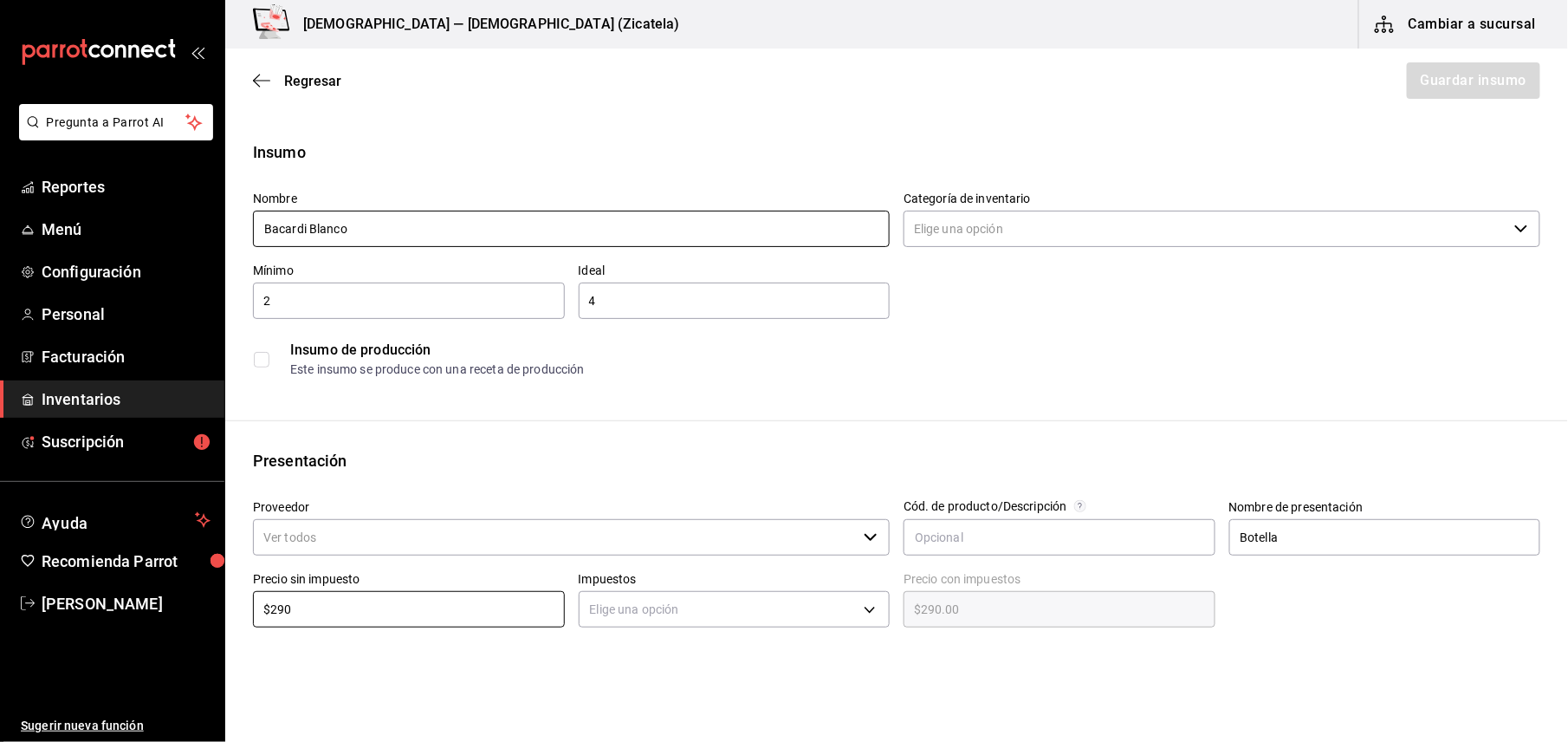
type input "$290.00"
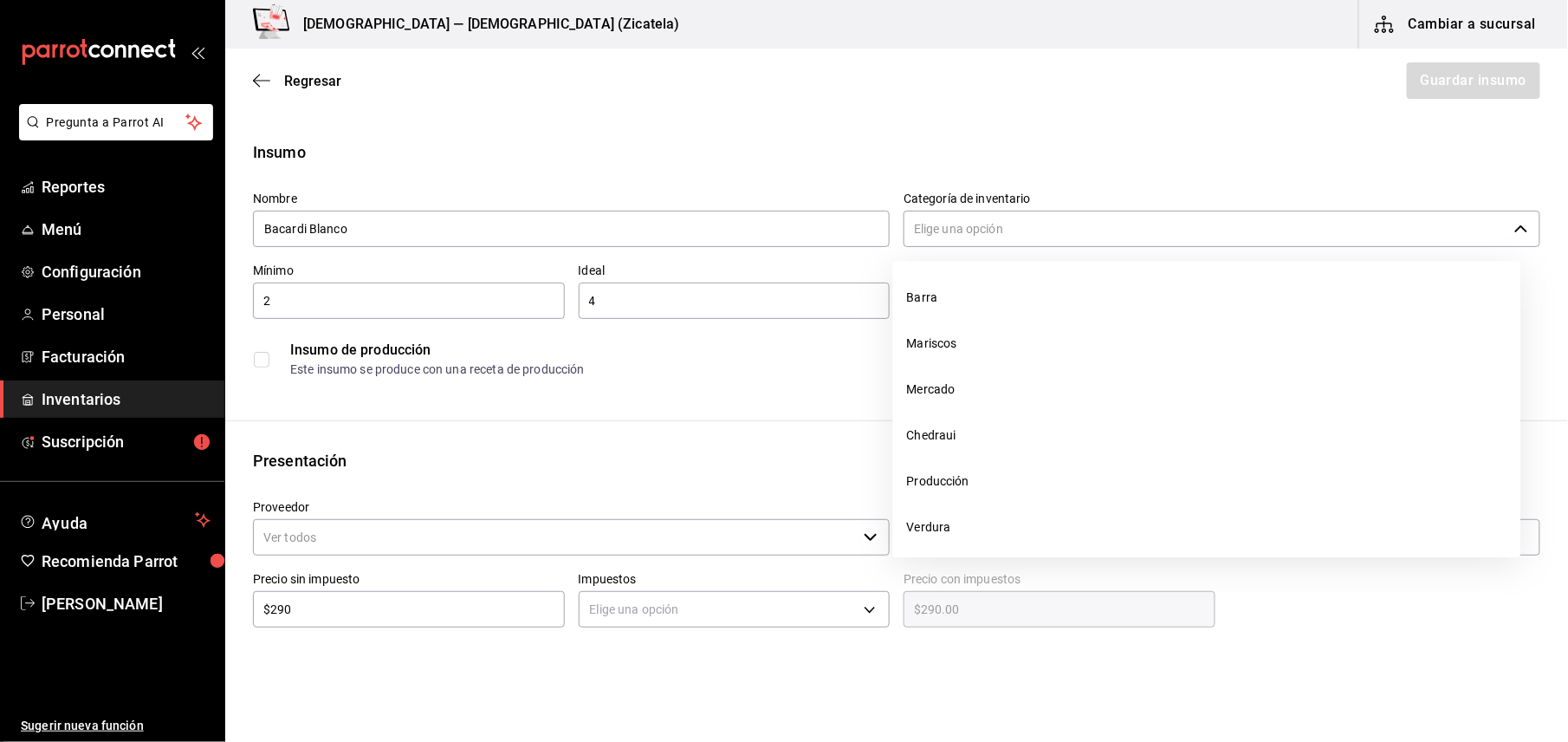
click at [932, 227] on input "Categoría de inventario" at bounding box center [1205, 229] width 603 height 36
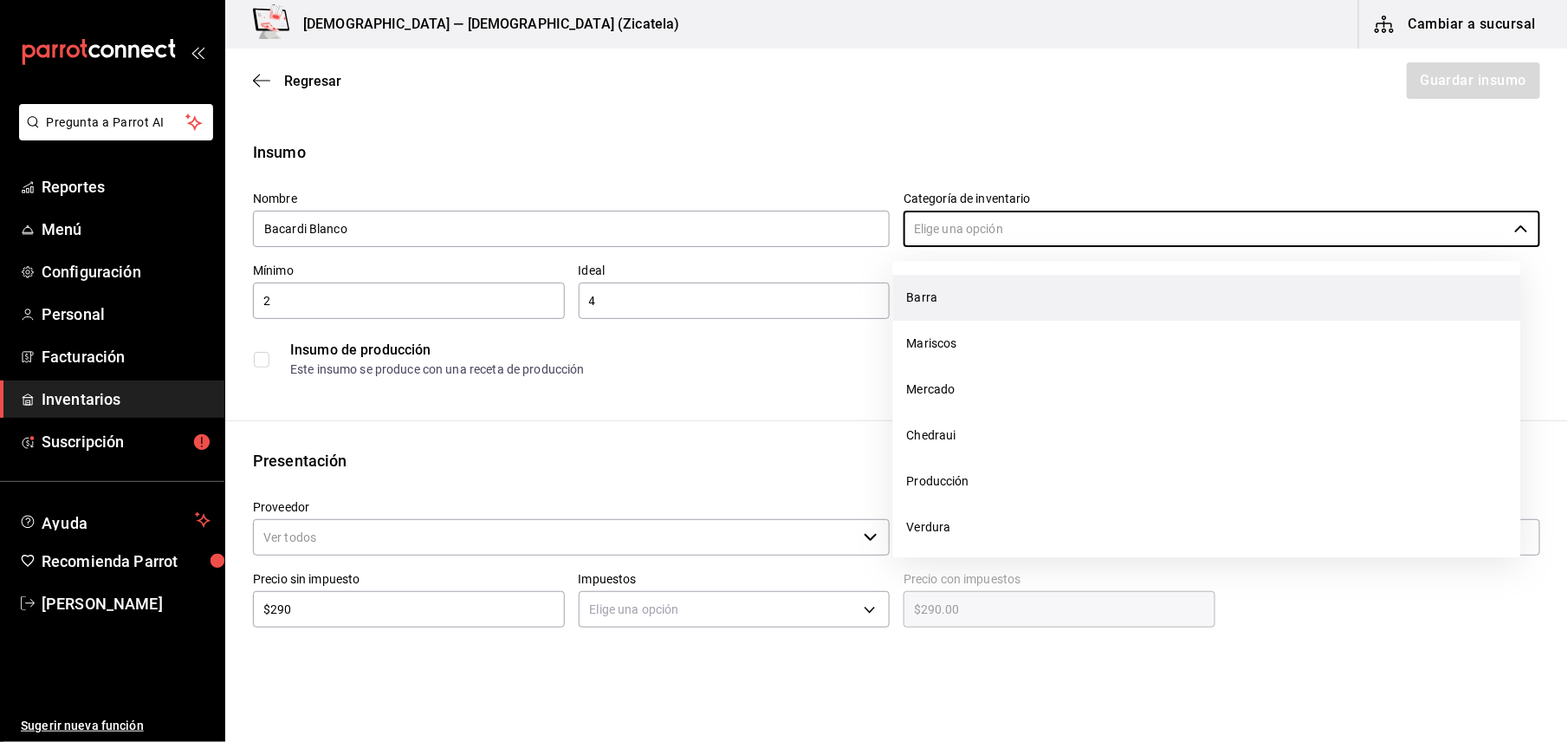
click at [925, 292] on li "Barra" at bounding box center [1207, 297] width 628 height 46
type input "Barra"
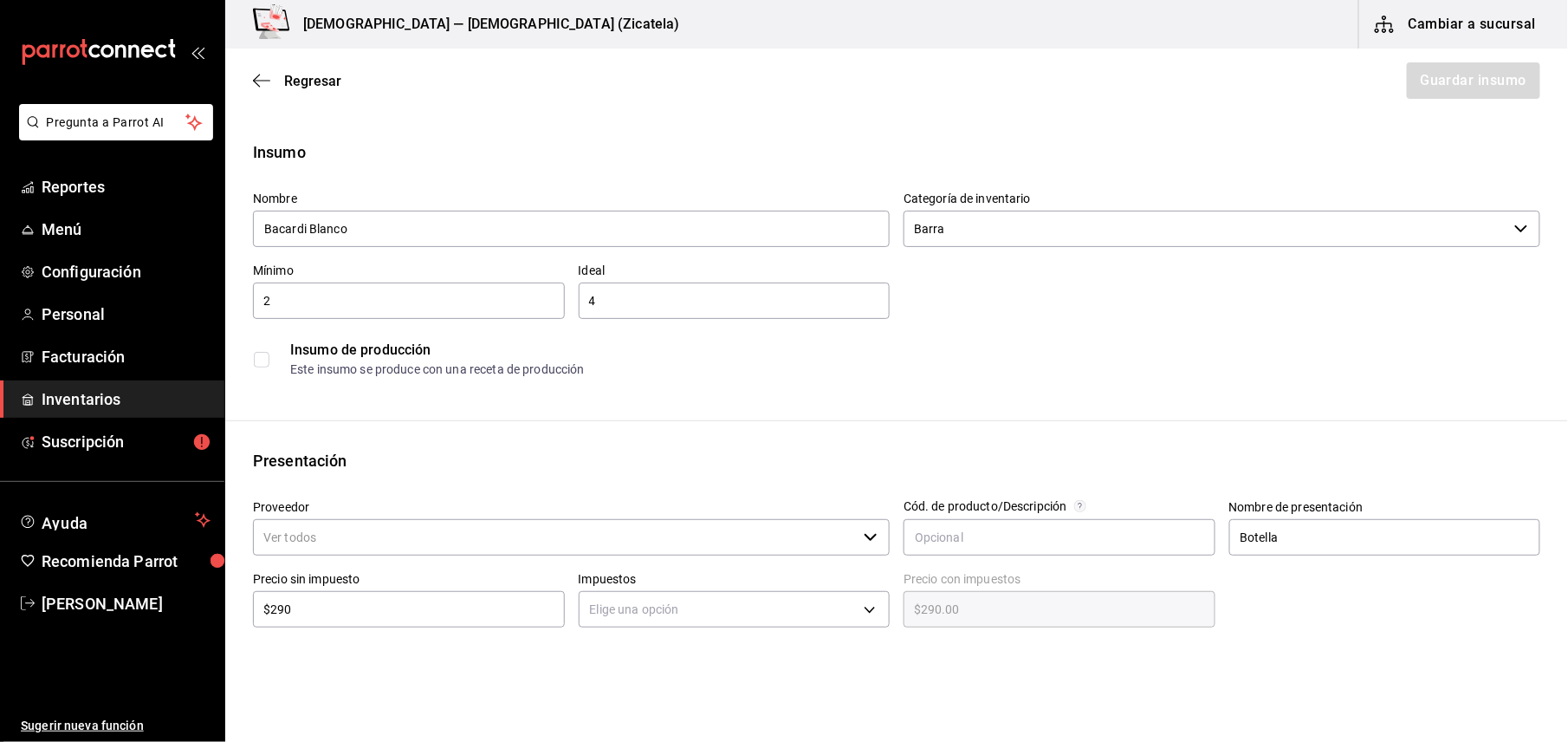
click at [423, 296] on input "2" at bounding box center [409, 300] width 312 height 21
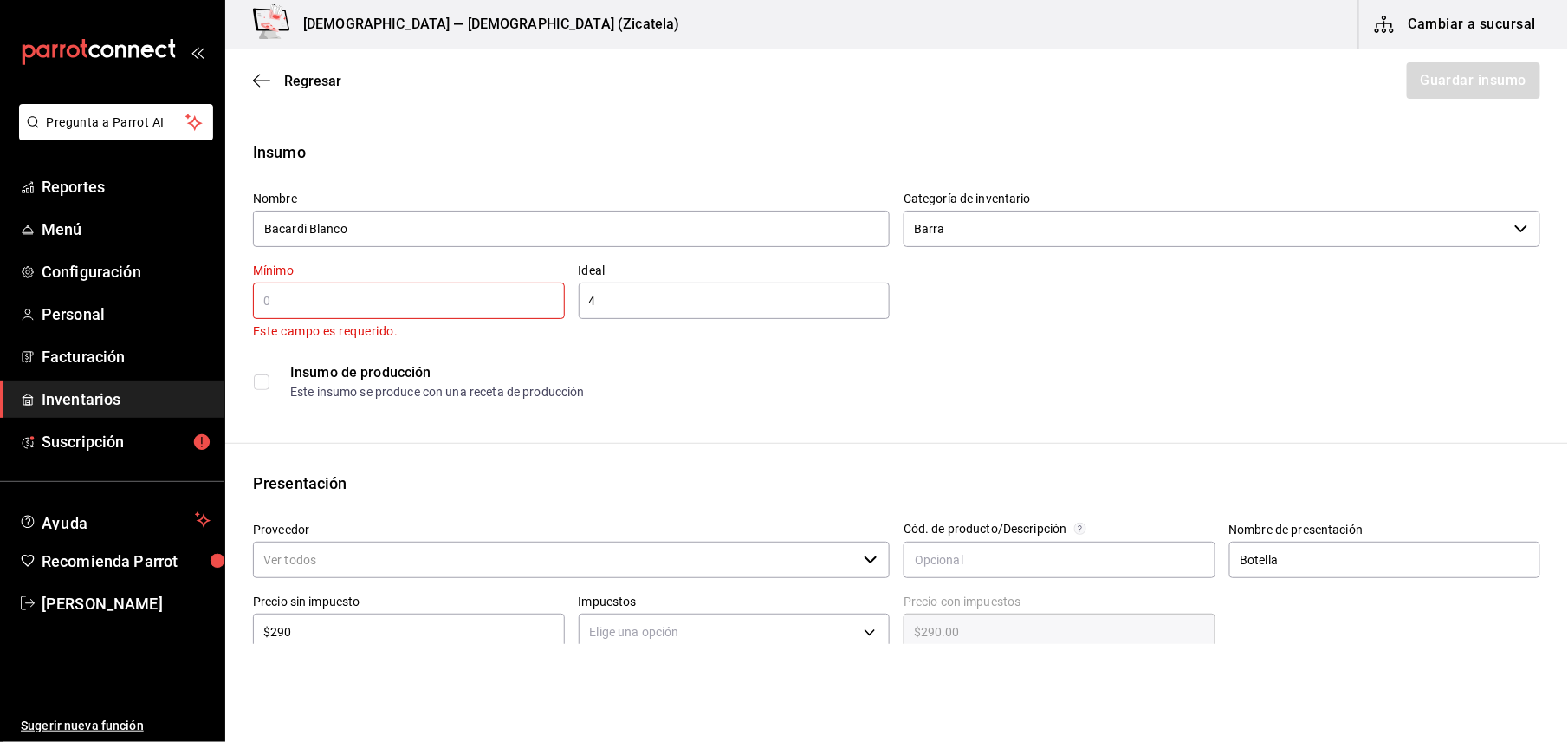
type input "2"
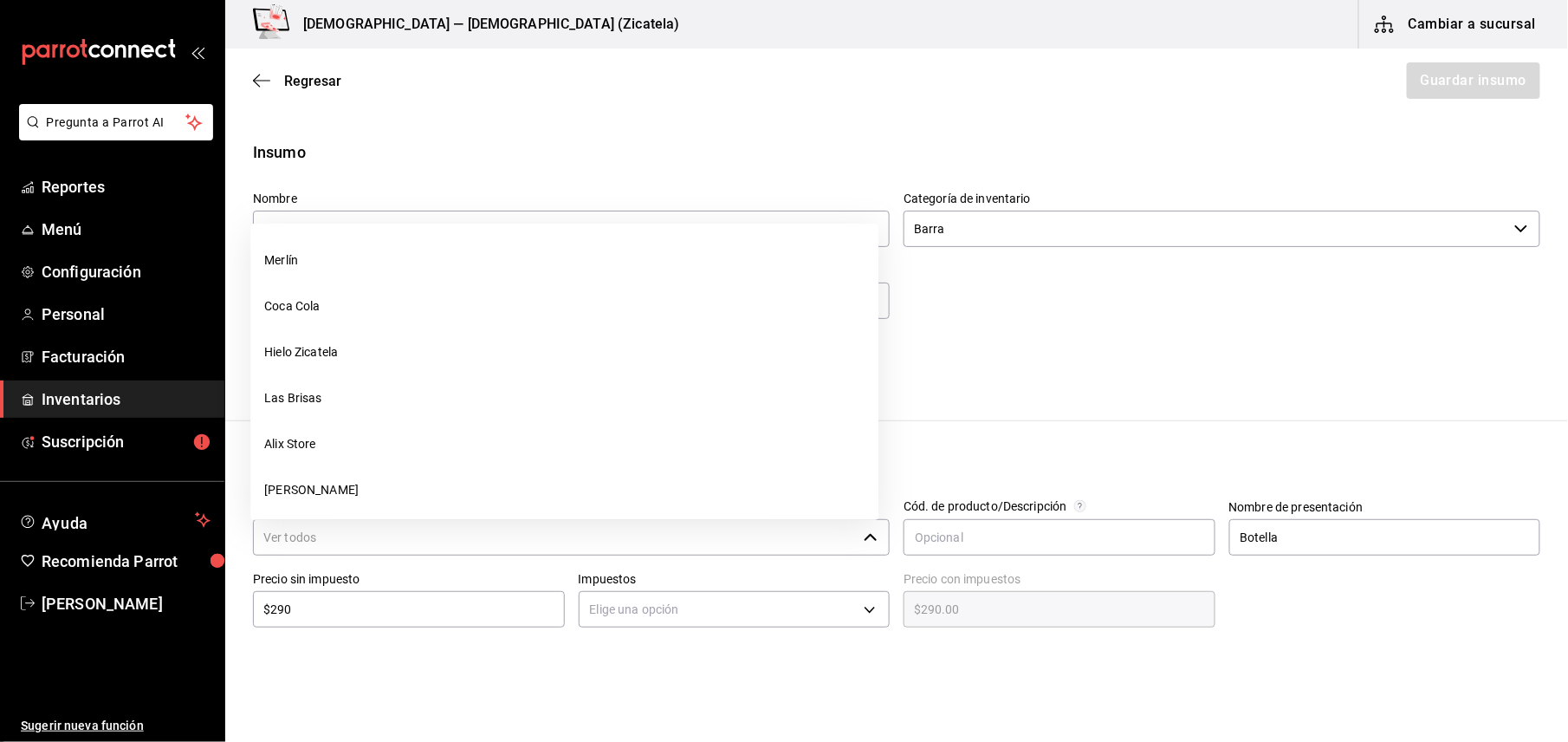
click at [345, 532] on input "Proveedor" at bounding box center [555, 537] width 603 height 36
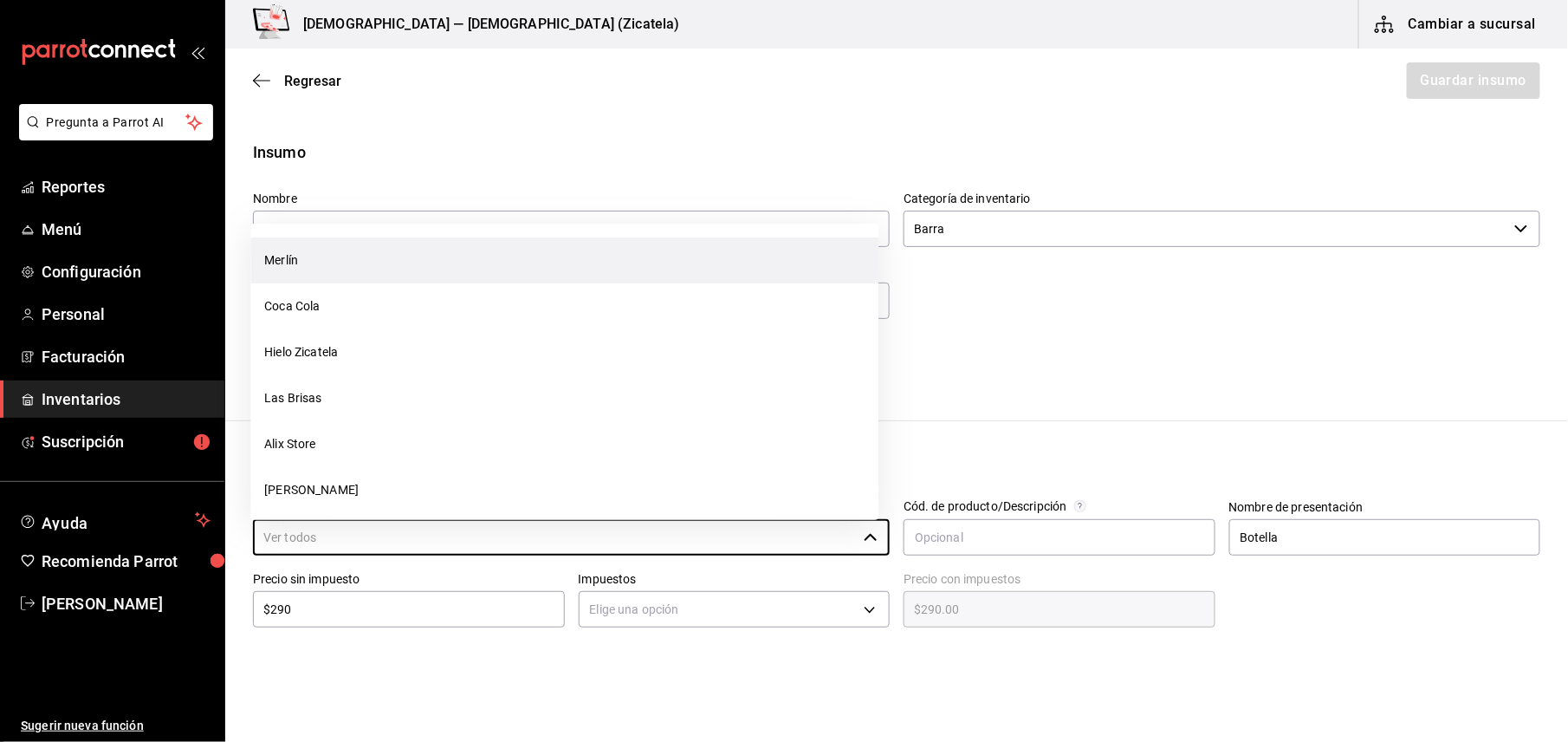
click at [347, 254] on li "Merlín" at bounding box center [565, 260] width 628 height 46
type input "Merlín"
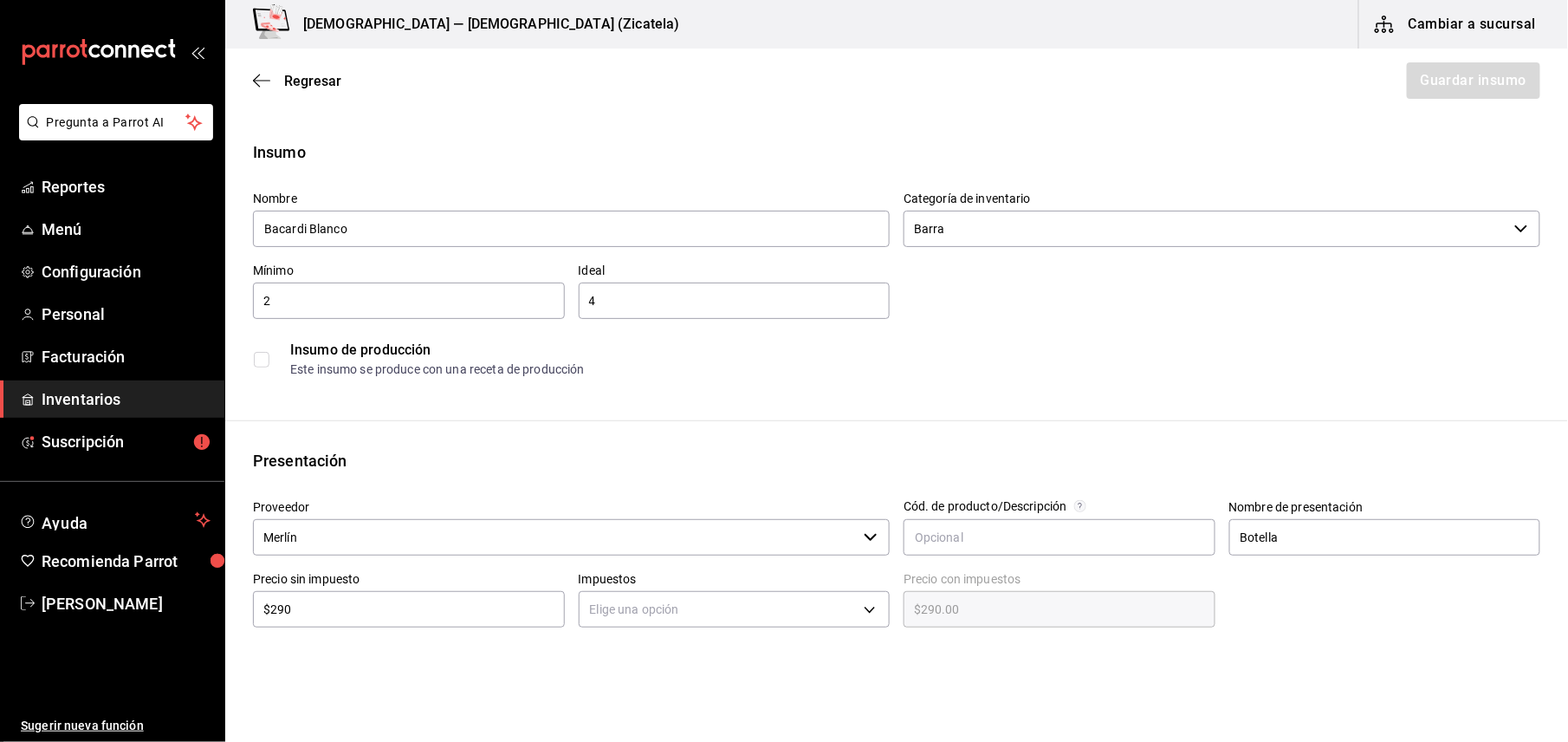
click at [508, 601] on input "$290" at bounding box center [409, 609] width 312 height 21
type input "$29"
type input "$29.00"
type input "$2"
type input "$2.00"
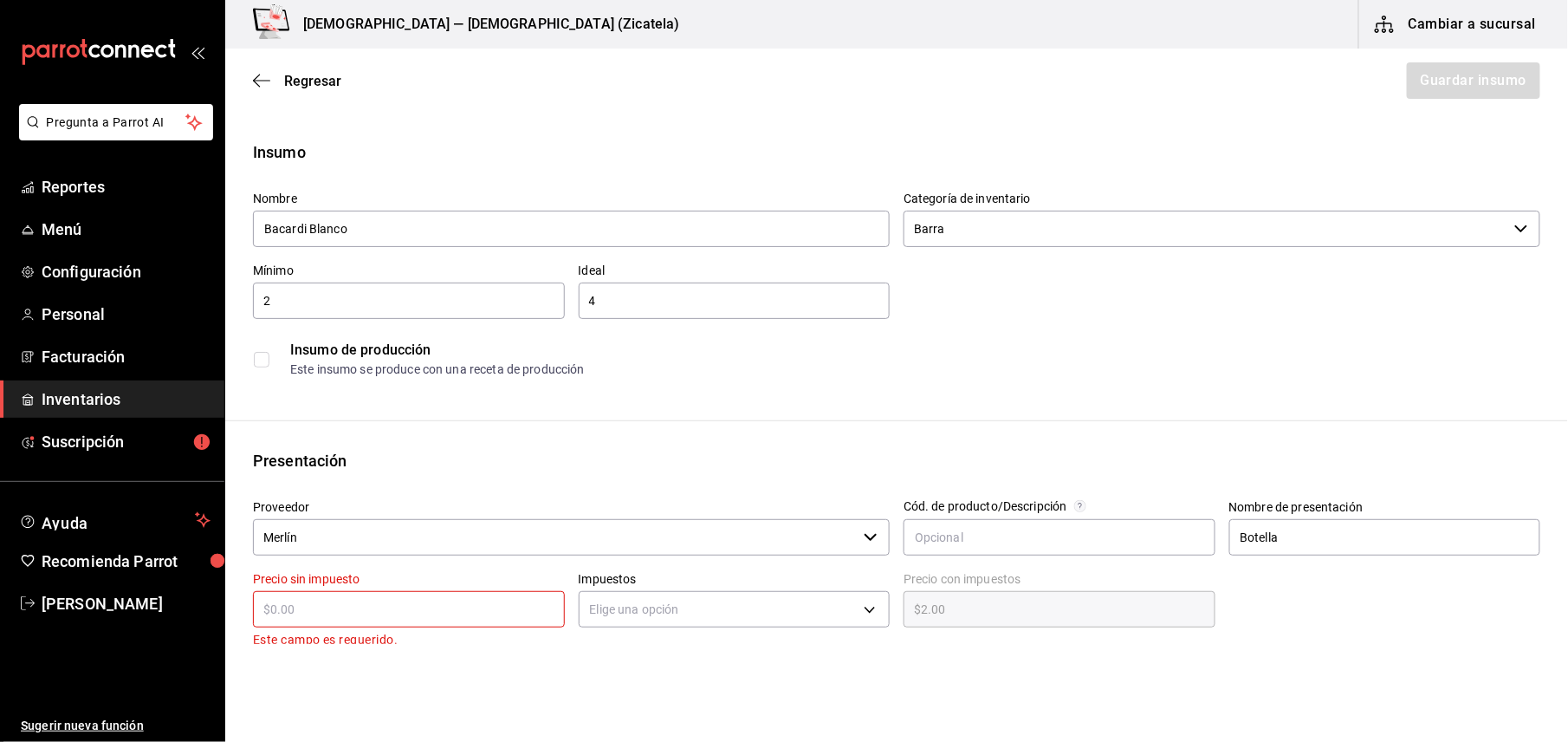
type input "$0.00"
type input "$2"
type input "$2.00"
type input "$24"
type input "$24.00"
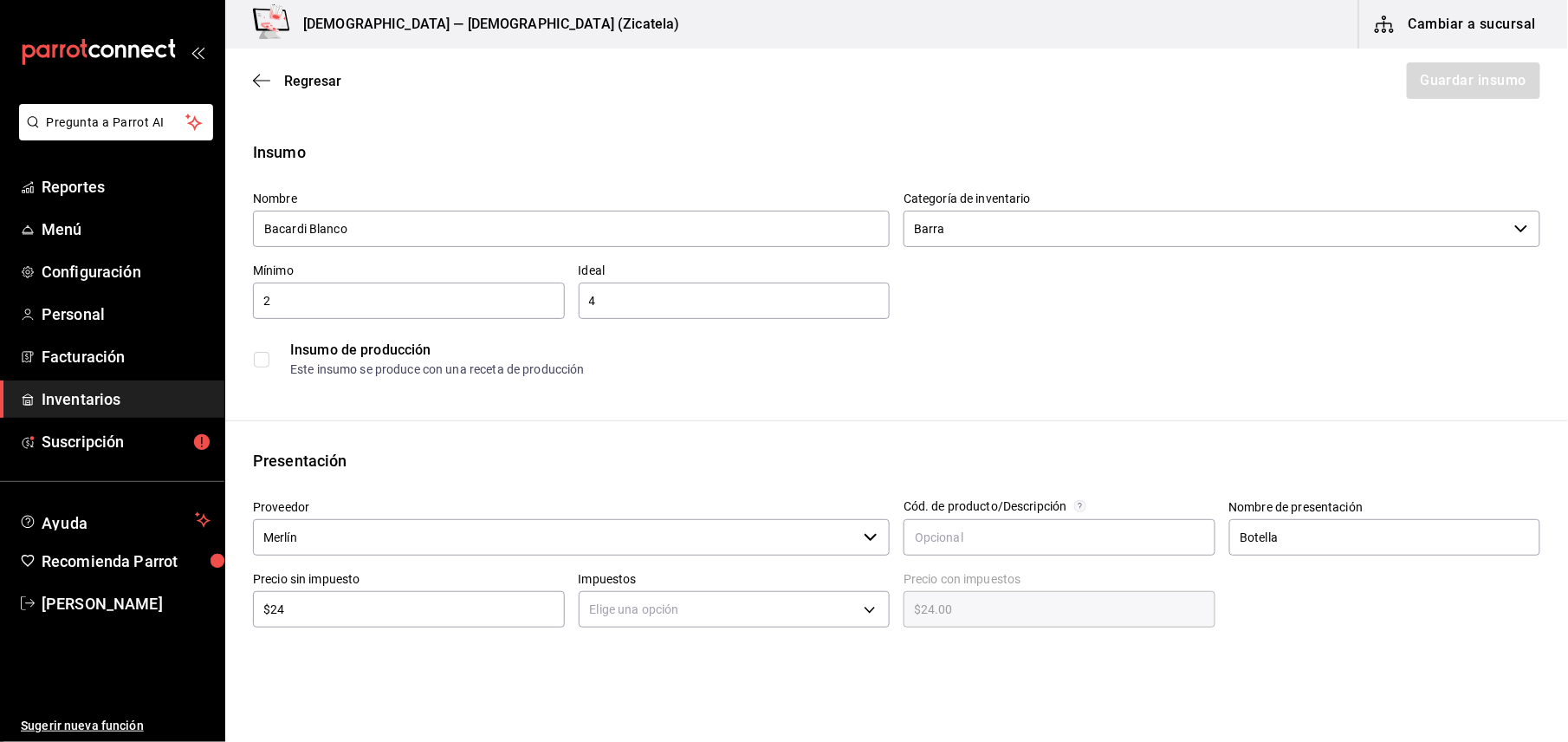
type input "$243"
type input "$243.00"
type input "$243.6"
type input "$243.60"
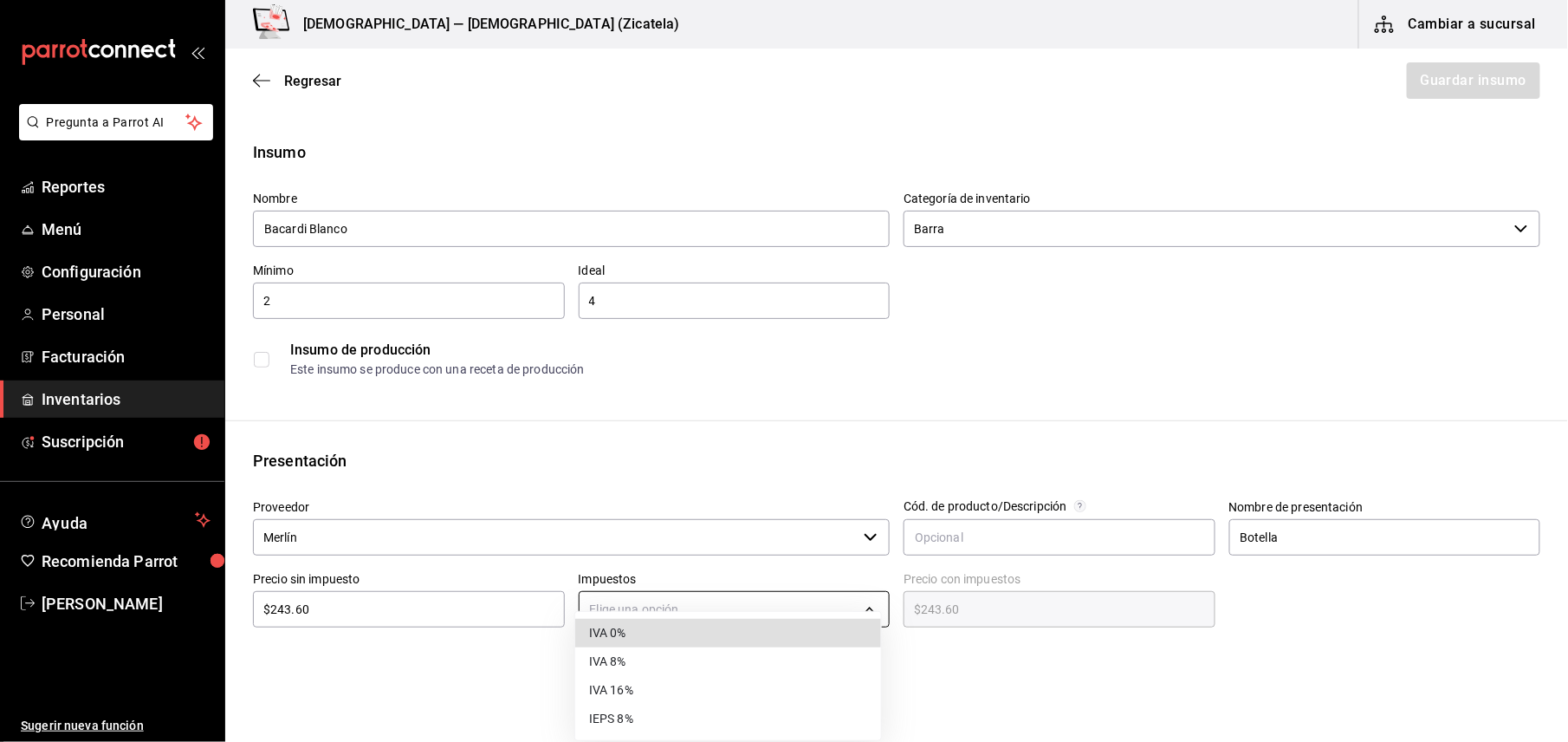
click at [852, 615] on body "Pregunta a Parrot AI Reportes Menú Configuración Personal Facturación Inventari…" at bounding box center [784, 321] width 1568 height 643
click at [644, 693] on li "IVA 16%" at bounding box center [728, 690] width 306 height 29
type input "IVA_16"
type input "$282.58"
click at [722, 643] on html "Pregunta a Parrot AI Reportes Menú Configuración Personal Facturación Inventari…" at bounding box center [784, 321] width 1568 height 643
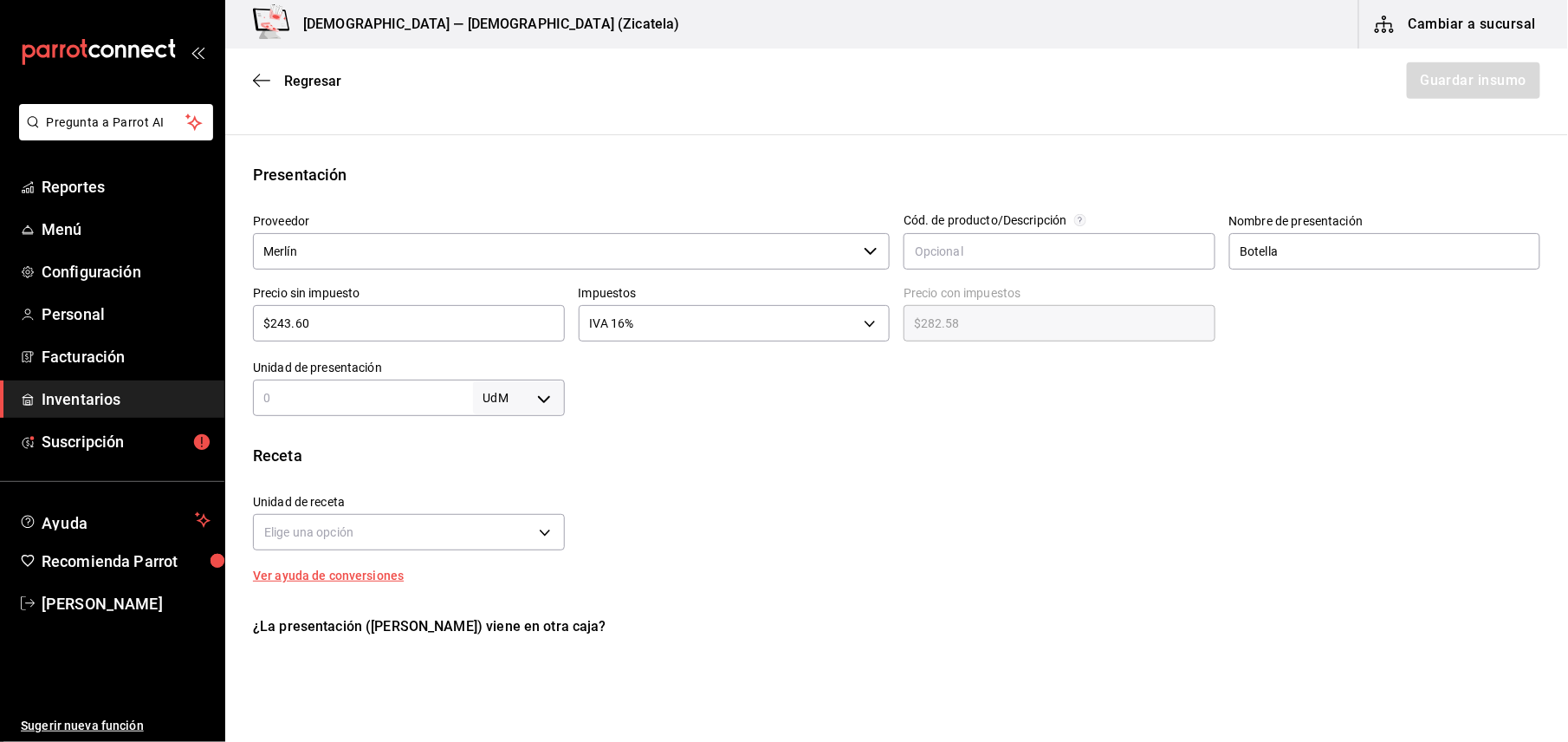
scroll to position [296, 0]
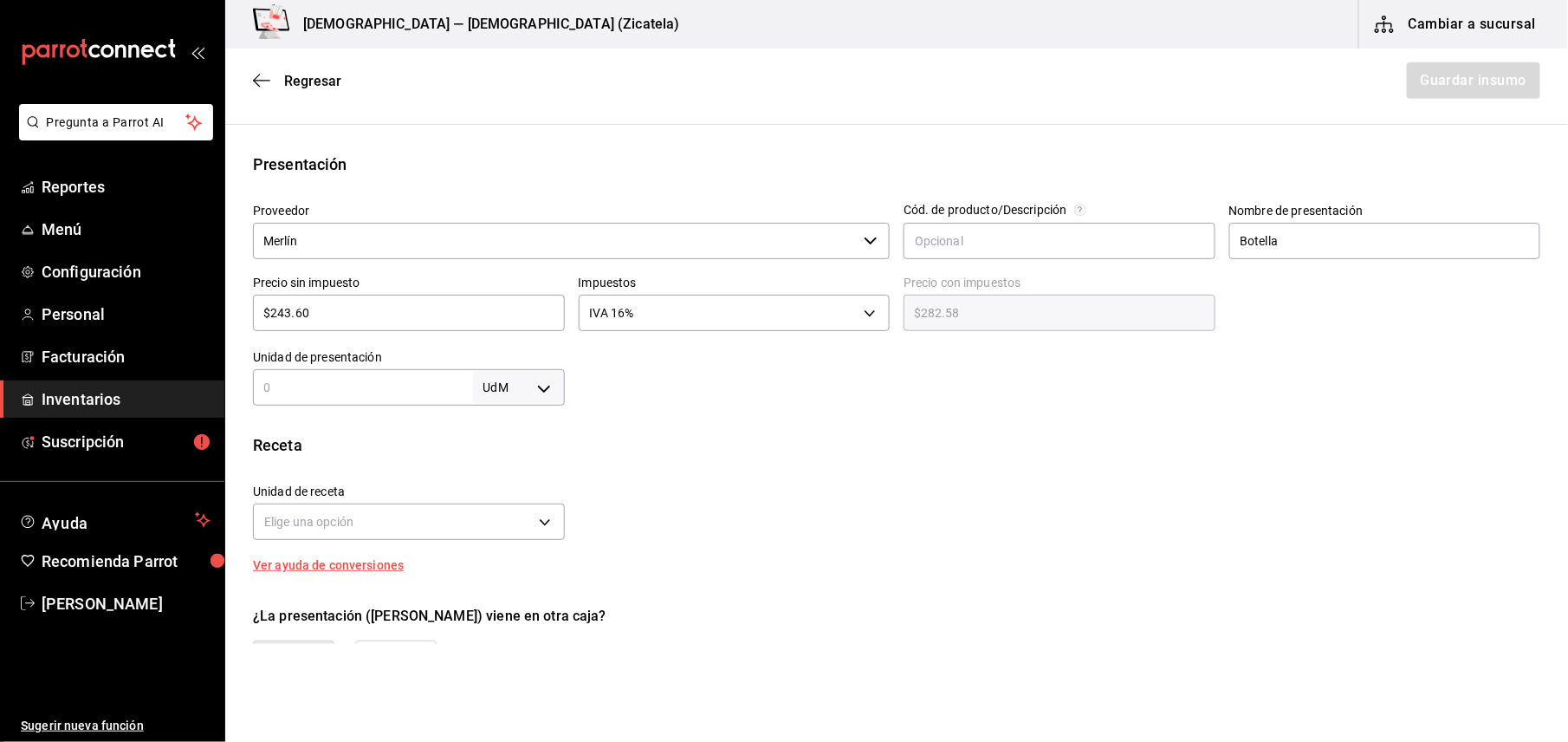
click at [381, 390] on input "text" at bounding box center [363, 386] width 220 height 21
type input "700"
click at [530, 392] on body "Pregunta a Parrot AI Reportes Menú Configuración Personal Facturación Inventari…" at bounding box center [784, 321] width 1568 height 643
click at [503, 549] on li "ml" at bounding box center [515, 554] width 90 height 29
type input "MILLILITER"
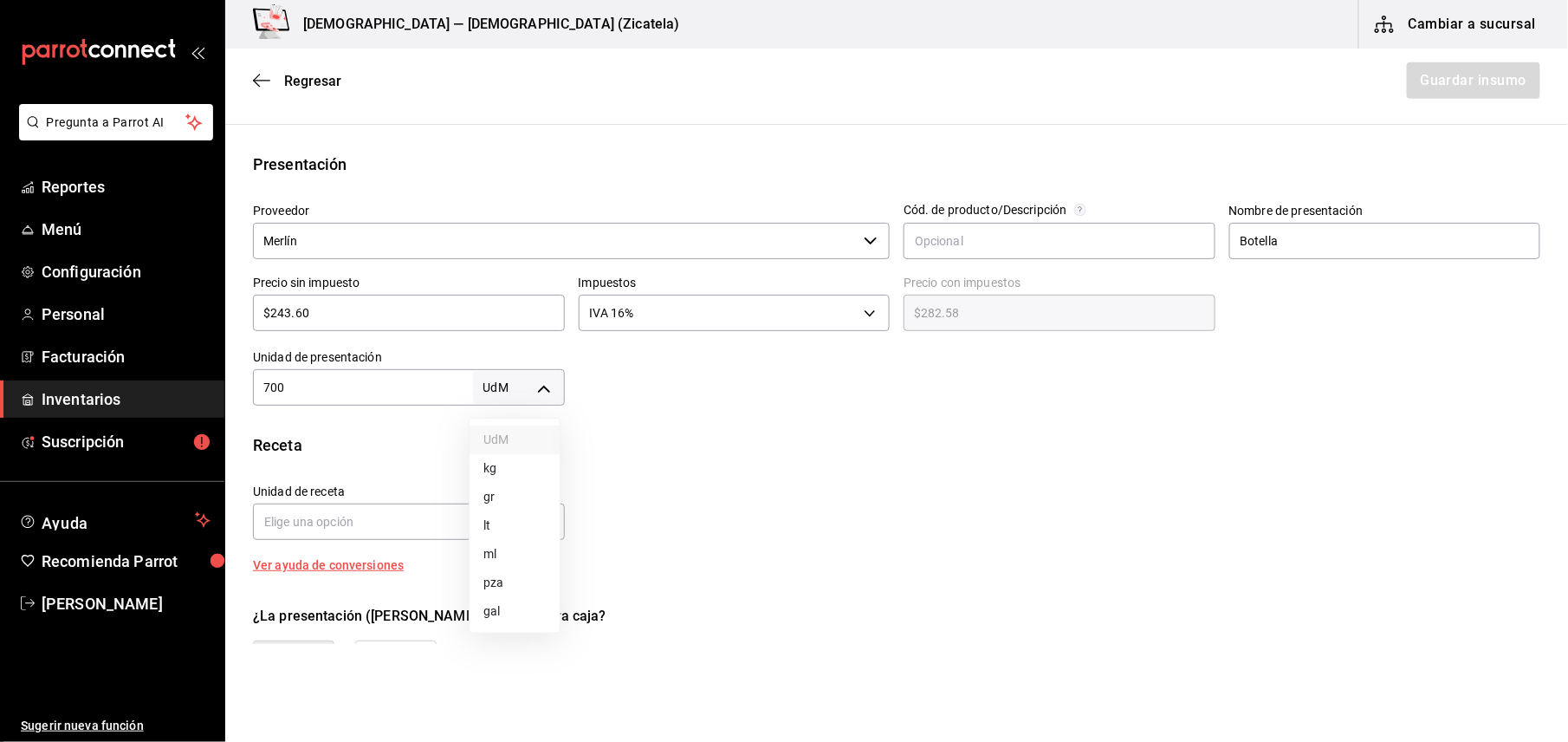
type input "MILLILITER"
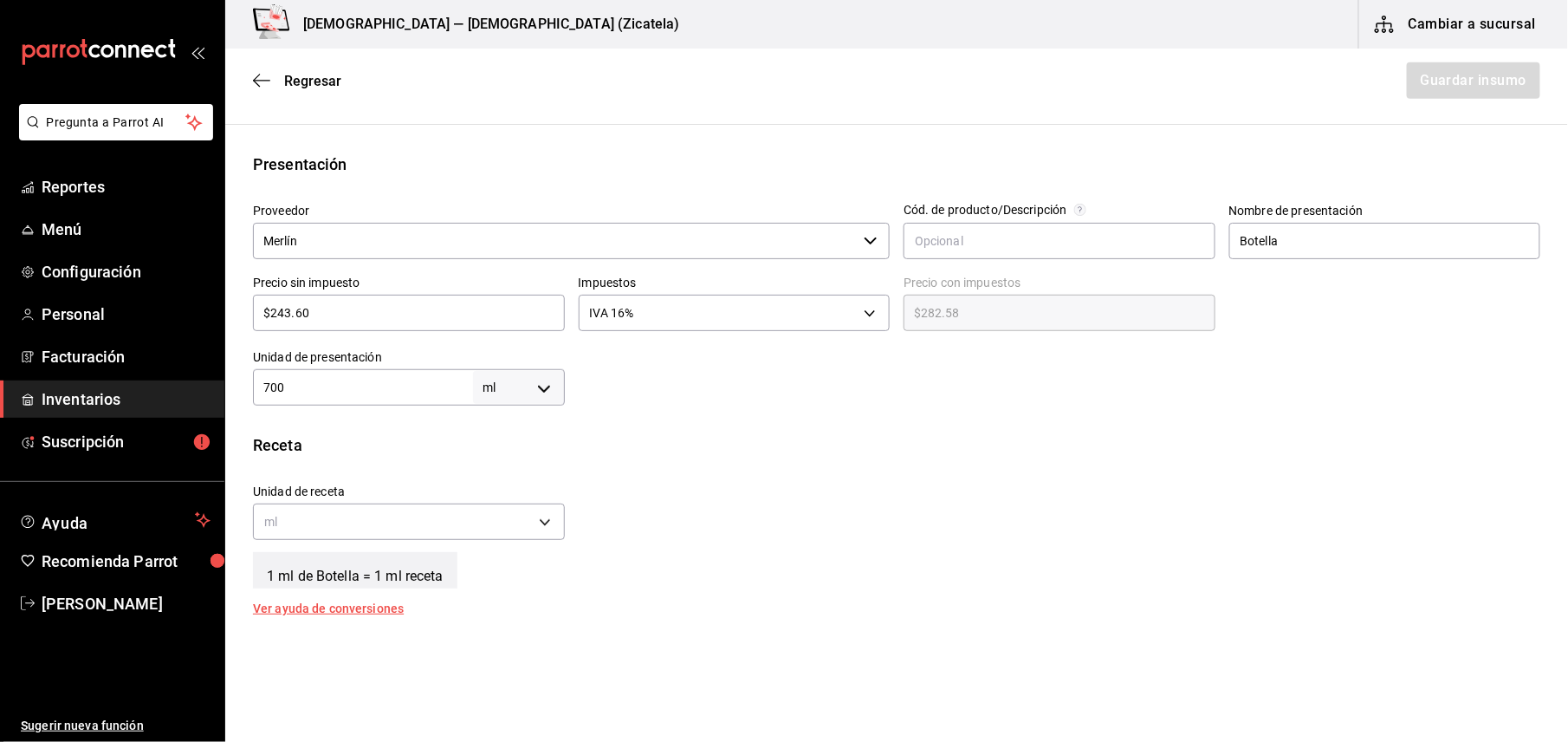
type input "700"
click at [492, 584] on div "1 ml de Botella = 1 ml receta" at bounding box center [897, 566] width 1288 height 43
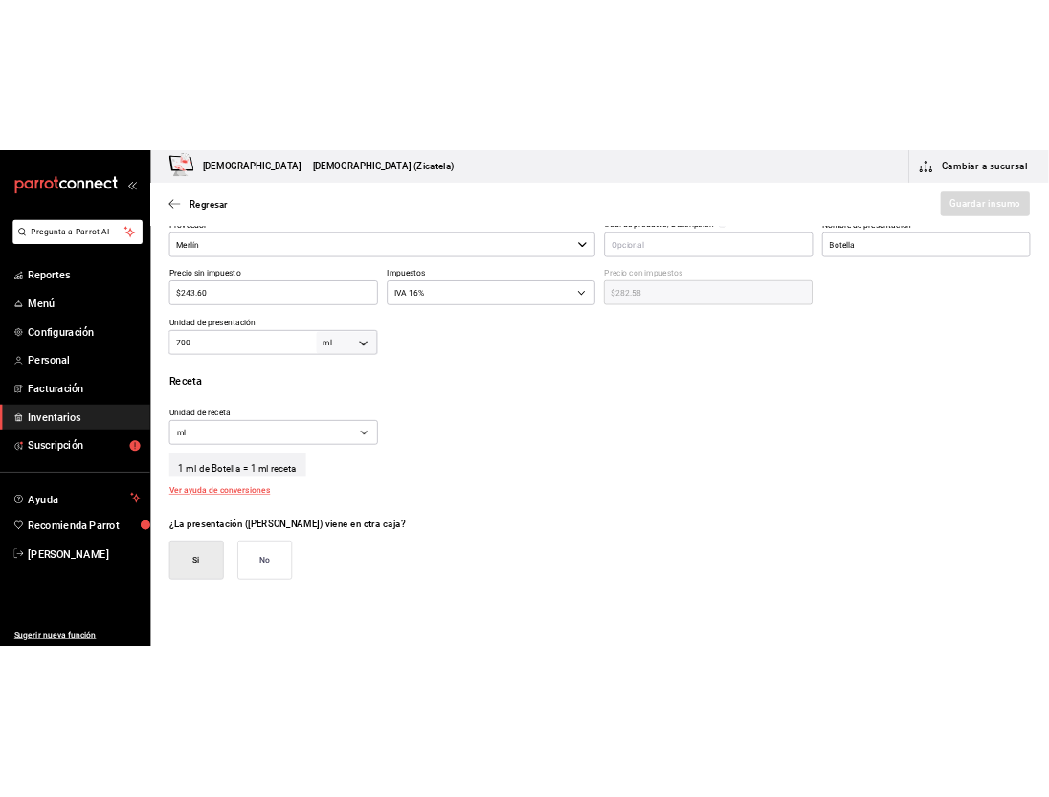
scroll to position [481, 0]
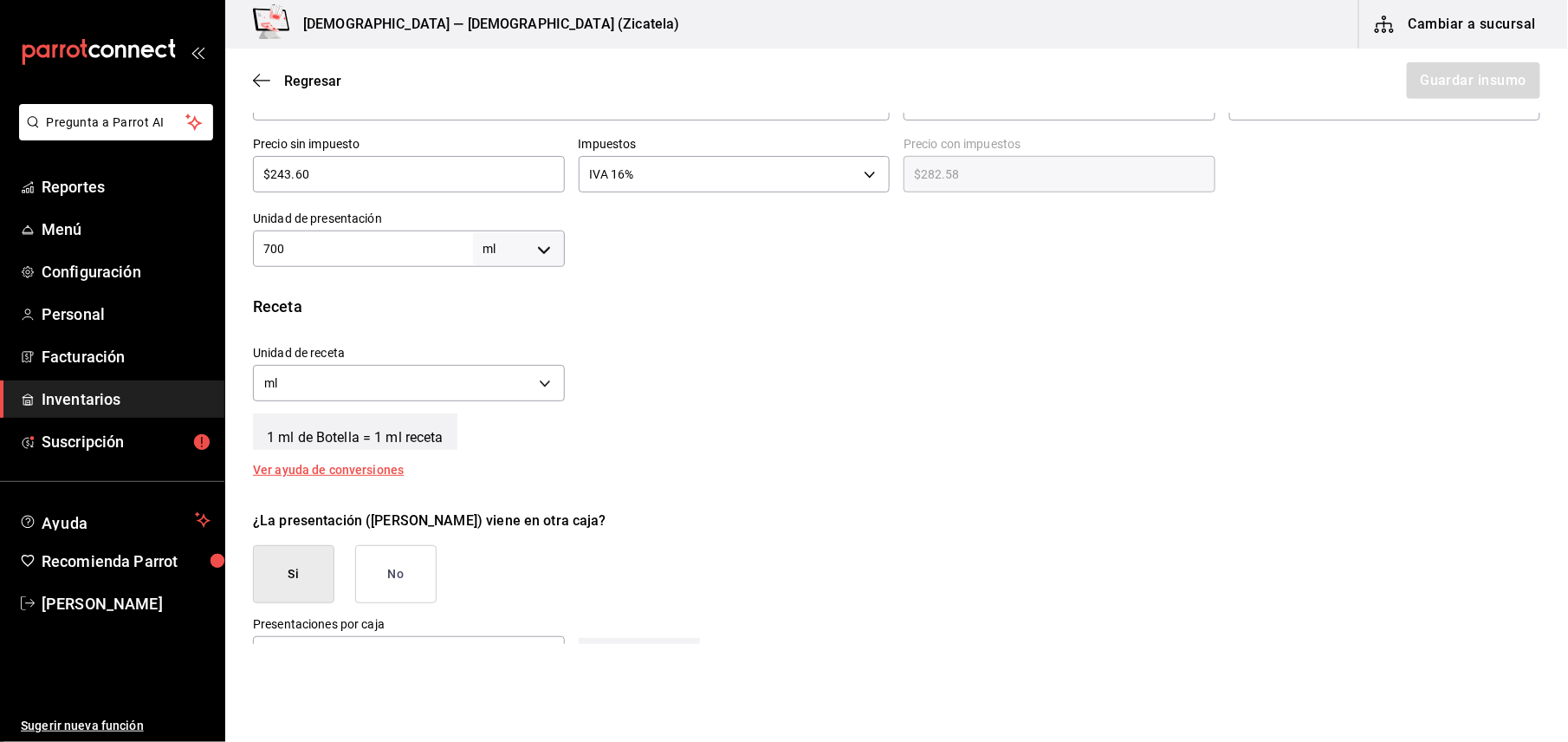
click at [409, 579] on button "No" at bounding box center [396, 574] width 81 height 58
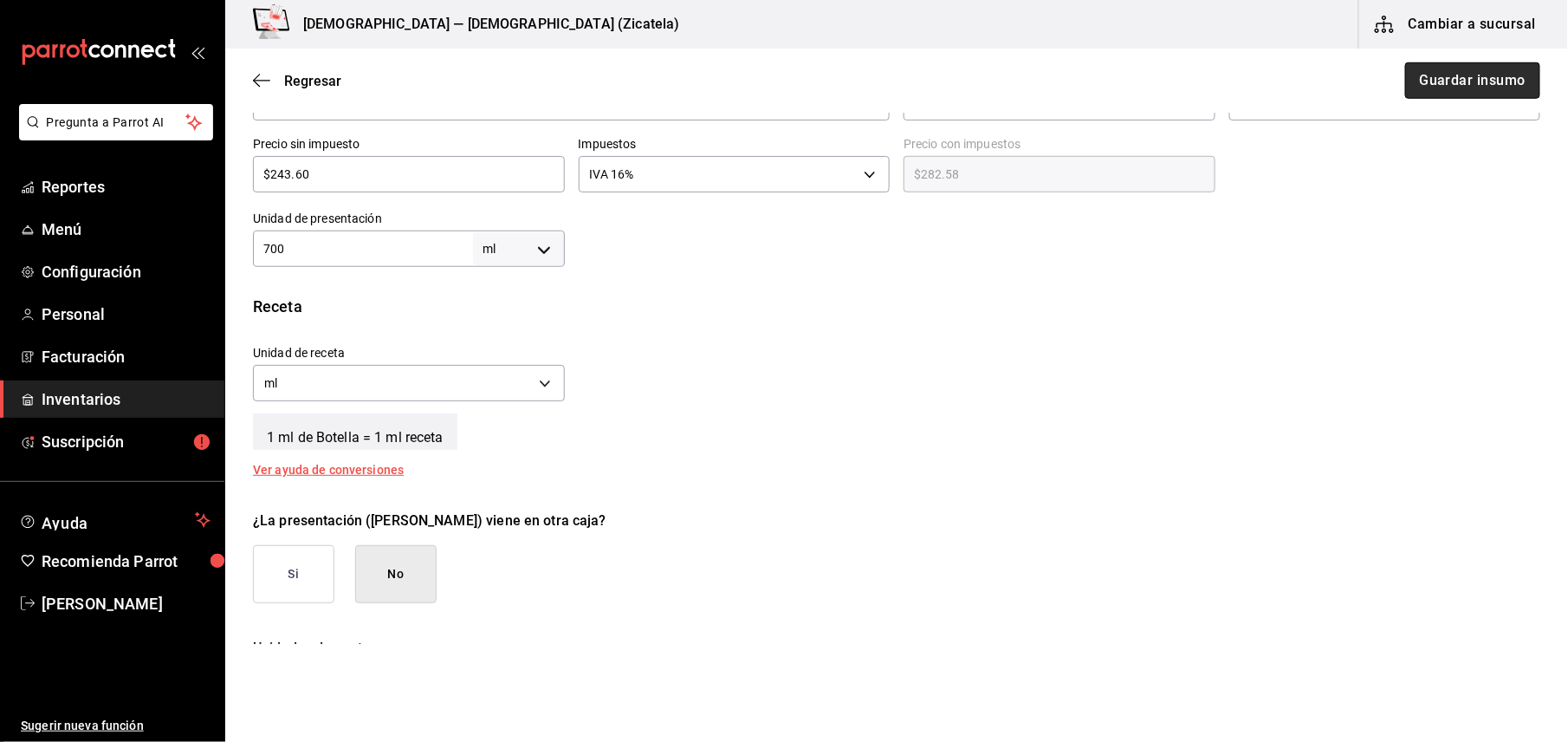
click at [948, 98] on button "Guardar insumo" at bounding box center [1472, 81] width 135 height 36
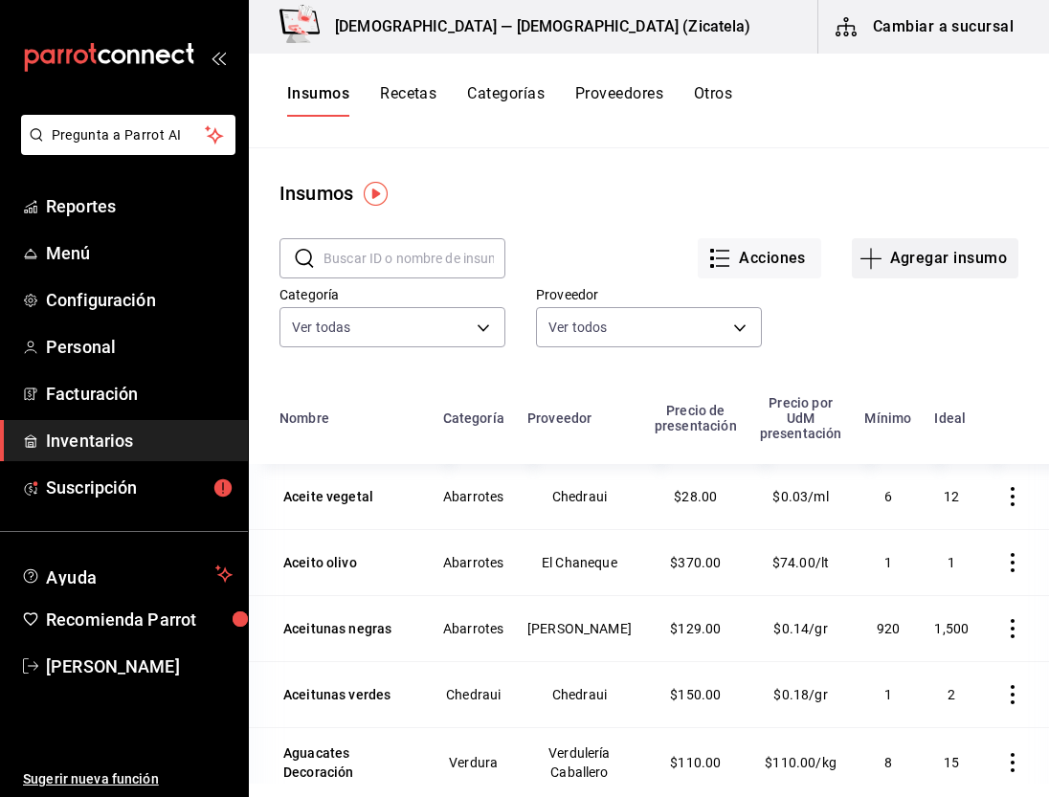
click at [890, 253] on button "Agregar insumo" at bounding box center [935, 258] width 167 height 40
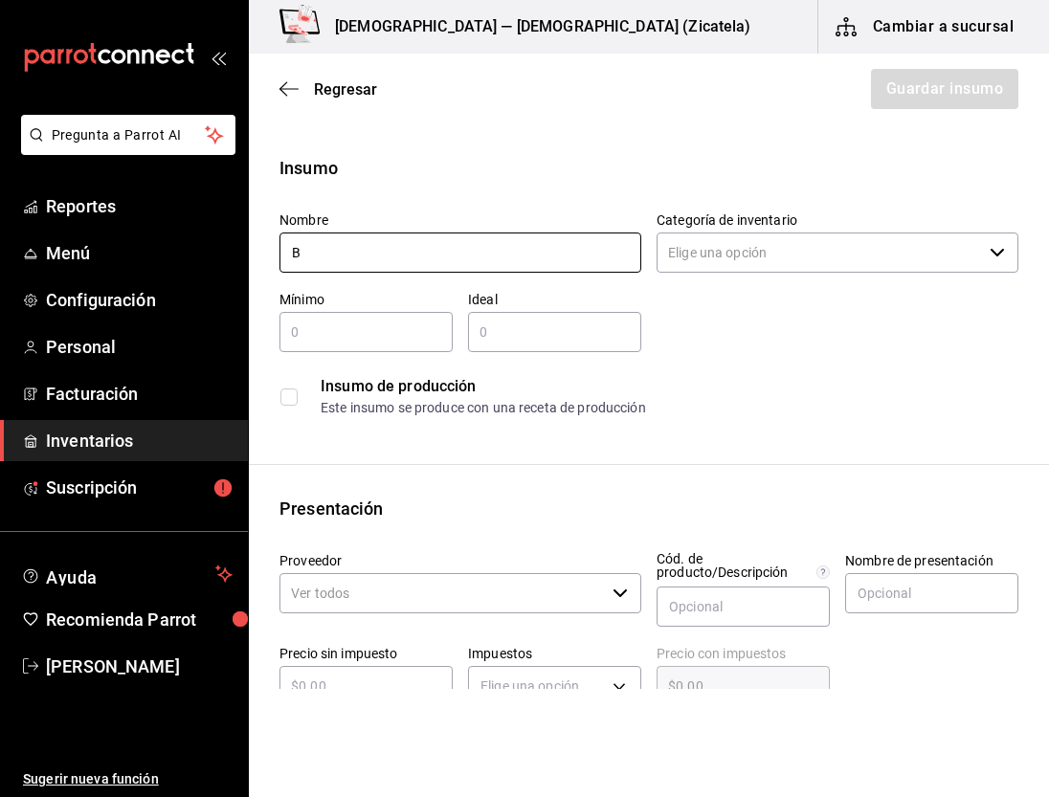
click at [509, 245] on input "B" at bounding box center [461, 253] width 362 height 40
click at [458, 257] on input "B" at bounding box center [461, 253] width 362 height 40
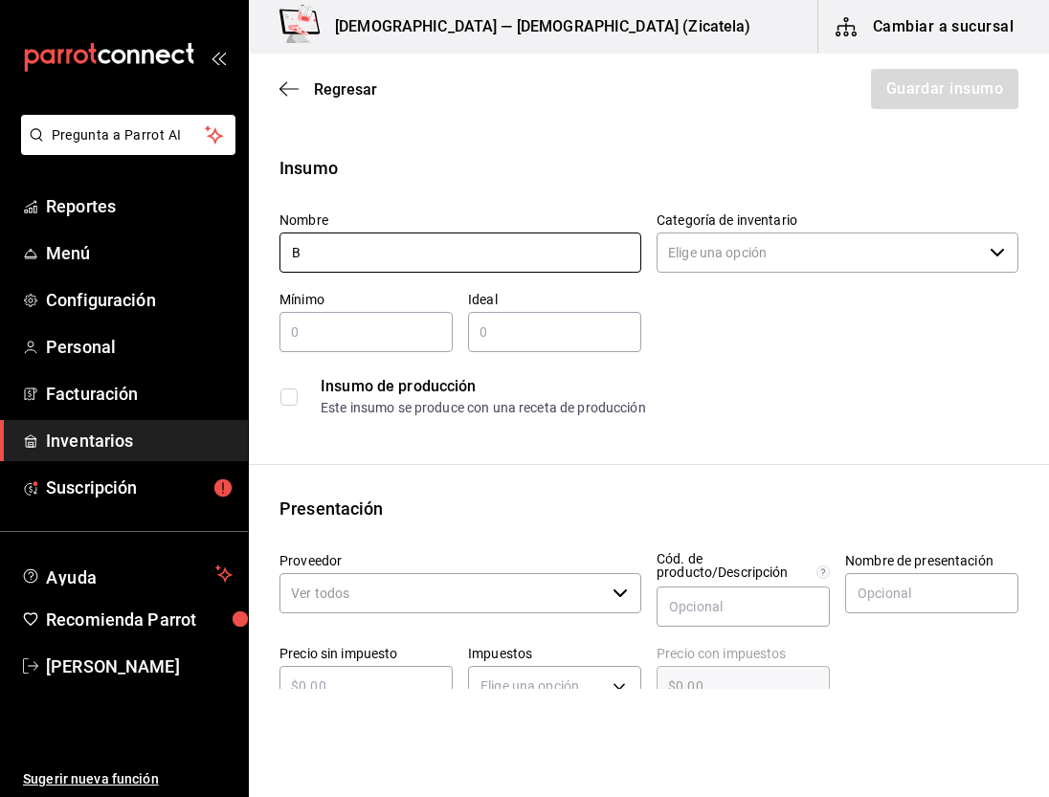
type input "Bacardi Blanco"
type input "2"
type input "4"
type input "Botella"
type input "$243.60"
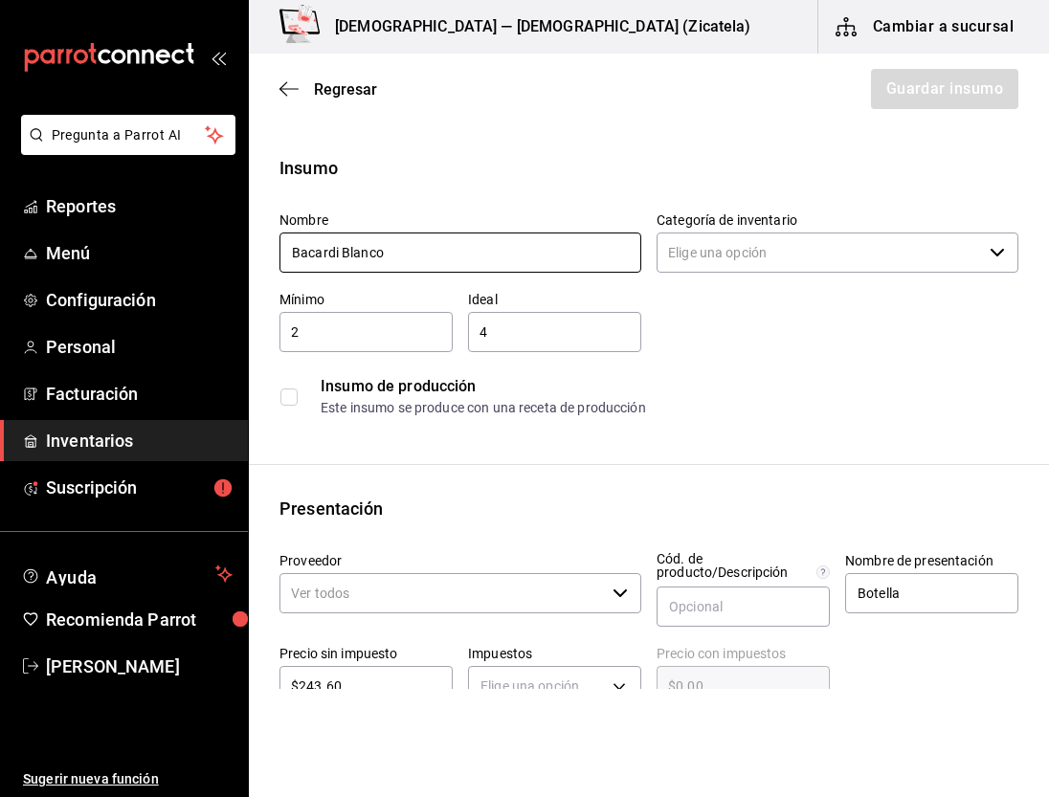
type input "IVA_16"
type input "700"
type input "$282.58"
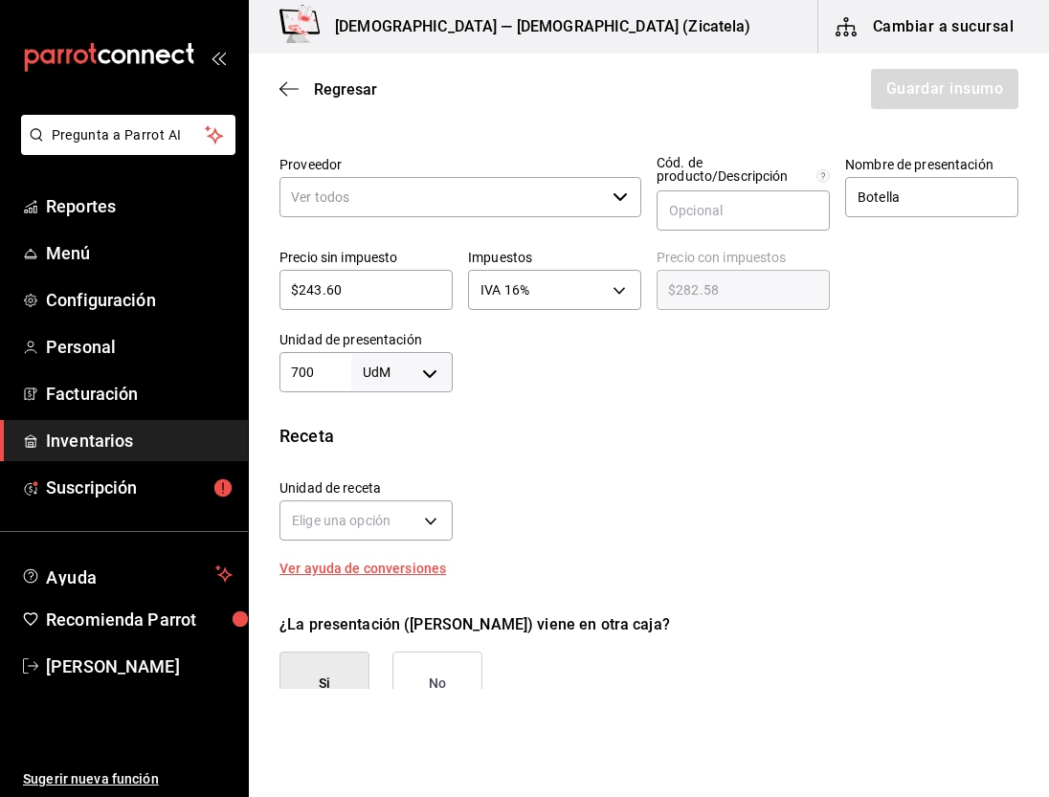
click at [417, 251] on label "Precio sin impuesto" at bounding box center [366, 257] width 173 height 13
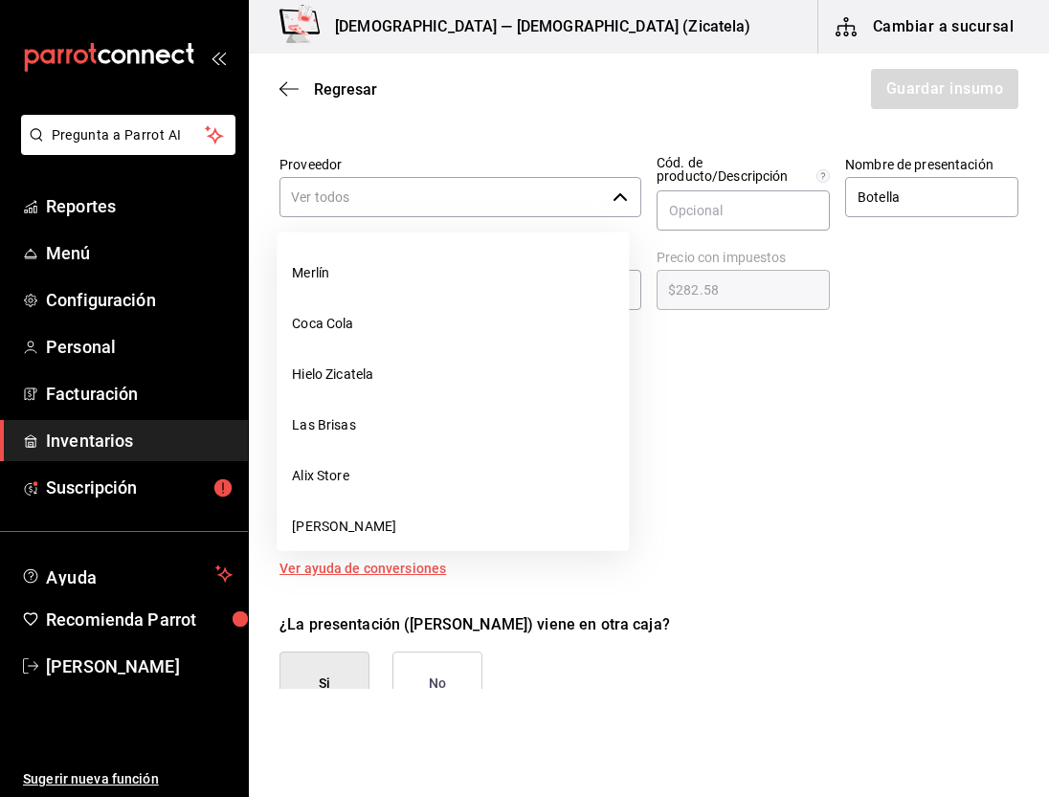
click at [408, 207] on input "Proveedor" at bounding box center [443, 197] width 326 height 40
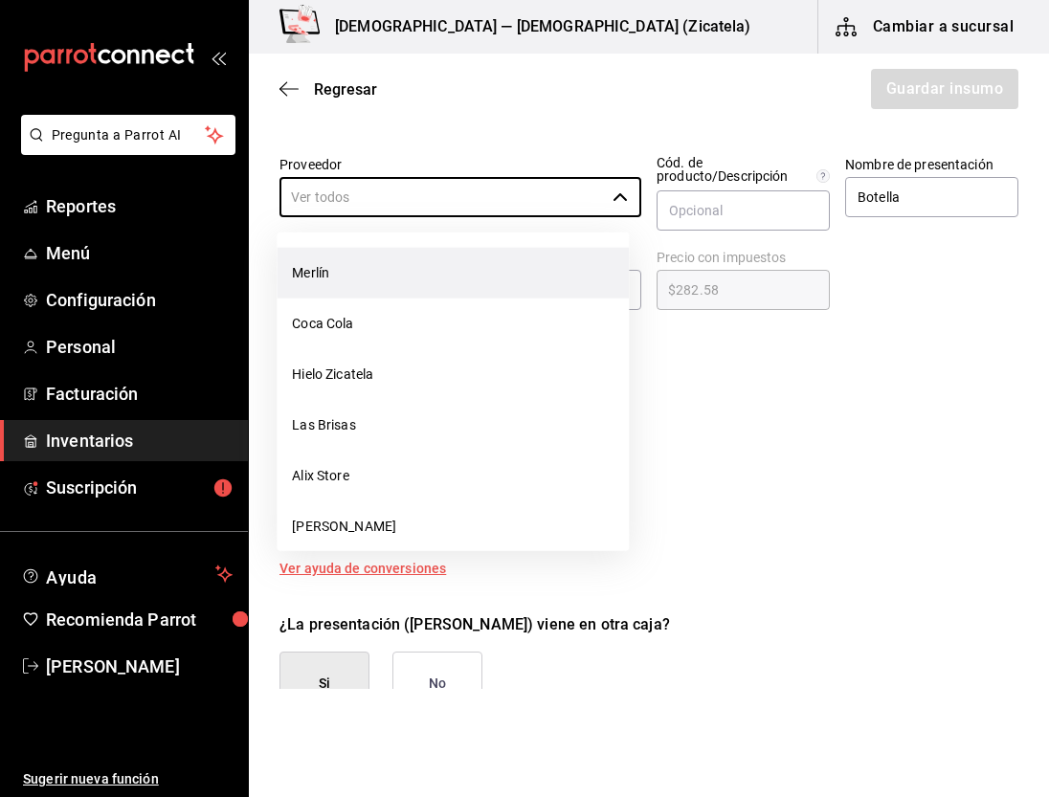
click at [358, 287] on li "Merlín" at bounding box center [453, 273] width 352 height 51
type input "Merlín"
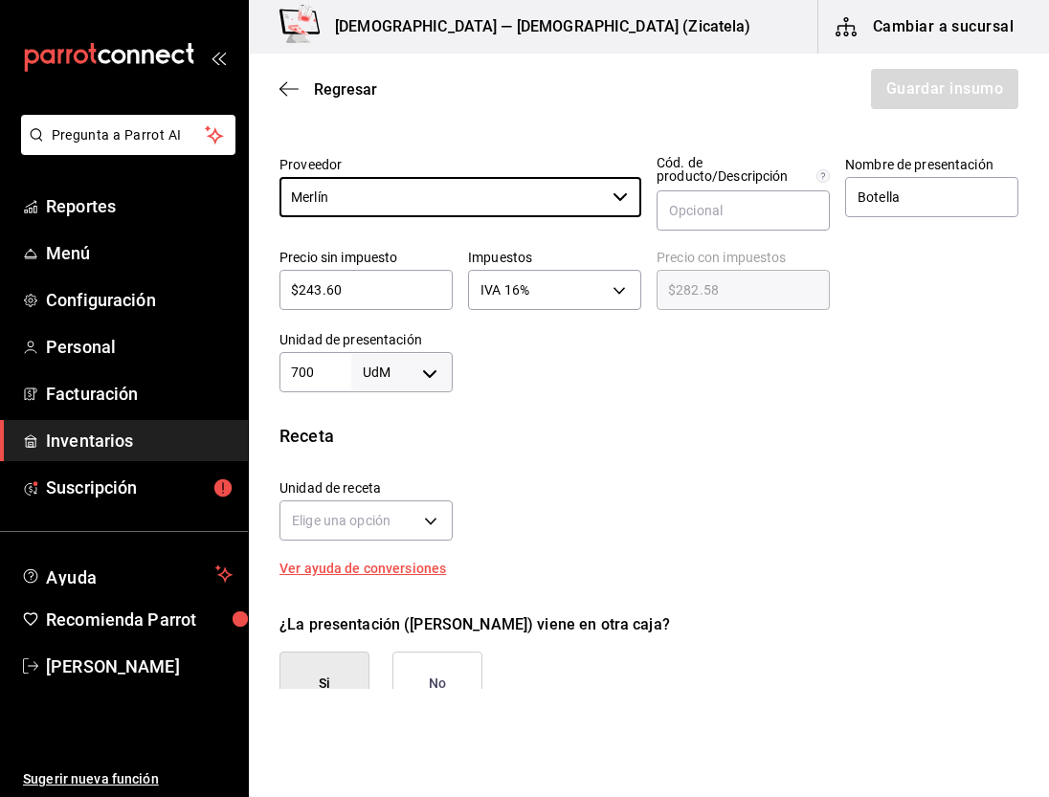
click at [412, 167] on label "Proveedor" at bounding box center [461, 164] width 362 height 13
click at [412, 177] on input "Merlín" at bounding box center [443, 197] width 326 height 40
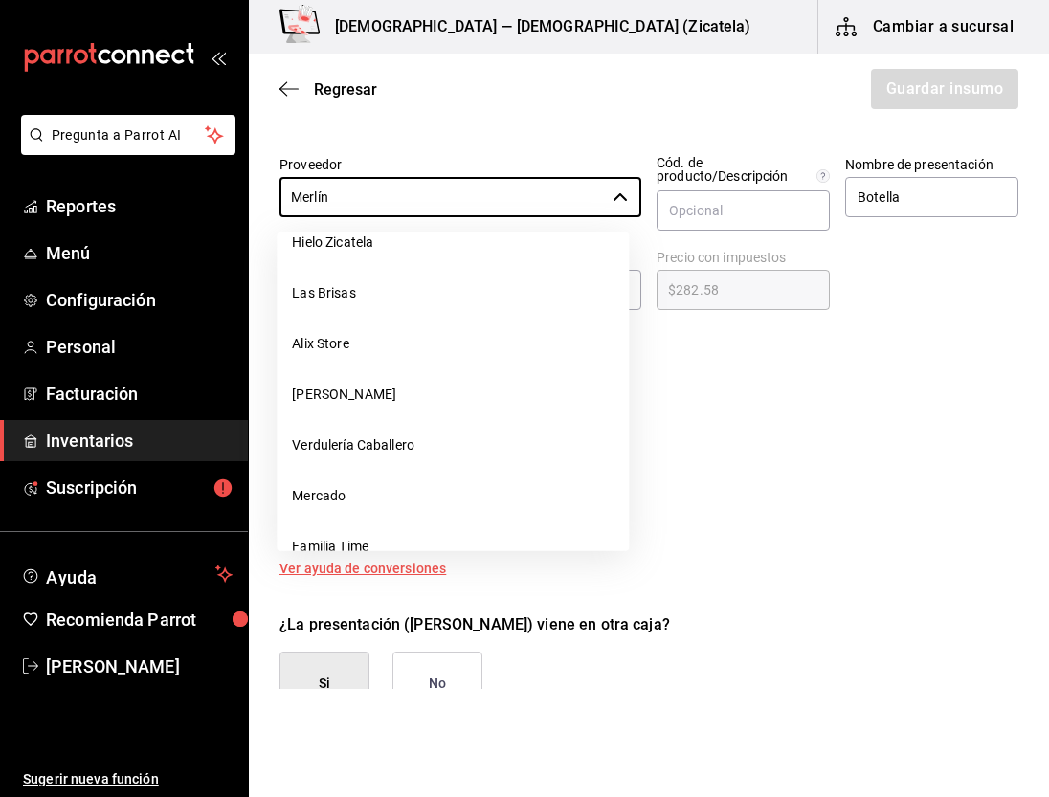
scroll to position [81, 0]
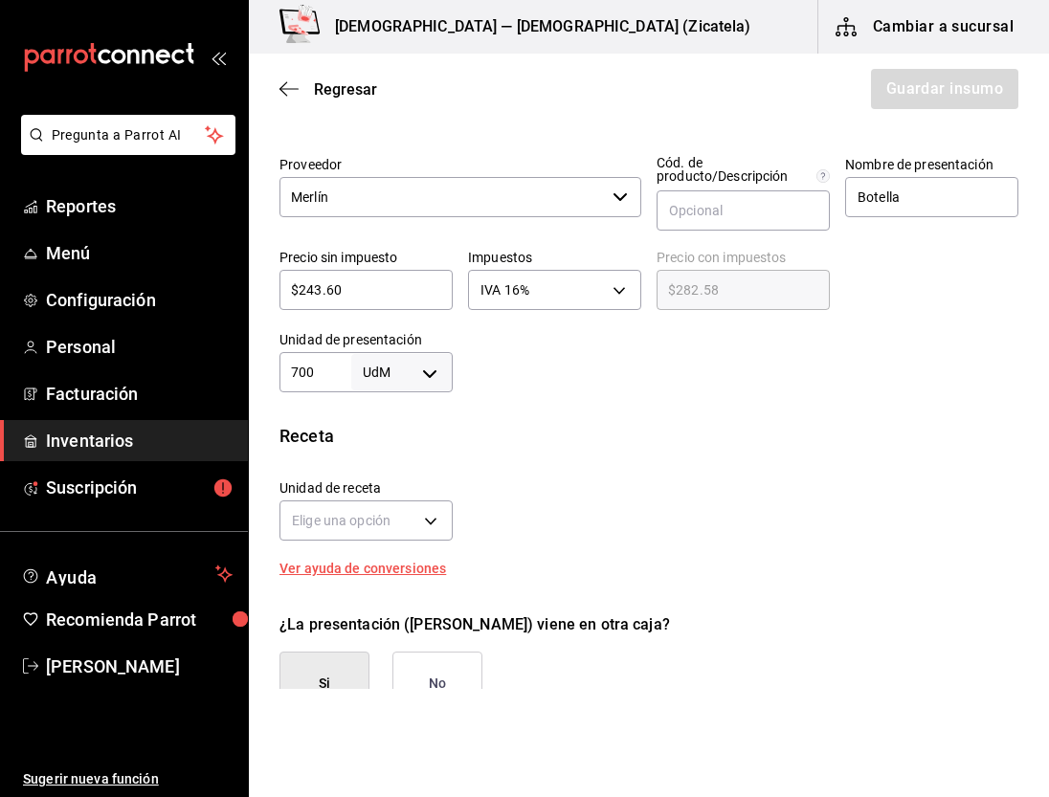
click at [689, 134] on div "Presentación Proveedor Merlín ​ Cód. de producto/Descripción Nombre de presenta…" at bounding box center [649, 246] width 800 height 293
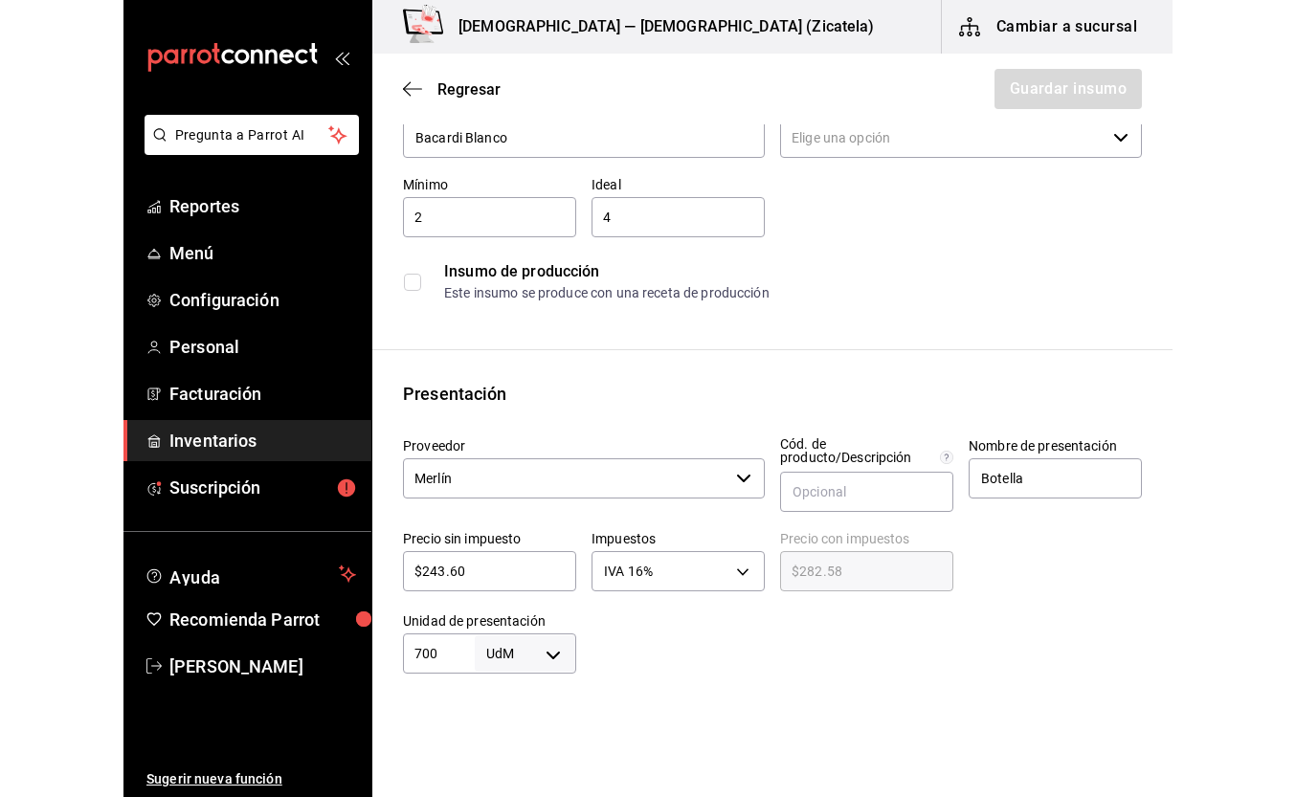
scroll to position [90, 0]
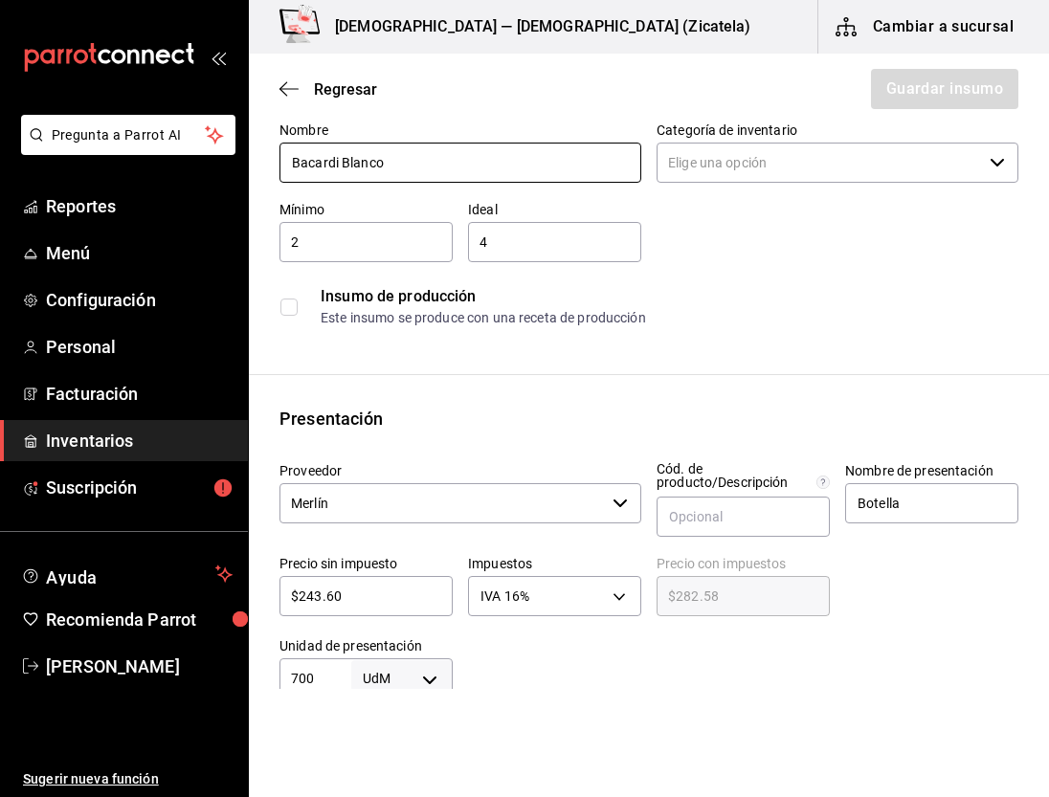
click at [550, 157] on input "Bacardi Blanco" at bounding box center [461, 163] width 362 height 40
type input "Bacardi Blanco PROMO"
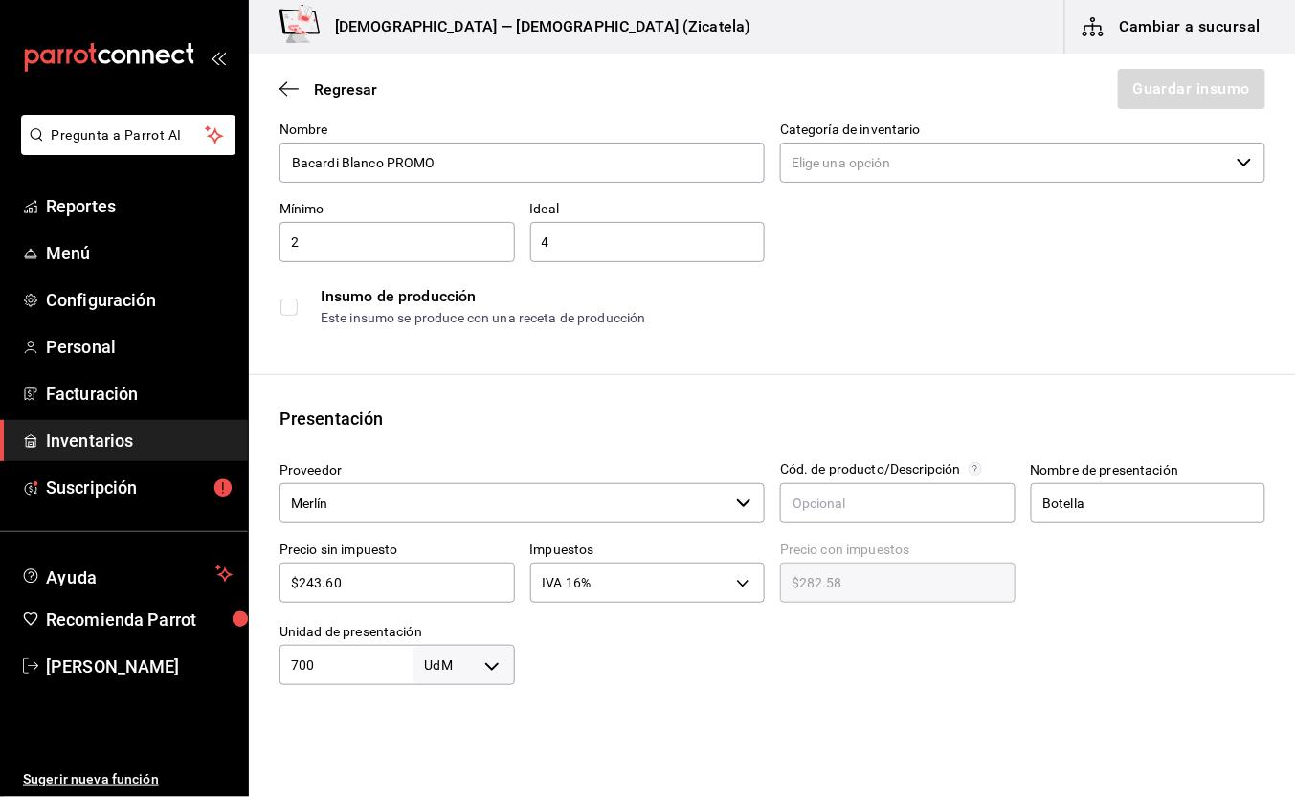
click at [898, 165] on input "Categoría de inventario" at bounding box center [1004, 163] width 449 height 40
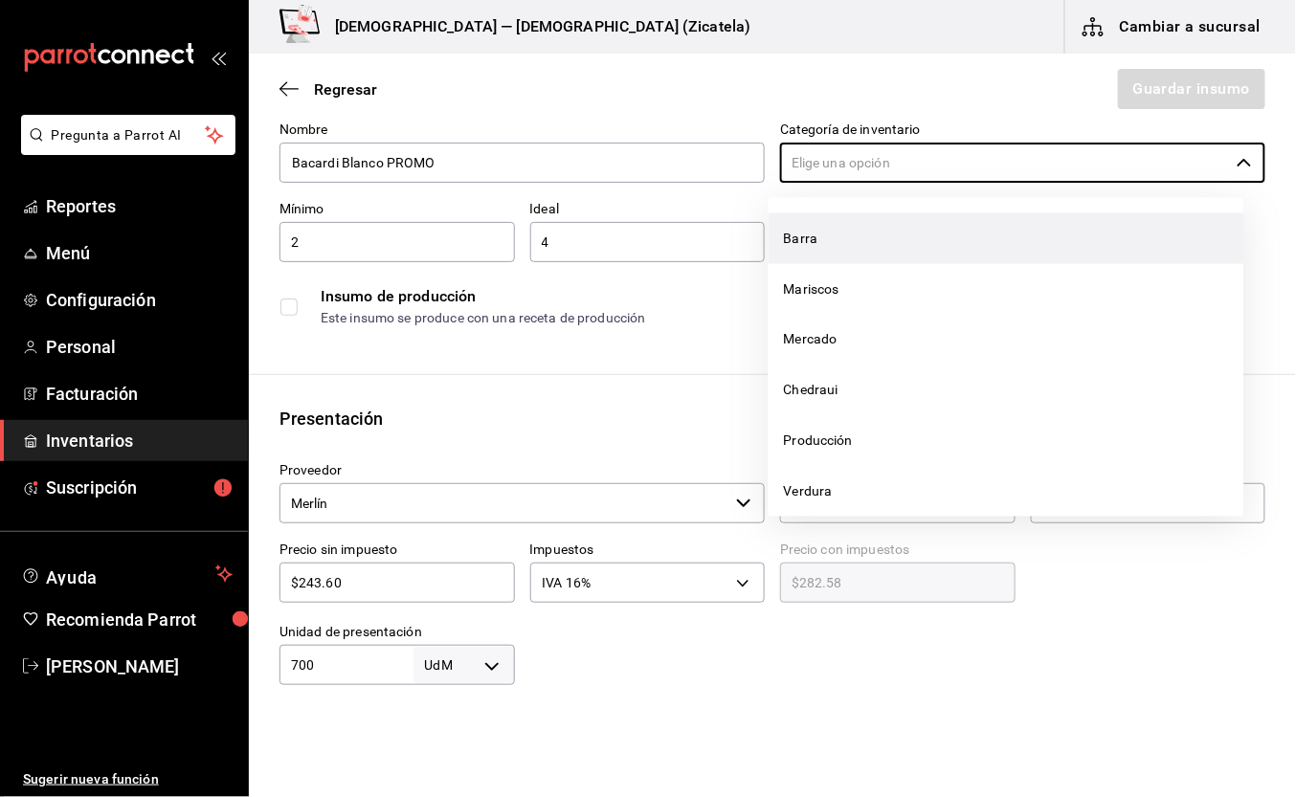
click at [827, 242] on li "Barra" at bounding box center [1007, 238] width 476 height 51
type input "Barra"
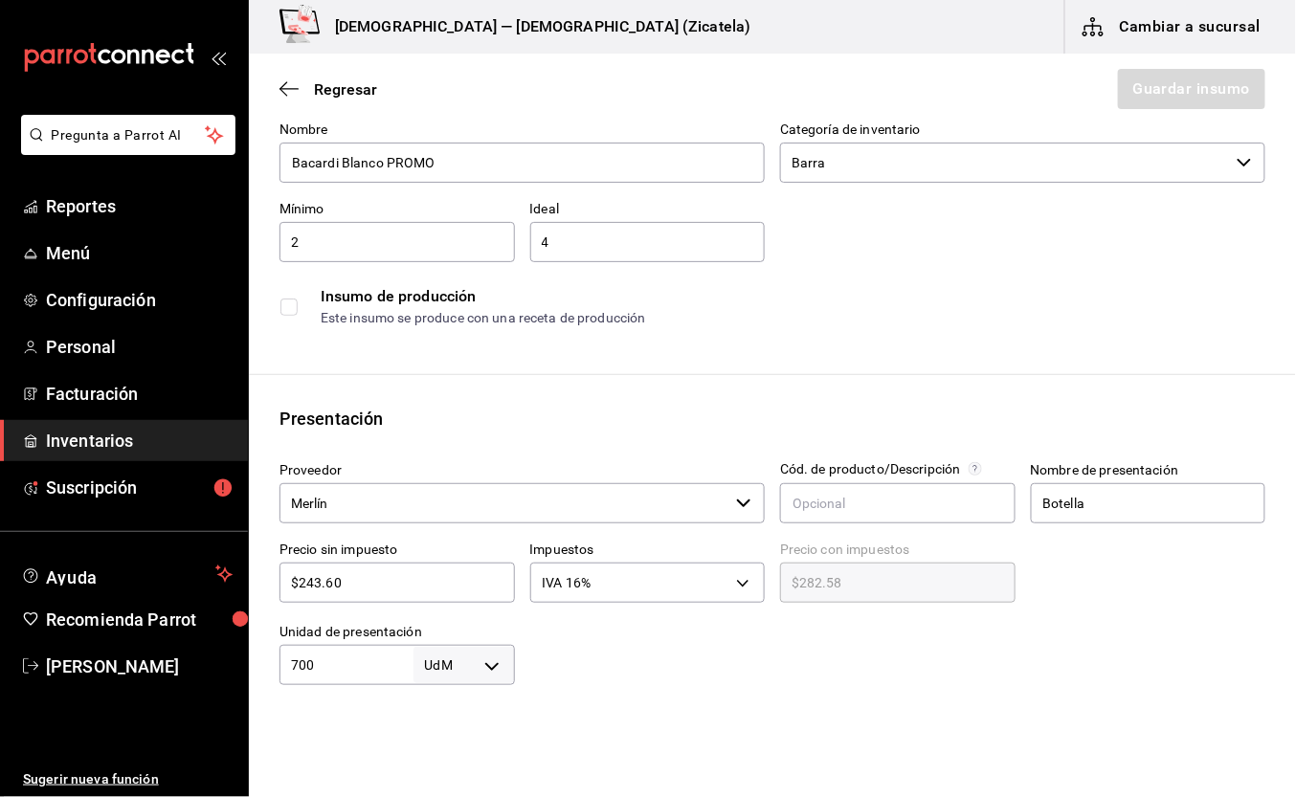
click at [504, 237] on input "2" at bounding box center [398, 242] width 236 height 23
type input "3"
type input "5"
click at [430, 587] on input "$243.60" at bounding box center [398, 583] width 236 height 23
type input "$243."
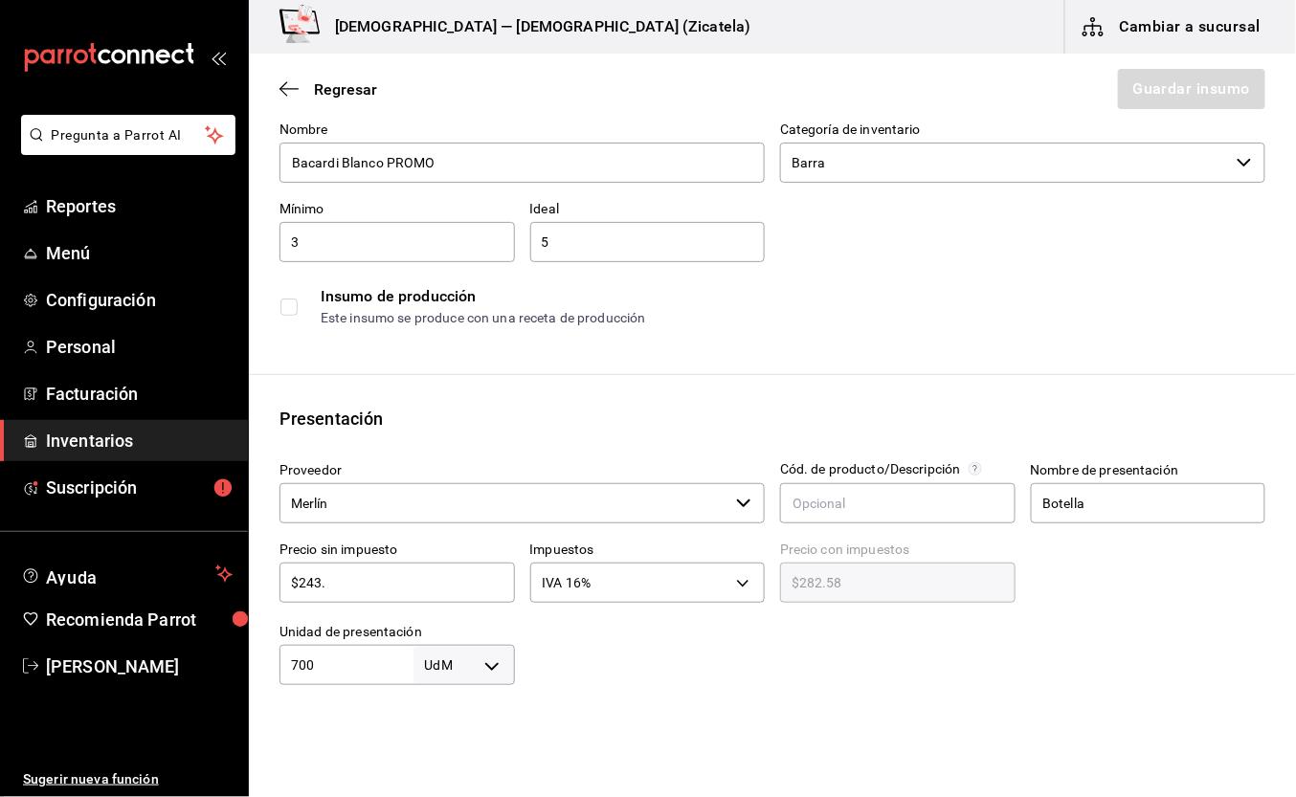
type input "$281.88"
type input "$24"
type input "$27.84"
type input "$2"
type input "$2.32"
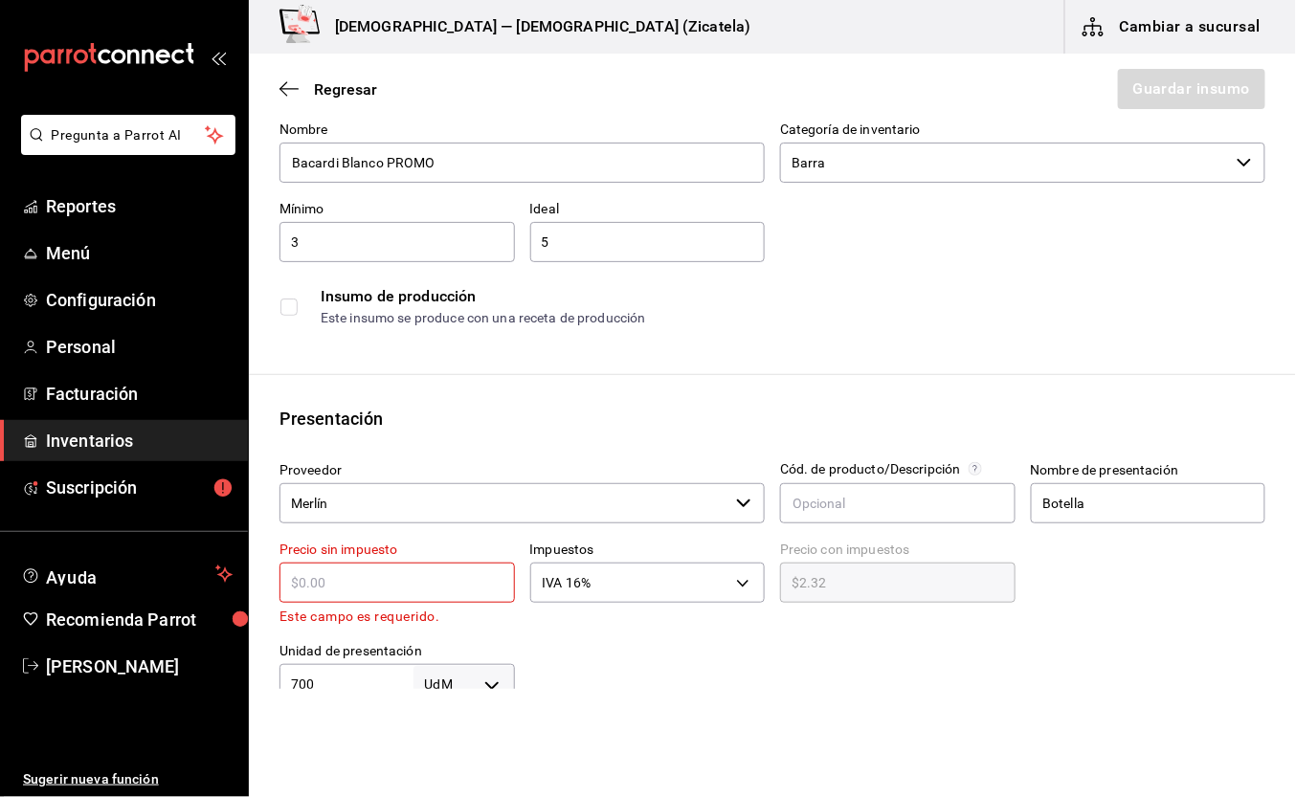
type input "$0.00"
type input "$4"
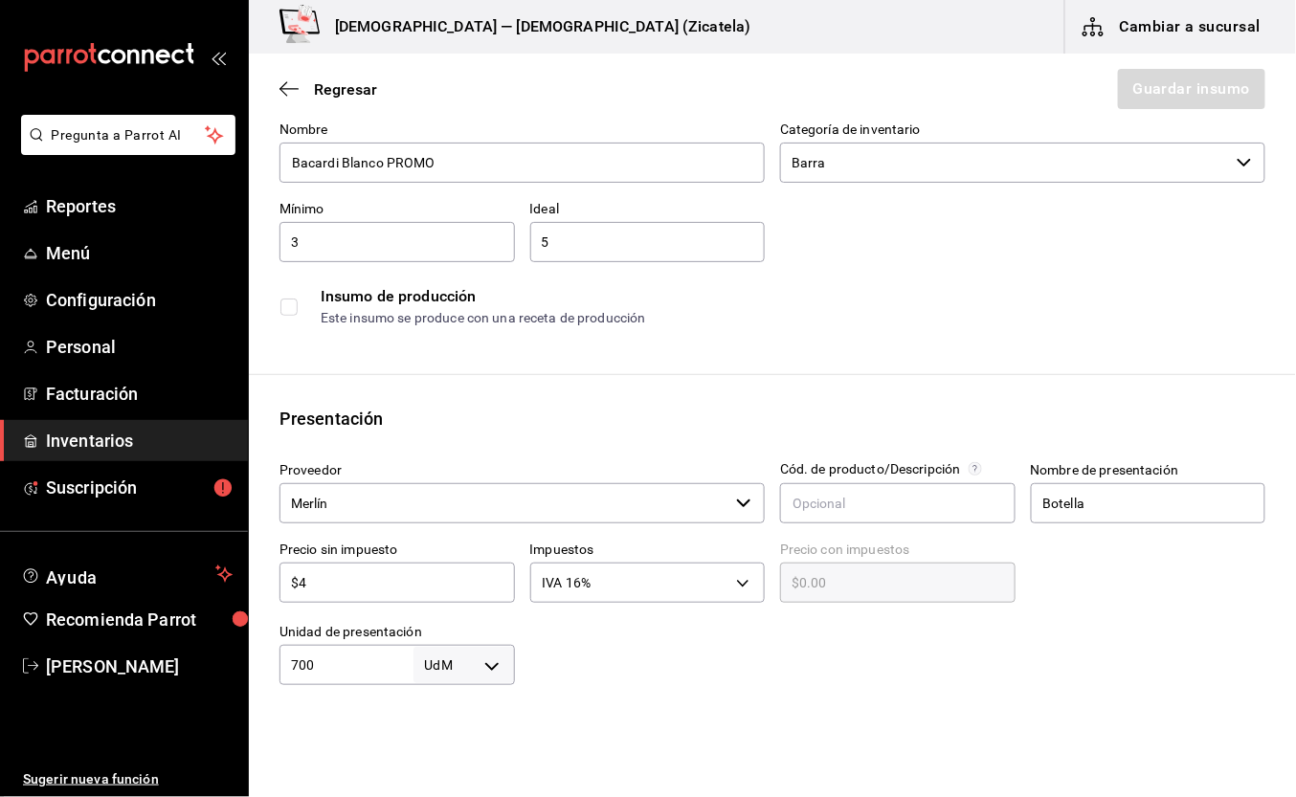
type input "$4.64"
type input "$48"
type input "$55.68"
type input "$487"
type input "$564.92"
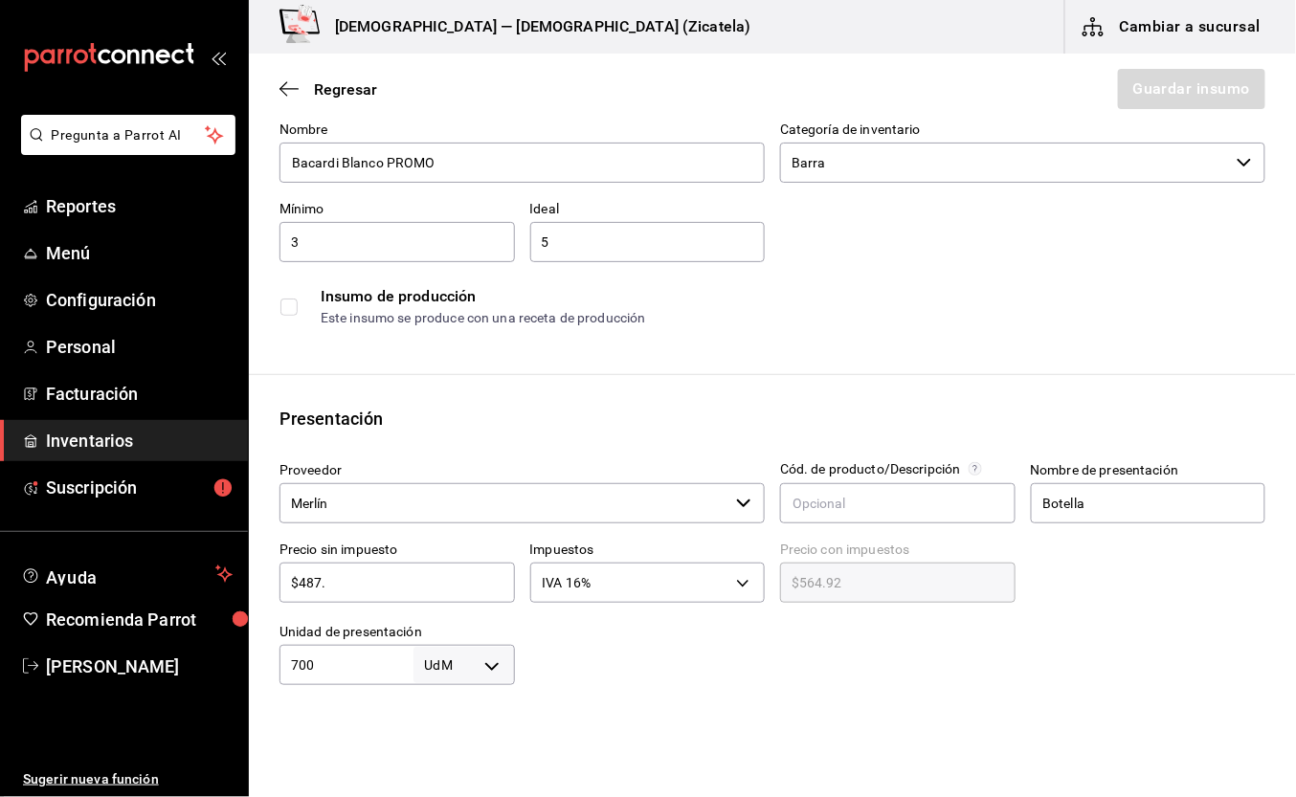
type input "$487.2"
type input "$565.15"
type input "$487.20"
click at [403, 674] on input "700" at bounding box center [347, 665] width 134 height 23
type input "7"
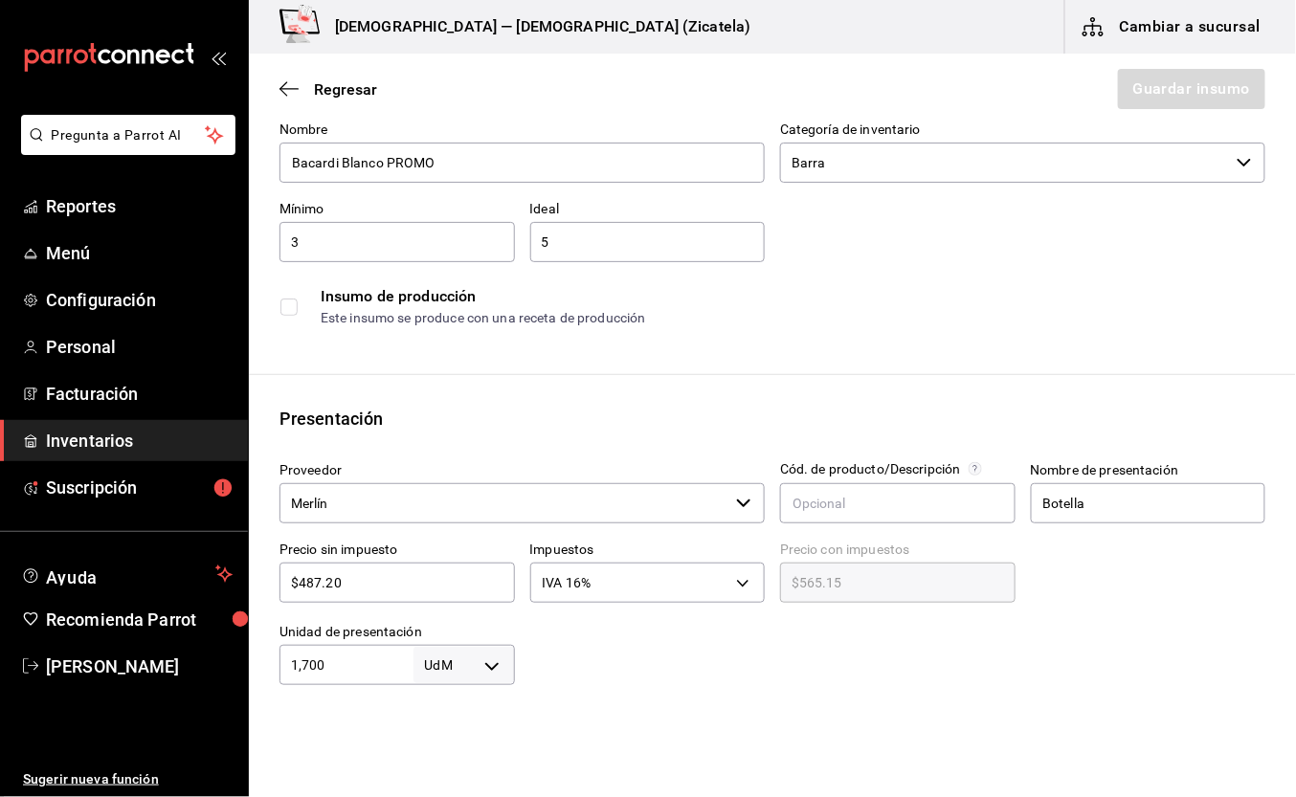
type input "1,700"
click at [423, 671] on body "Pregunta a Parrot AI Reportes Menú Configuración Personal Facturación Inventari…" at bounding box center [648, 344] width 1296 height 689
click at [438, 708] on li "ml" at bounding box center [460, 709] width 100 height 32
type input "MILLILITER"
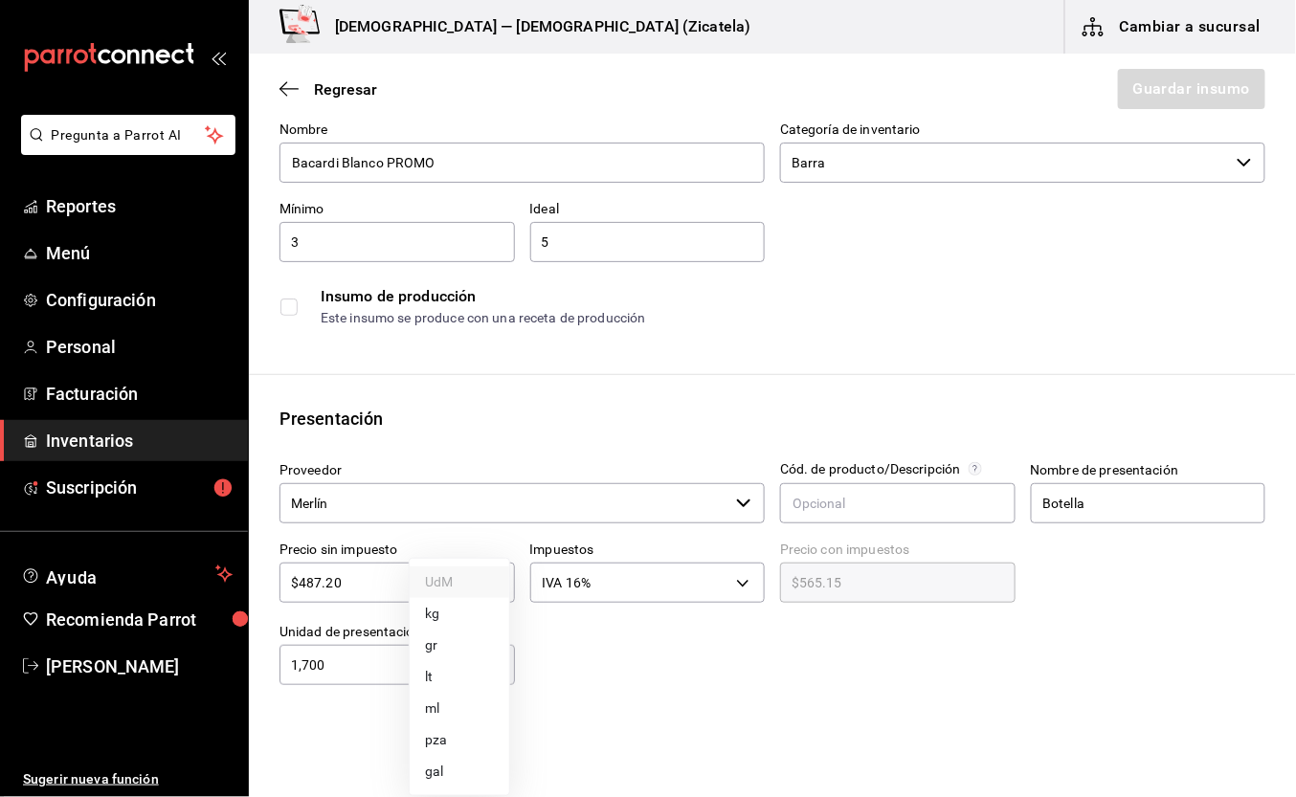
type input "1,700"
click at [568, 689] on html "Pregunta a Parrot AI Reportes Menú Configuración Personal Facturación Inventari…" at bounding box center [648, 344] width 1296 height 689
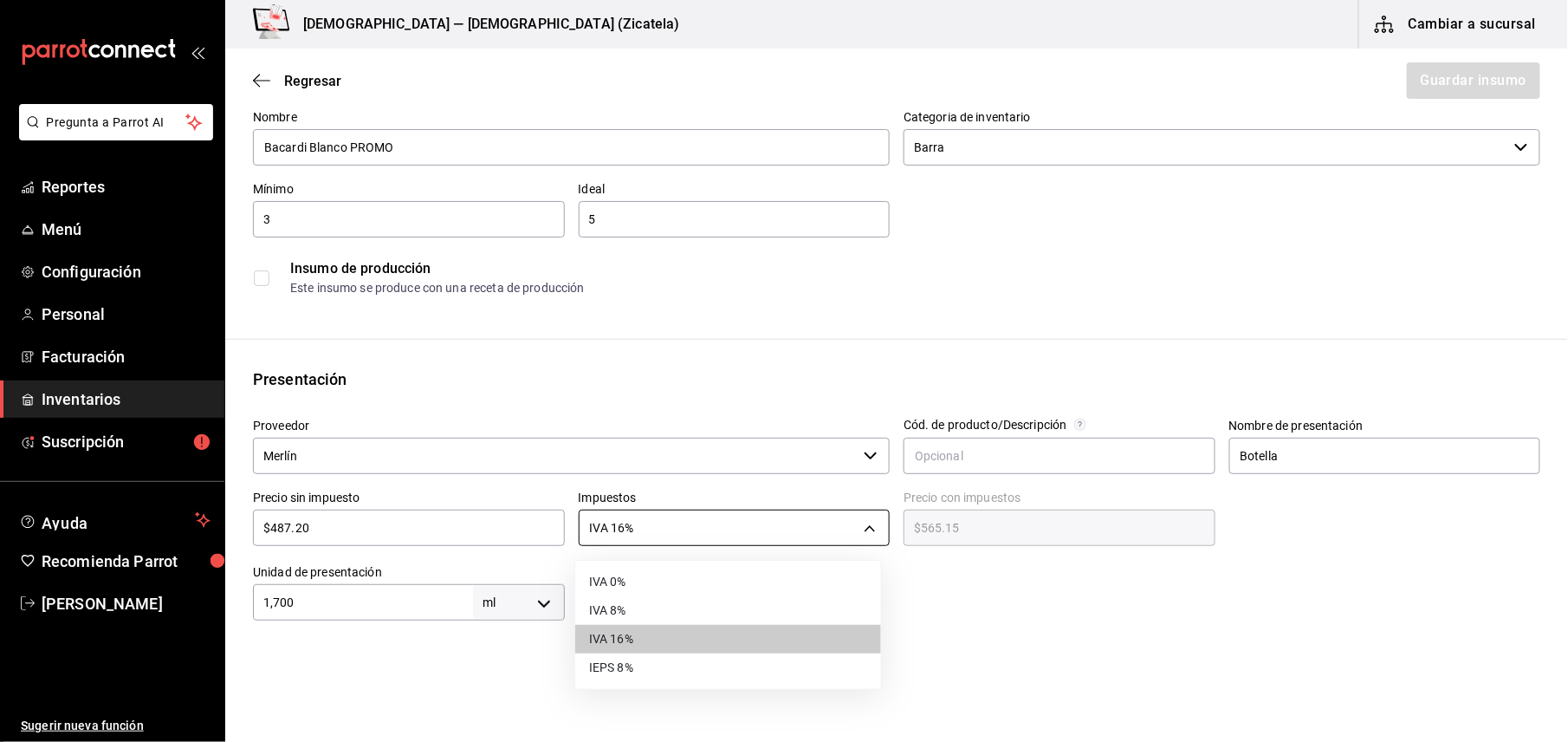
click at [861, 531] on body "Pregunta a Parrot AI Reportes Menú Configuración Personal Facturación Inventari…" at bounding box center [784, 321] width 1568 height 643
click at [665, 615] on li "IVA 8%" at bounding box center [728, 611] width 306 height 29
type input "IVA_8"
type input "$526.18"
click at [700, 532] on body "Pregunta a Parrot AI Reportes Menú Configuración Personal Facturación Inventari…" at bounding box center [784, 321] width 1568 height 643
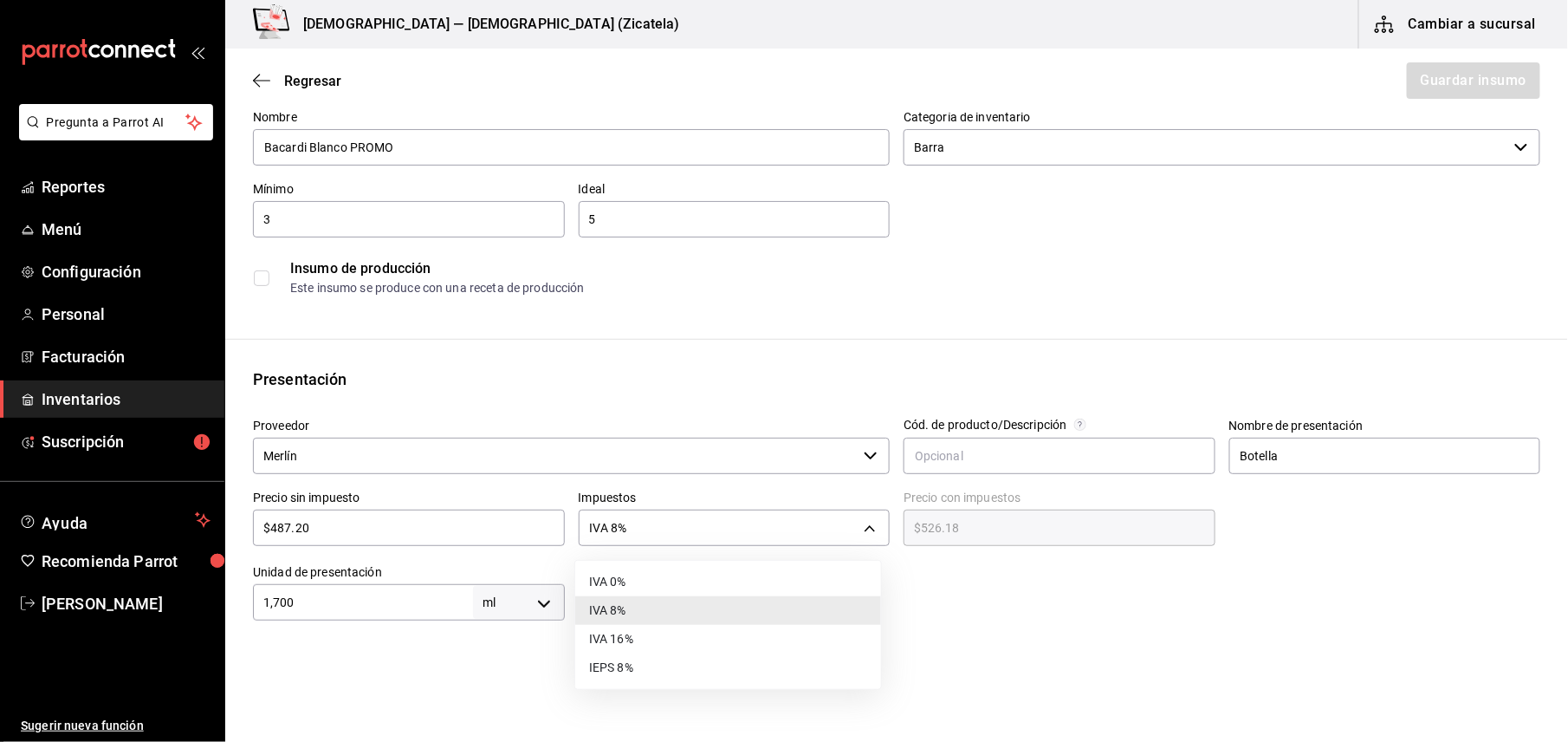
click at [678, 629] on li "IVA 16%" at bounding box center [728, 639] width 306 height 29
type input "IVA_16"
type input "$565.15"
click at [556, 509] on div "$487.20 ​" at bounding box center [409, 528] width 312 height 36
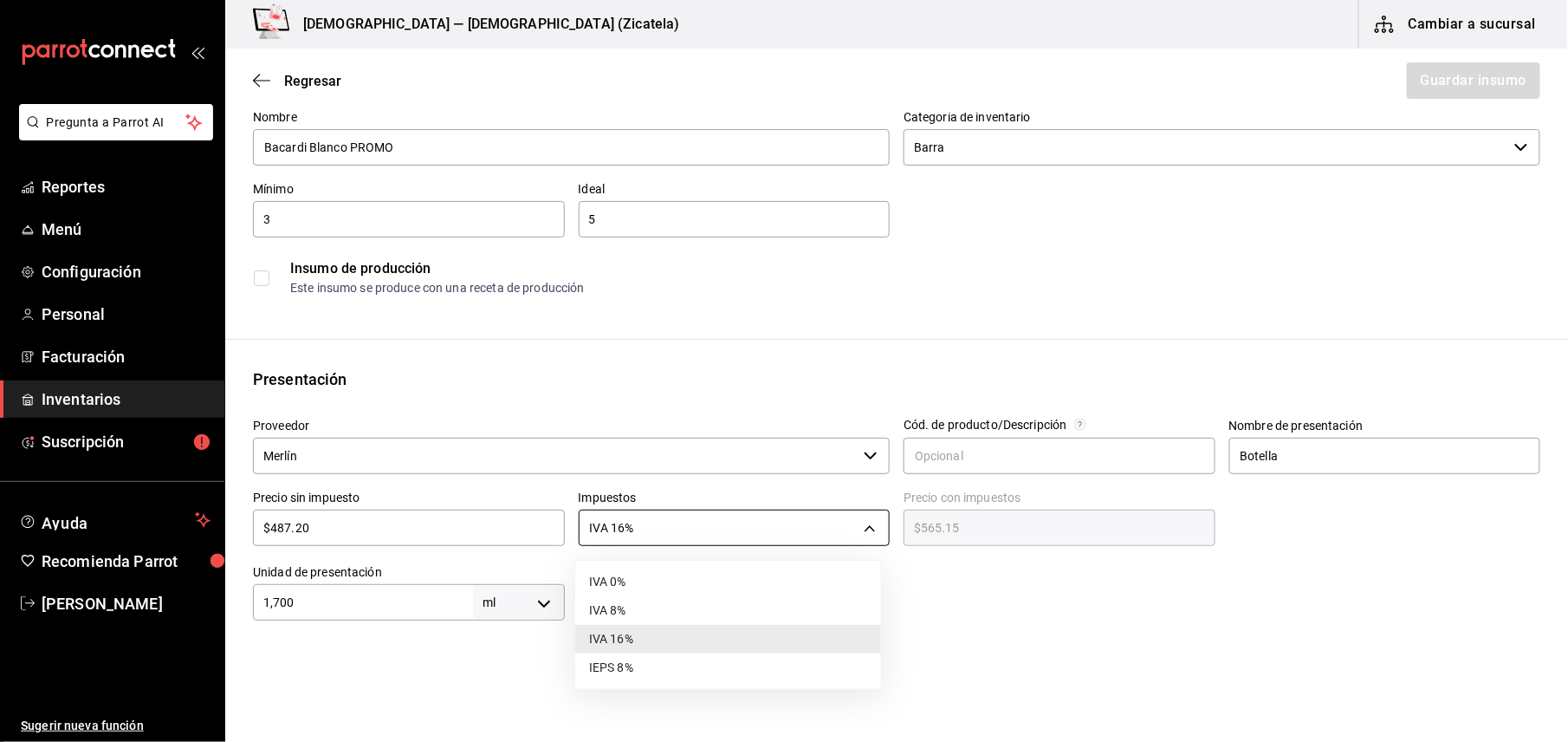
click at [860, 527] on body "Pregunta a Parrot AI Reportes Menú Configuración Personal Facturación Inventari…" at bounding box center [784, 321] width 1568 height 643
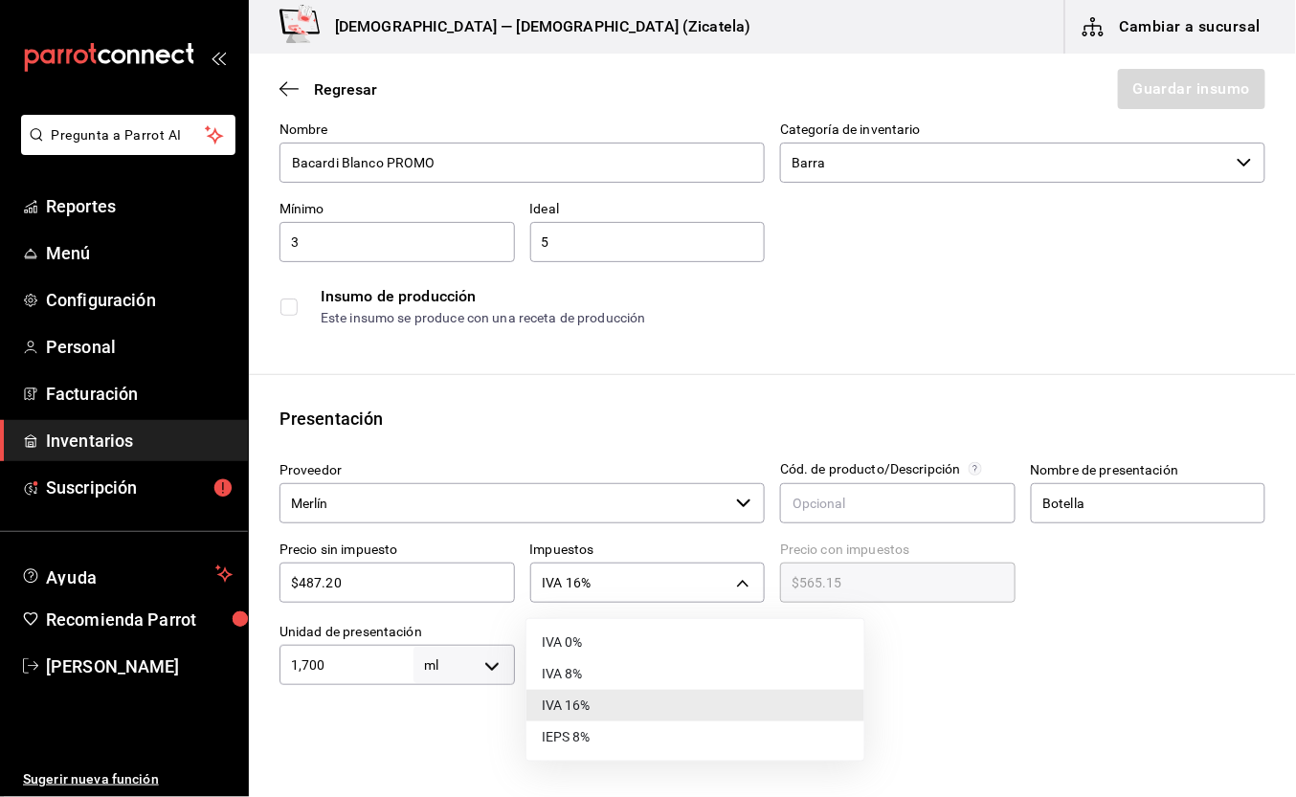
click at [370, 574] on div at bounding box center [648, 398] width 1296 height 797
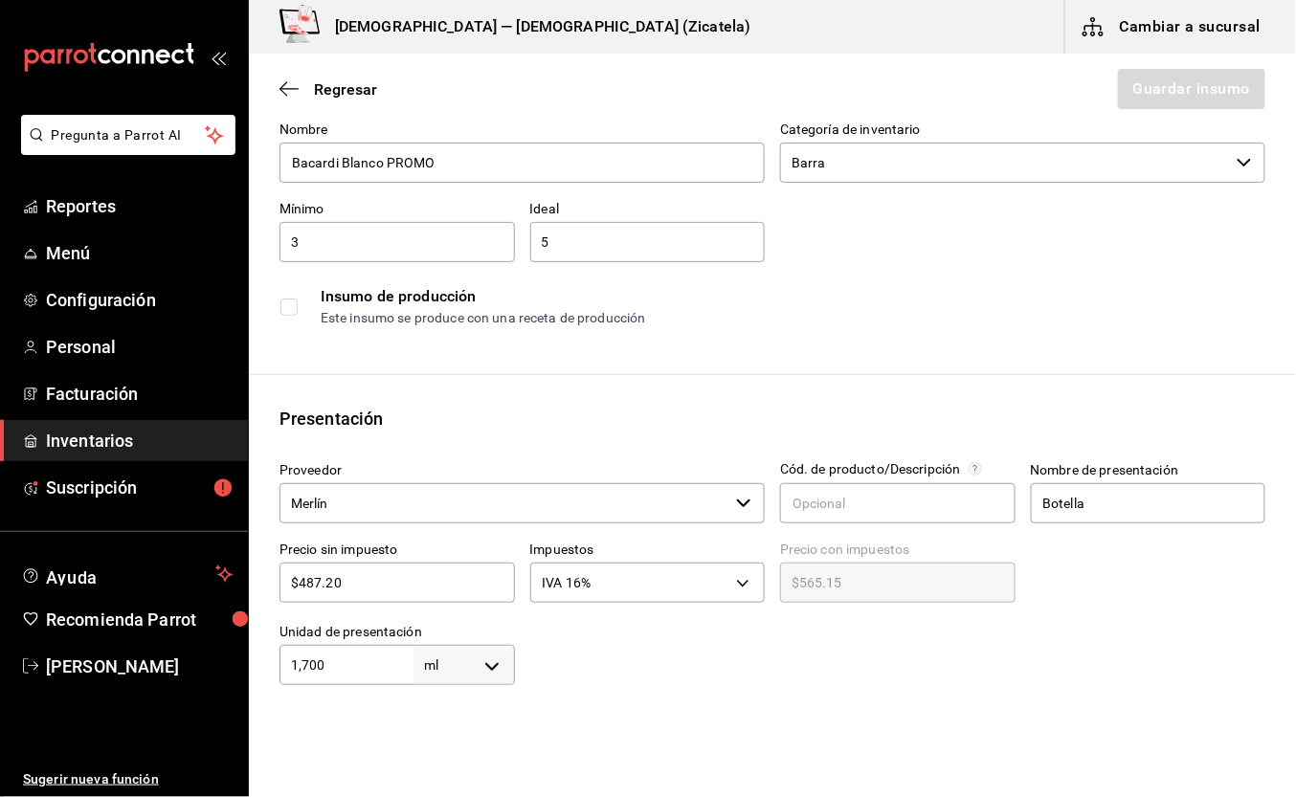
click at [644, 671] on div at bounding box center [891, 647] width 752 height 77
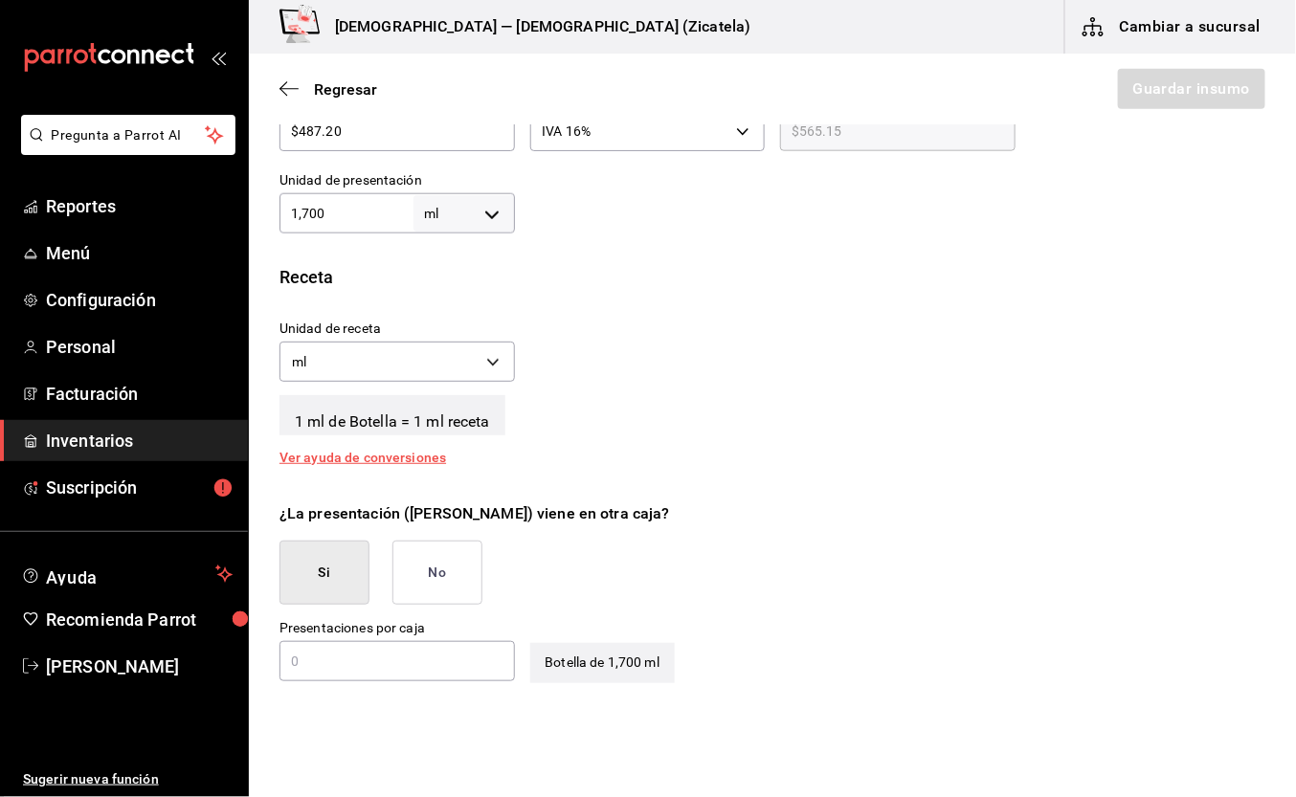
scroll to position [550, 0]
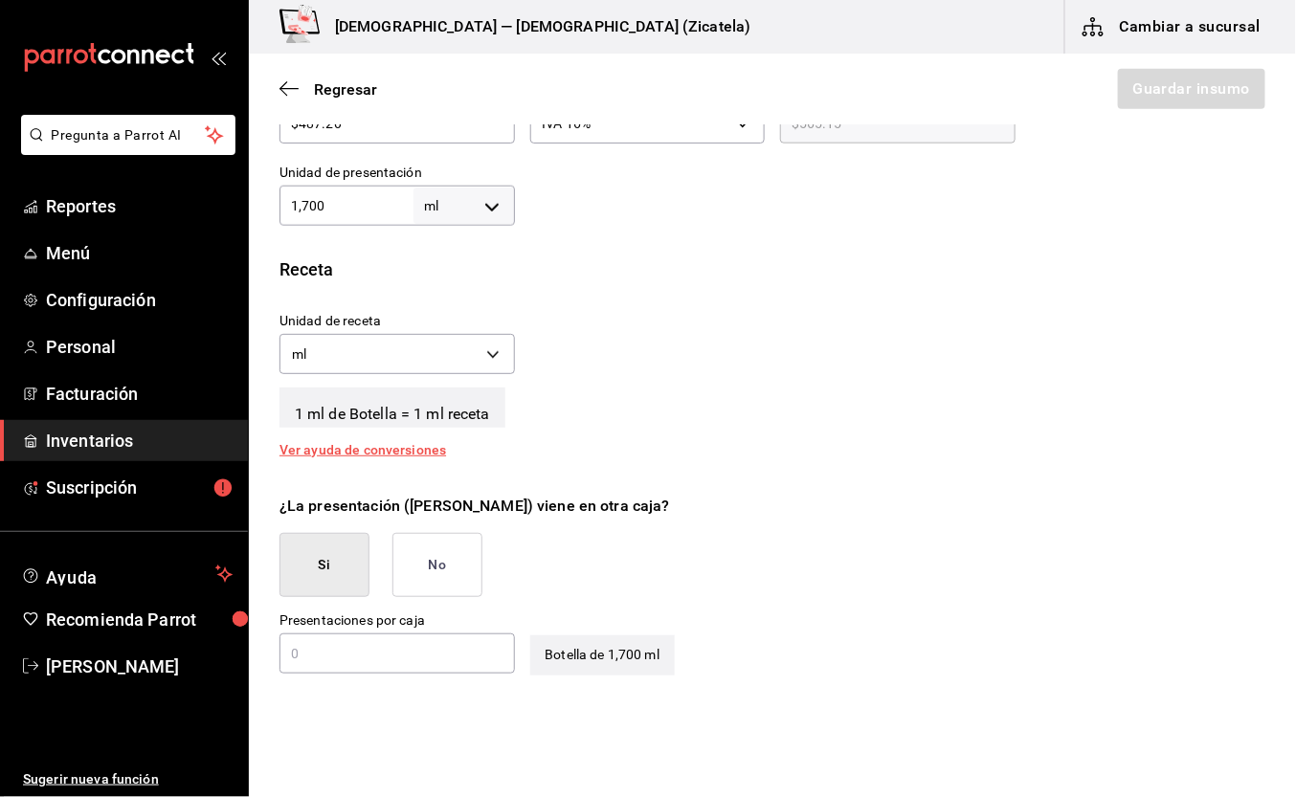
click at [431, 572] on button "No" at bounding box center [438, 565] width 90 height 64
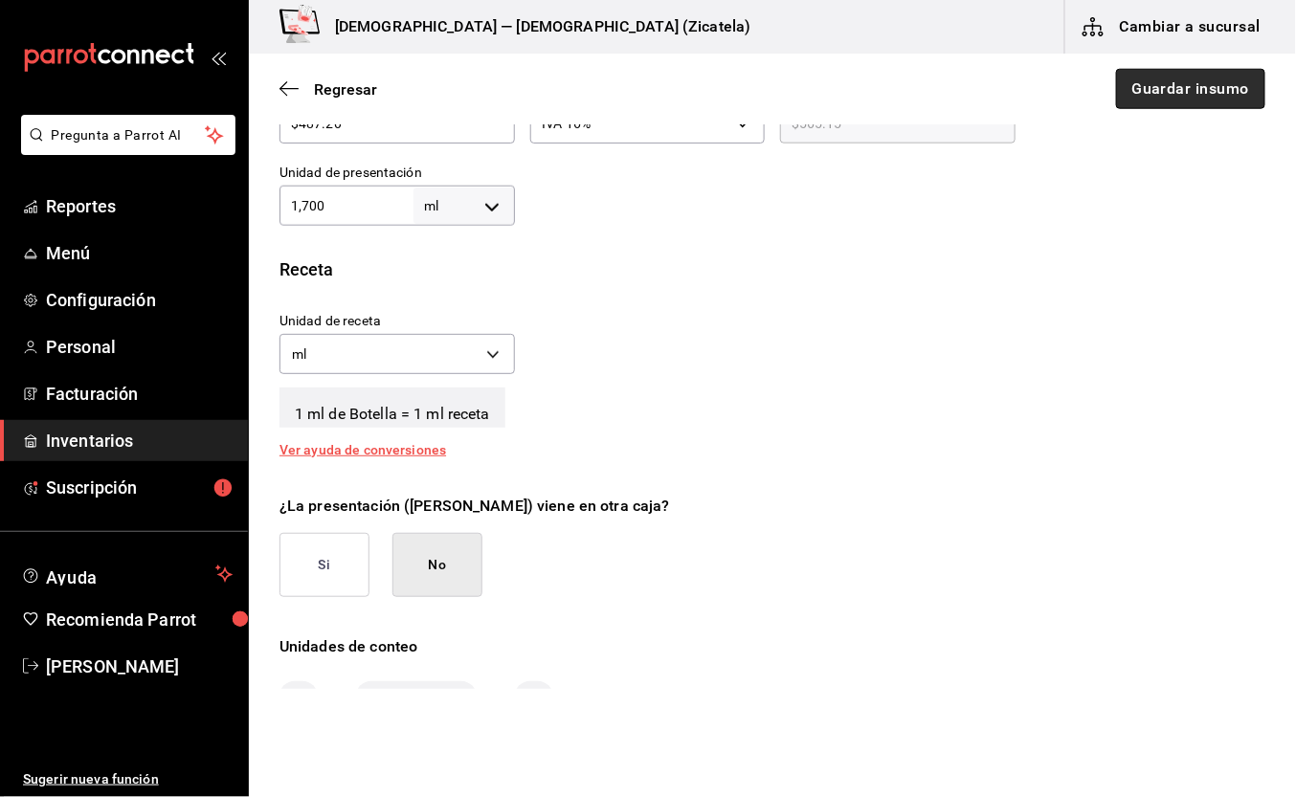
click at [1048, 82] on button "Guardar insumo" at bounding box center [1190, 89] width 149 height 40
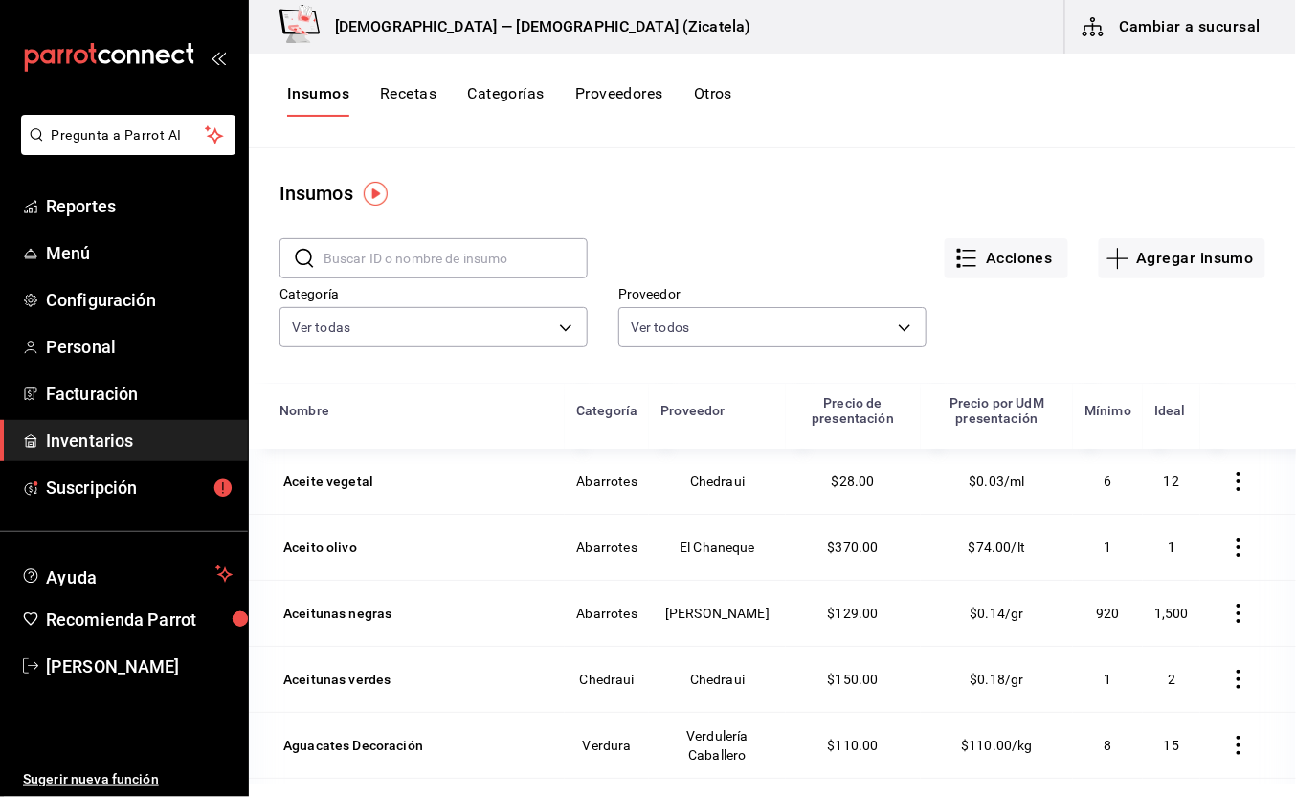
click at [381, 241] on input "text" at bounding box center [456, 258] width 264 height 38
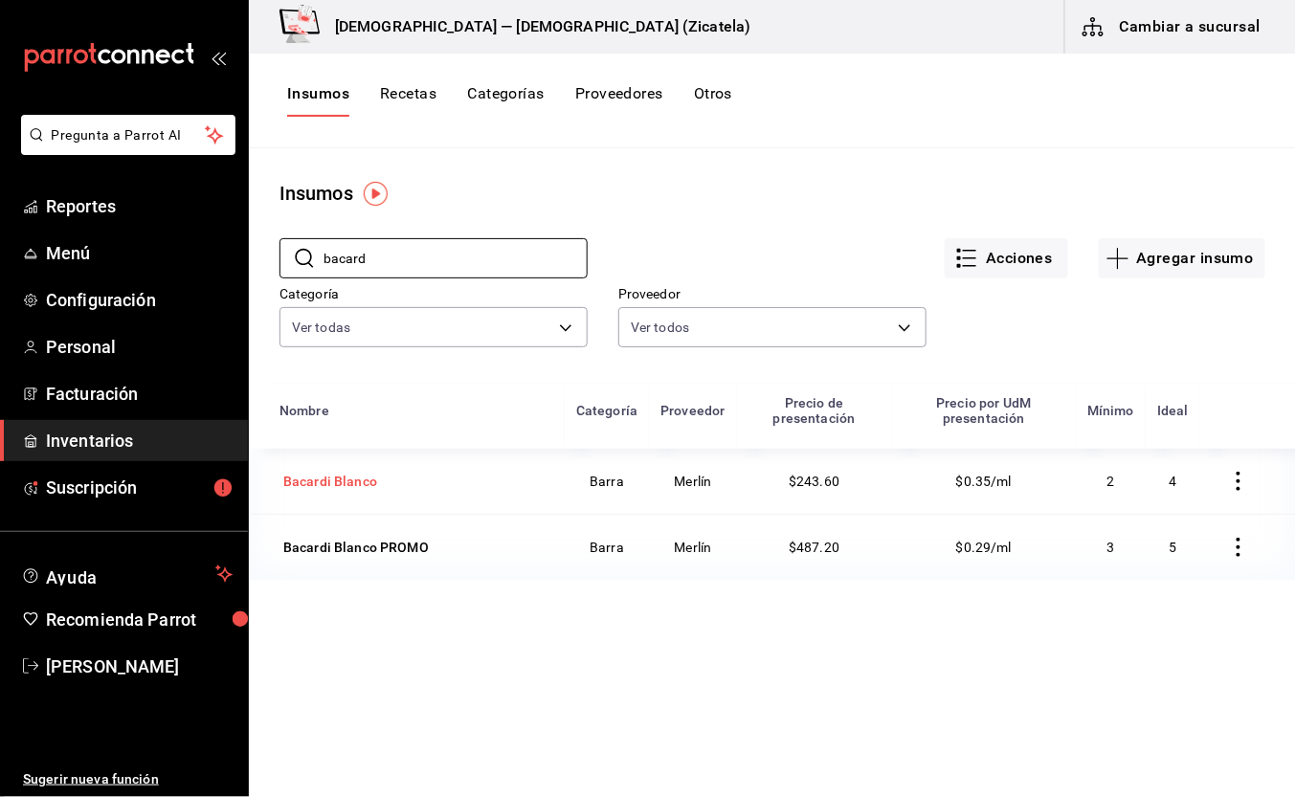
type input "bacard"
click at [350, 498] on td "Bacardi Blanco" at bounding box center [407, 481] width 316 height 65
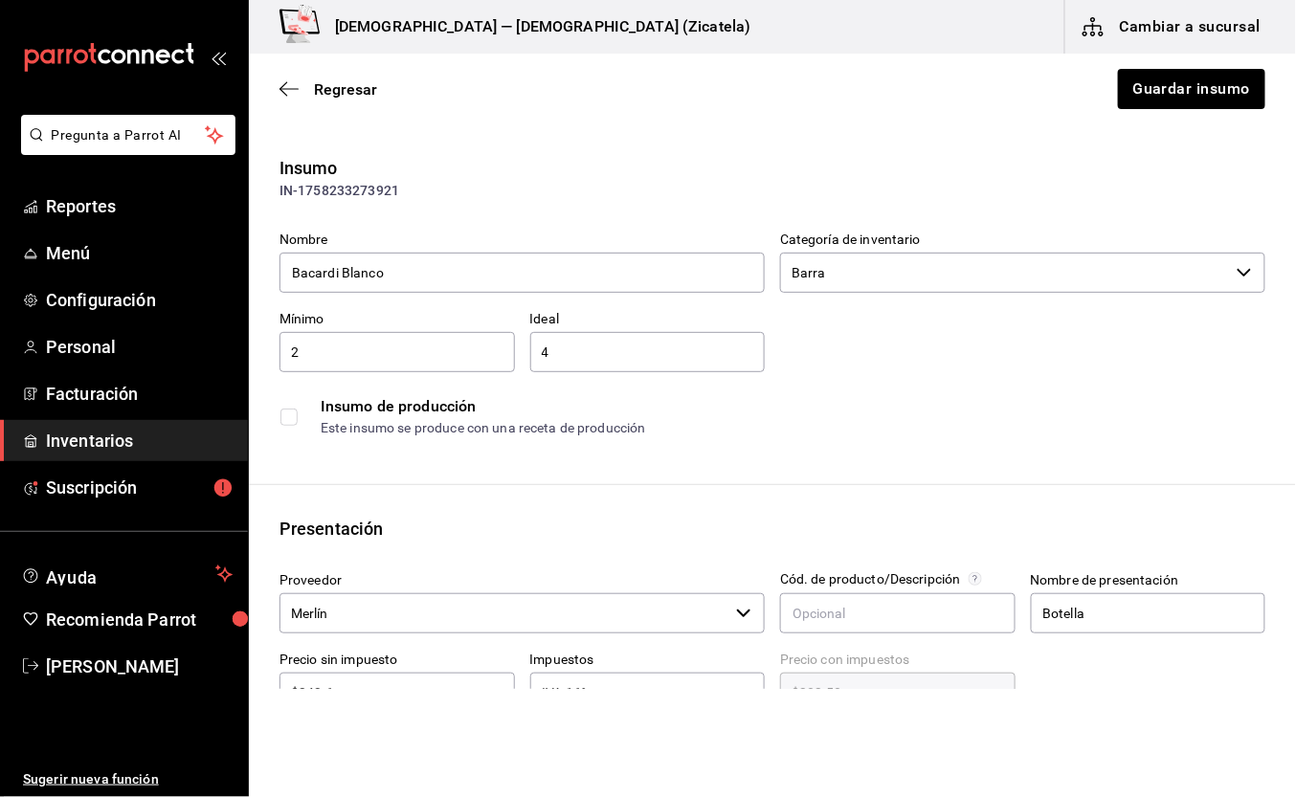
click at [348, 477] on div "Insumo IN-1758233273921 Nombre Bacardi Blanco Categoría de inventario Barra ​ M…" at bounding box center [772, 718] width 1047 height 1127
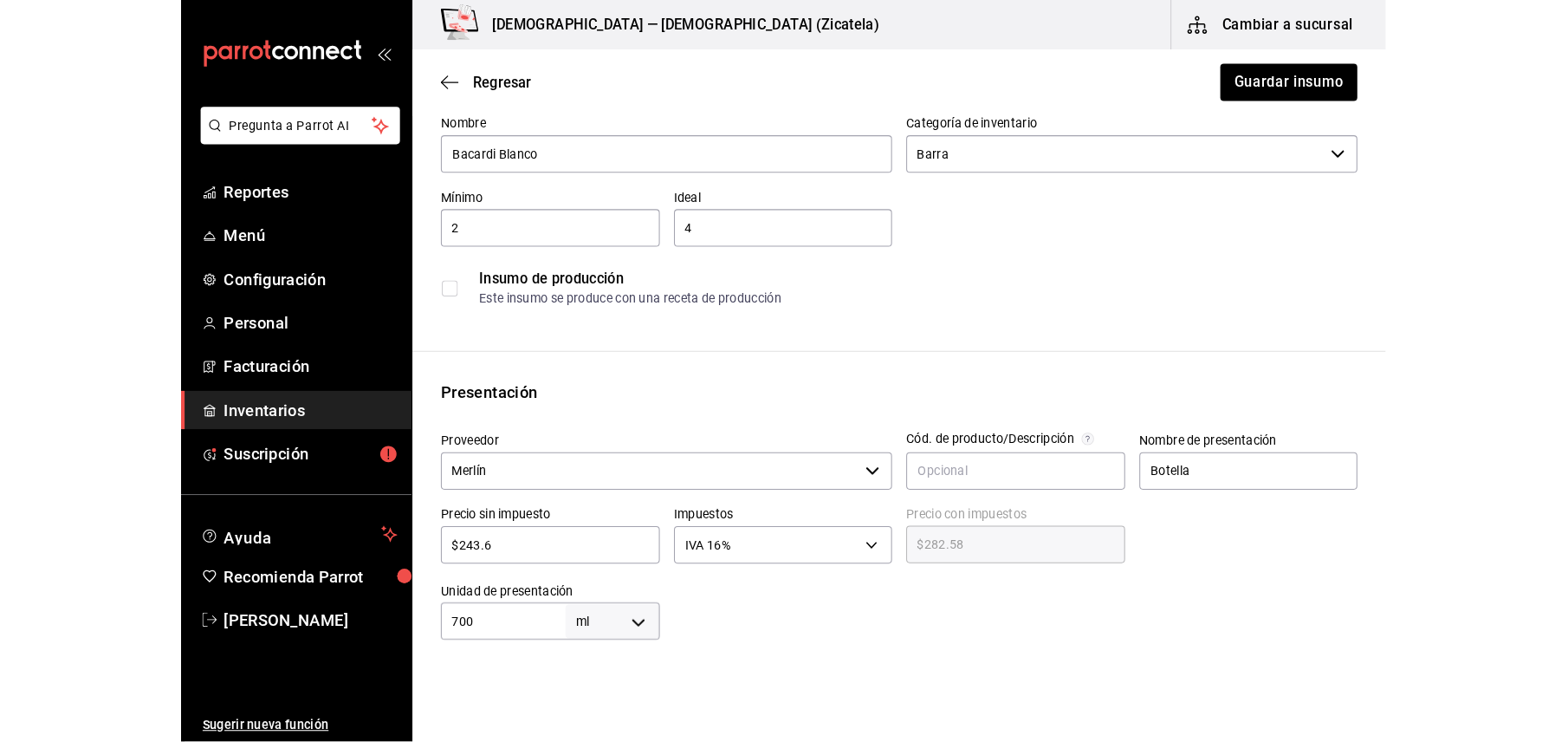
scroll to position [138, 0]
